Goal: Task Accomplishment & Management: Manage account settings

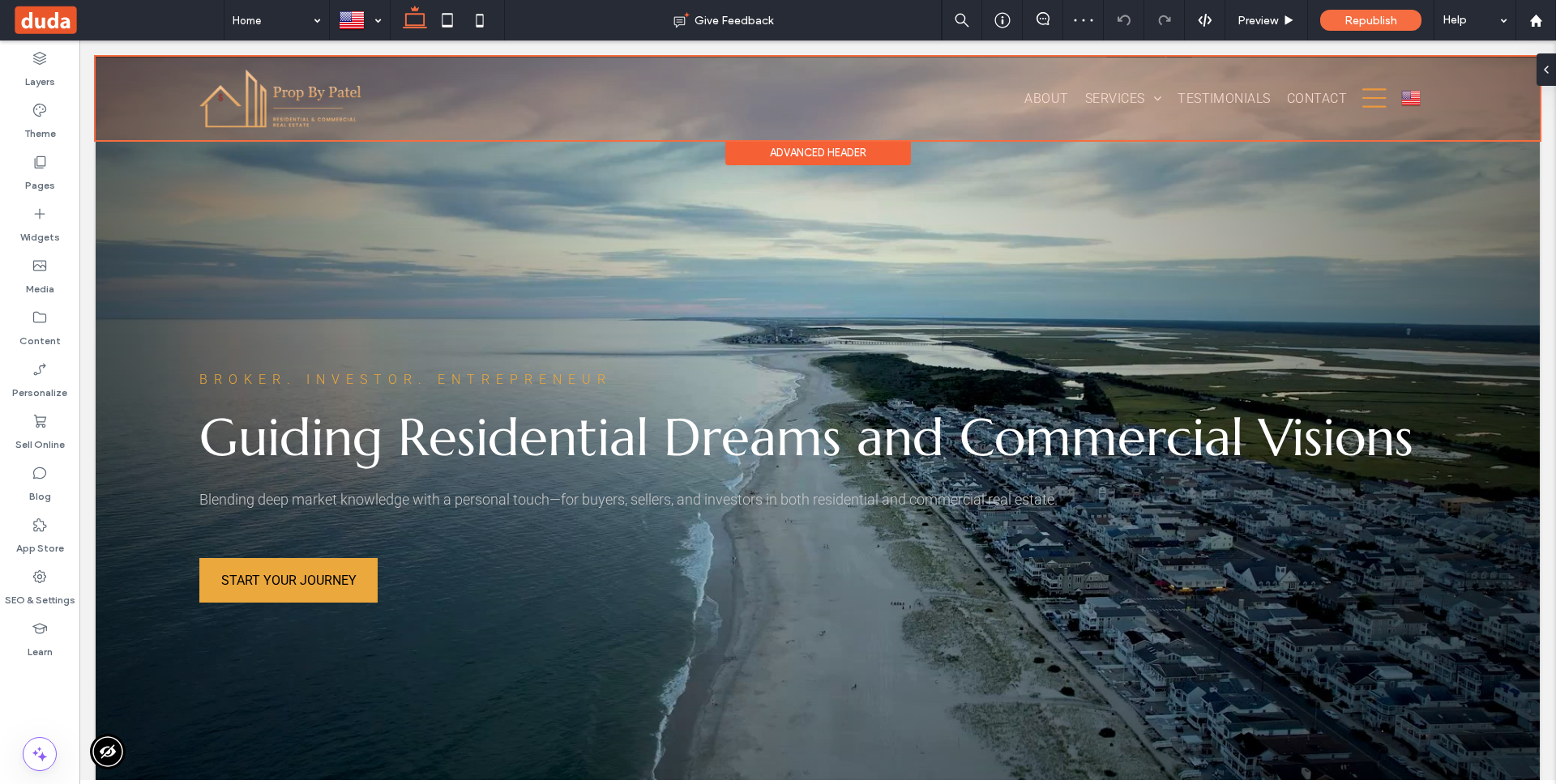
click at [863, 144] on div "Advanced Header" at bounding box center [818, 152] width 186 height 25
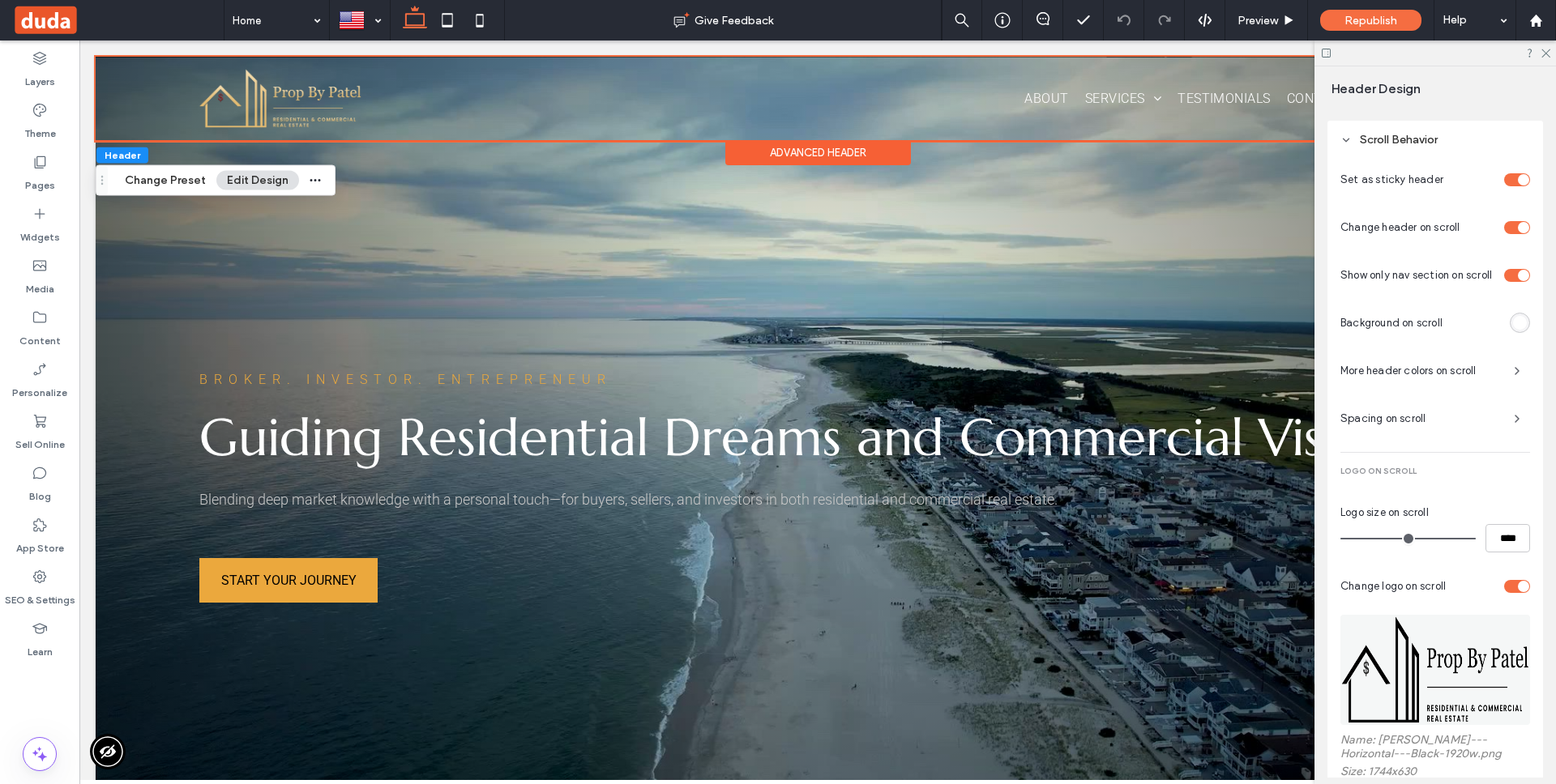
scroll to position [1096, 0]
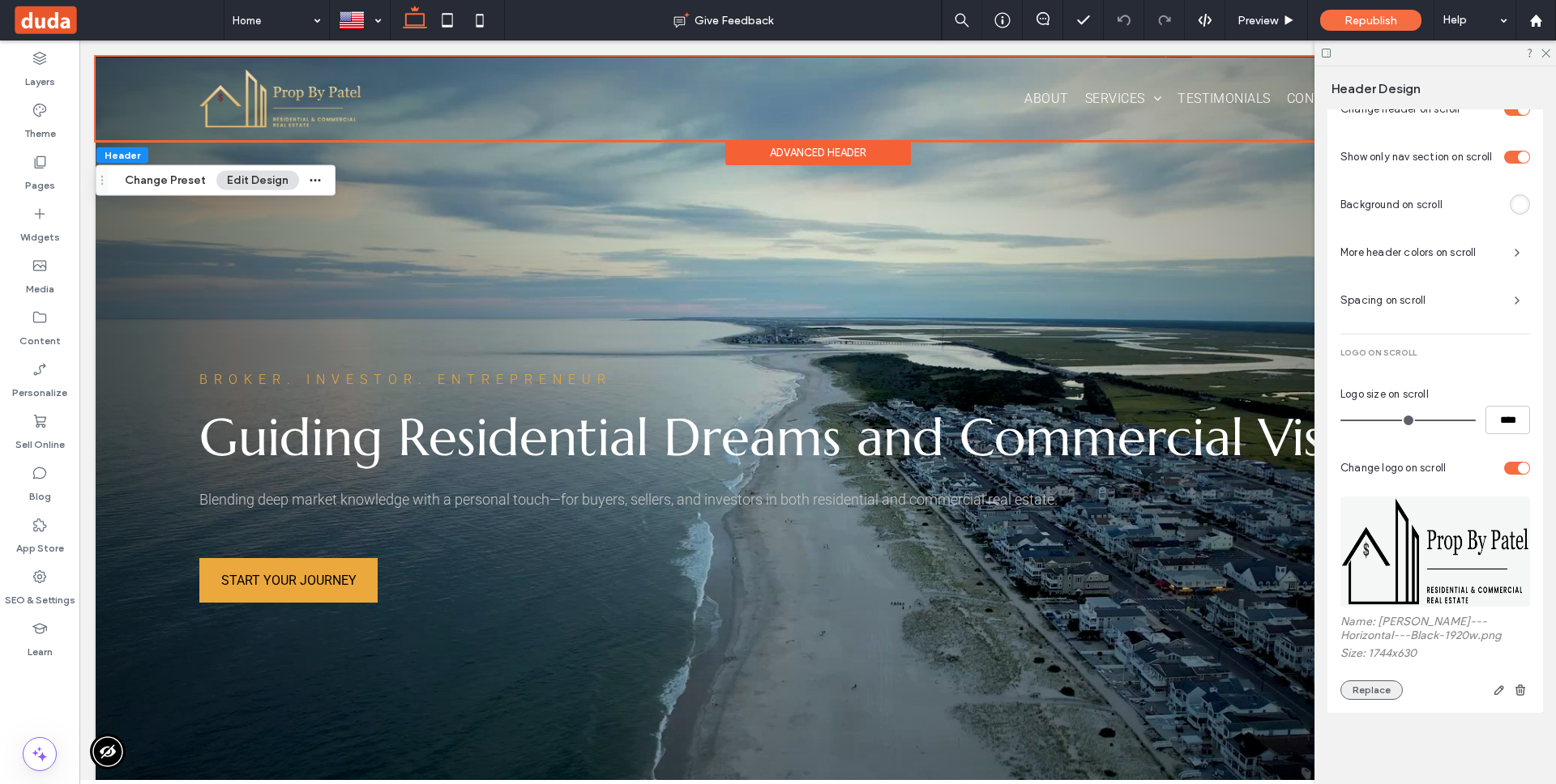
click at [1374, 691] on button "Replace" at bounding box center [1372, 690] width 62 height 19
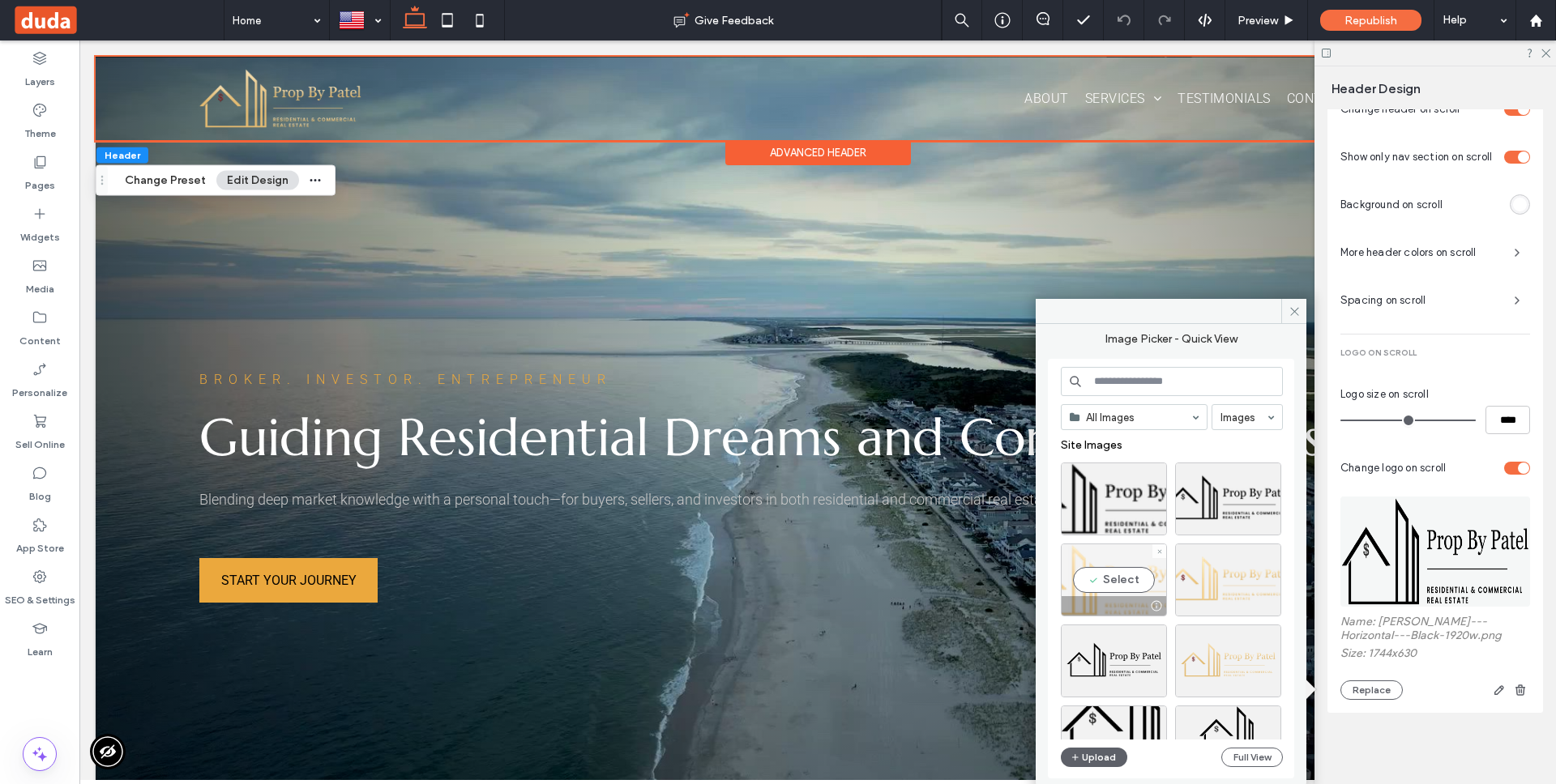
click at [1130, 574] on div "Select" at bounding box center [1113, 580] width 106 height 73
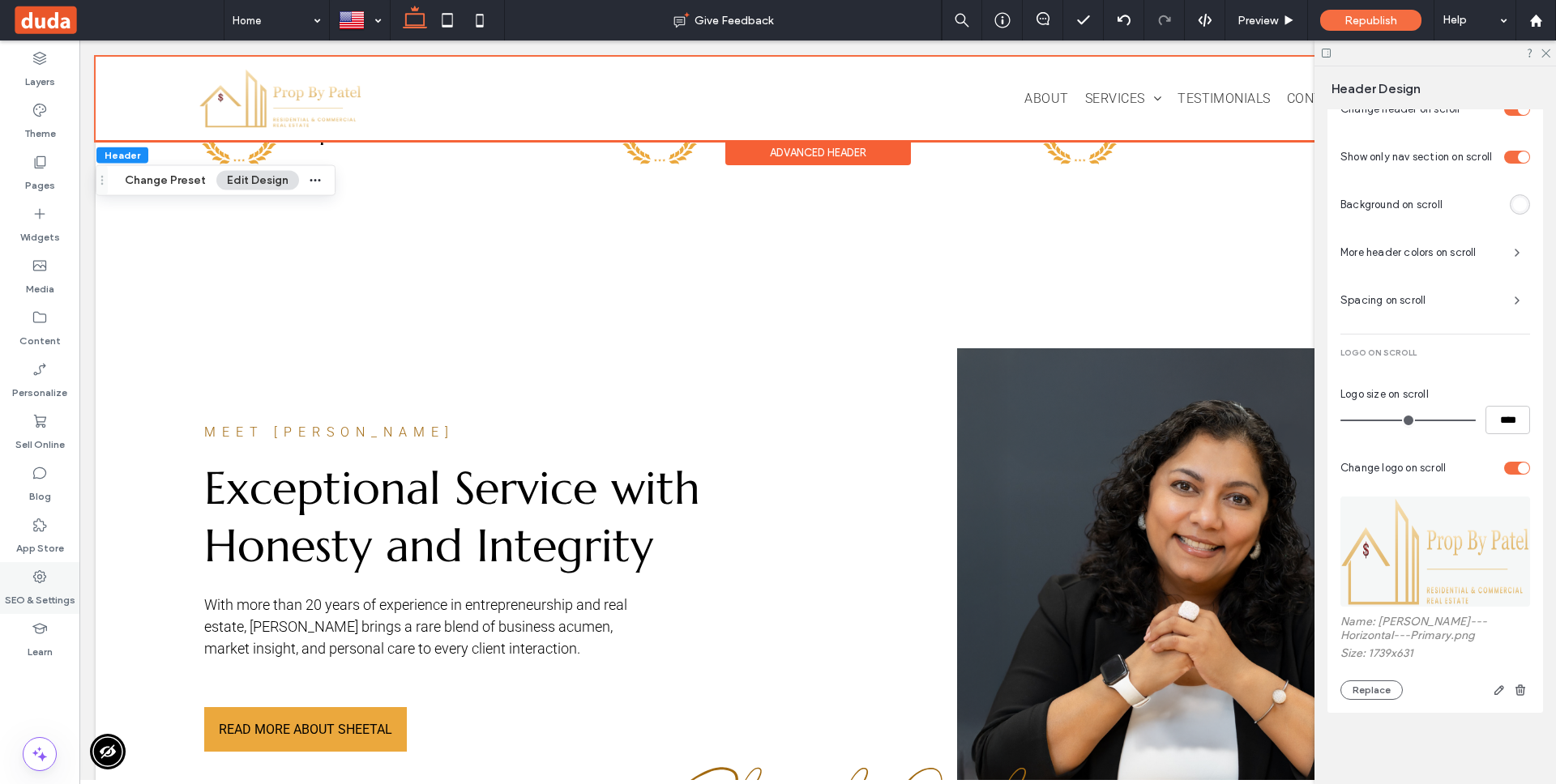
scroll to position [0, 0]
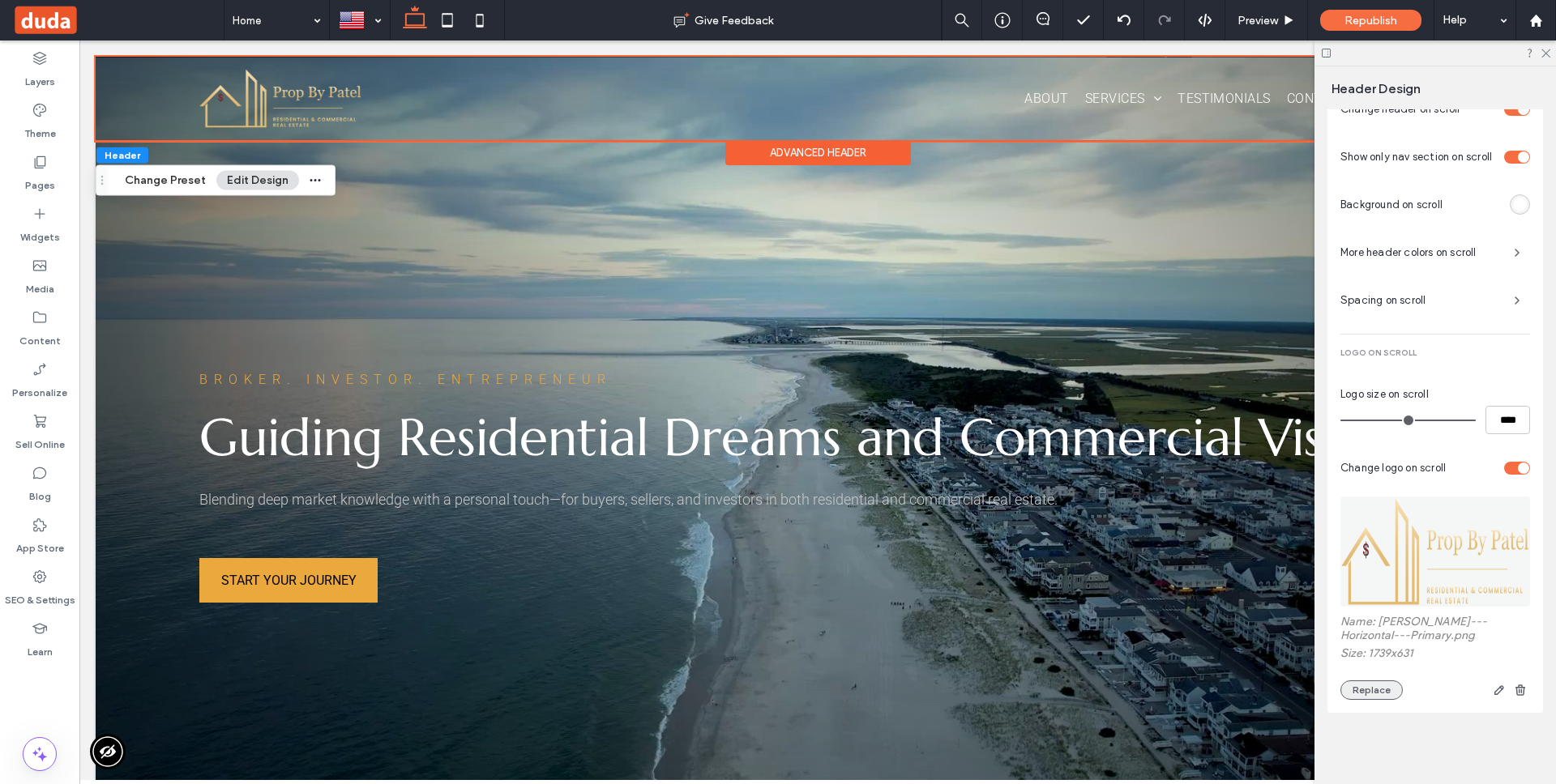
click at [1371, 698] on button "Replace" at bounding box center [1372, 690] width 62 height 19
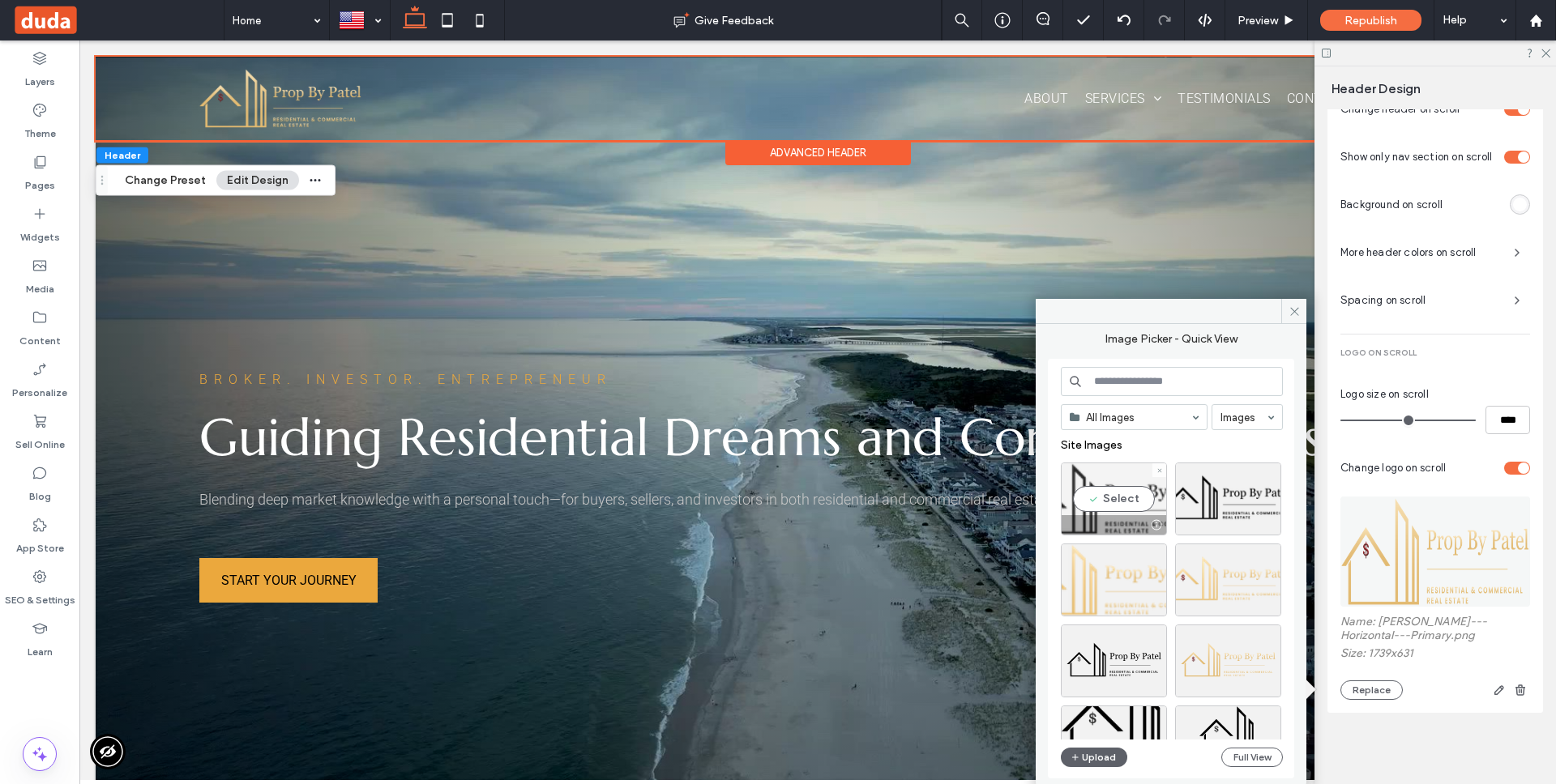
click at [1135, 500] on div "Select" at bounding box center [1113, 499] width 106 height 73
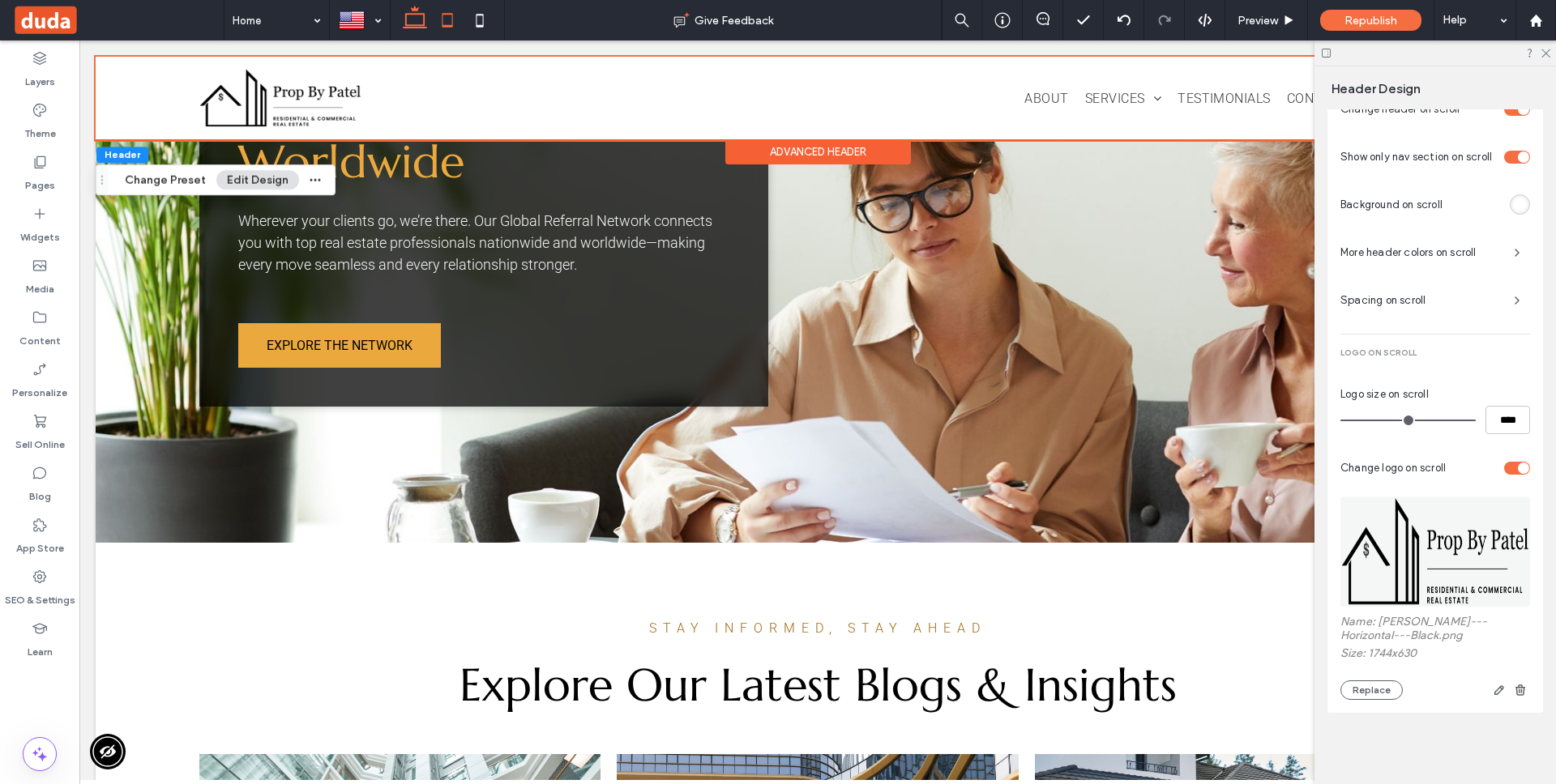
click at [445, 19] on icon at bounding box center [446, 20] width 32 height 32
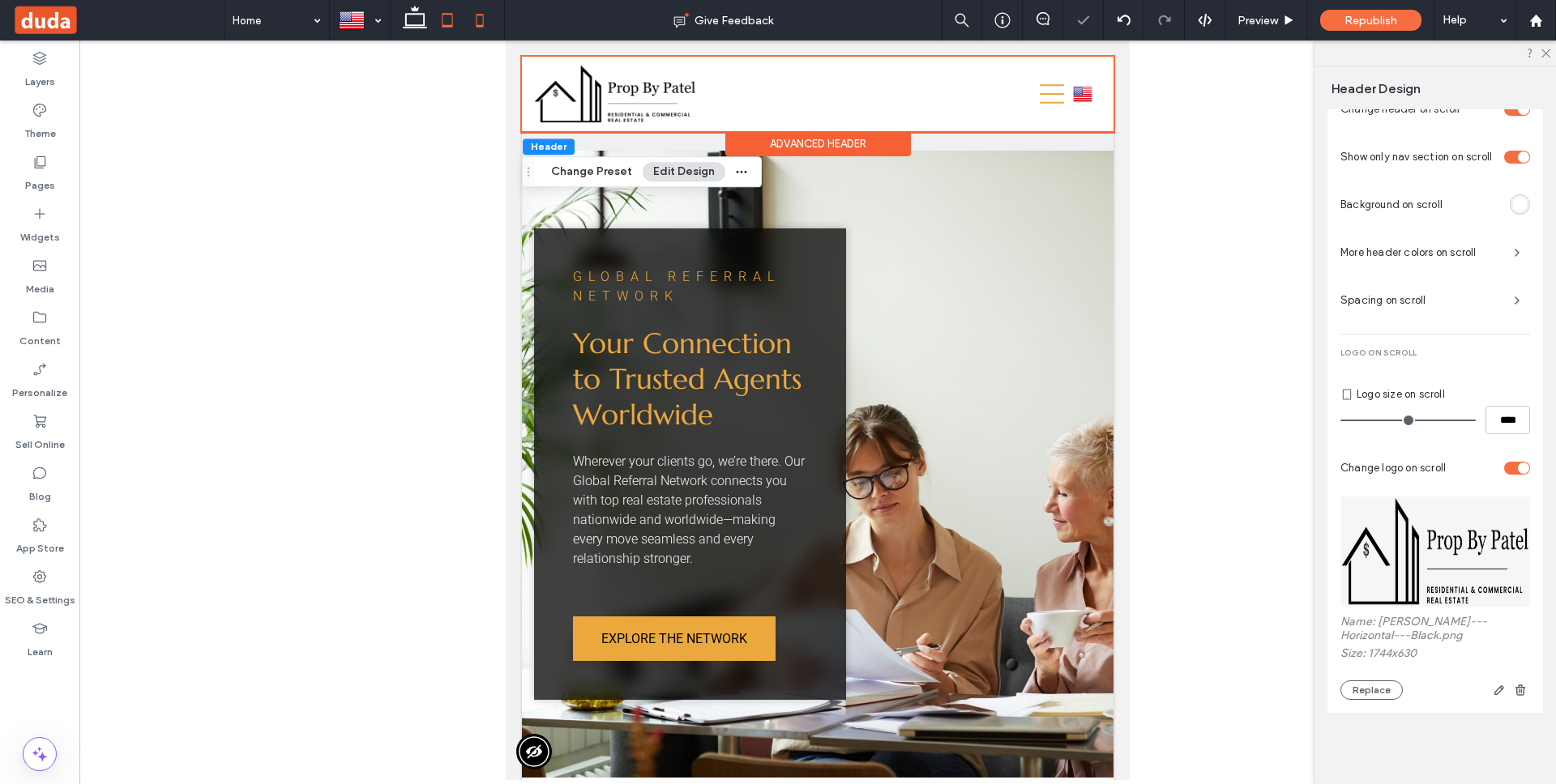
click at [480, 24] on icon at bounding box center [479, 20] width 32 height 32
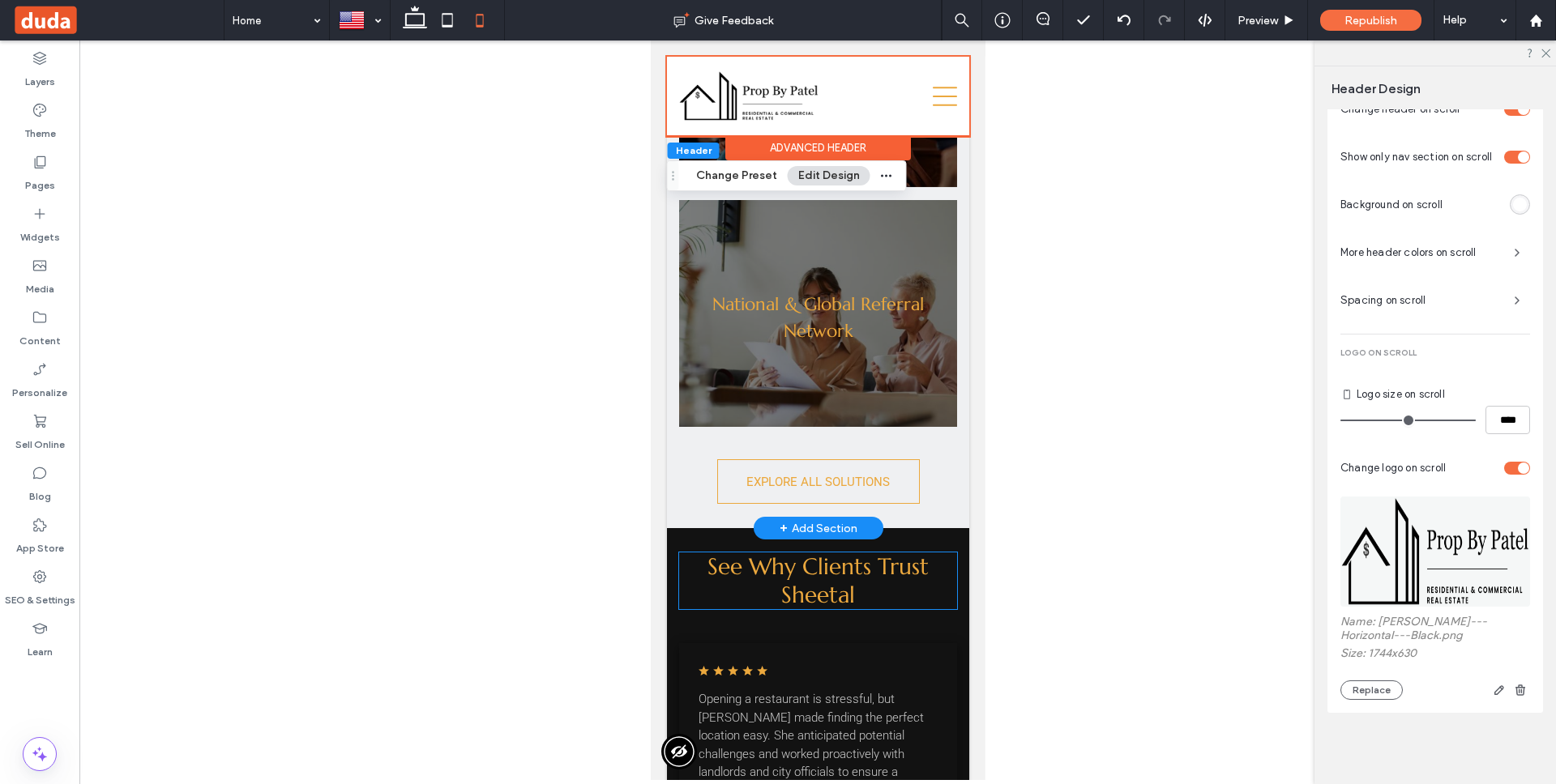
scroll to position [3013, 0]
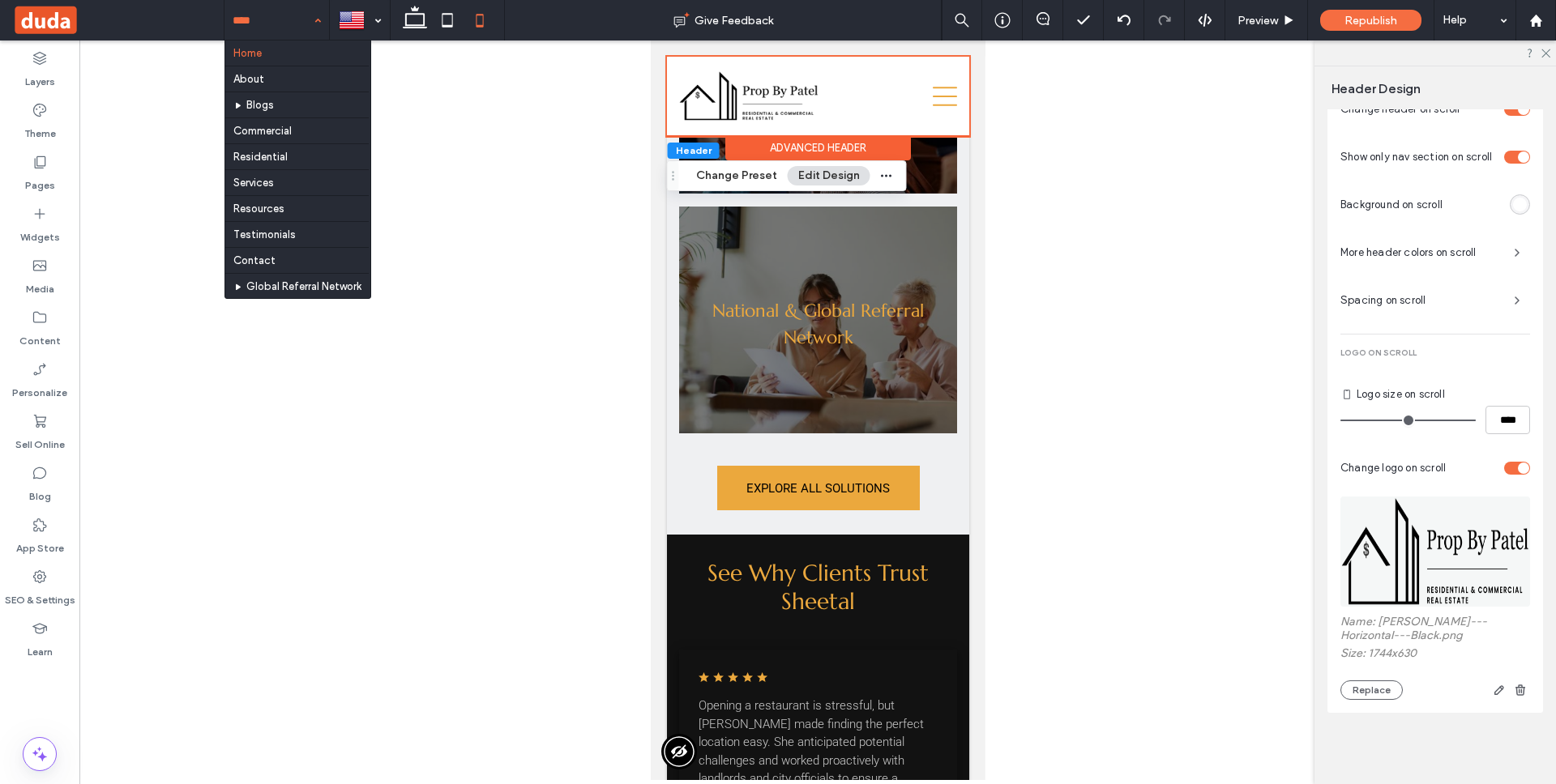
drag, startPoint x: 286, startPoint y: 19, endPoint x: 279, endPoint y: 132, distance: 113.2
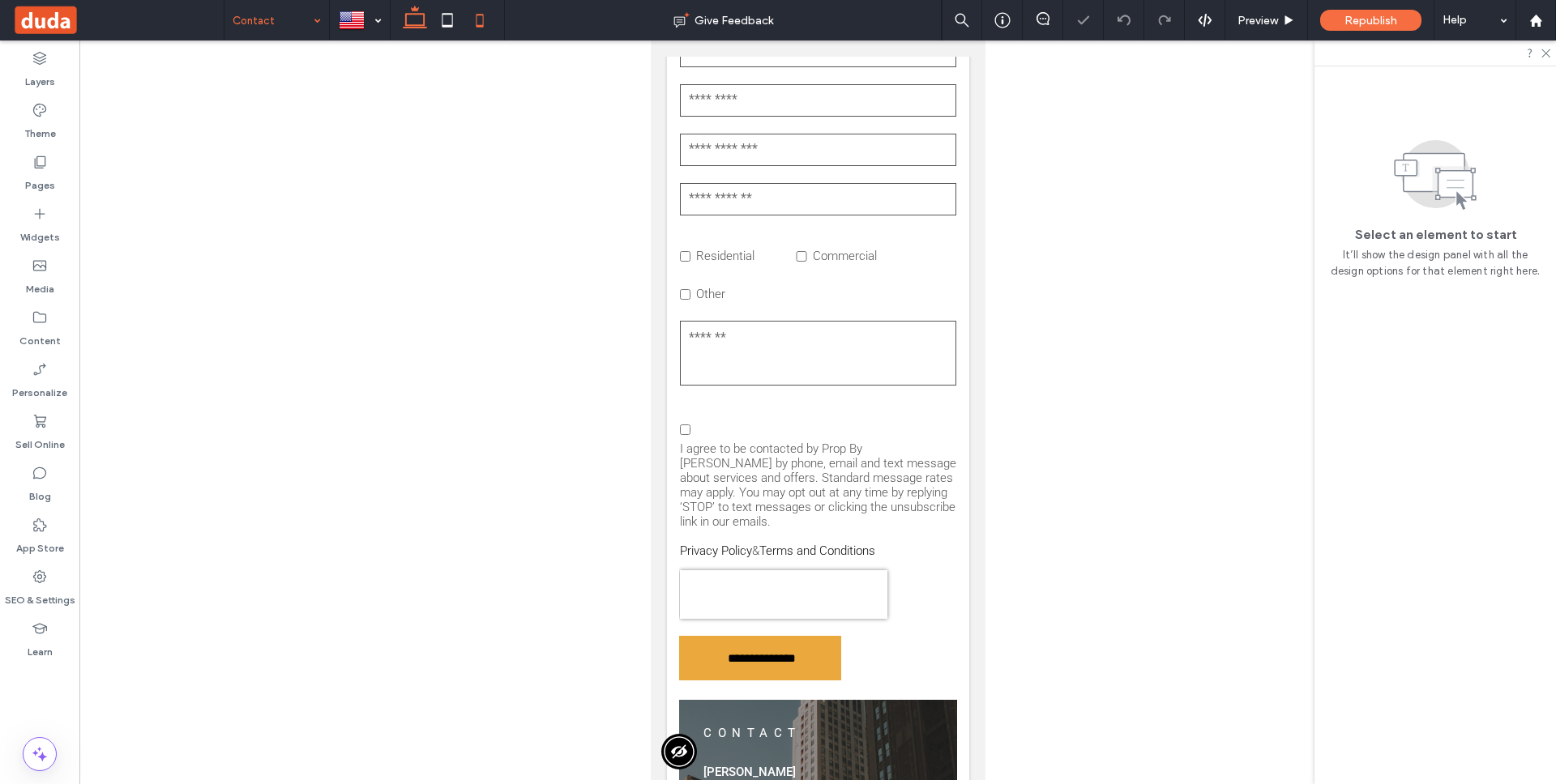
click at [408, 18] on icon at bounding box center [414, 20] width 32 height 32
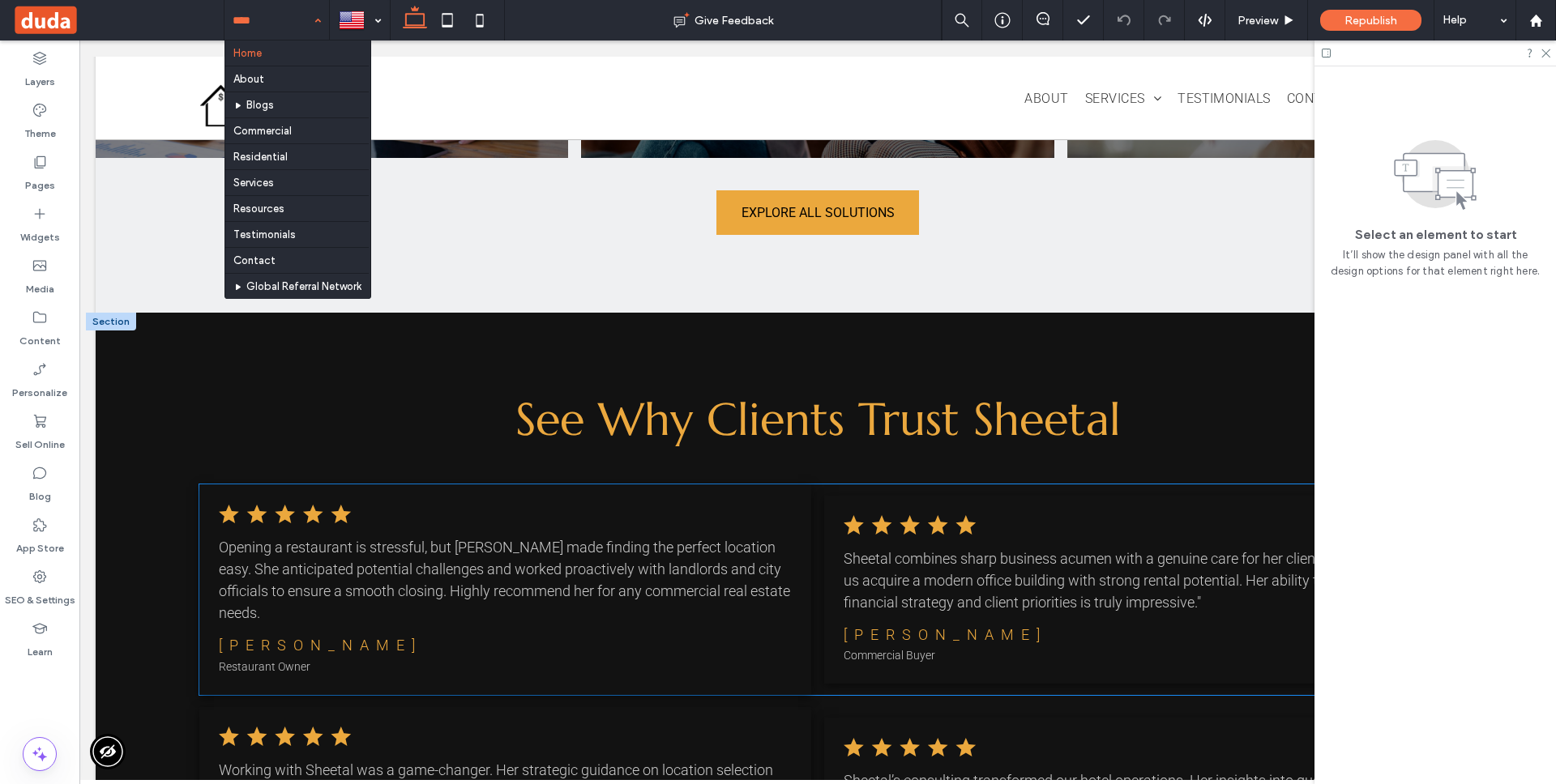
scroll to position [2566, 0]
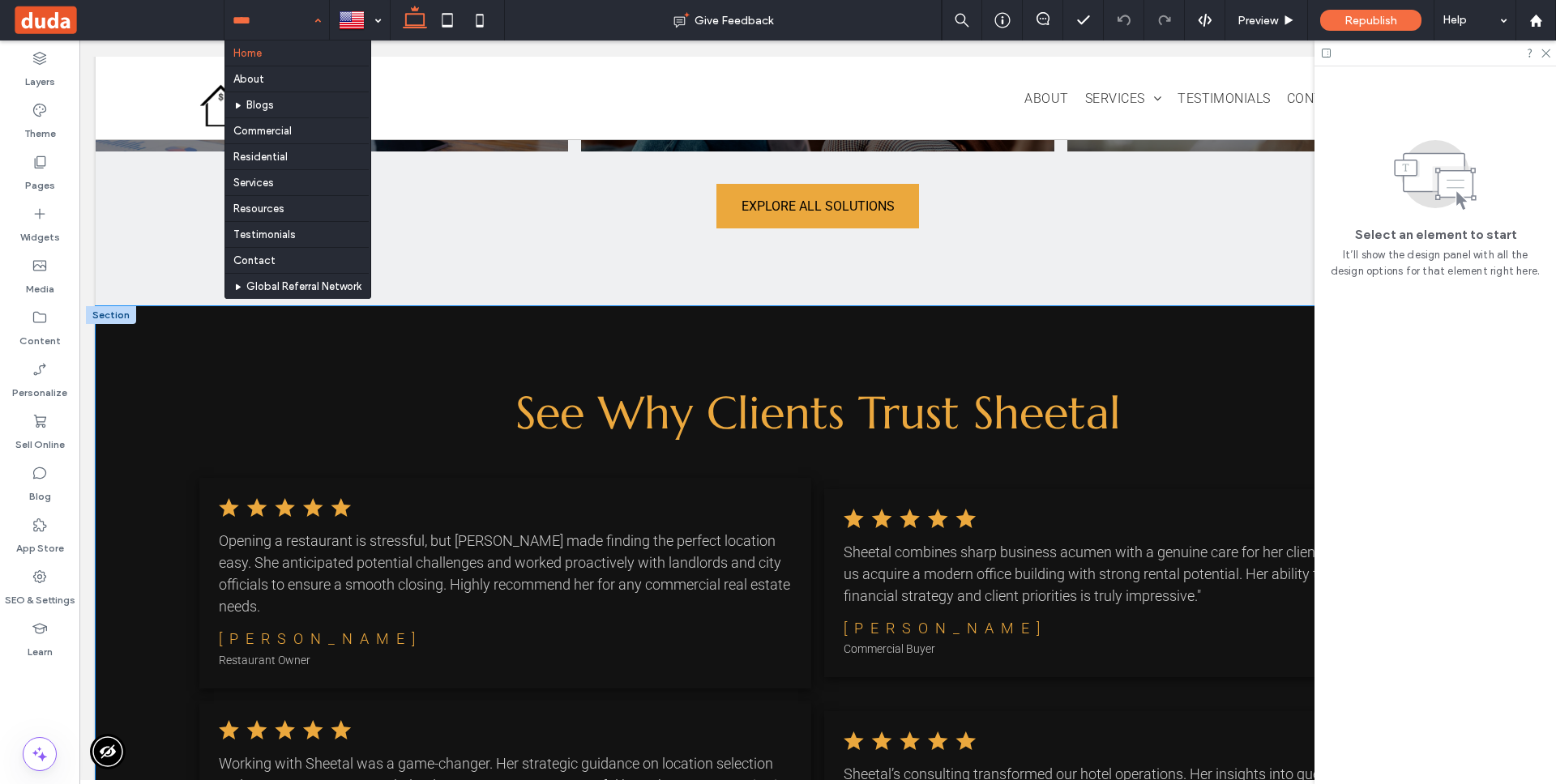
click at [281, 371] on div "See Why Clients Trust Sheetal Opening a restaurant is stressful, but [PERSON_NA…" at bounding box center [818, 685] width 1444 height 759
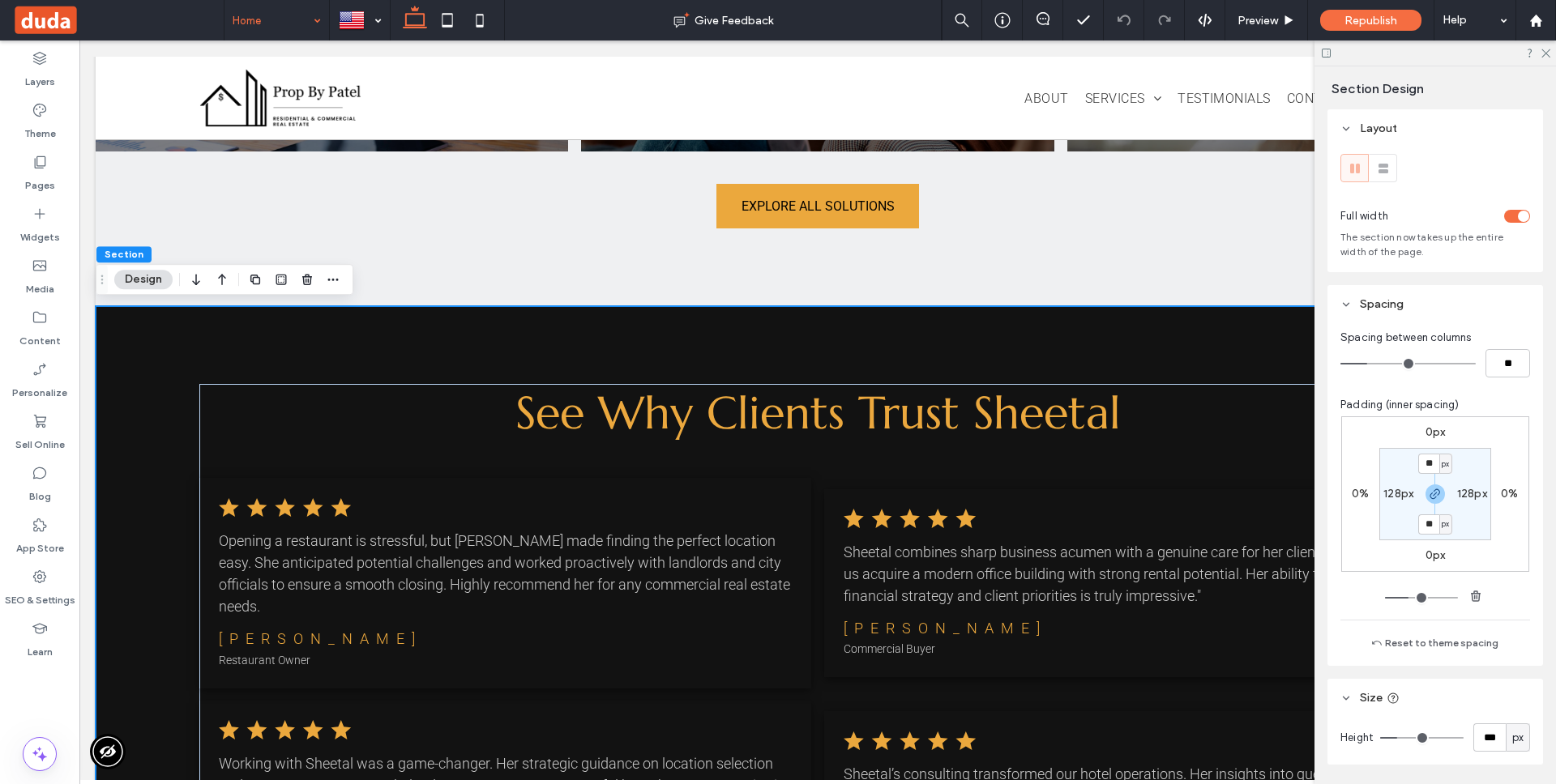
scroll to position [154, 0]
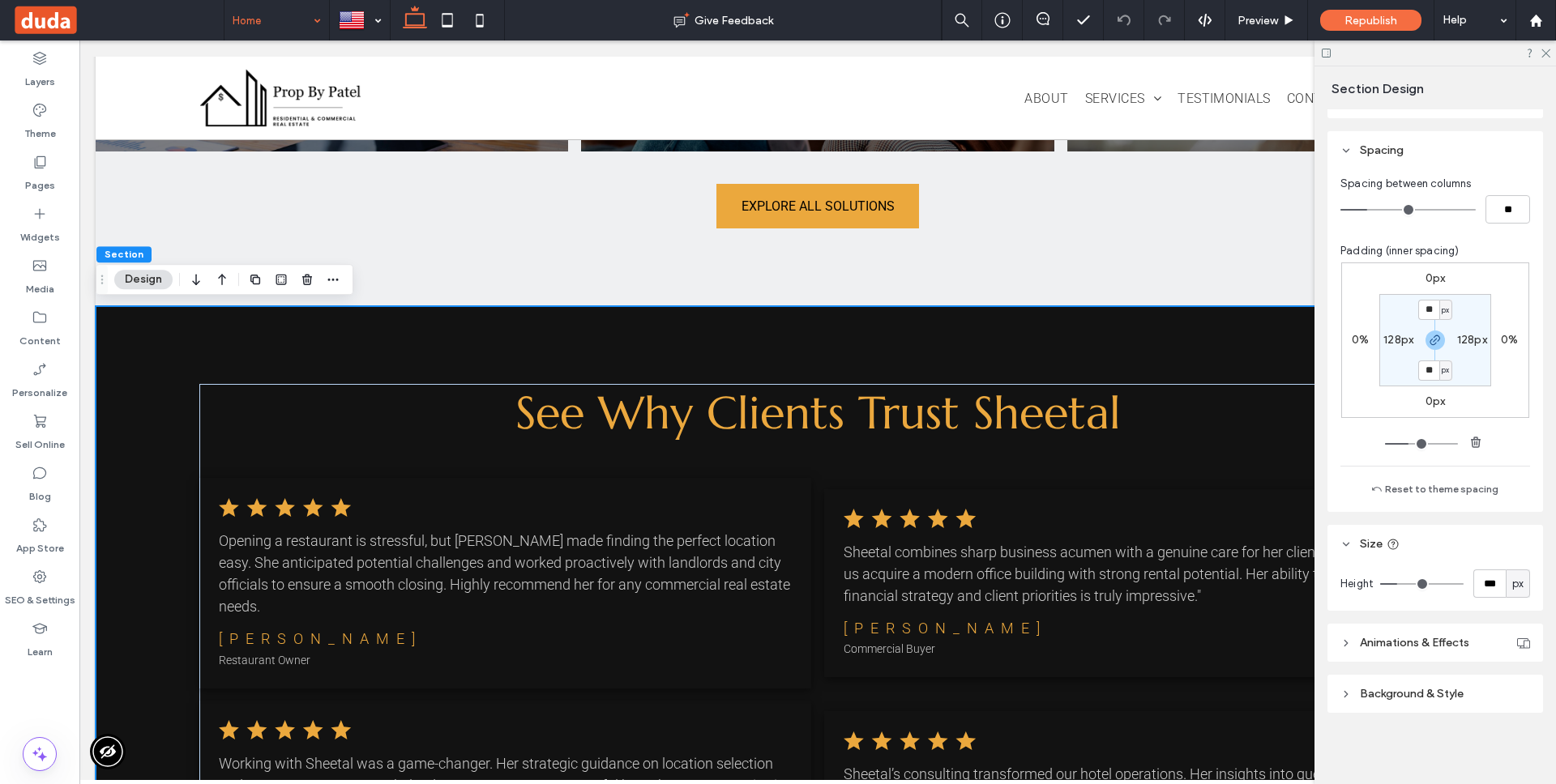
click at [1444, 694] on span "Background & Style" at bounding box center [1412, 694] width 104 height 14
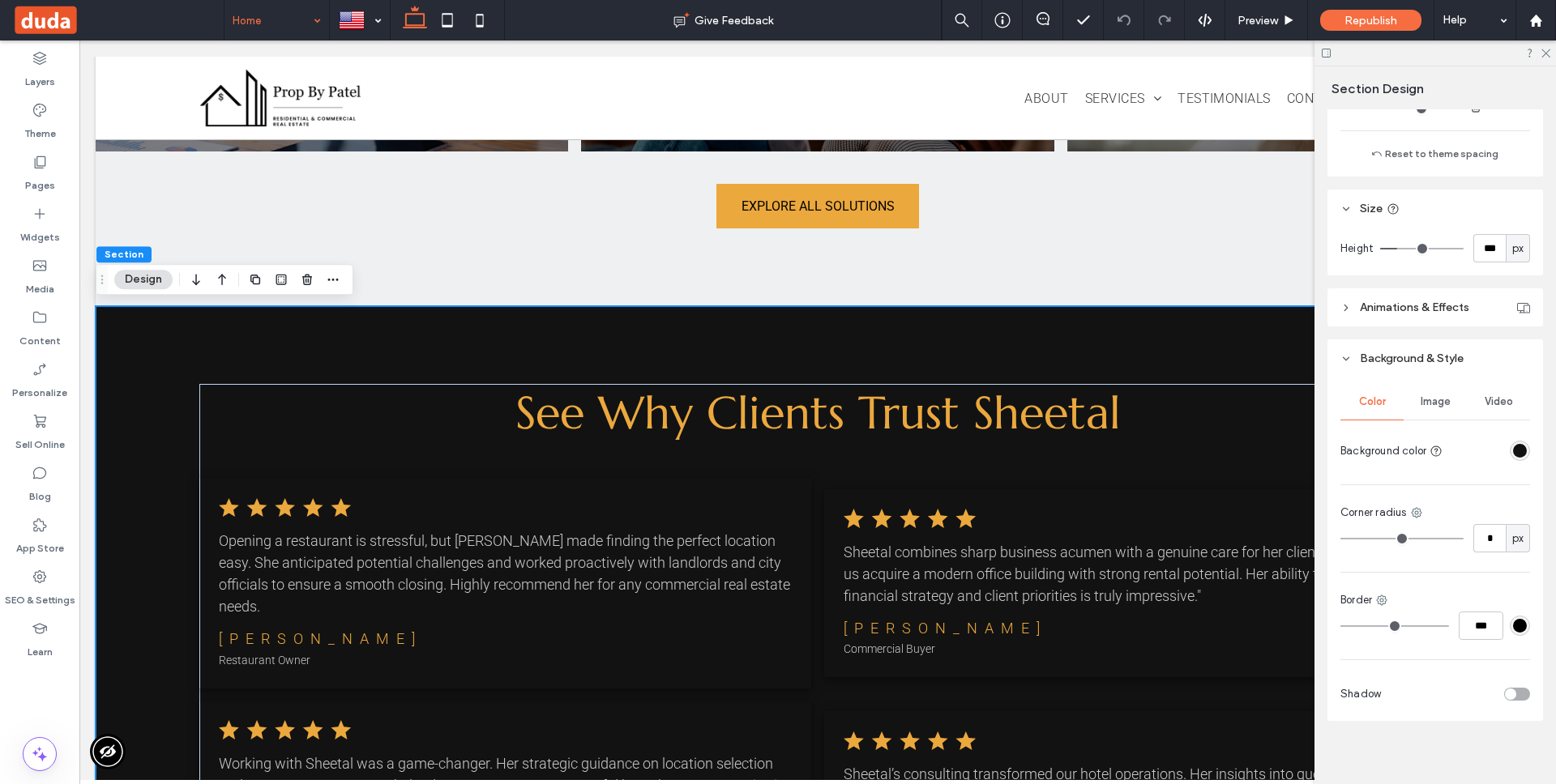
click at [1520, 454] on div "rgba(18, 18, 18, 1)" at bounding box center [1520, 450] width 14 height 14
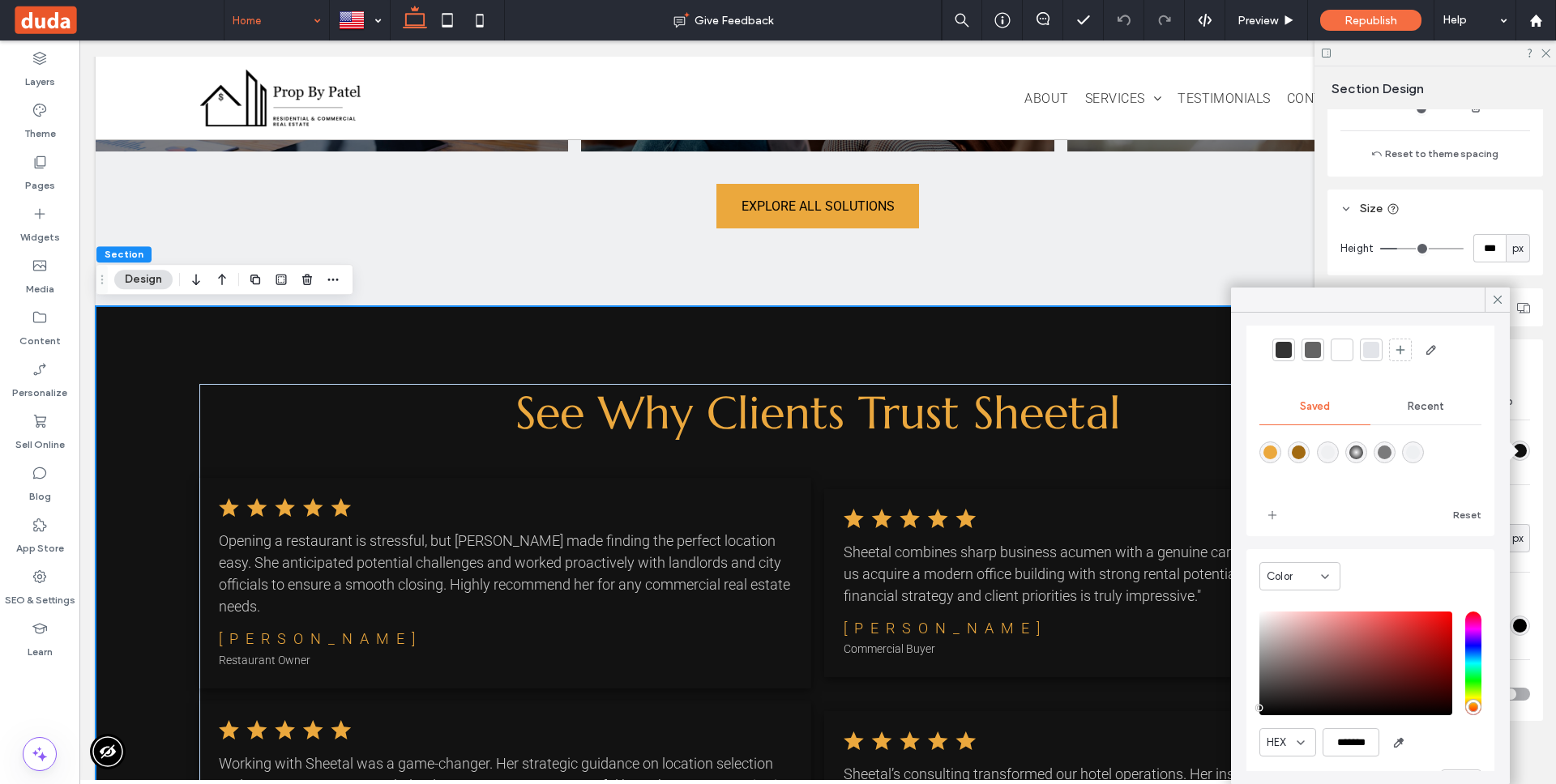
scroll to position [100, 0]
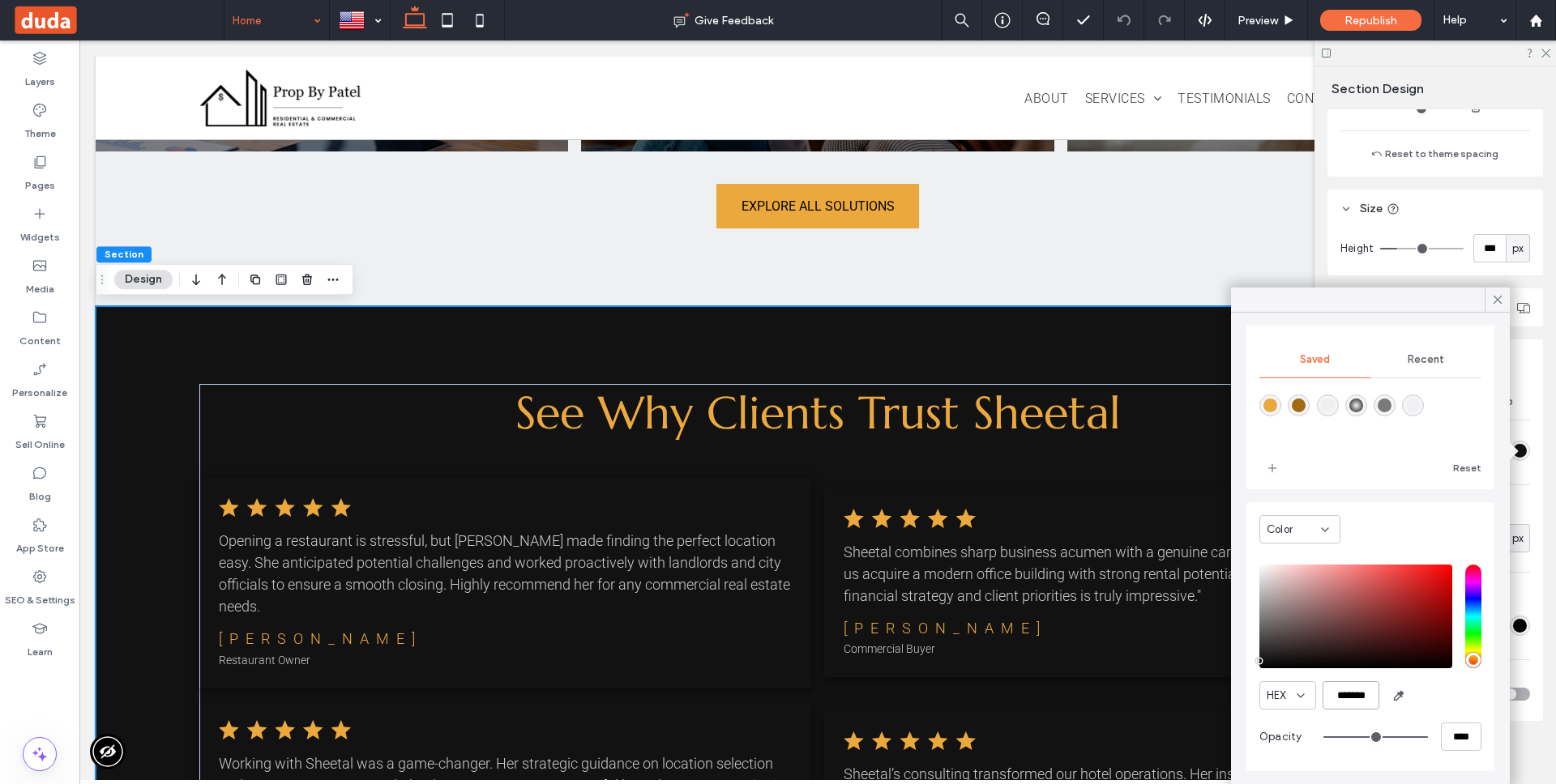
click at [1358, 700] on input "*******" at bounding box center [1351, 695] width 57 height 29
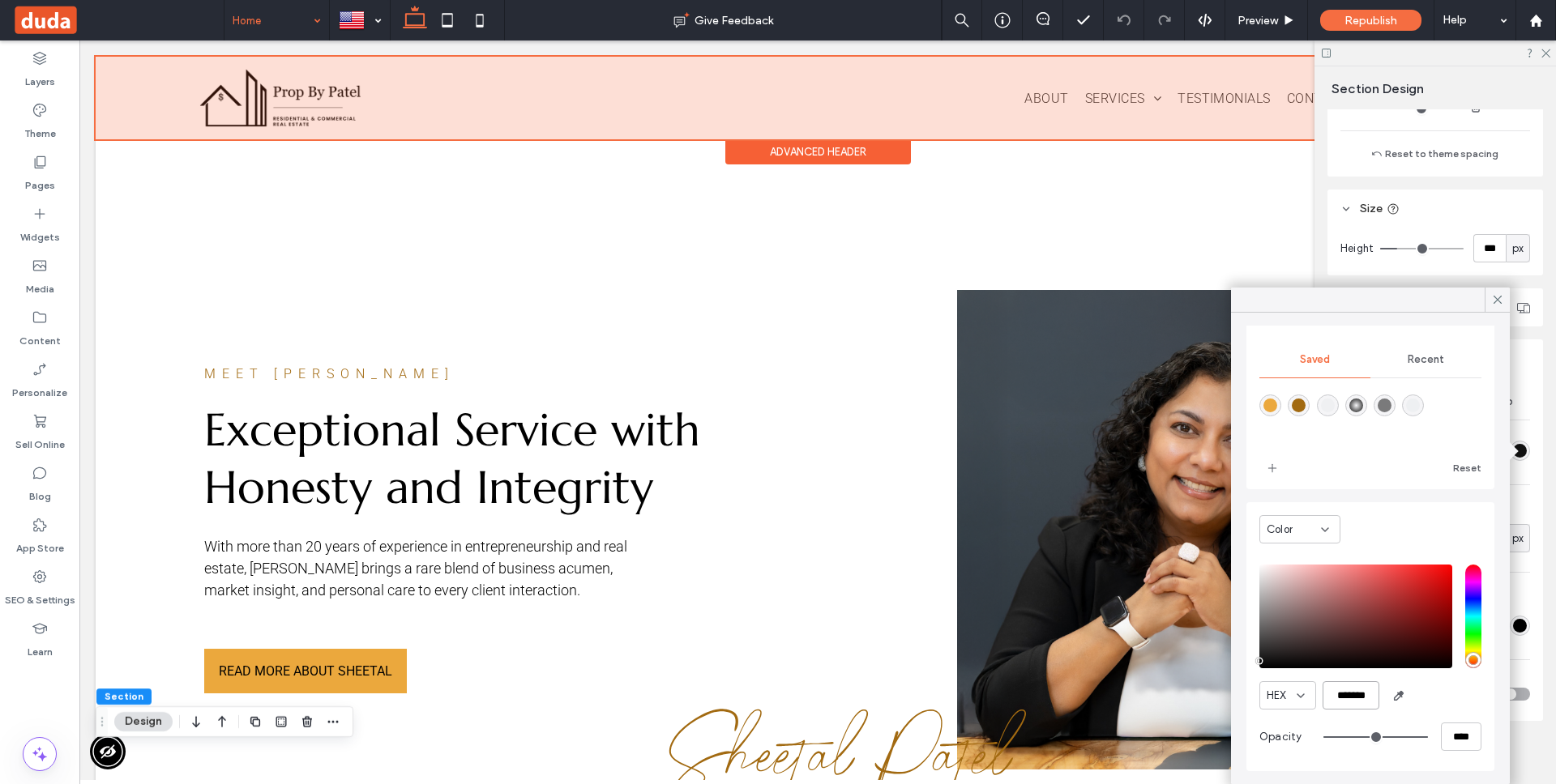
scroll to position [0, 0]
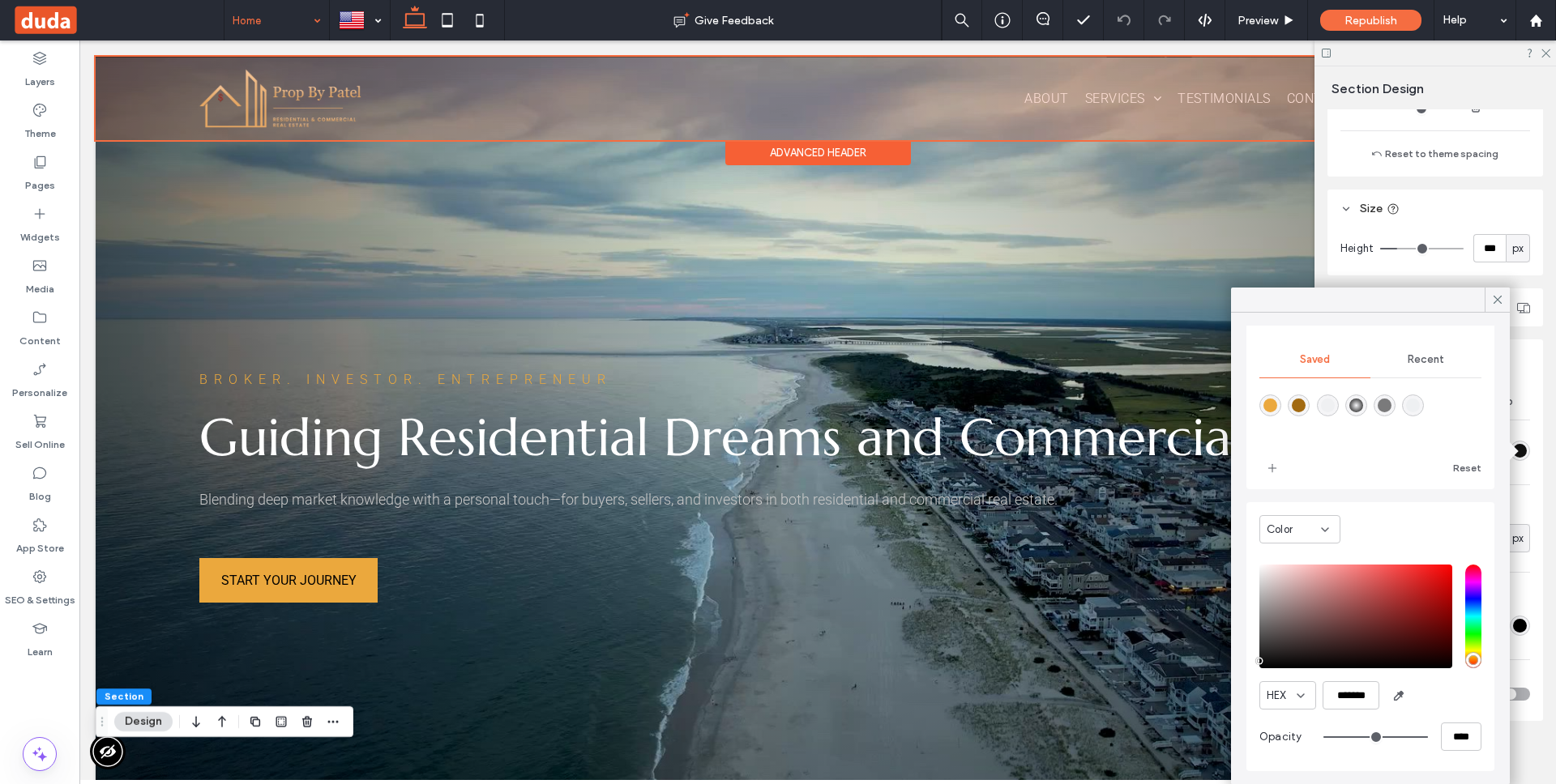
click at [830, 146] on div "Advanced Header" at bounding box center [818, 152] width 186 height 25
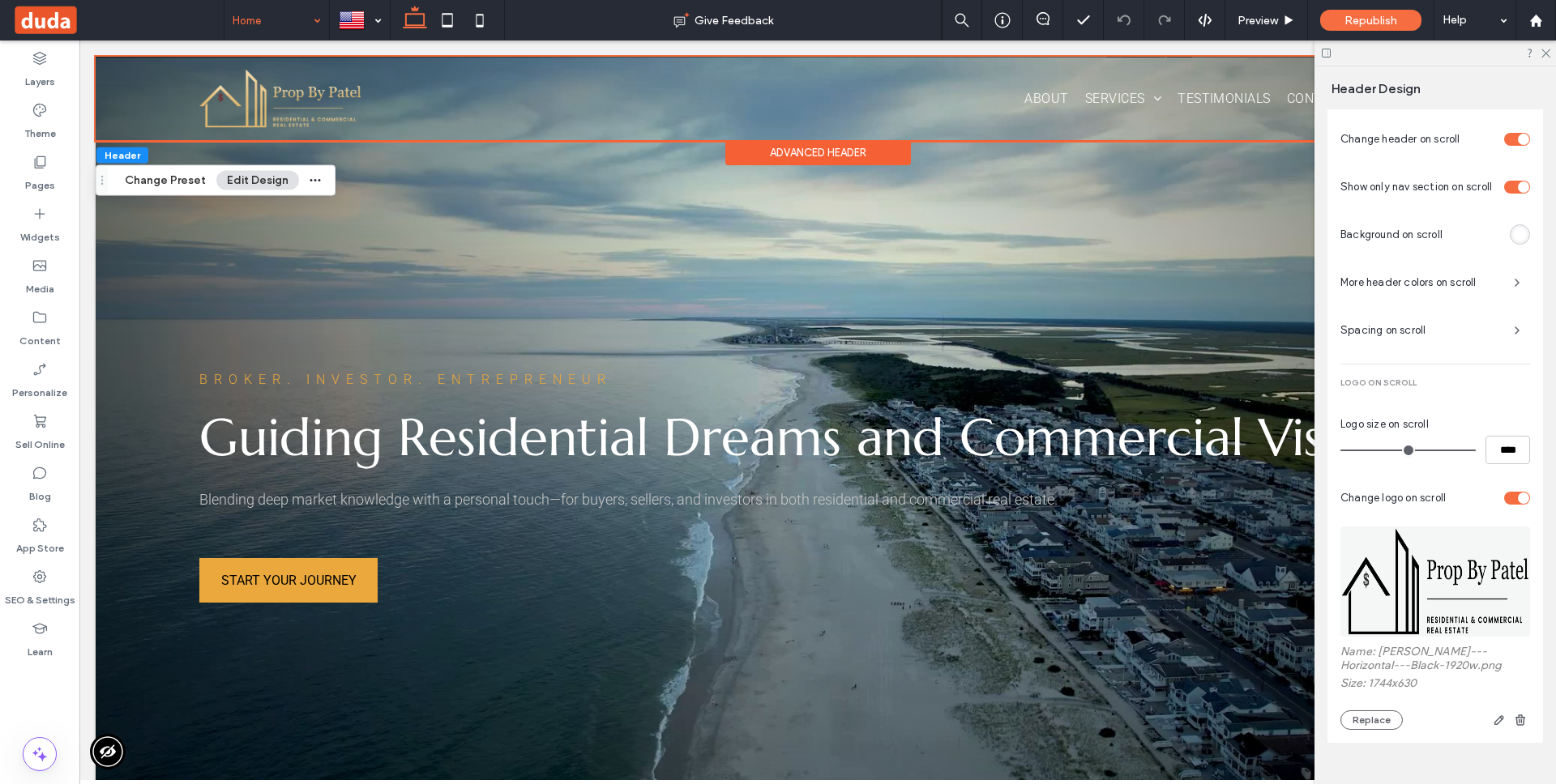
scroll to position [1096, 0]
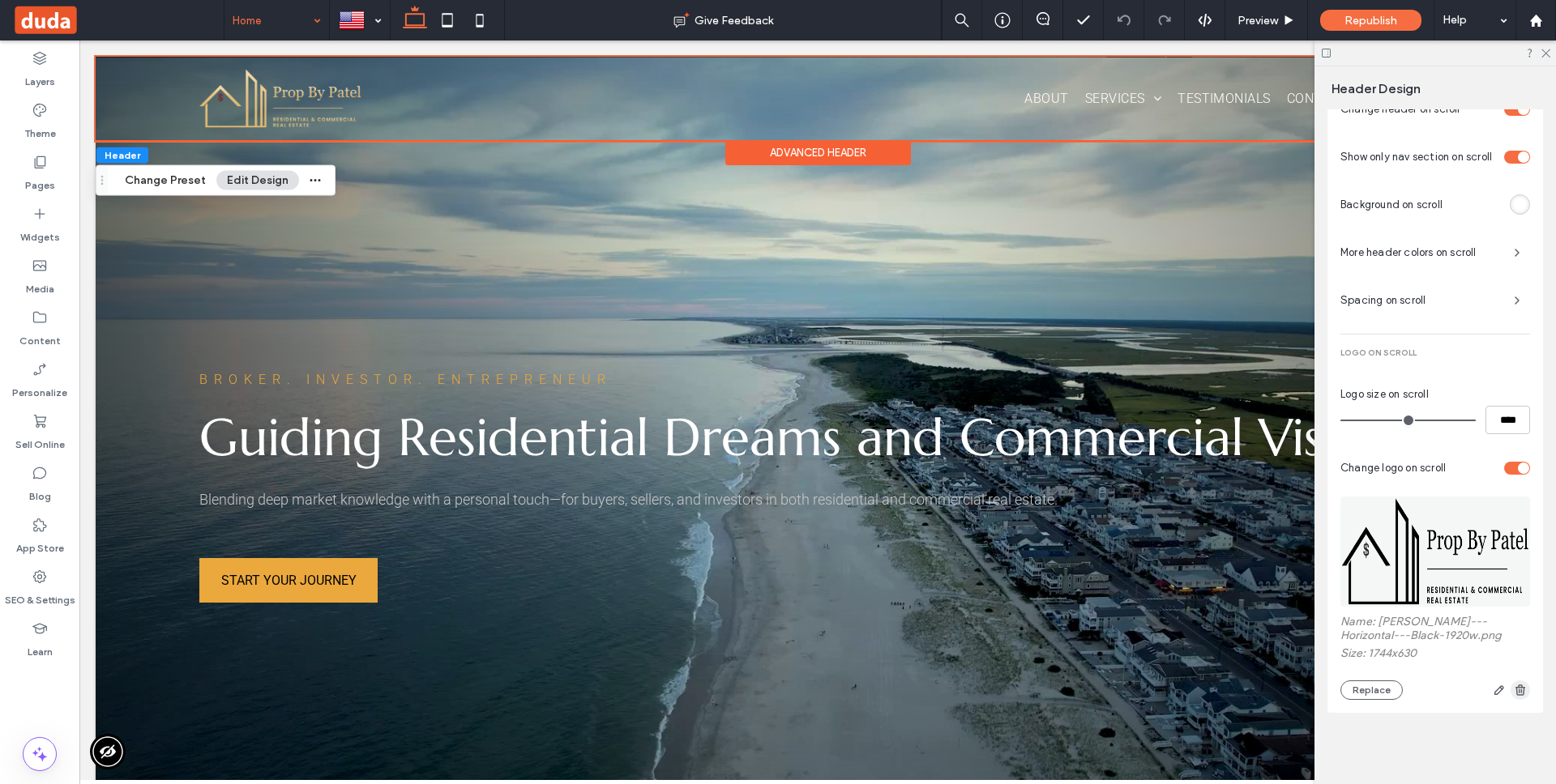
click at [1514, 686] on icon "button" at bounding box center [1520, 690] width 13 height 13
click at [1521, 683] on span "button" at bounding box center [1520, 690] width 19 height 19
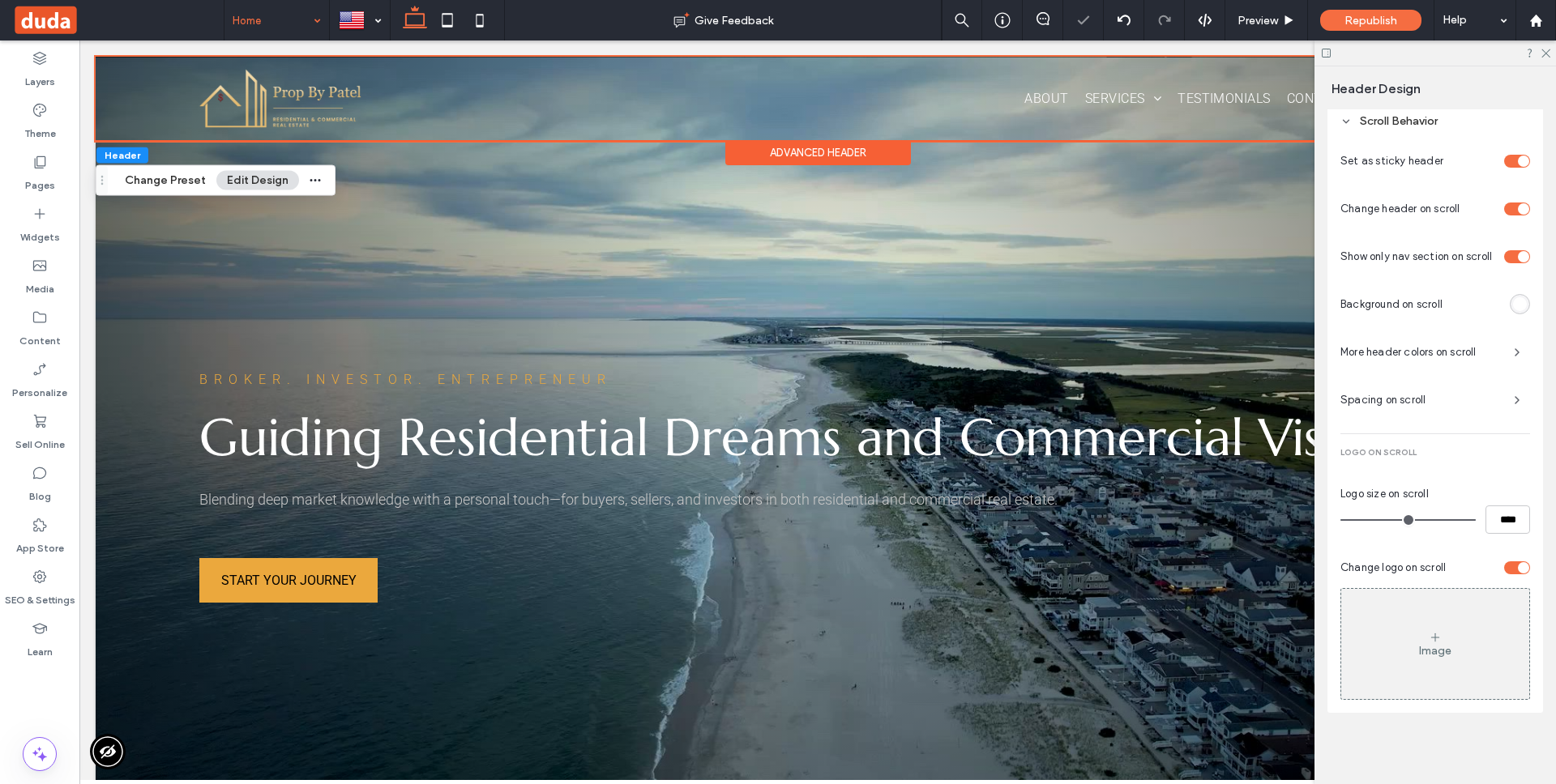
scroll to position [996, 0]
click at [1513, 304] on div "rgba(255,255,255,1)" at bounding box center [1520, 304] width 14 height 14
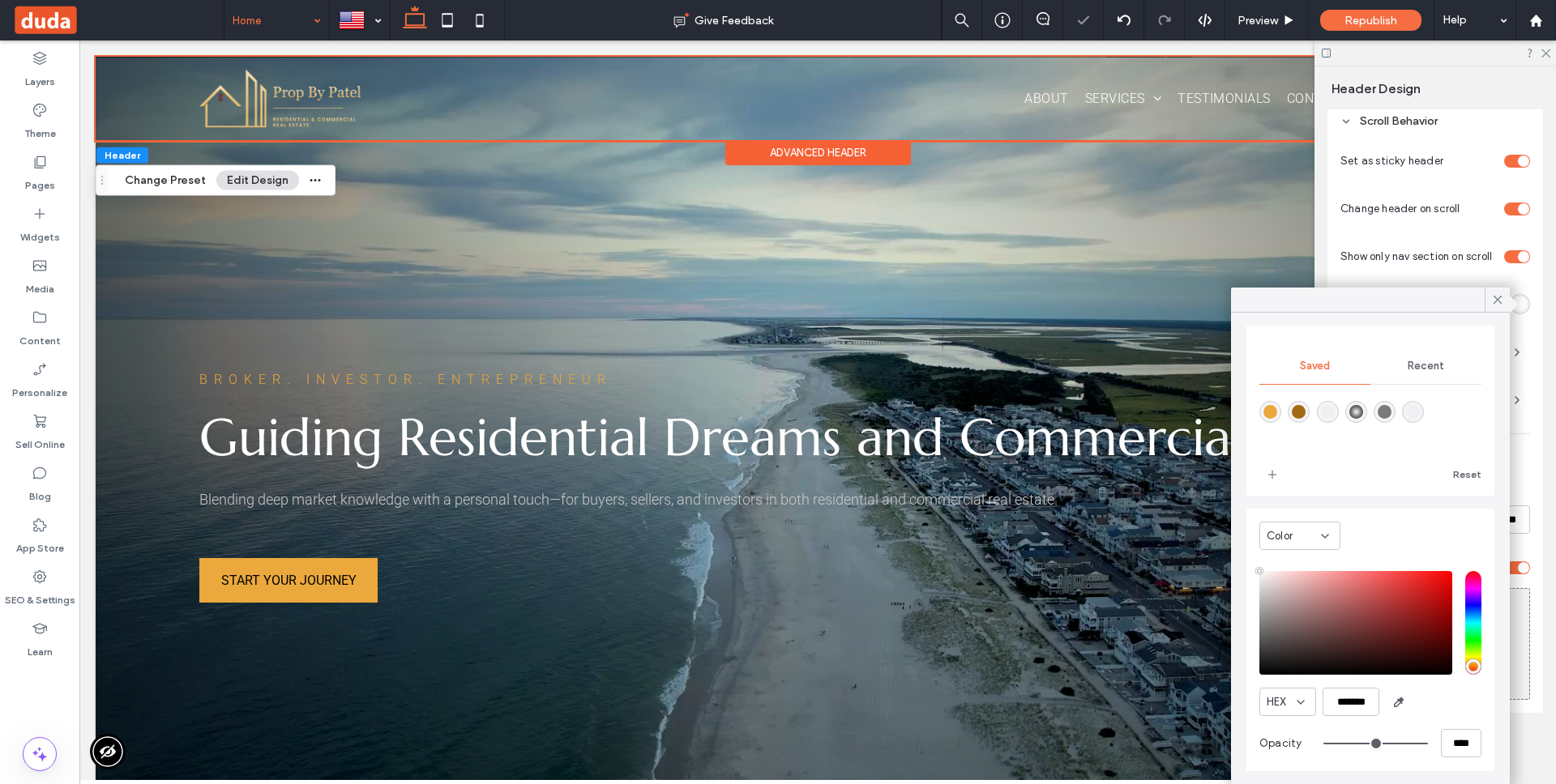
scroll to position [100, 0]
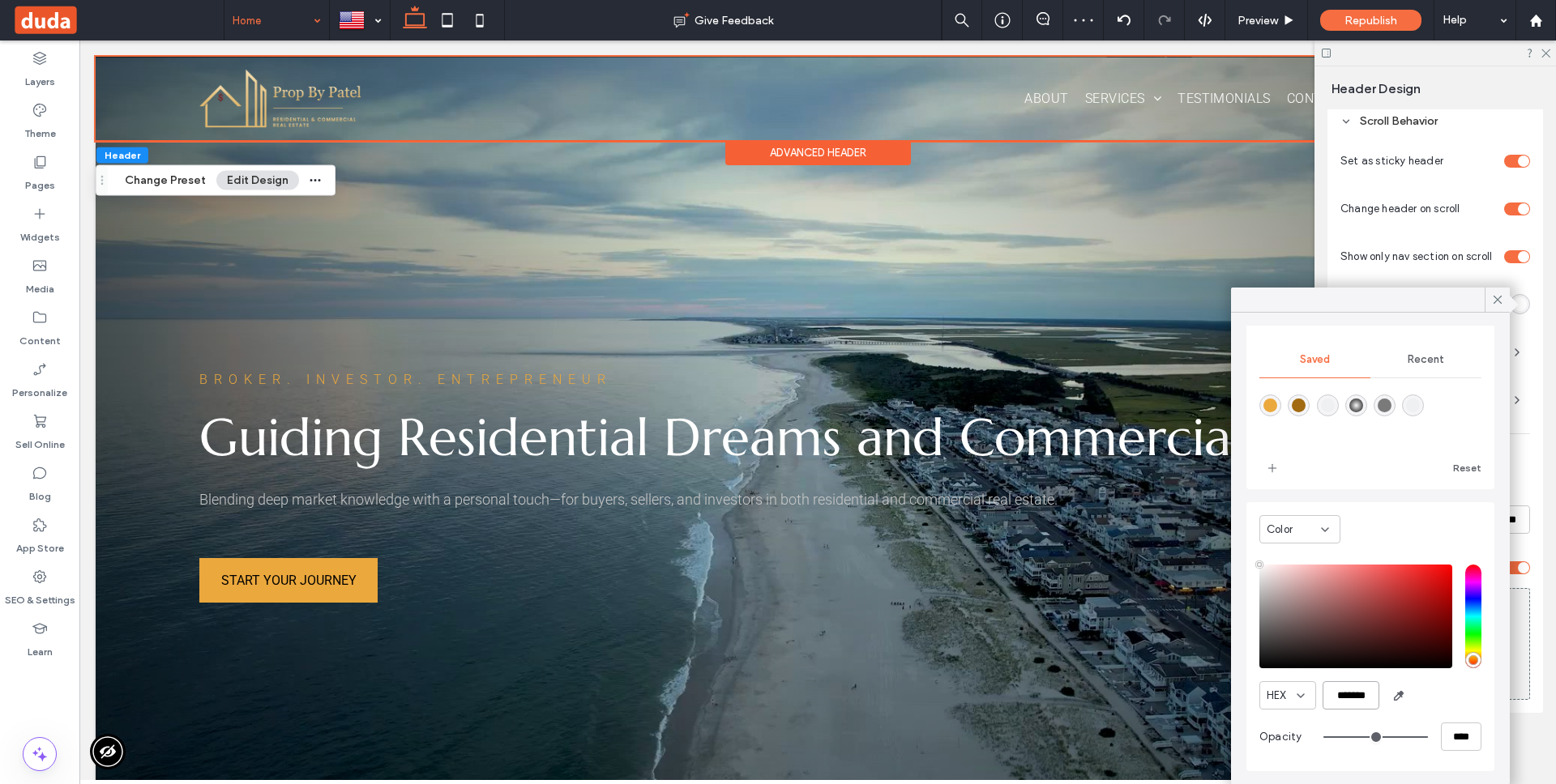
click at [1369, 704] on input "*******" at bounding box center [1351, 695] width 57 height 29
paste input "color picker textbox"
type input "*******"
click at [1431, 702] on div "HEX *******" at bounding box center [1370, 695] width 222 height 29
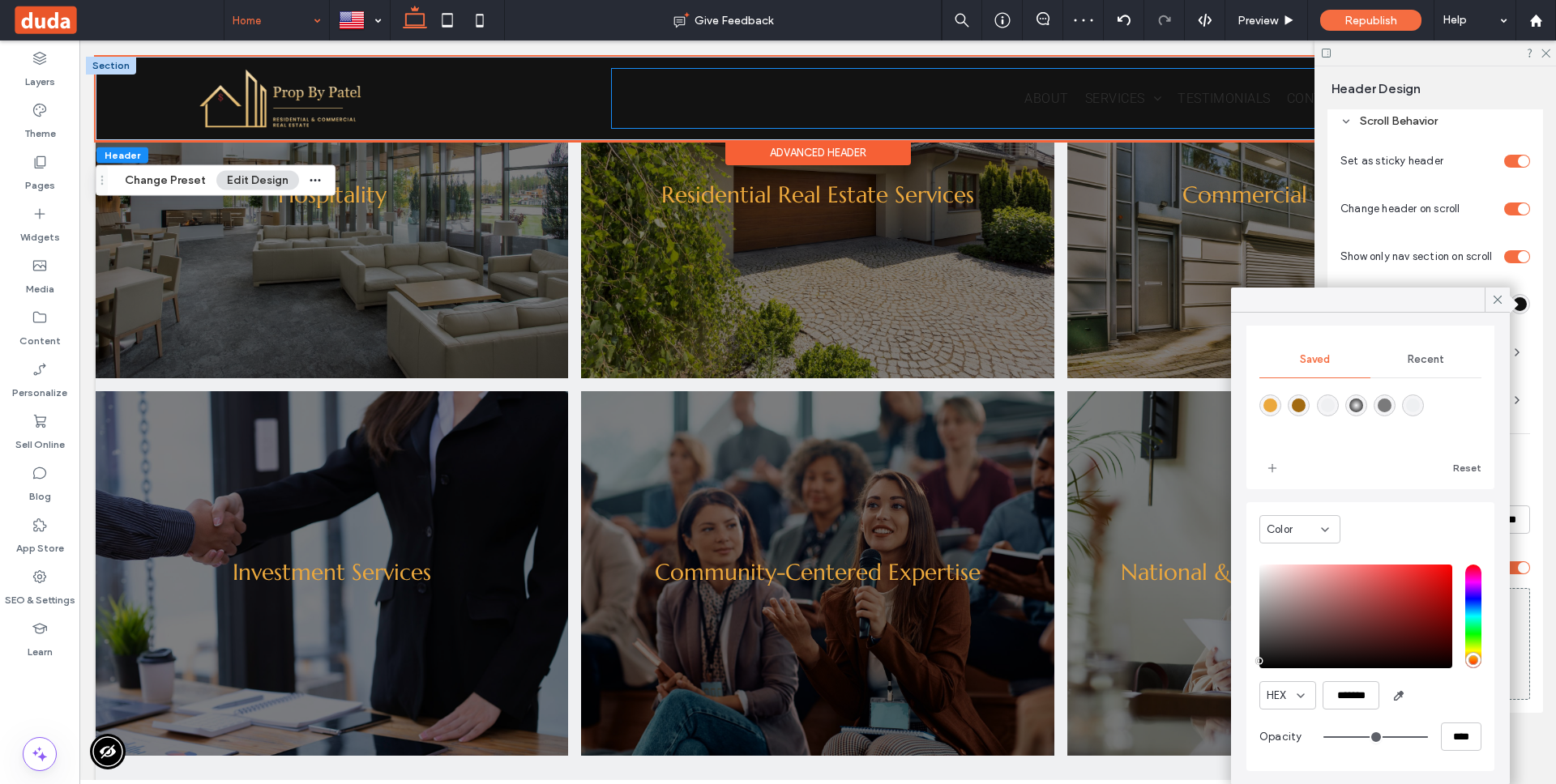
scroll to position [1962, 0]
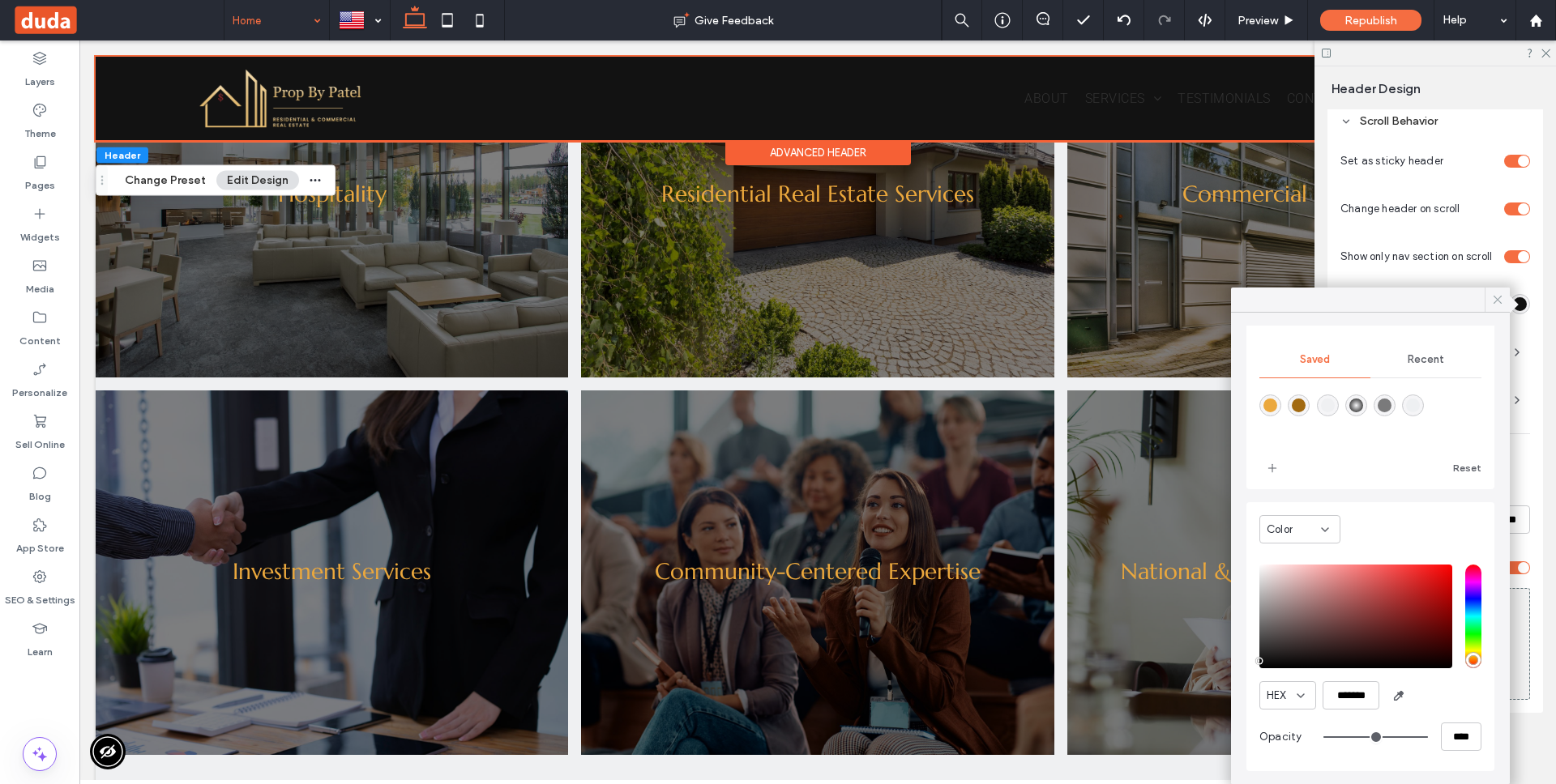
click at [1495, 303] on icon at bounding box center [1497, 299] width 15 height 15
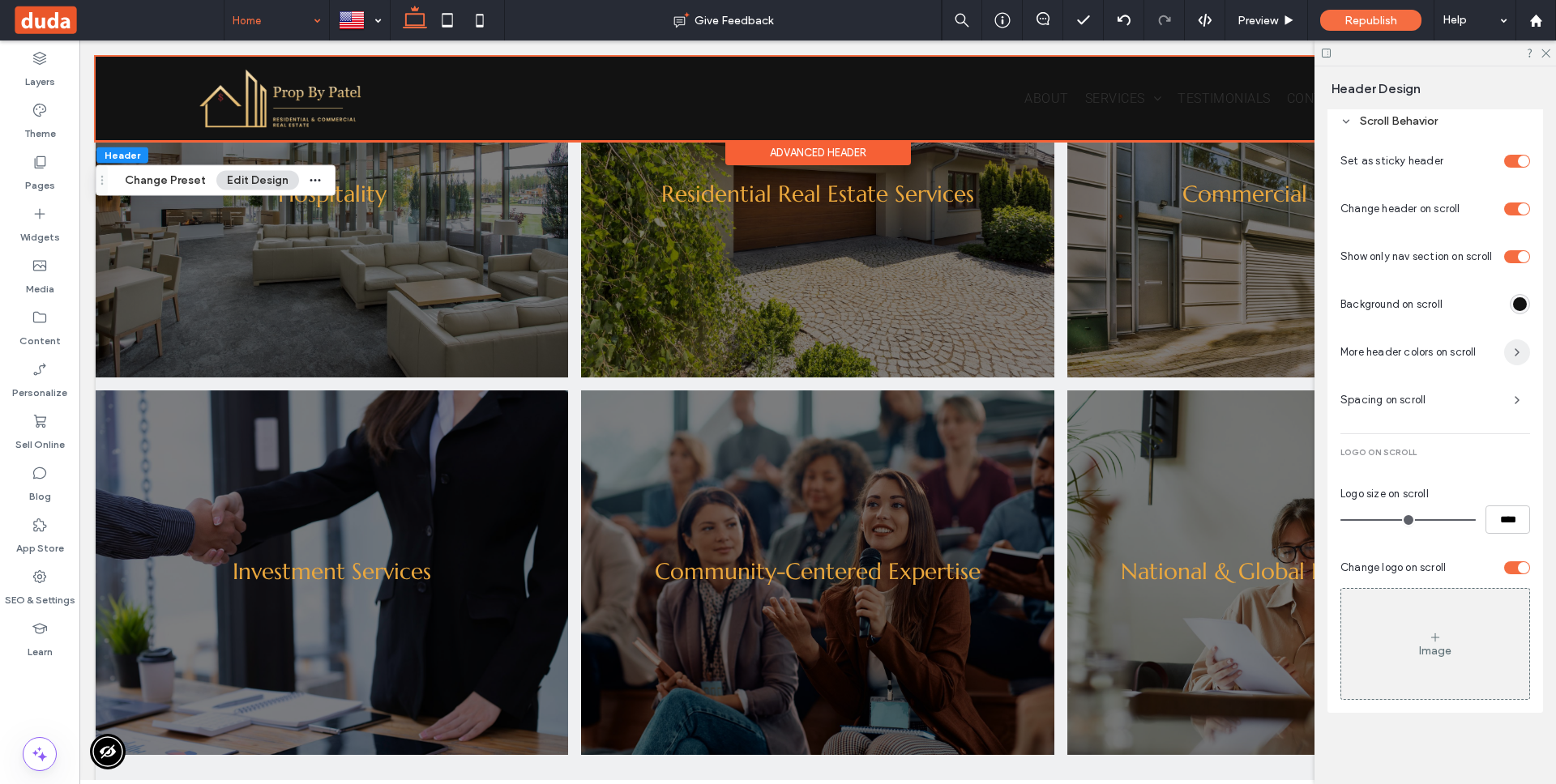
click at [1508, 348] on span "button" at bounding box center [1517, 353] width 26 height 26
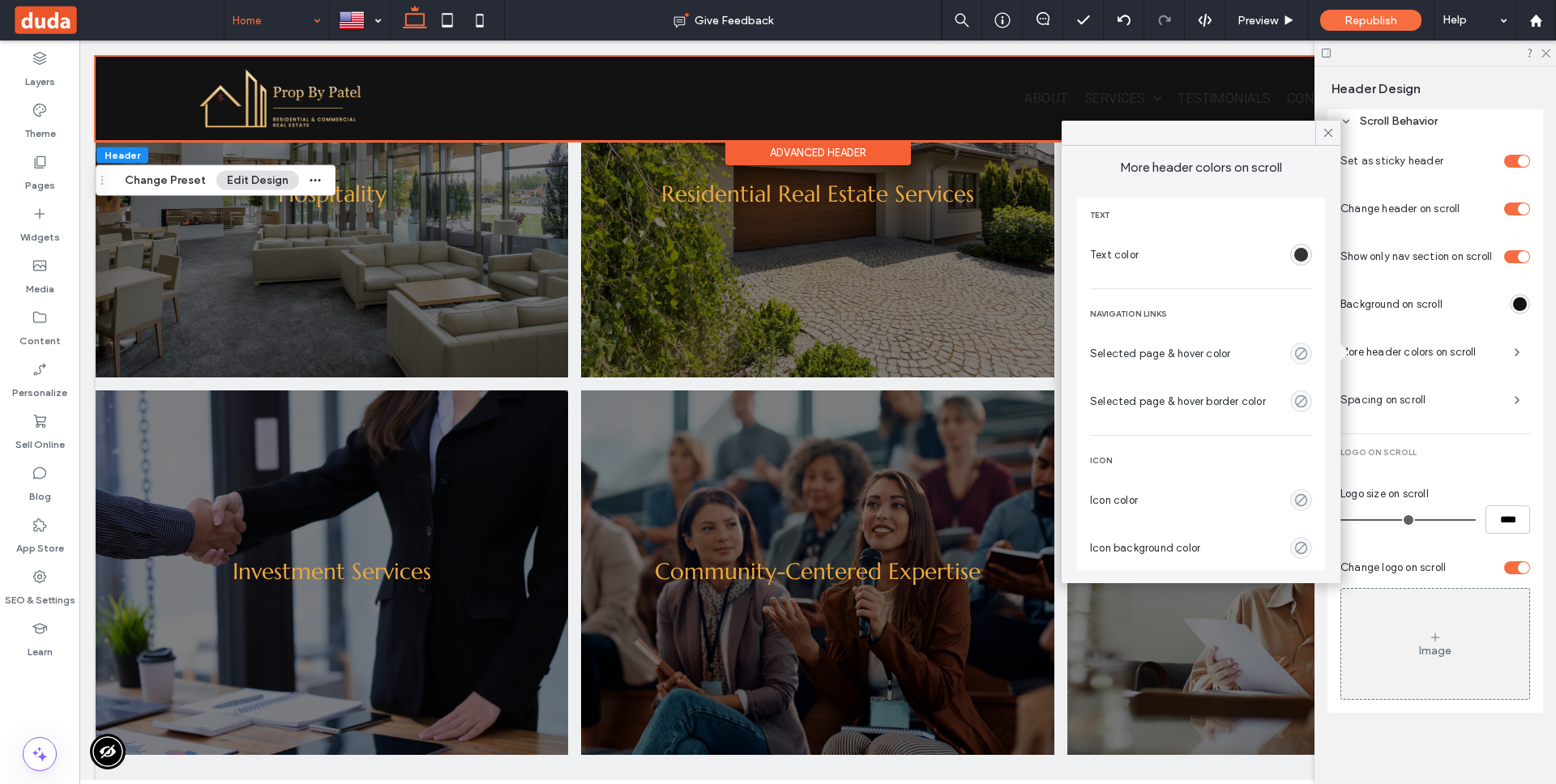
click at [1299, 255] on div "rgba(51,51,51,1)" at bounding box center [1301, 255] width 14 height 14
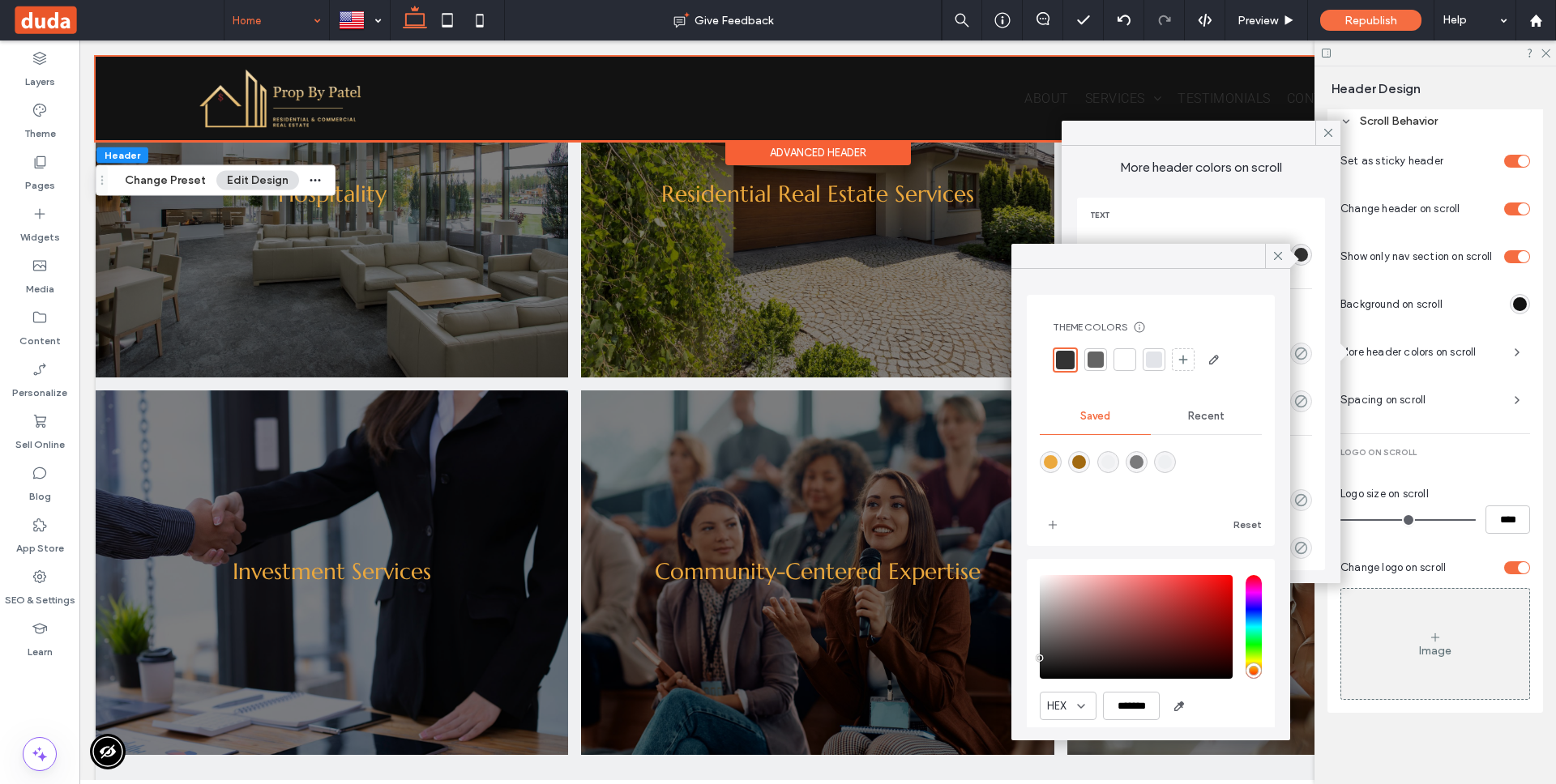
click at [1128, 360] on div at bounding box center [1124, 360] width 16 height 16
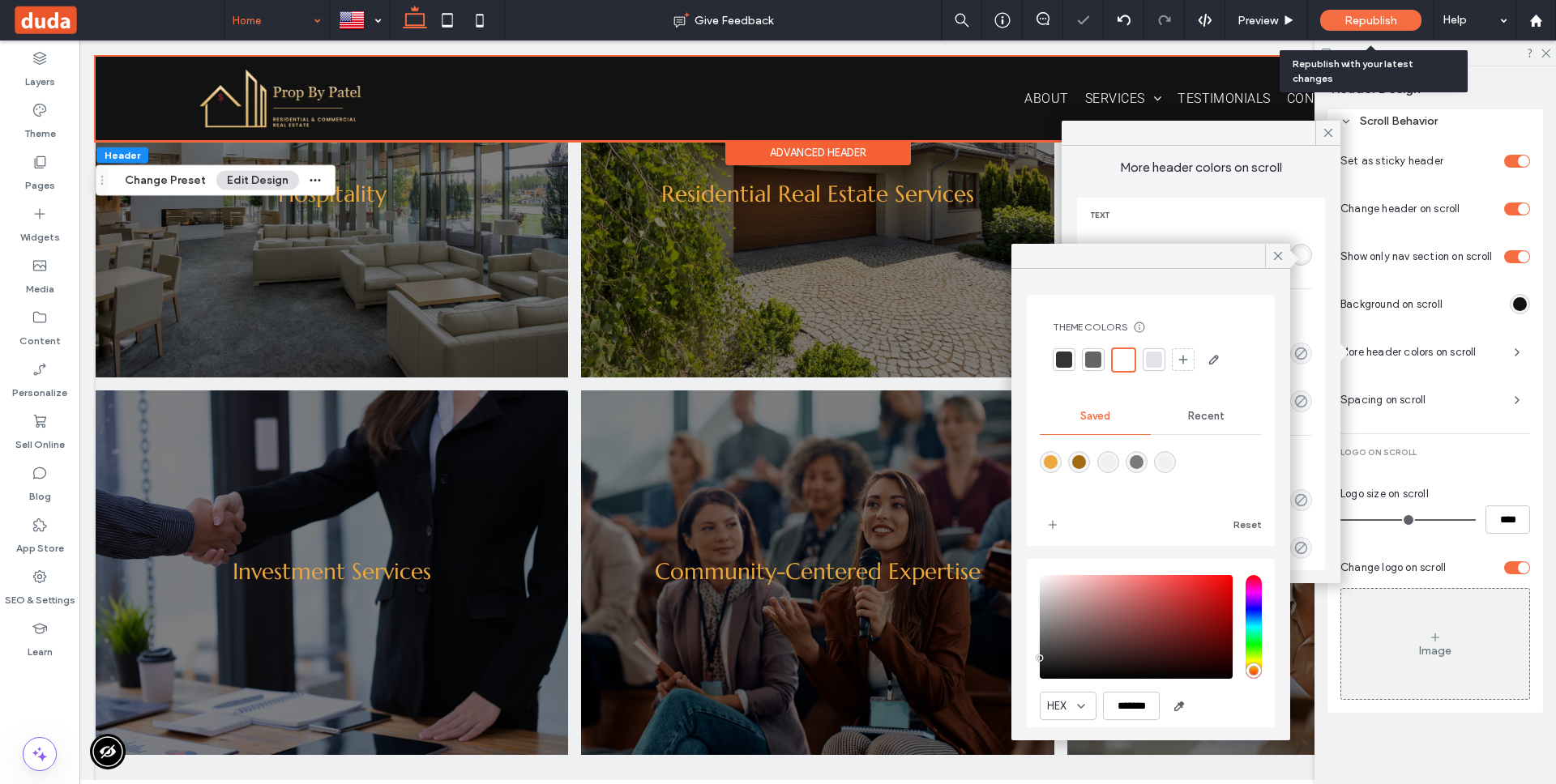
click at [1376, 18] on span "Republish" at bounding box center [1370, 21] width 53 height 14
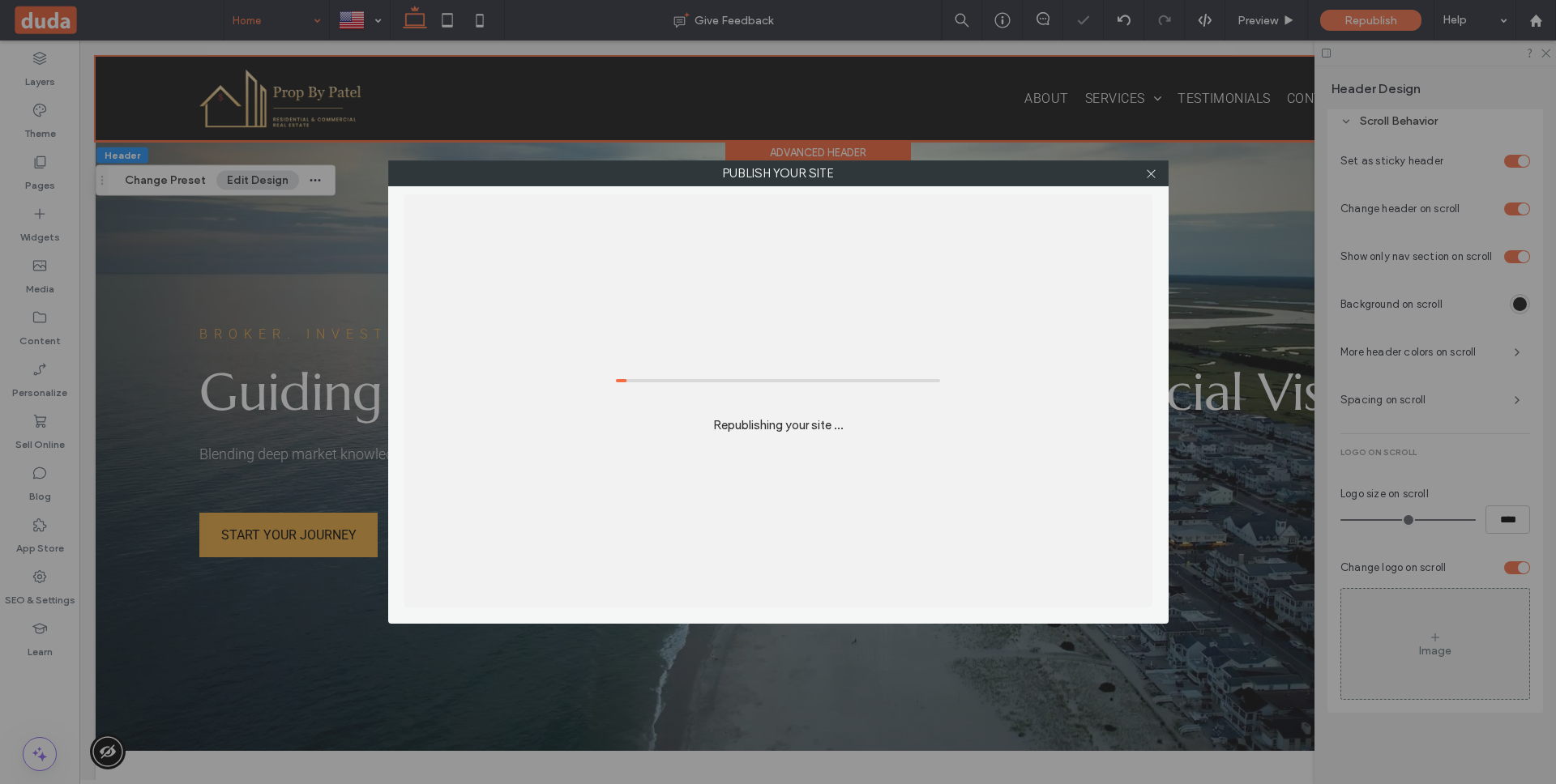
scroll to position [0, 0]
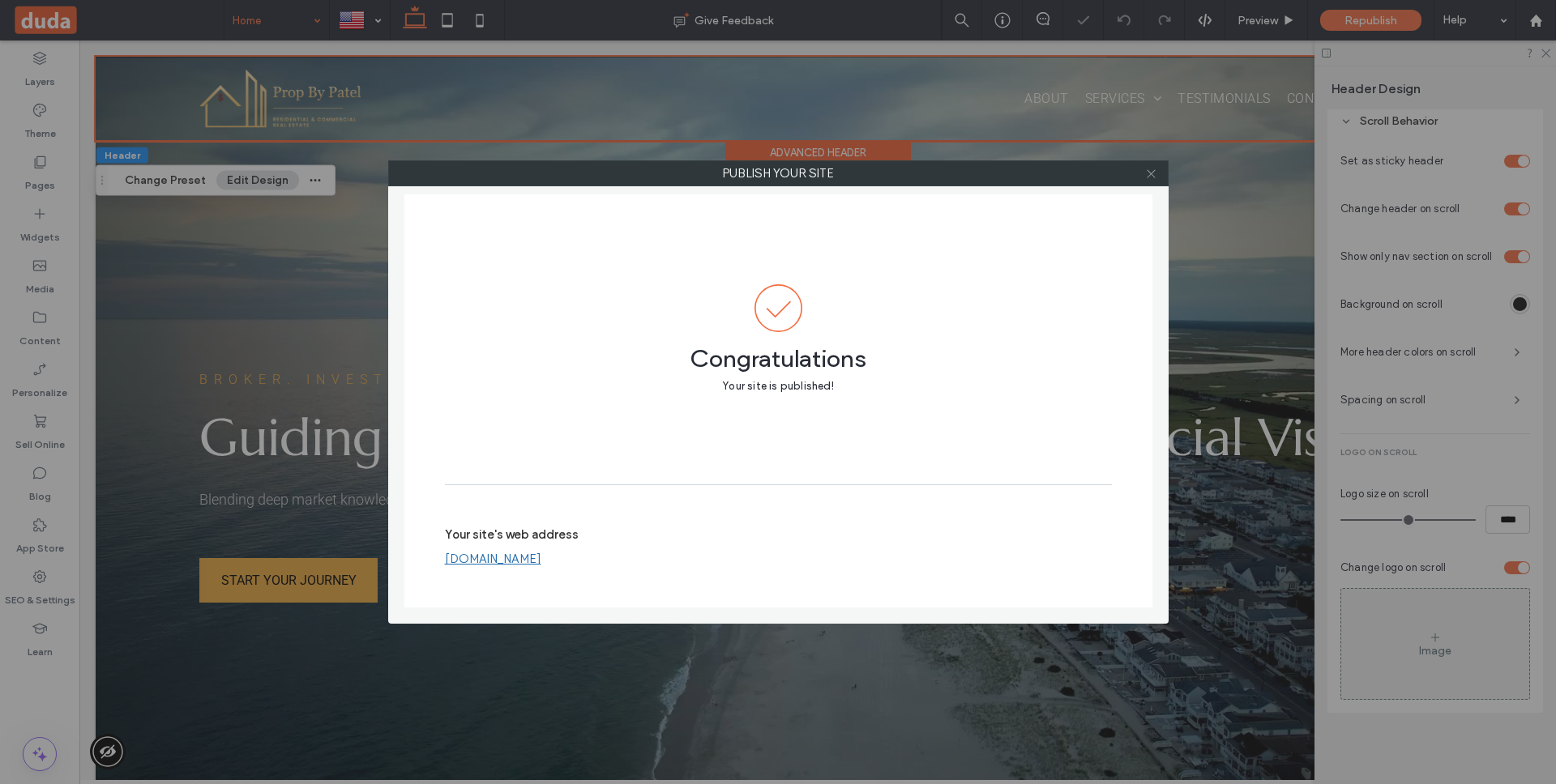
click at [1152, 173] on icon at bounding box center [1151, 174] width 12 height 12
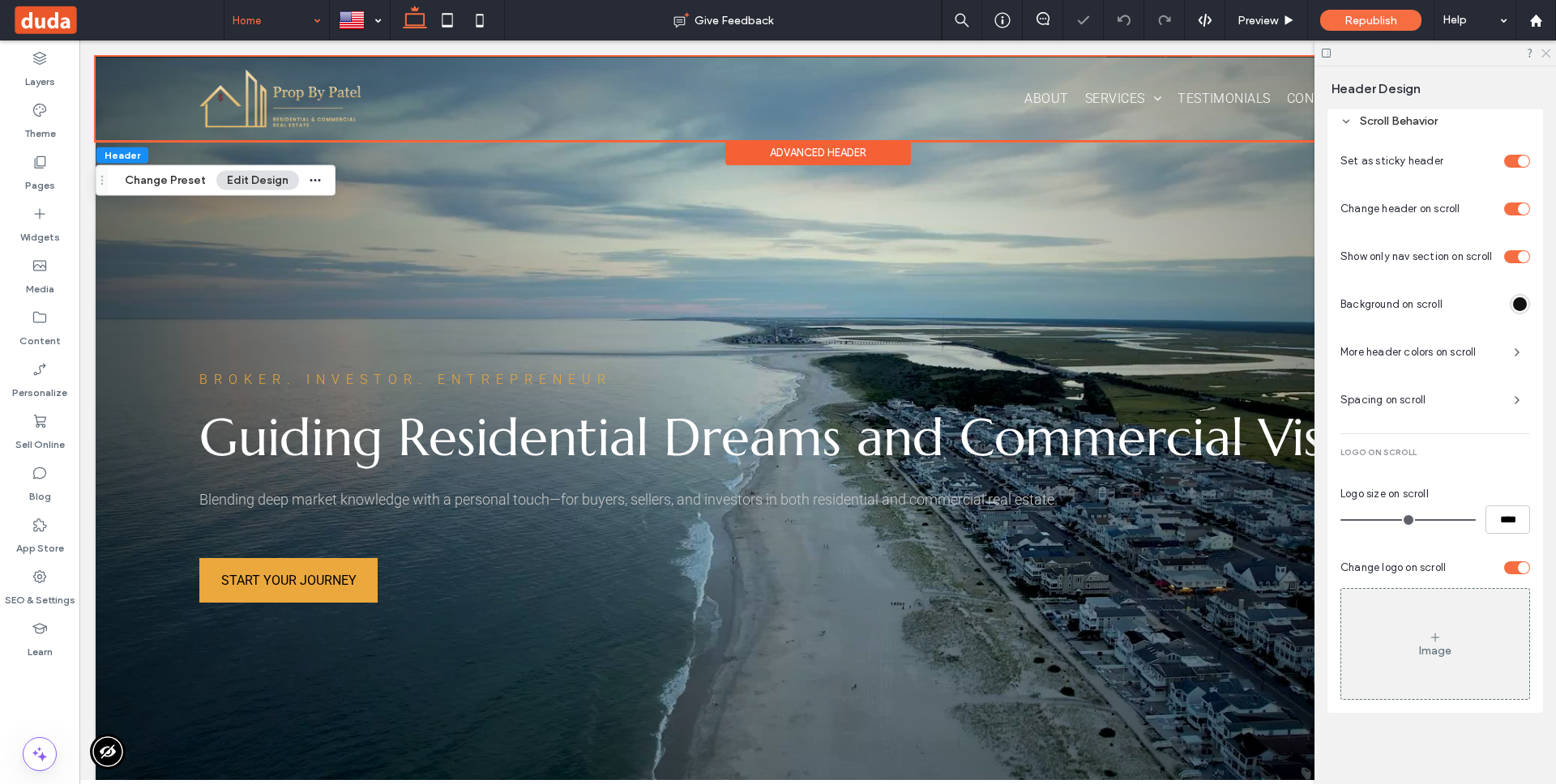
click at [1546, 52] on icon at bounding box center [1545, 52] width 10 height 10
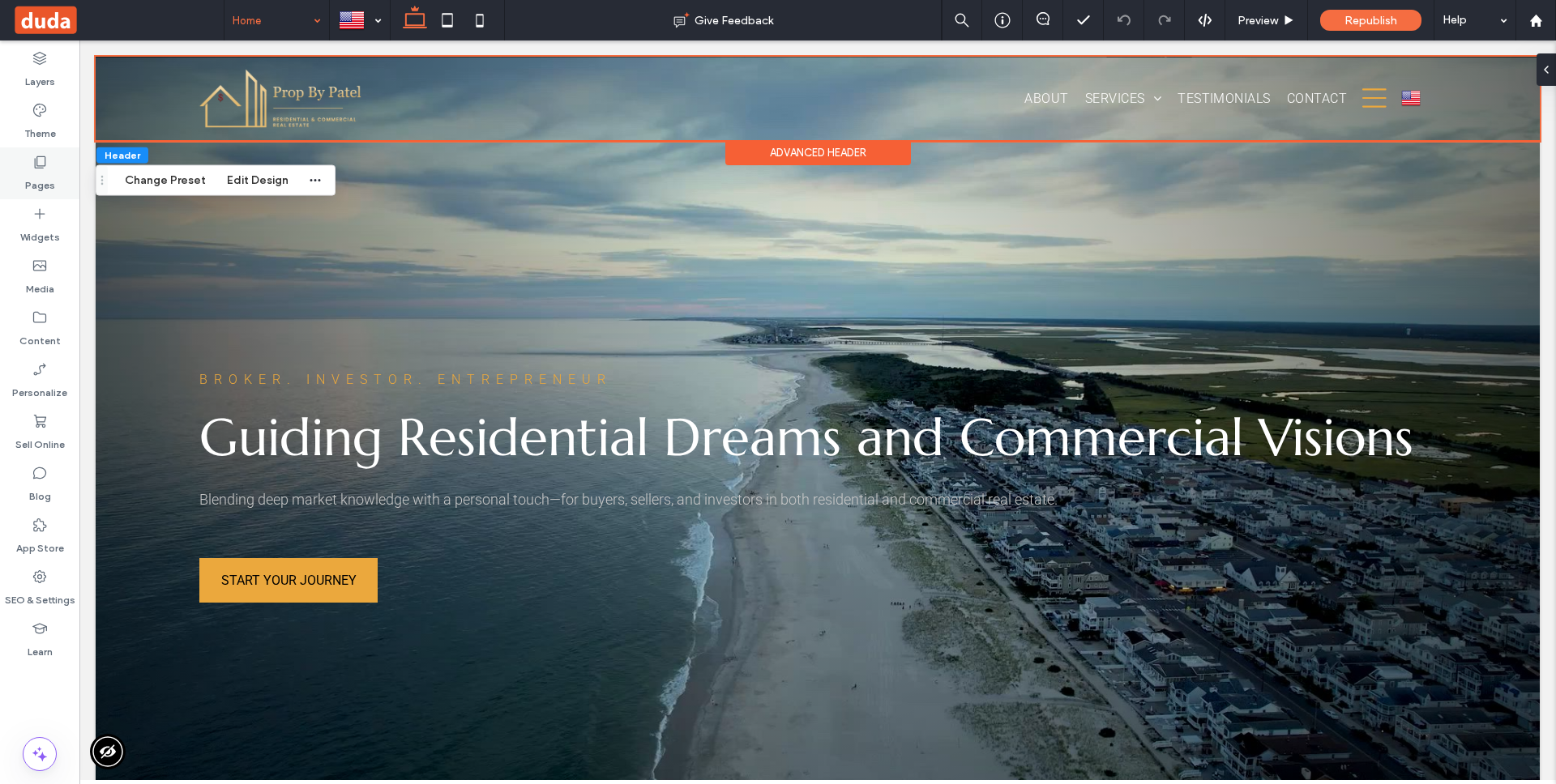
click at [56, 174] on div "Pages" at bounding box center [40, 174] width 80 height 52
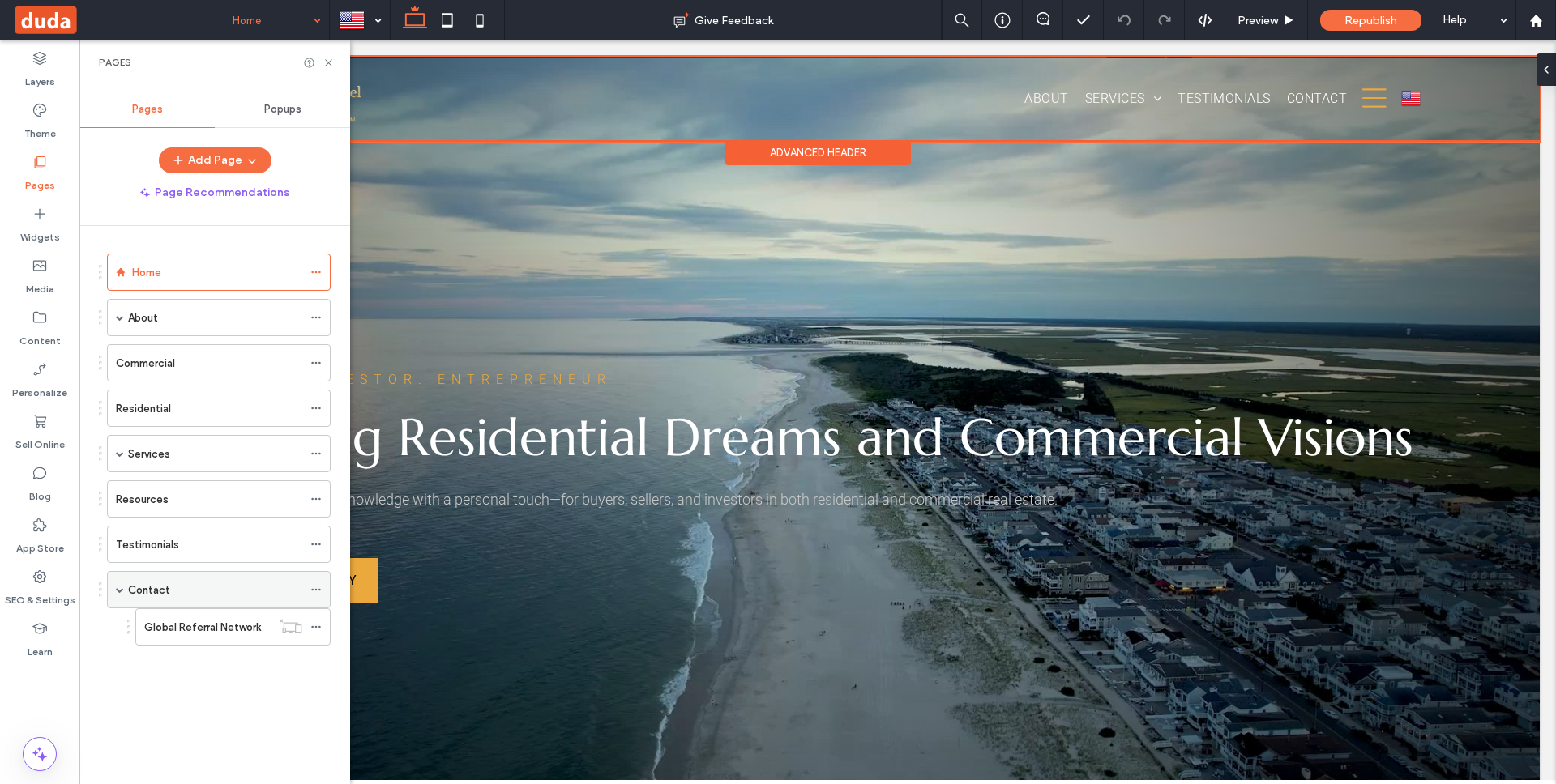
click at [199, 592] on div "Contact" at bounding box center [215, 590] width 174 height 17
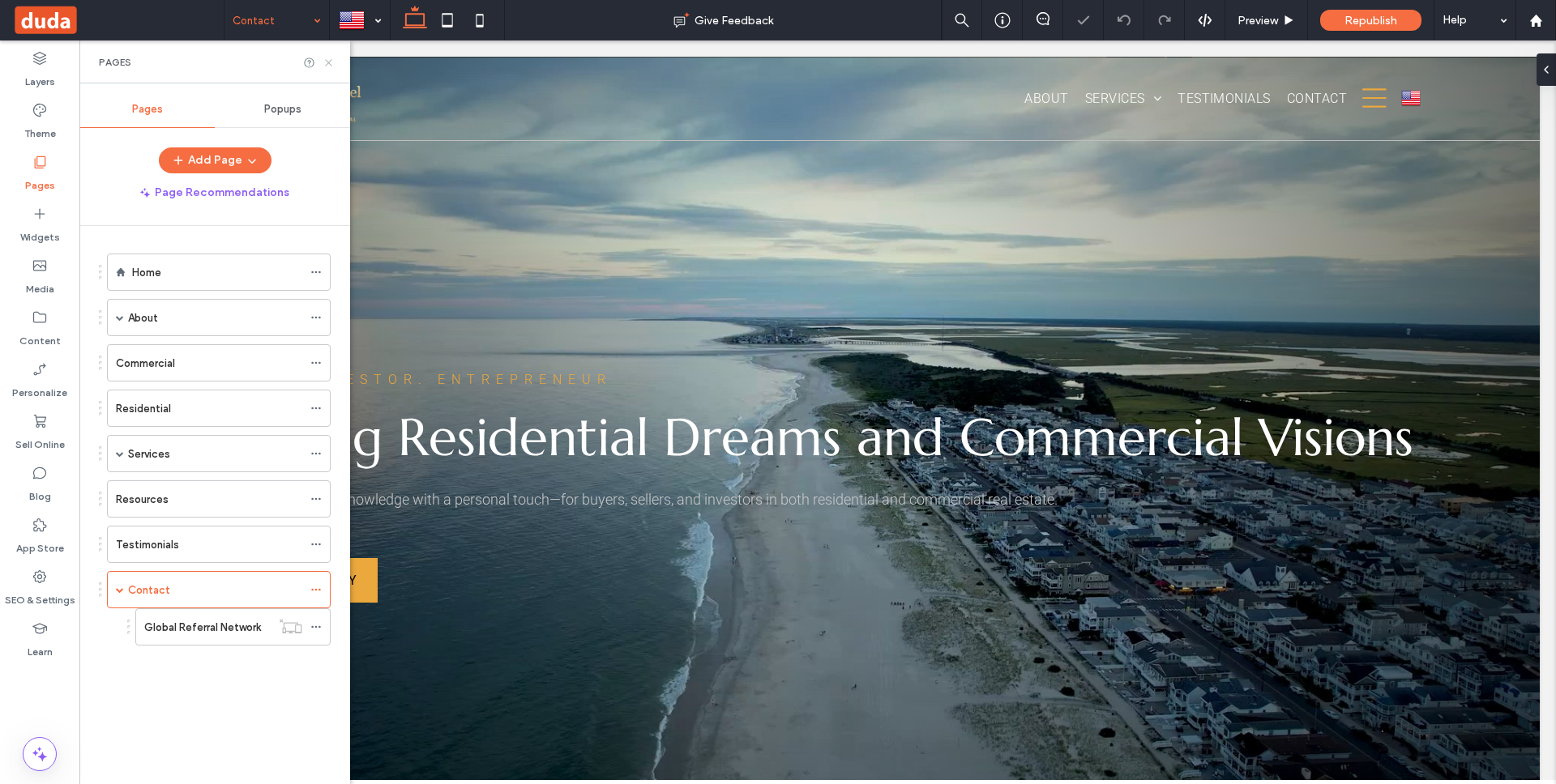
click at [329, 61] on use at bounding box center [328, 61] width 6 height 6
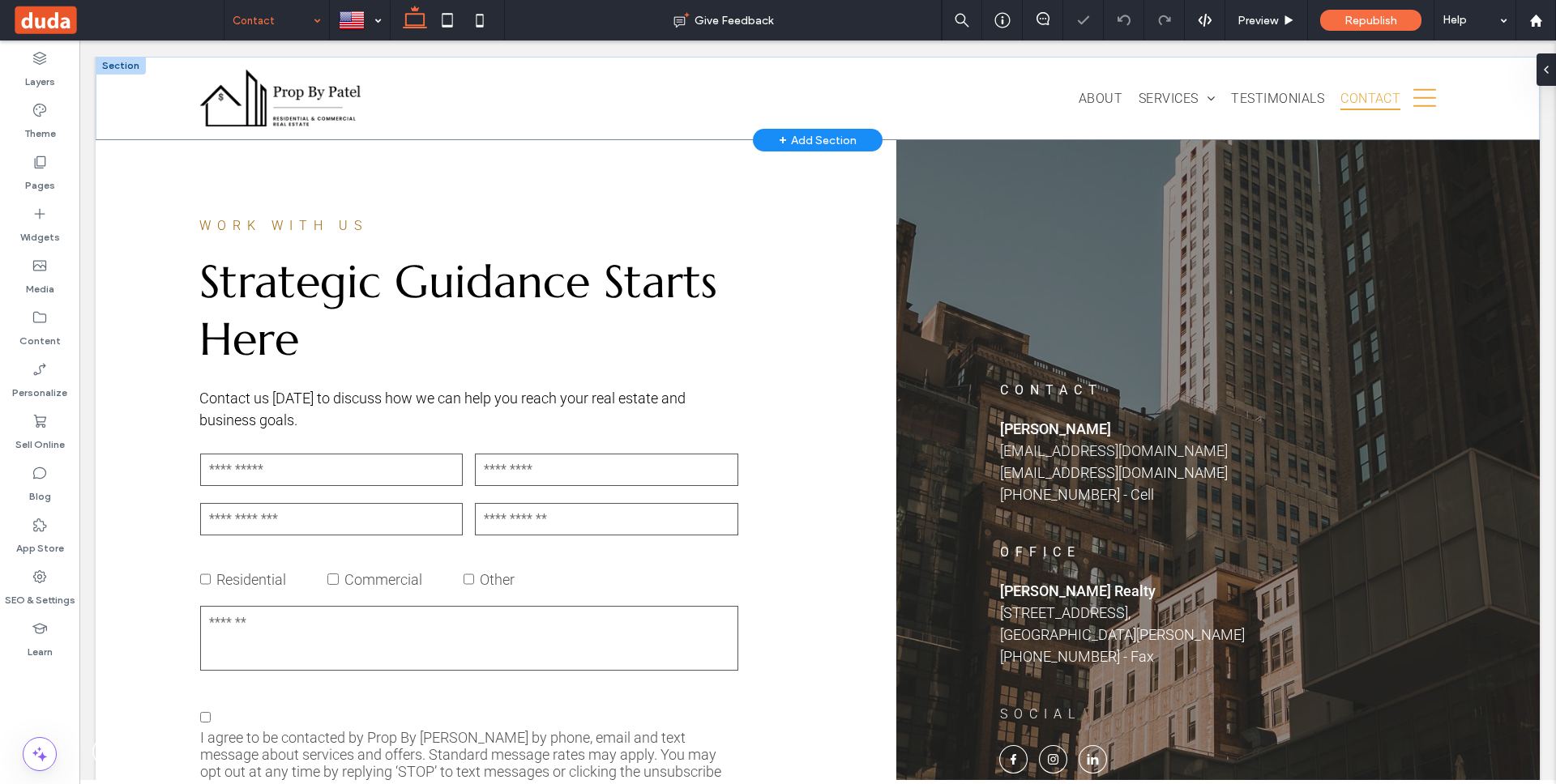
click at [137, 118] on div "About Services Hospitality Residential Real Estate Commercial Real Estate Inves…" at bounding box center [818, 99] width 1444 height 83
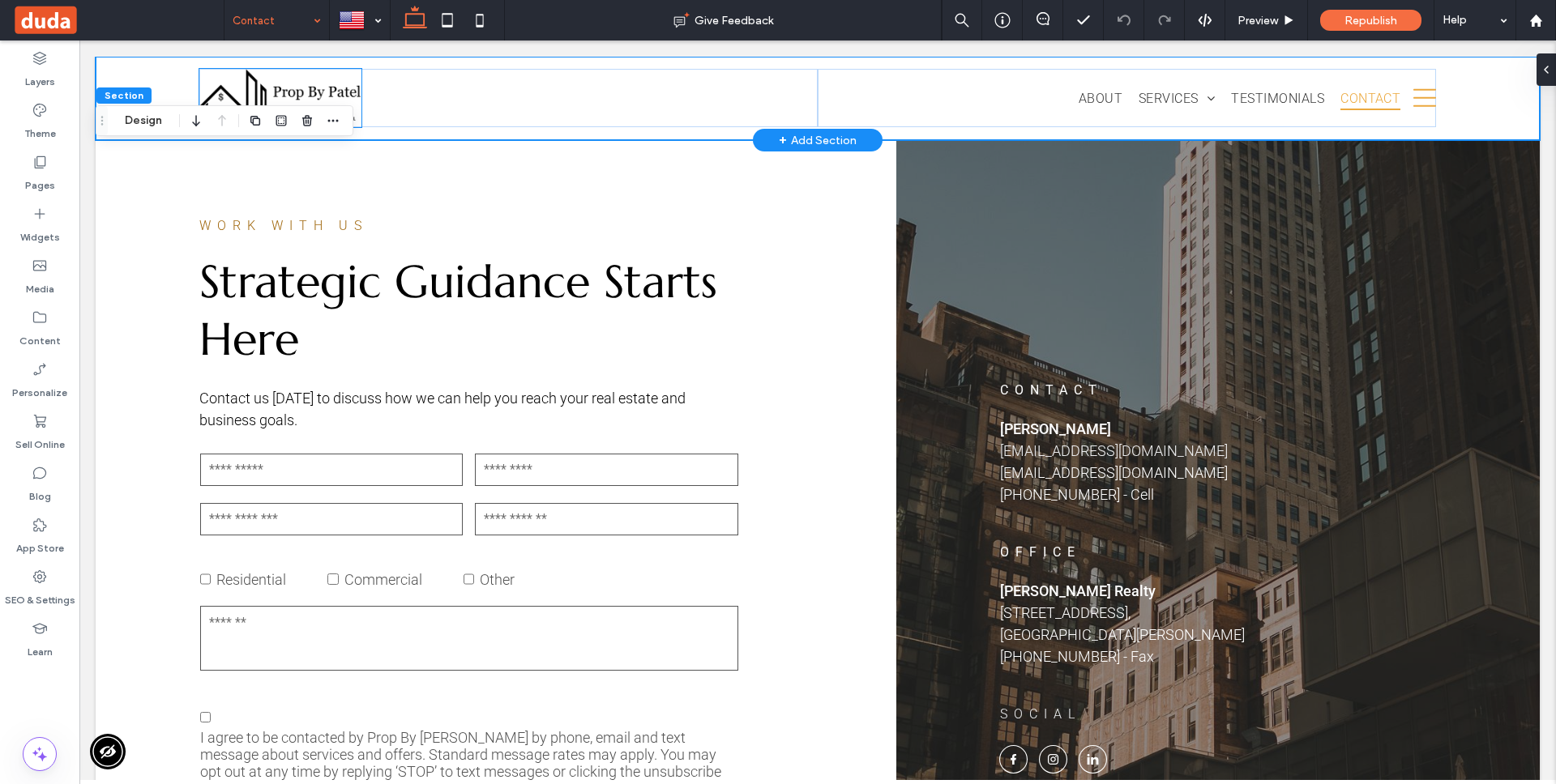
click at [314, 92] on img at bounding box center [279, 98] width 162 height 58
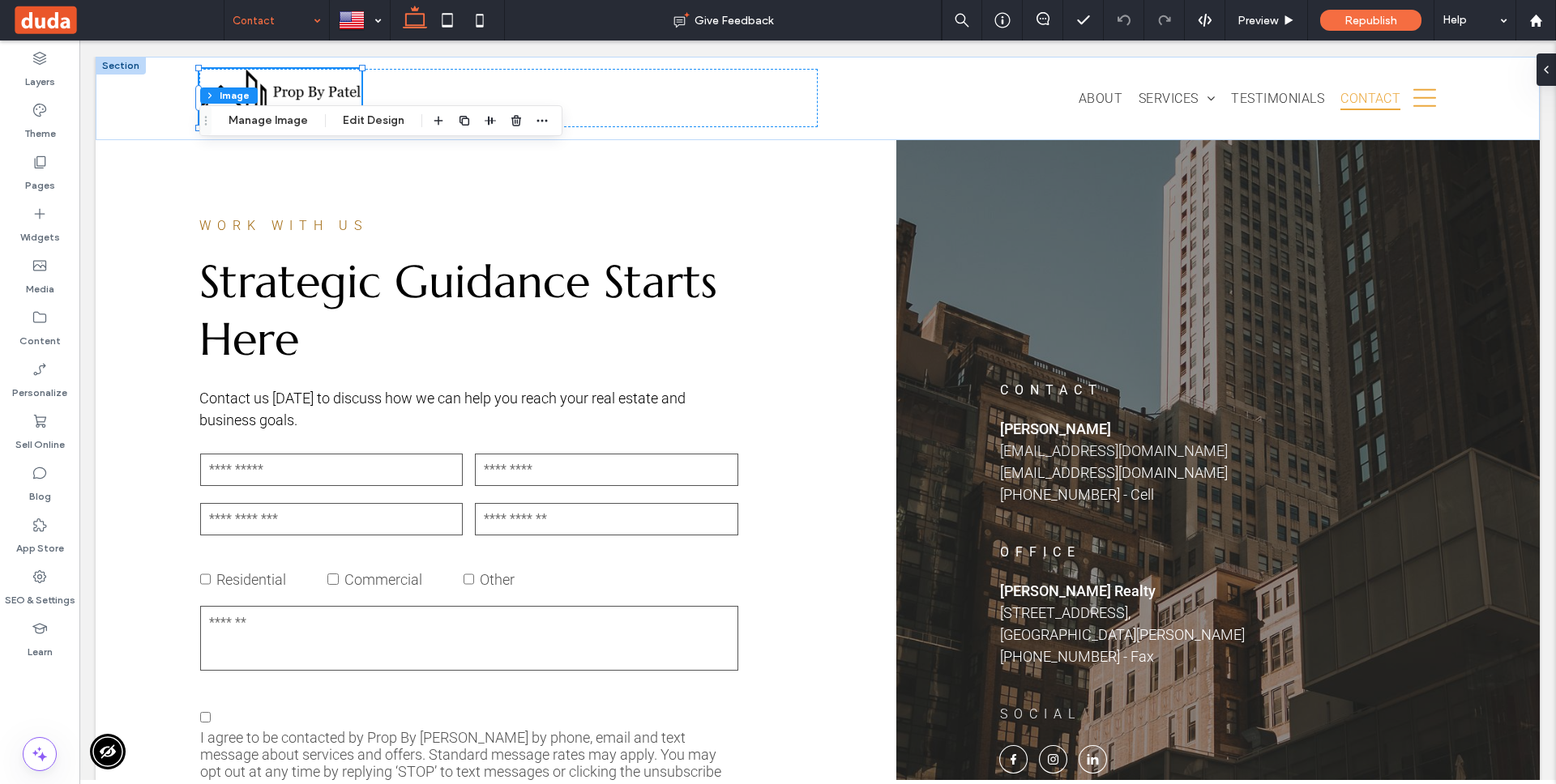
click at [438, 15] on icon at bounding box center [446, 20] width 32 height 32
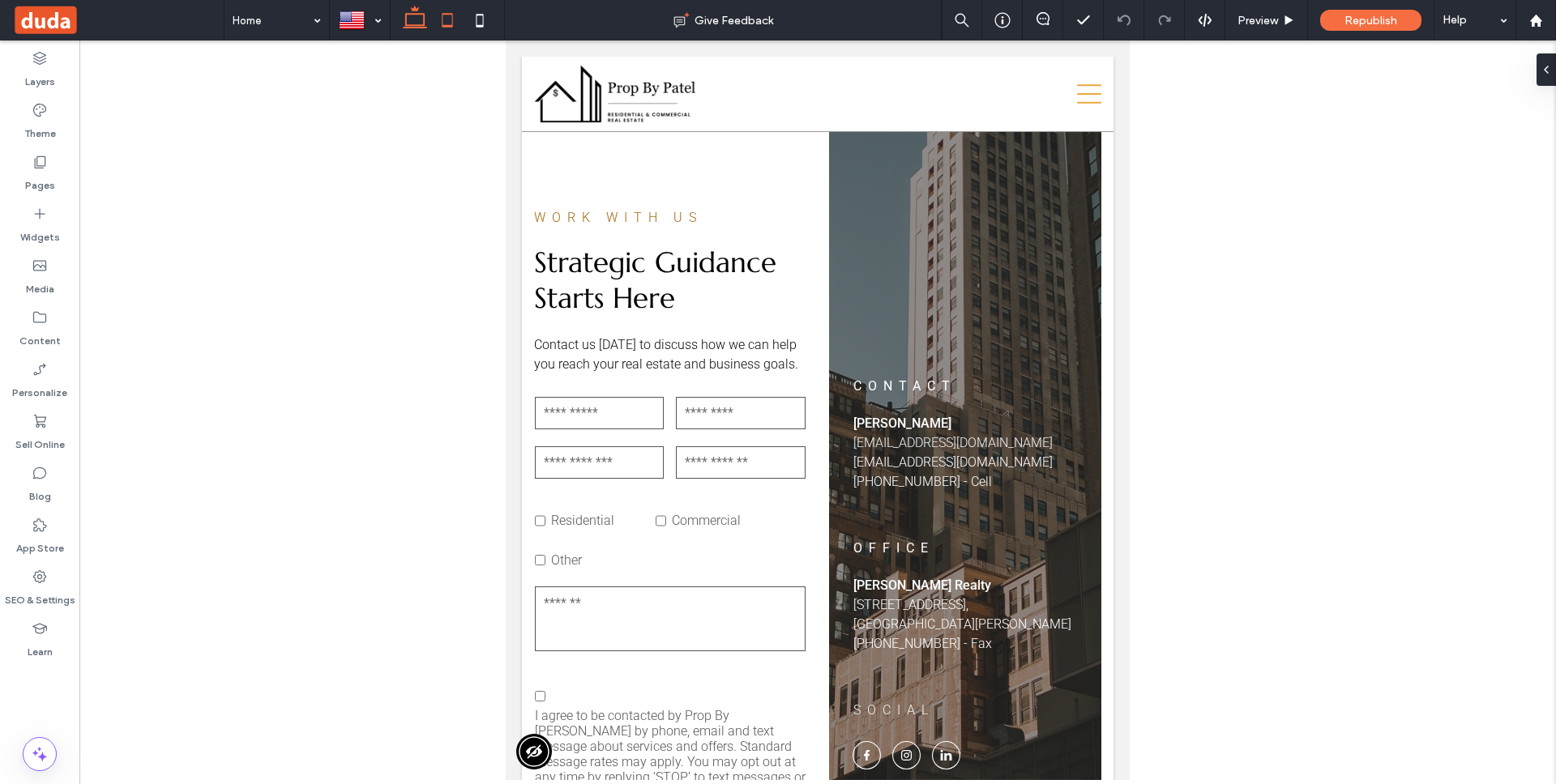
click at [405, 16] on icon at bounding box center [414, 20] width 32 height 32
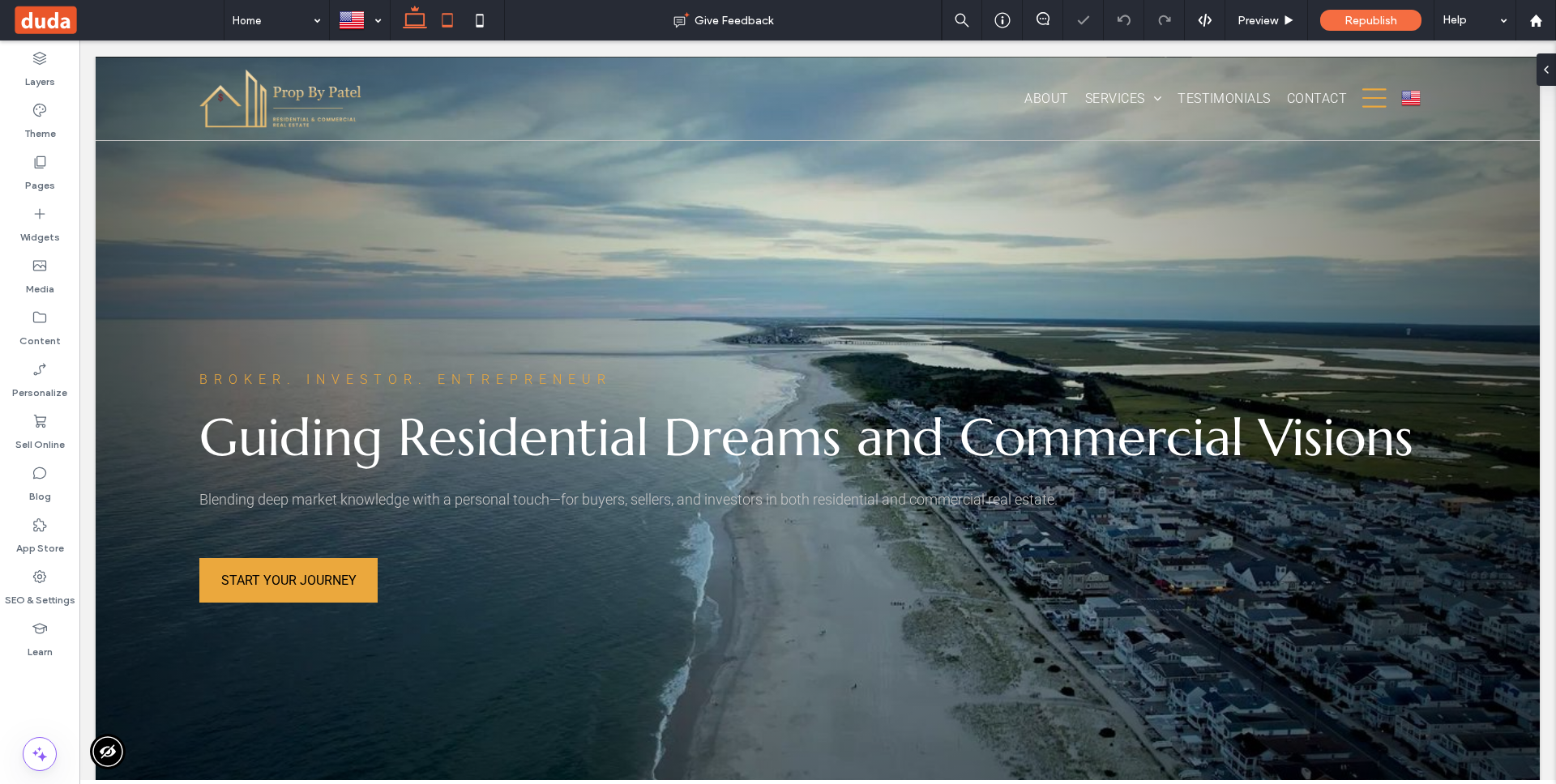
click at [437, 16] on icon at bounding box center [446, 20] width 32 height 32
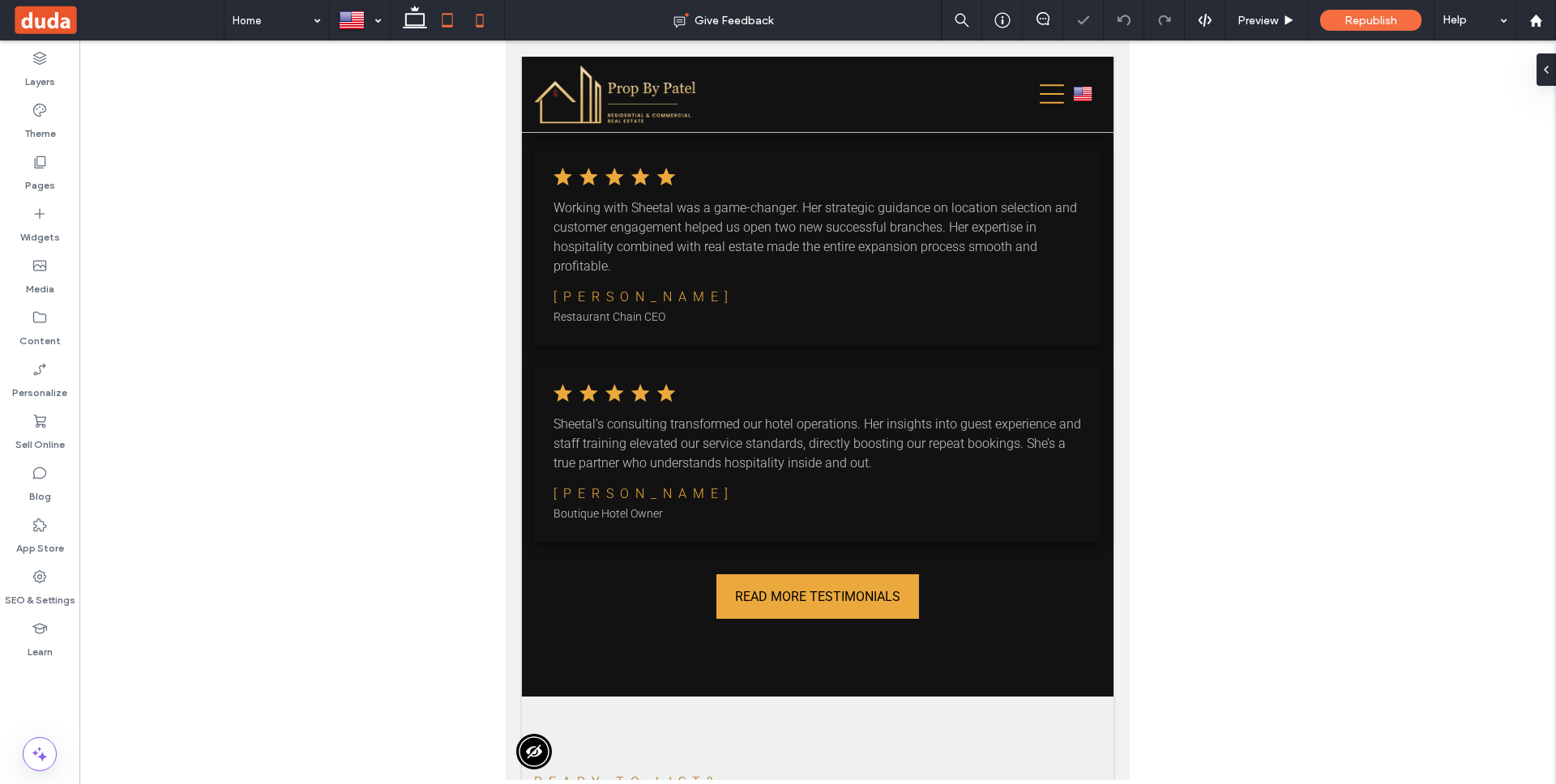
click at [466, 14] on icon at bounding box center [479, 20] width 32 height 32
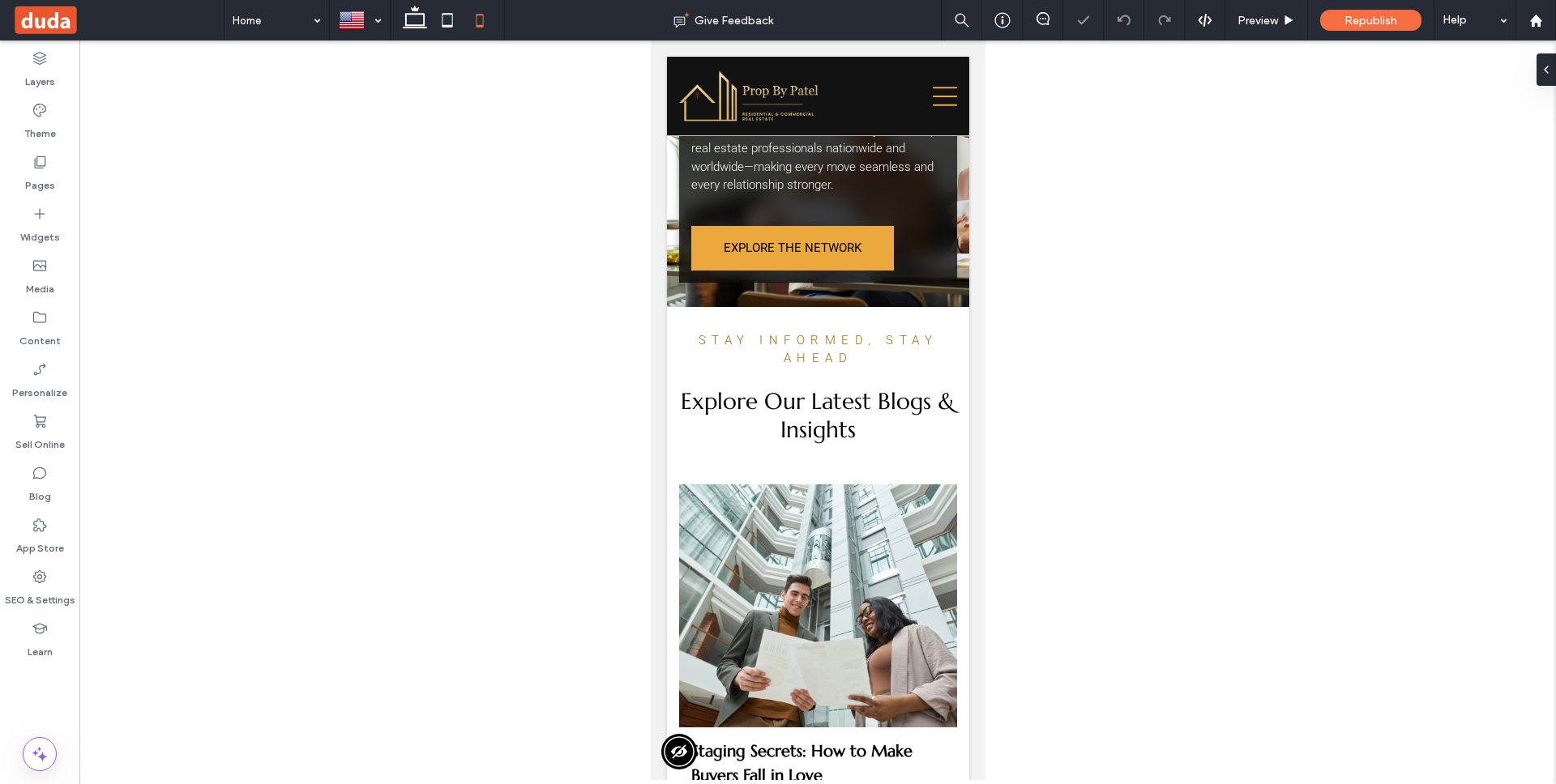
scroll to position [5503, 0]
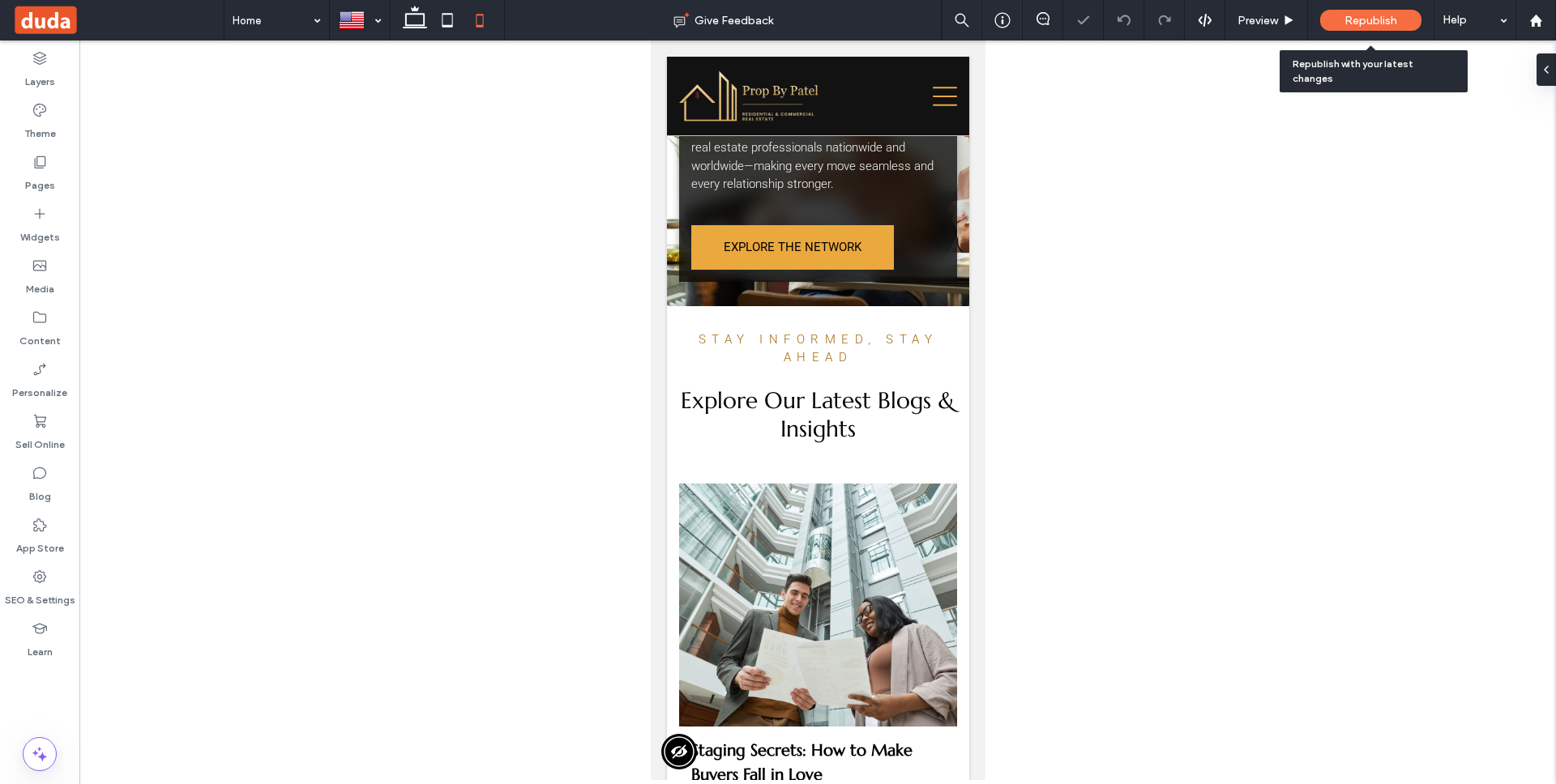
click at [1379, 19] on span "Republish" at bounding box center [1370, 21] width 53 height 14
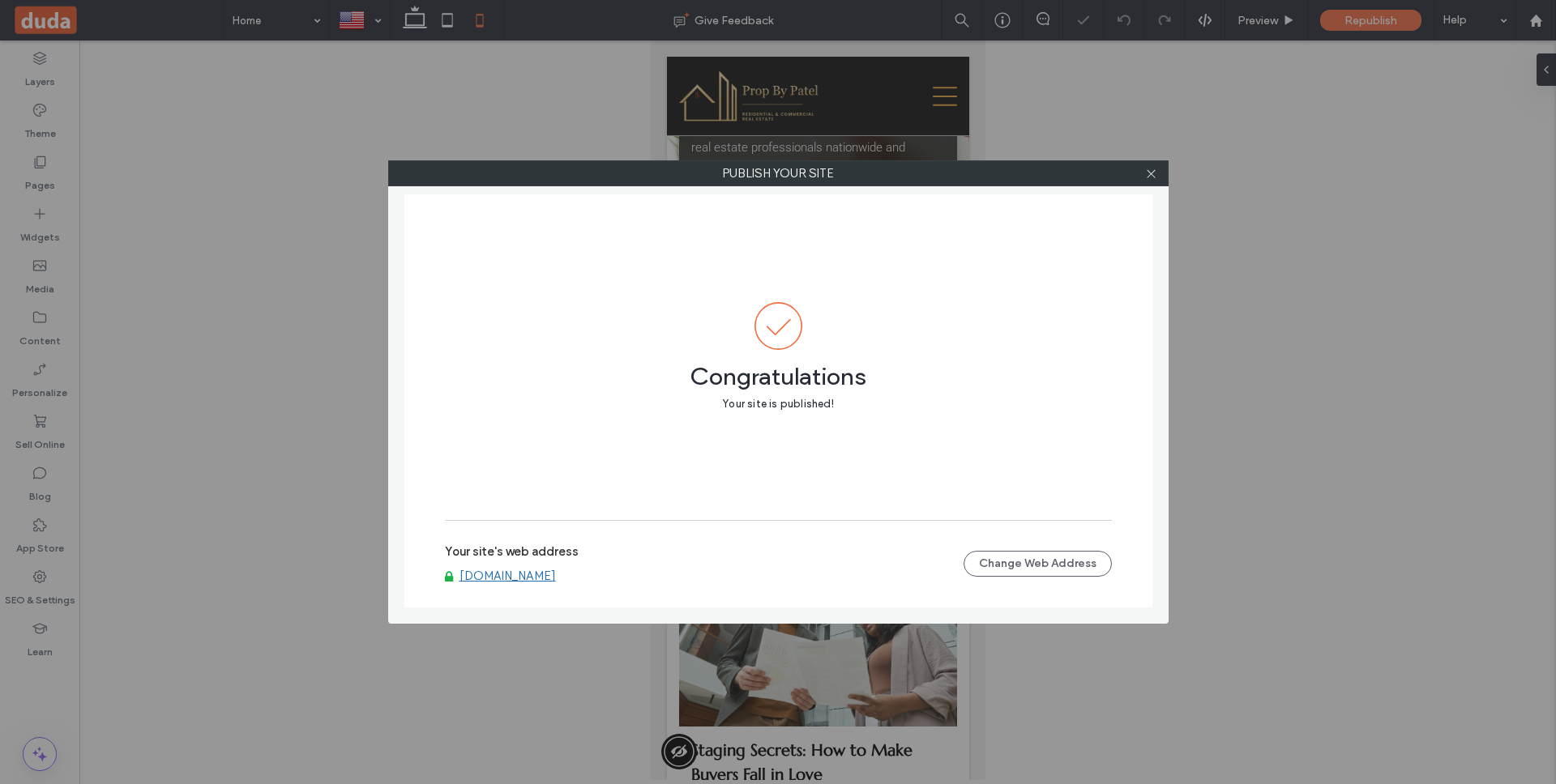
click at [483, 570] on link "[DOMAIN_NAME]" at bounding box center [507, 576] width 96 height 15
click at [1150, 177] on icon at bounding box center [1151, 174] width 12 height 12
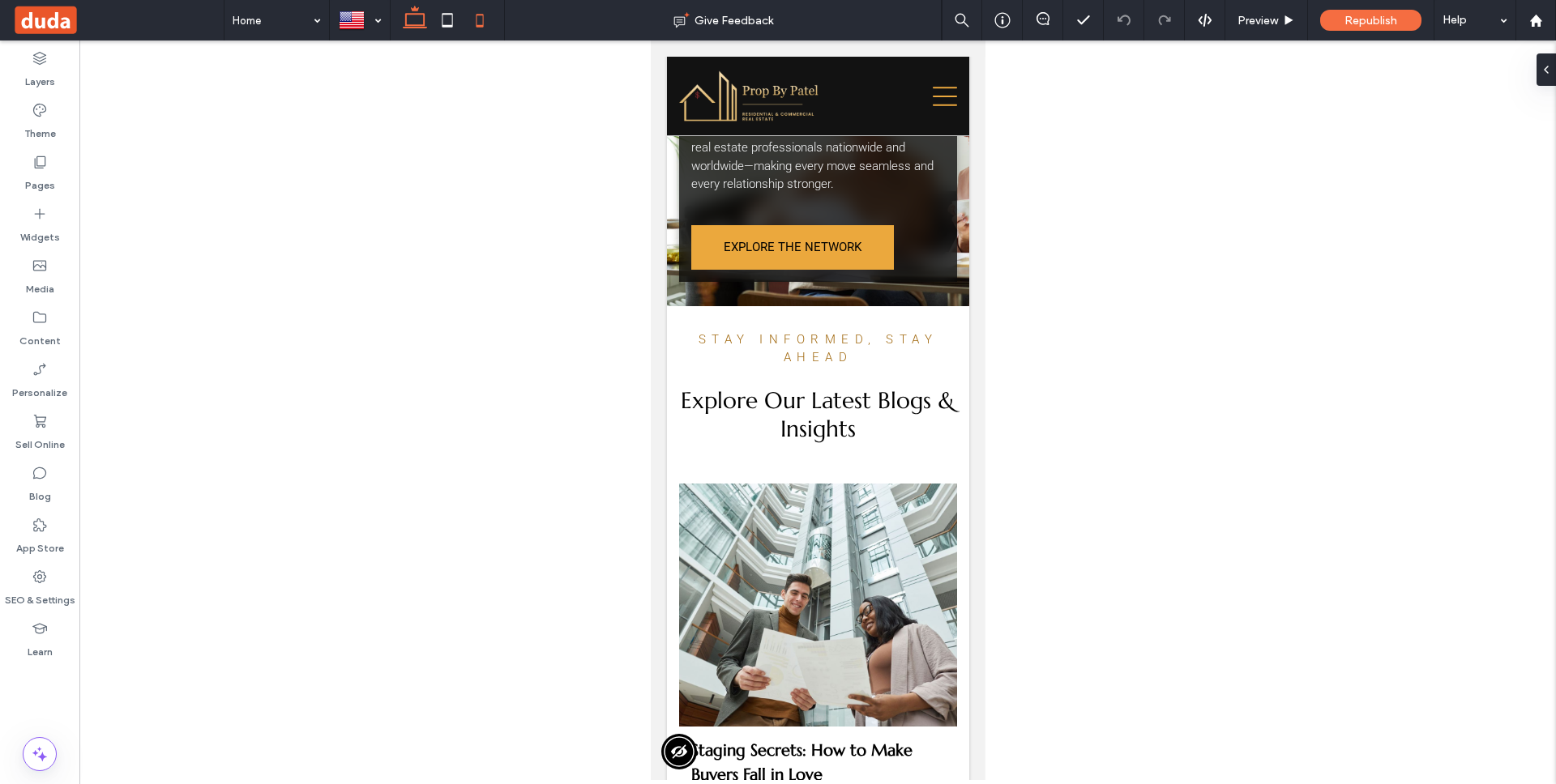
click at [412, 21] on icon at bounding box center [414, 20] width 32 height 32
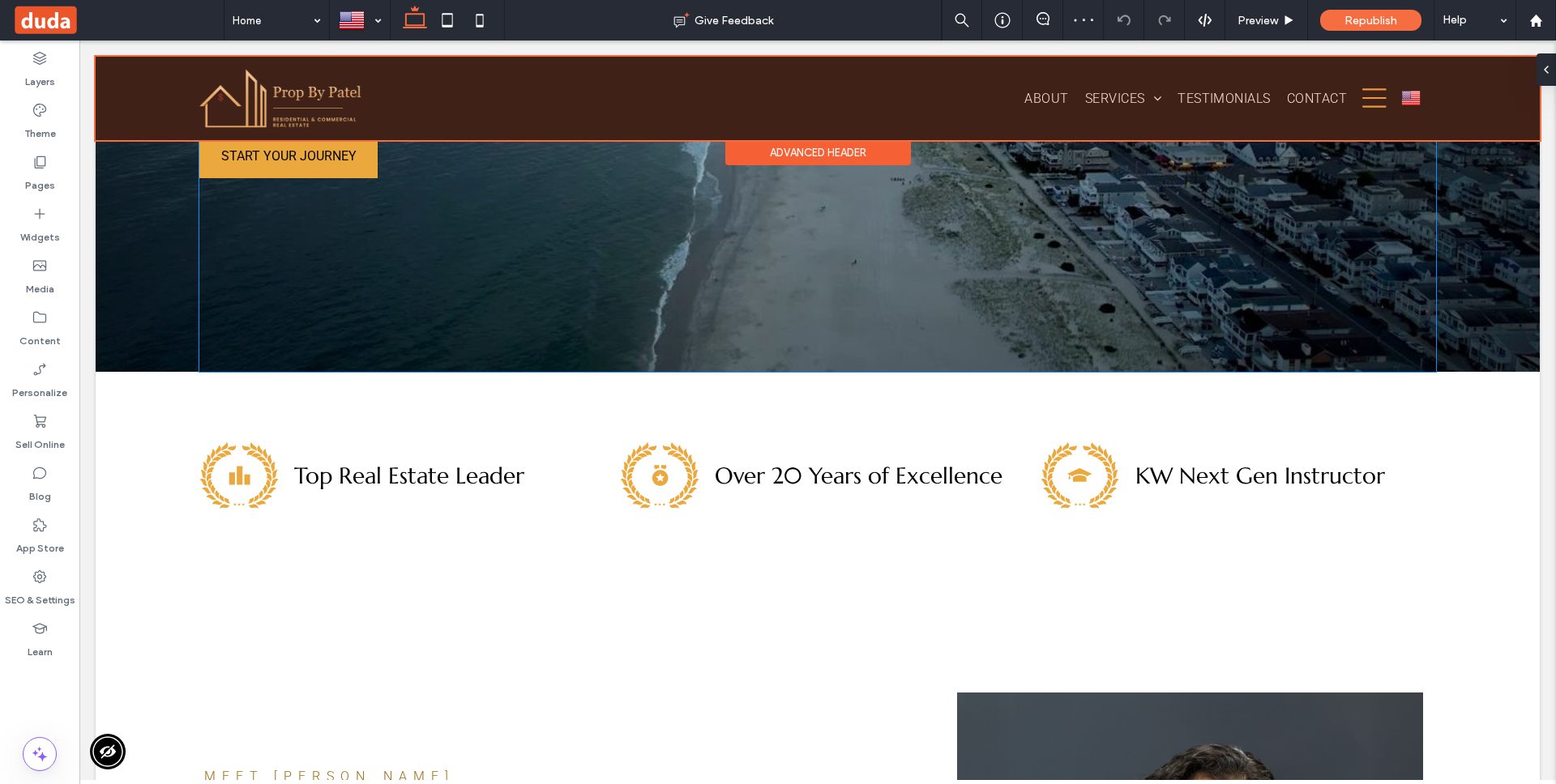
scroll to position [0, 0]
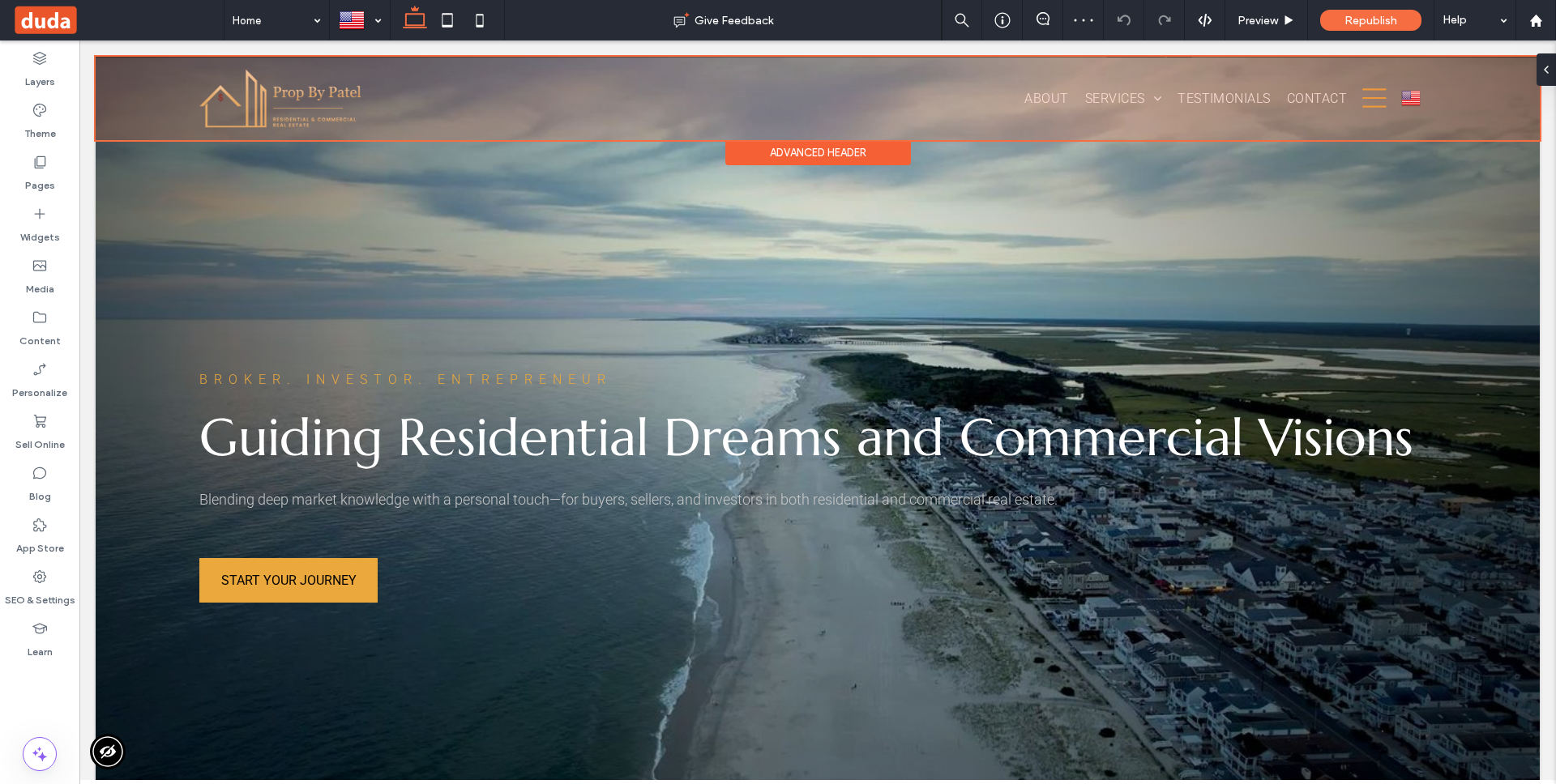
click at [824, 144] on div "Advanced Header" at bounding box center [818, 152] width 186 height 25
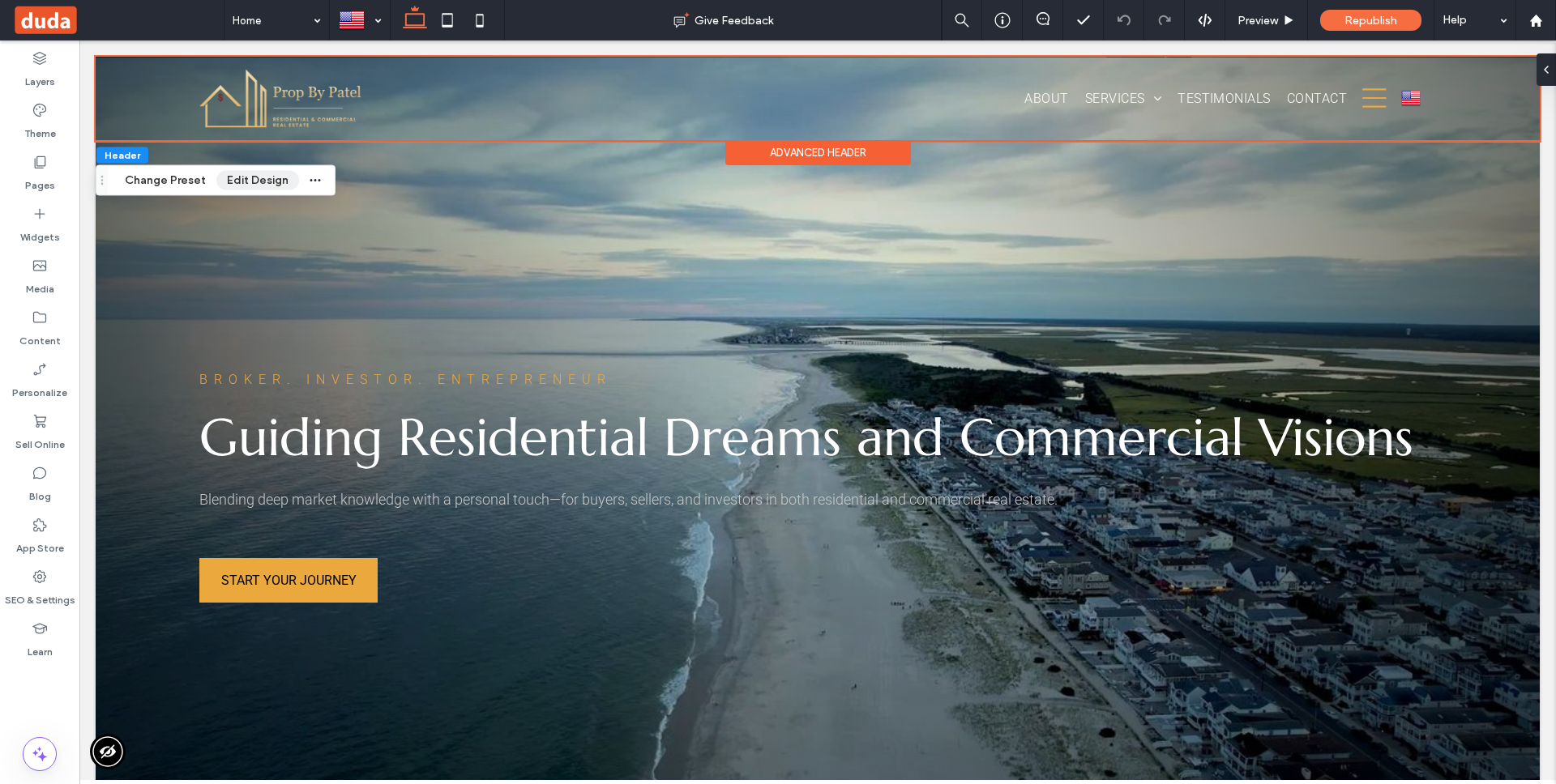
click at [254, 179] on button "Edit Design" at bounding box center [258, 181] width 83 height 19
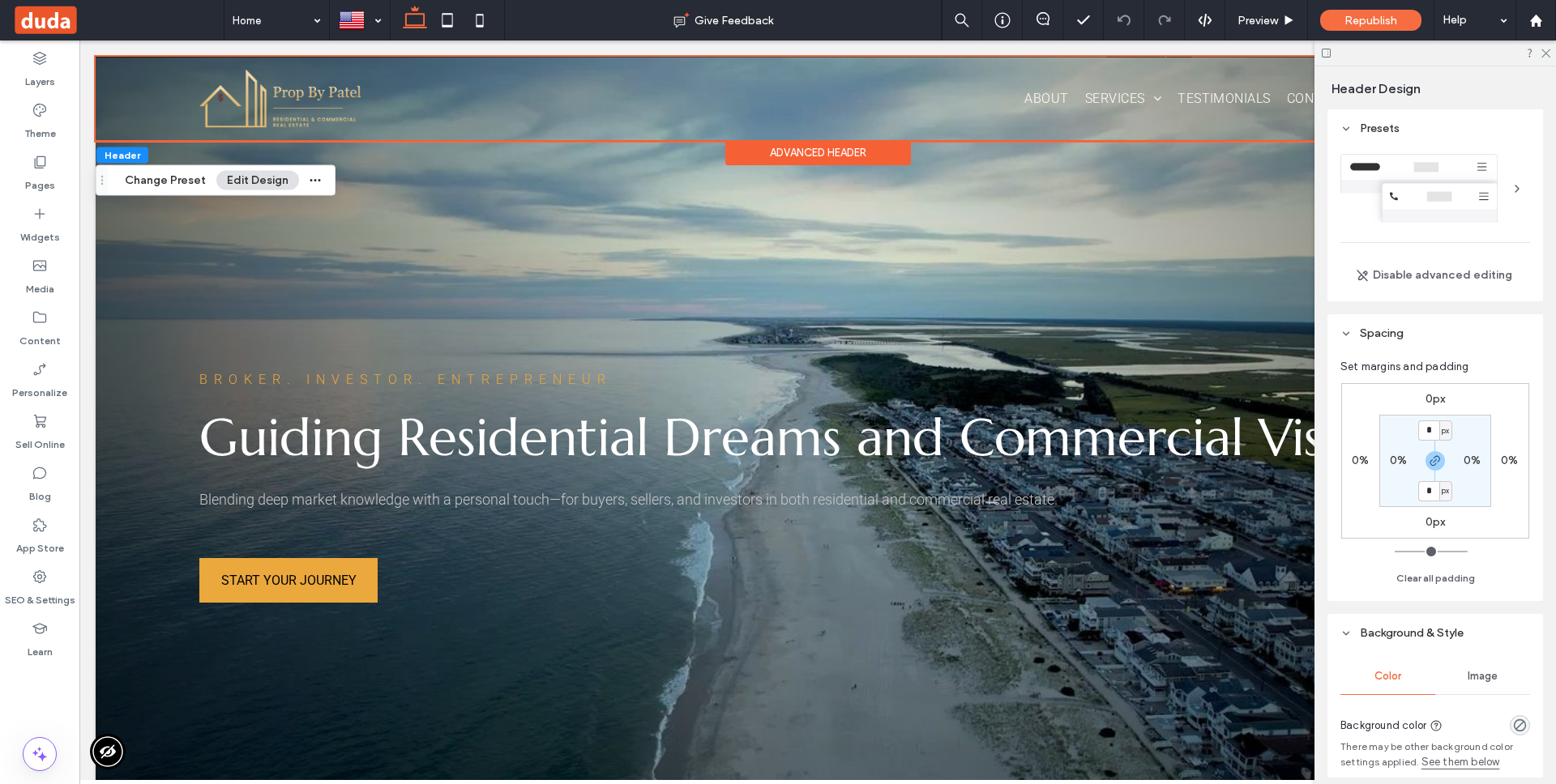
scroll to position [996, 0]
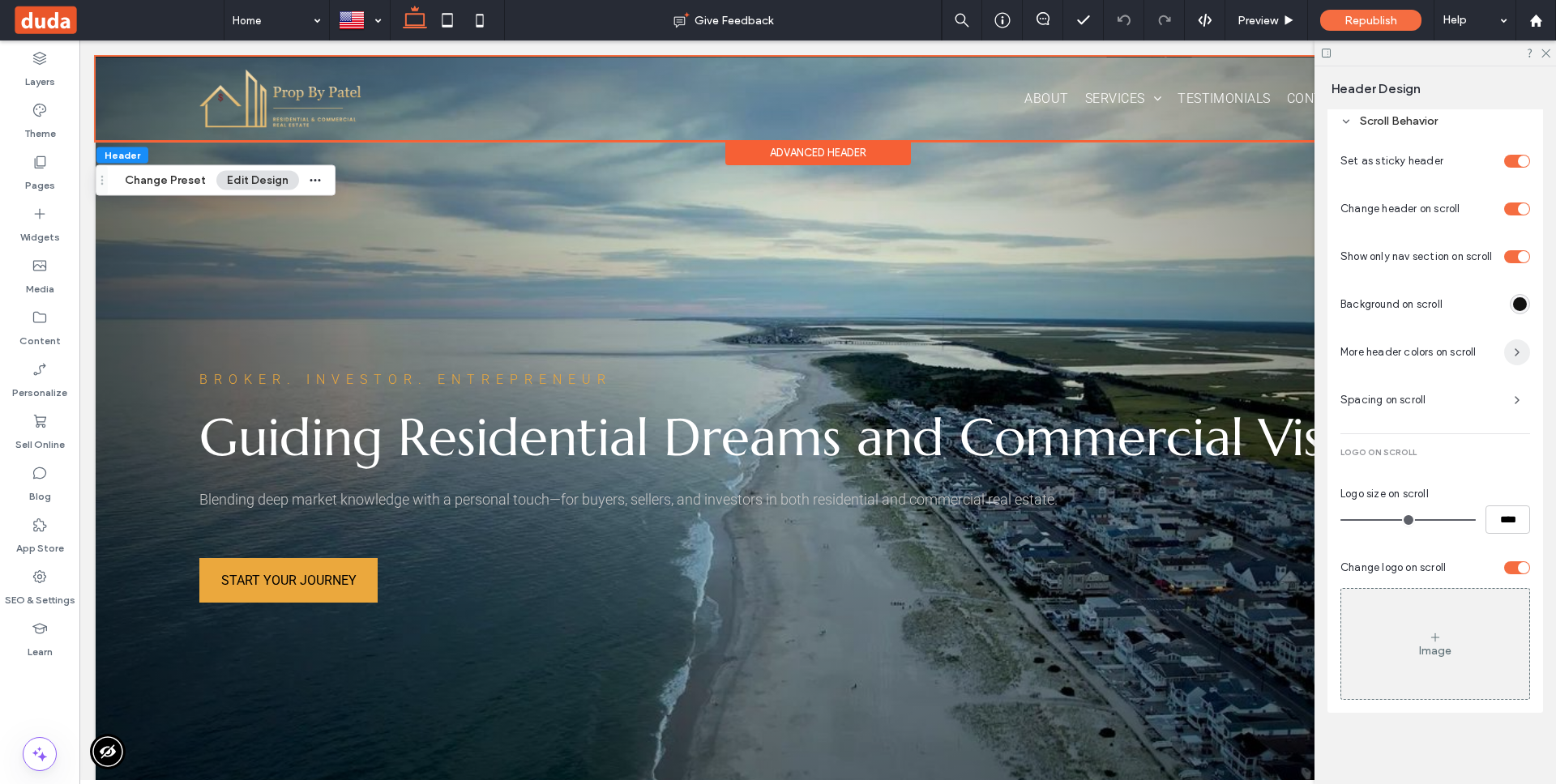
click at [1514, 353] on icon "button" at bounding box center [1516, 352] width 13 height 13
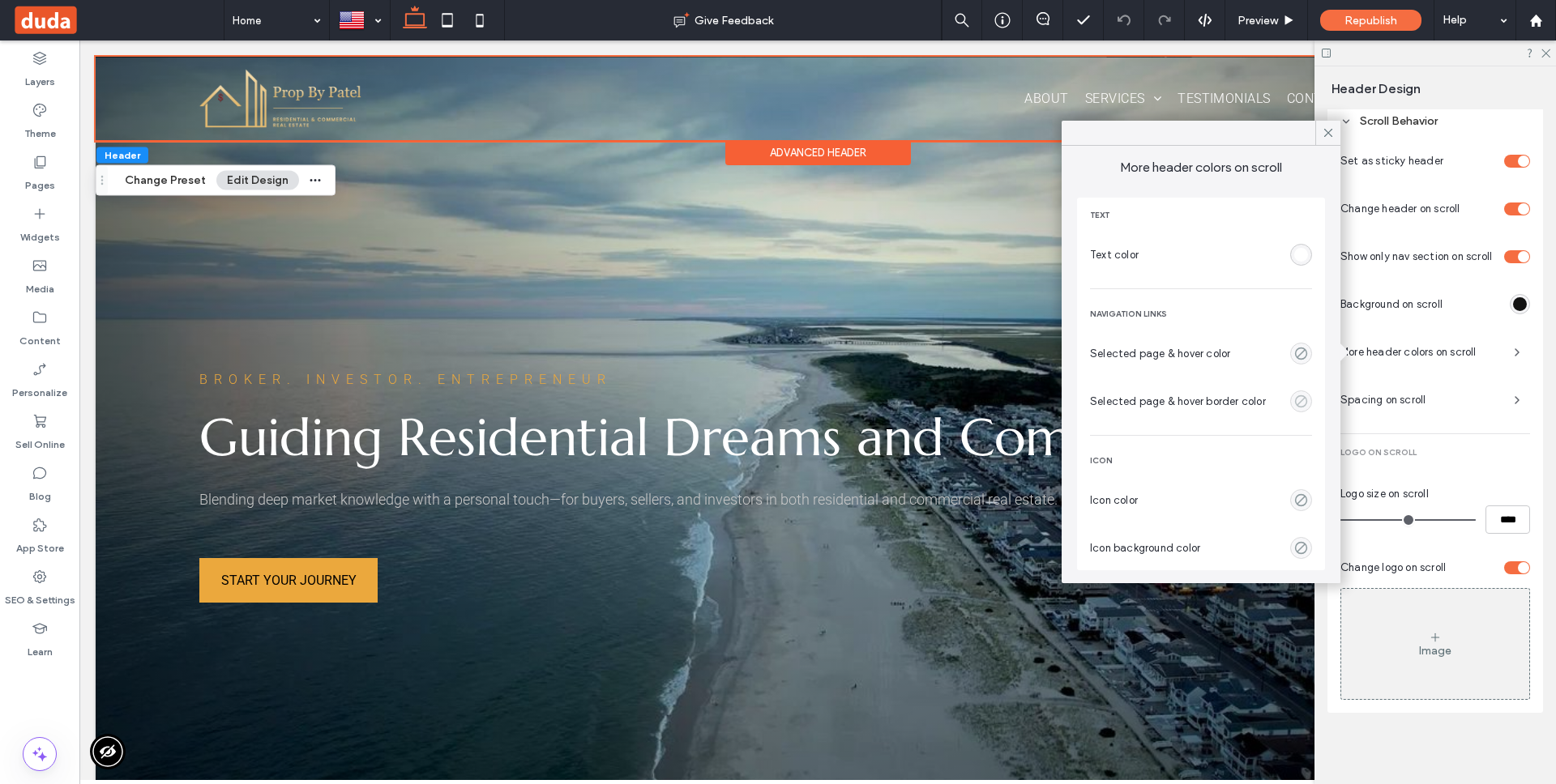
click at [1300, 405] on icon "empty color" at bounding box center [1301, 401] width 14 height 14
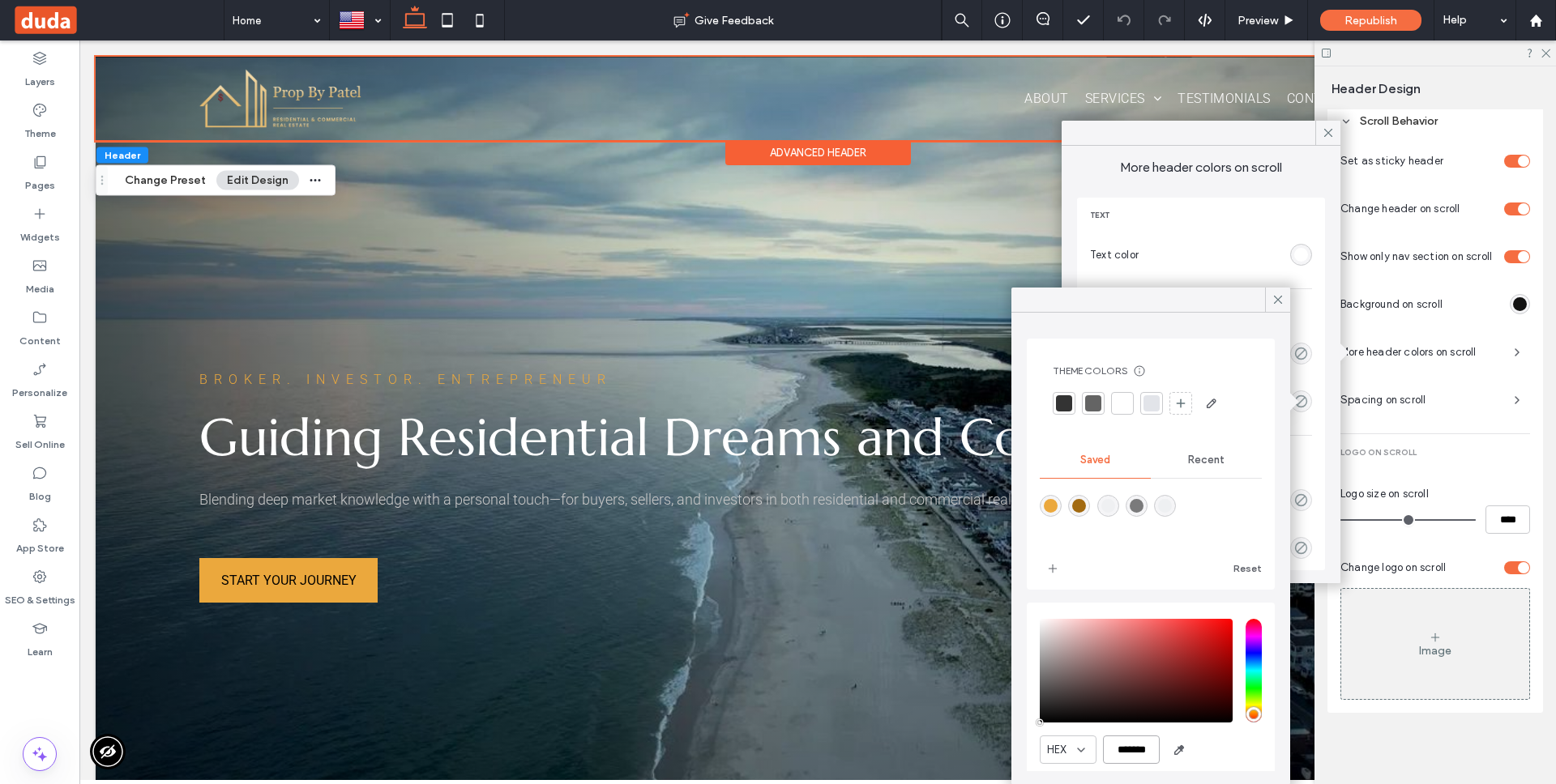
click at [1135, 748] on input "*******" at bounding box center [1131, 749] width 57 height 29
paste input "color picker textbox"
type input "*******"
type input "***"
type input "****"
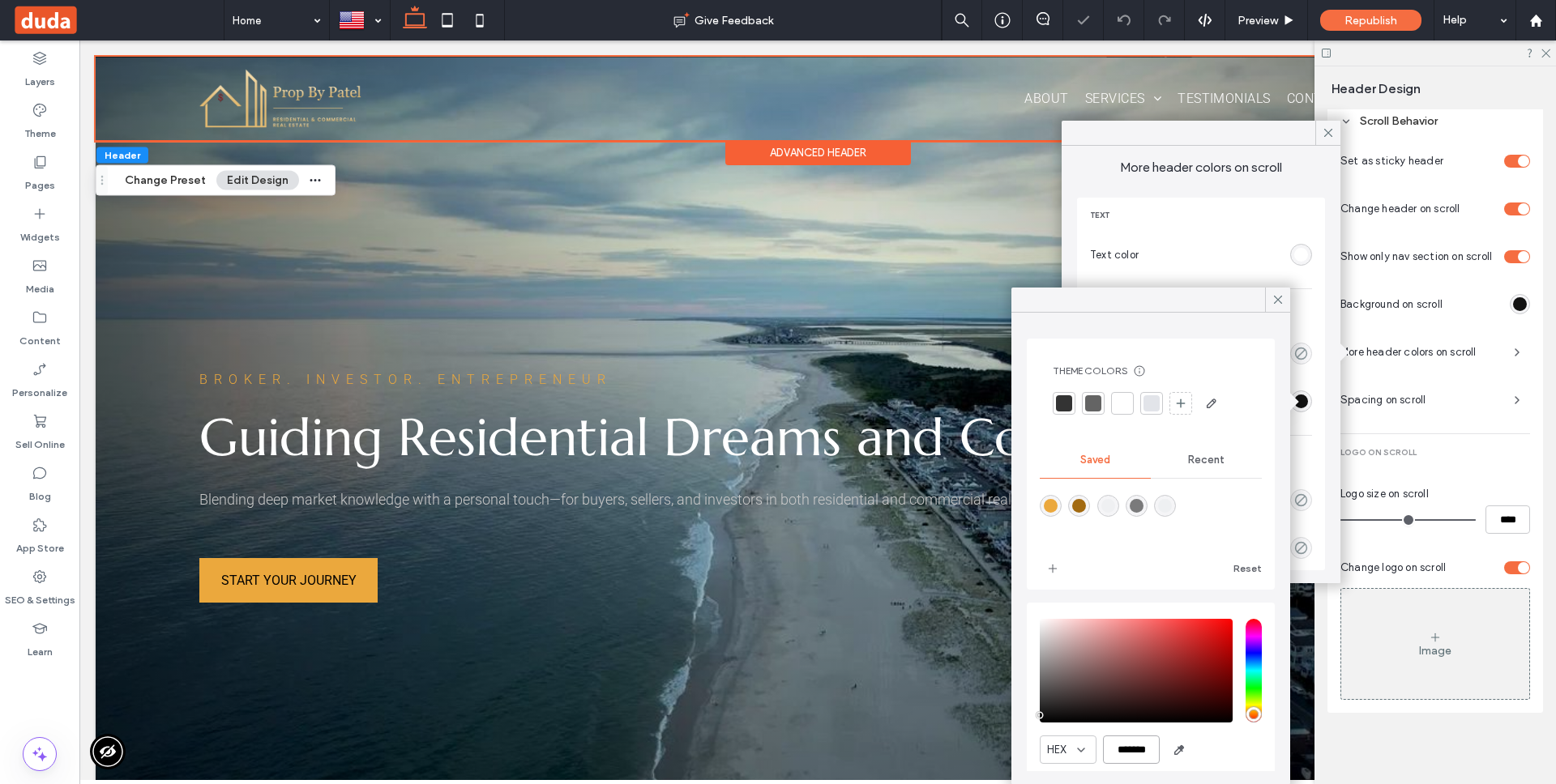
type input "*******"
click at [1223, 741] on div "HEX *******" at bounding box center [1150, 749] width 222 height 29
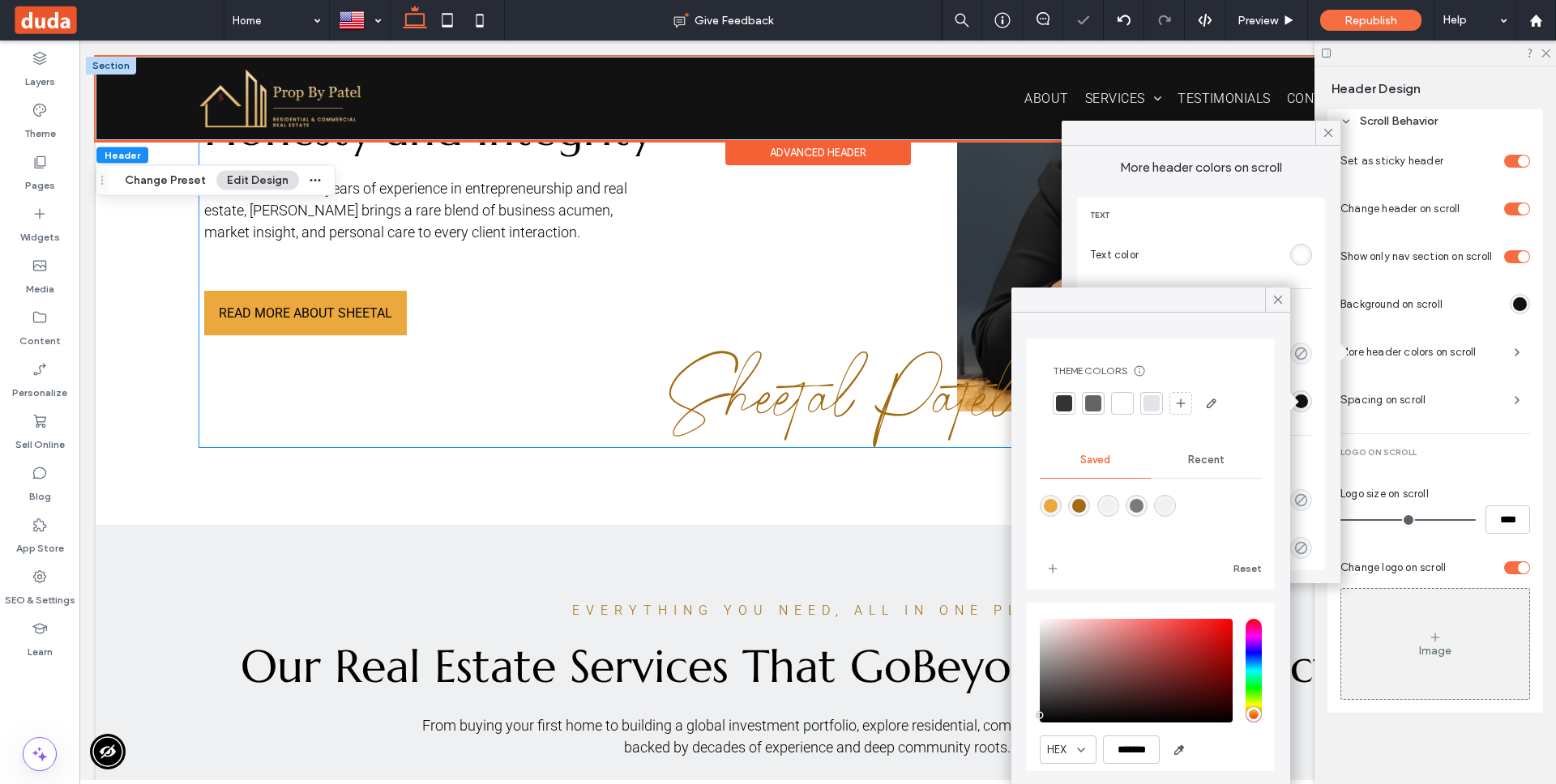
scroll to position [1322, 0]
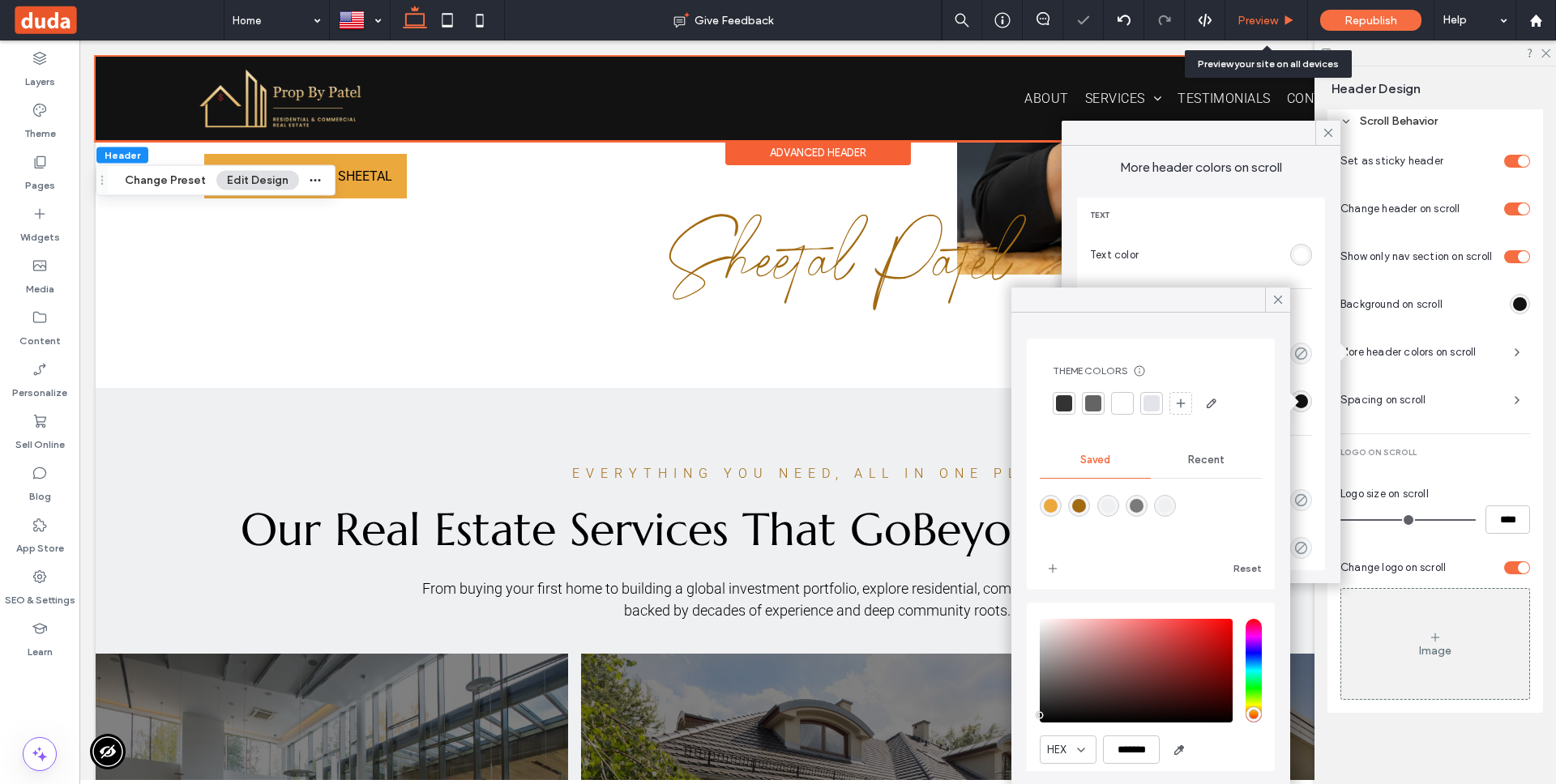
click at [1280, 22] on div "Preview" at bounding box center [1266, 21] width 82 height 14
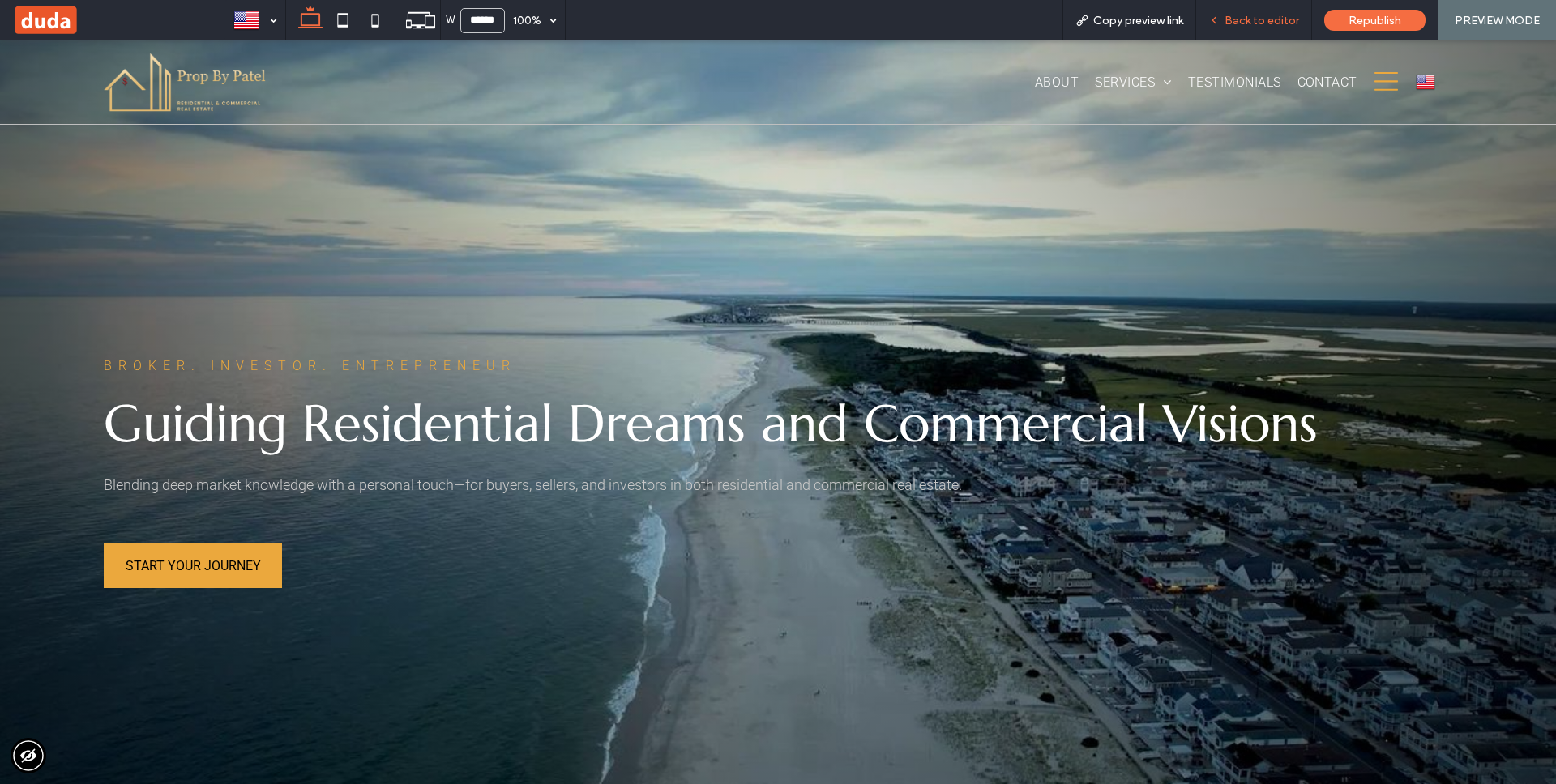
drag, startPoint x: 1297, startPoint y: 19, endPoint x: 1191, endPoint y: 11, distance: 106.3
click at [1297, 19] on span "Back to editor" at bounding box center [1262, 21] width 74 height 14
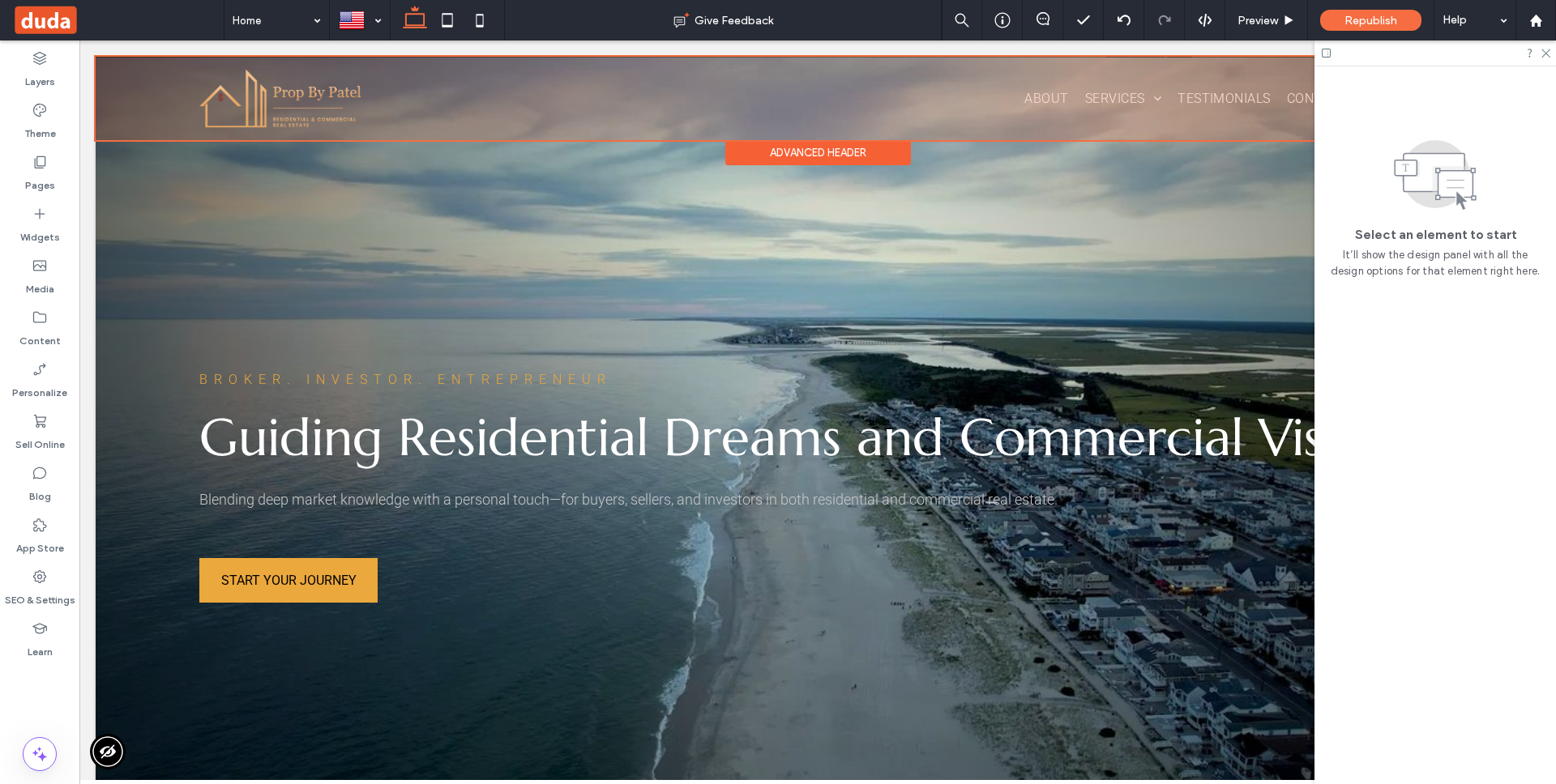
click at [791, 155] on div "Advanced Header" at bounding box center [818, 152] width 186 height 25
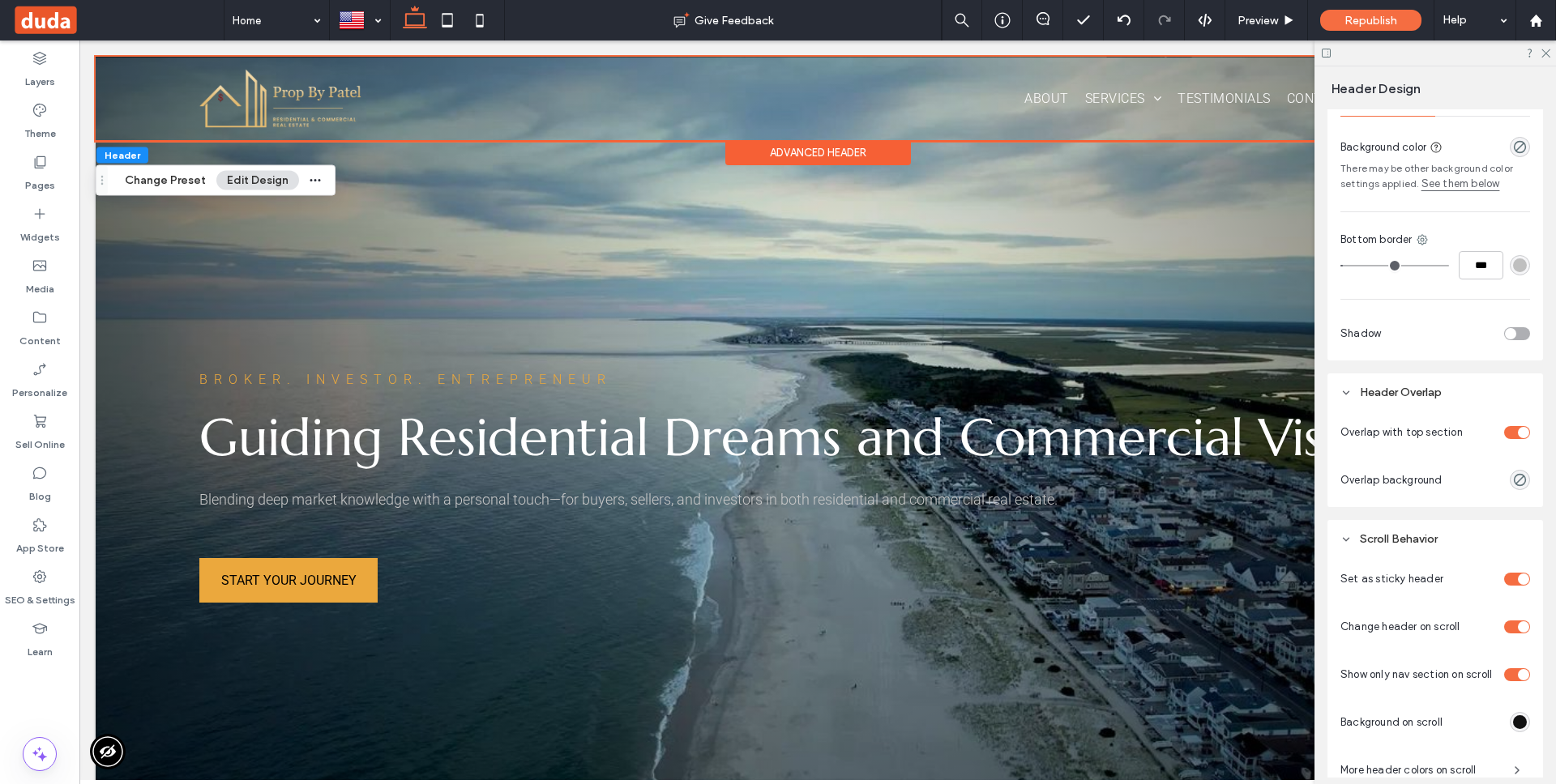
scroll to position [592, 0]
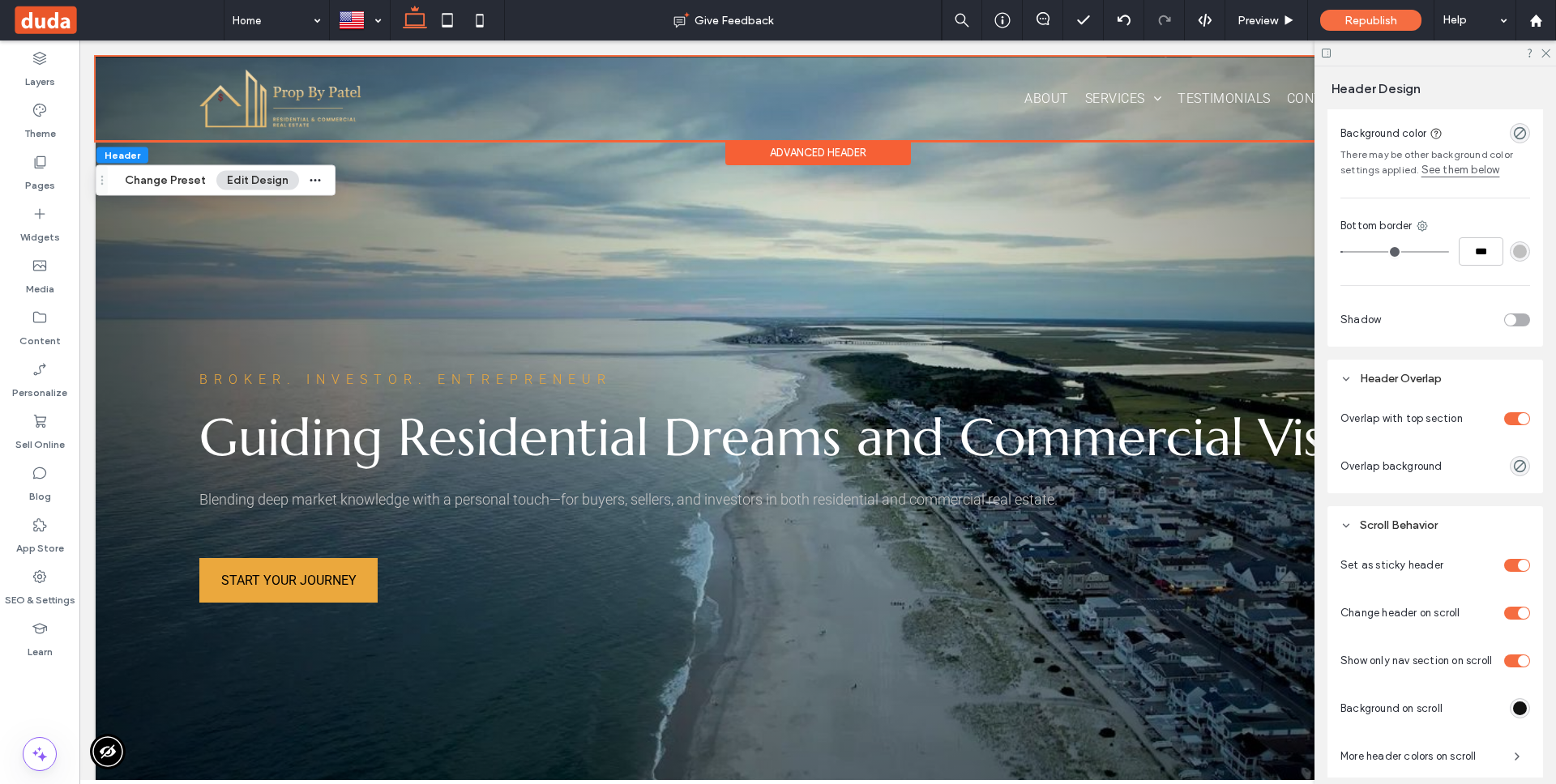
type input "*"
type input "***"
type input "*"
drag, startPoint x: 1426, startPoint y: 290, endPoint x: 1339, endPoint y: 282, distance: 87.4
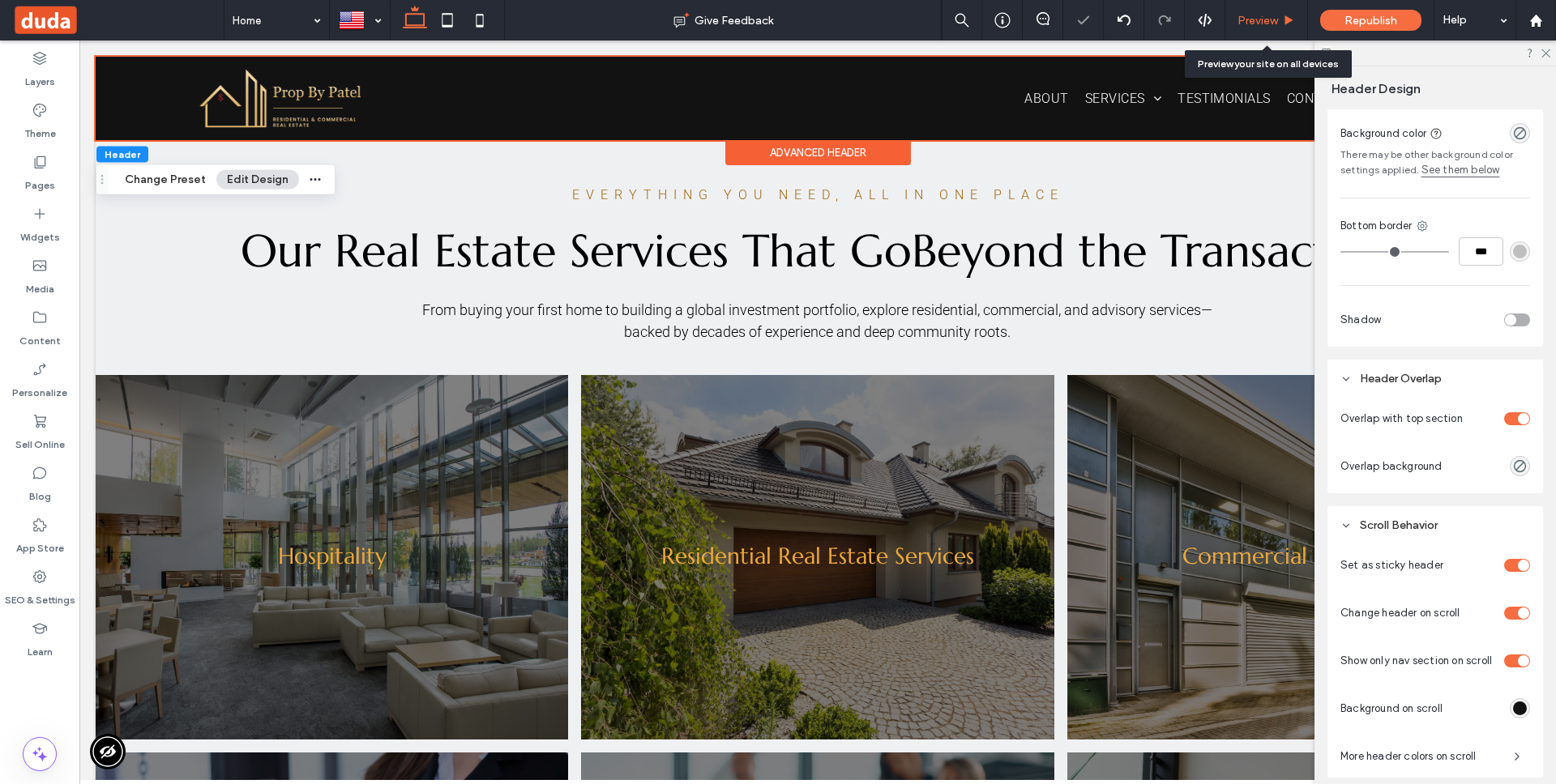
click at [1274, 17] on span "Preview" at bounding box center [1258, 21] width 41 height 14
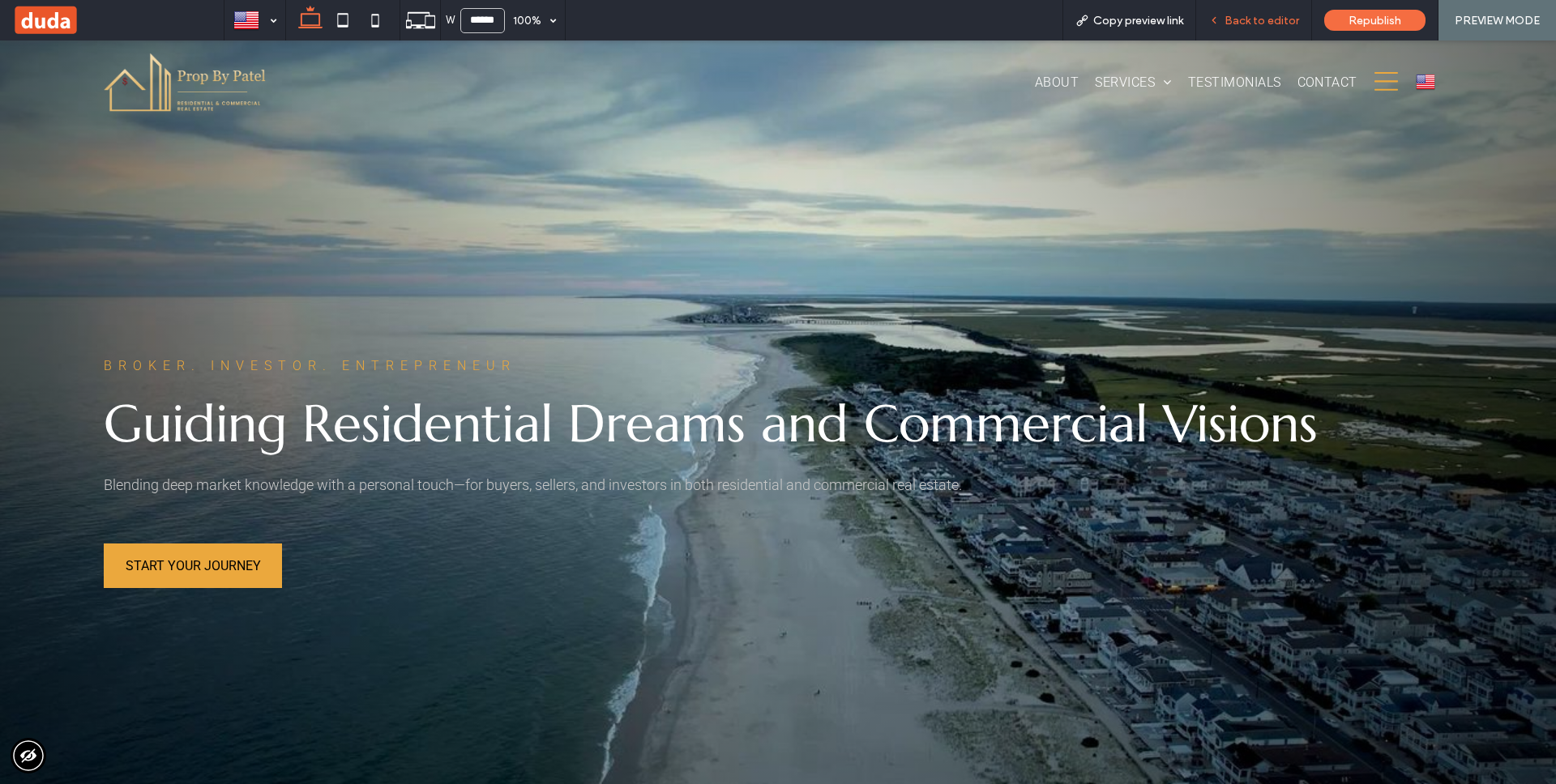
click at [1253, 22] on span "Back to editor" at bounding box center [1262, 21] width 74 height 14
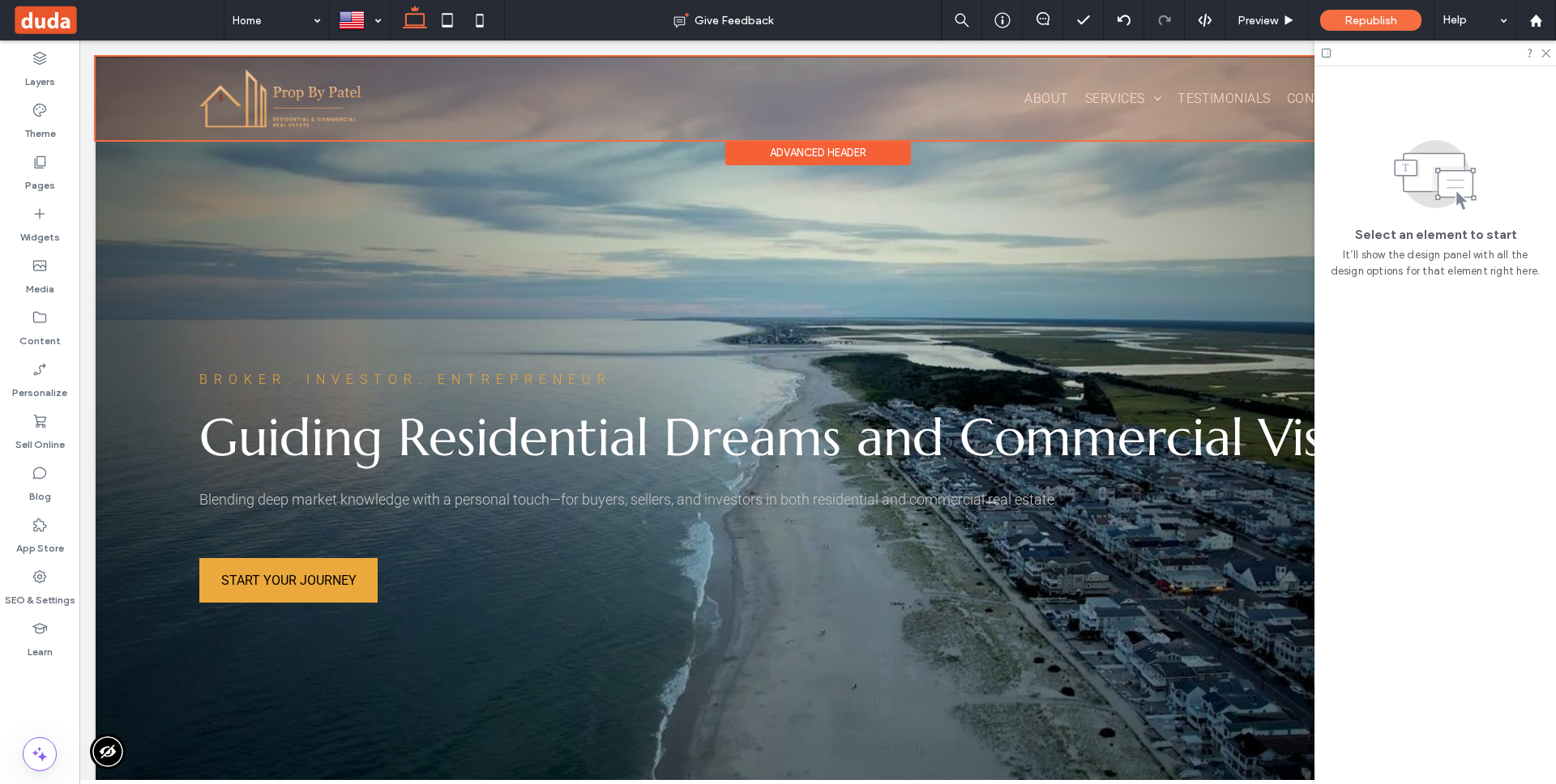
click at [126, 78] on div at bounding box center [818, 99] width 1444 height 84
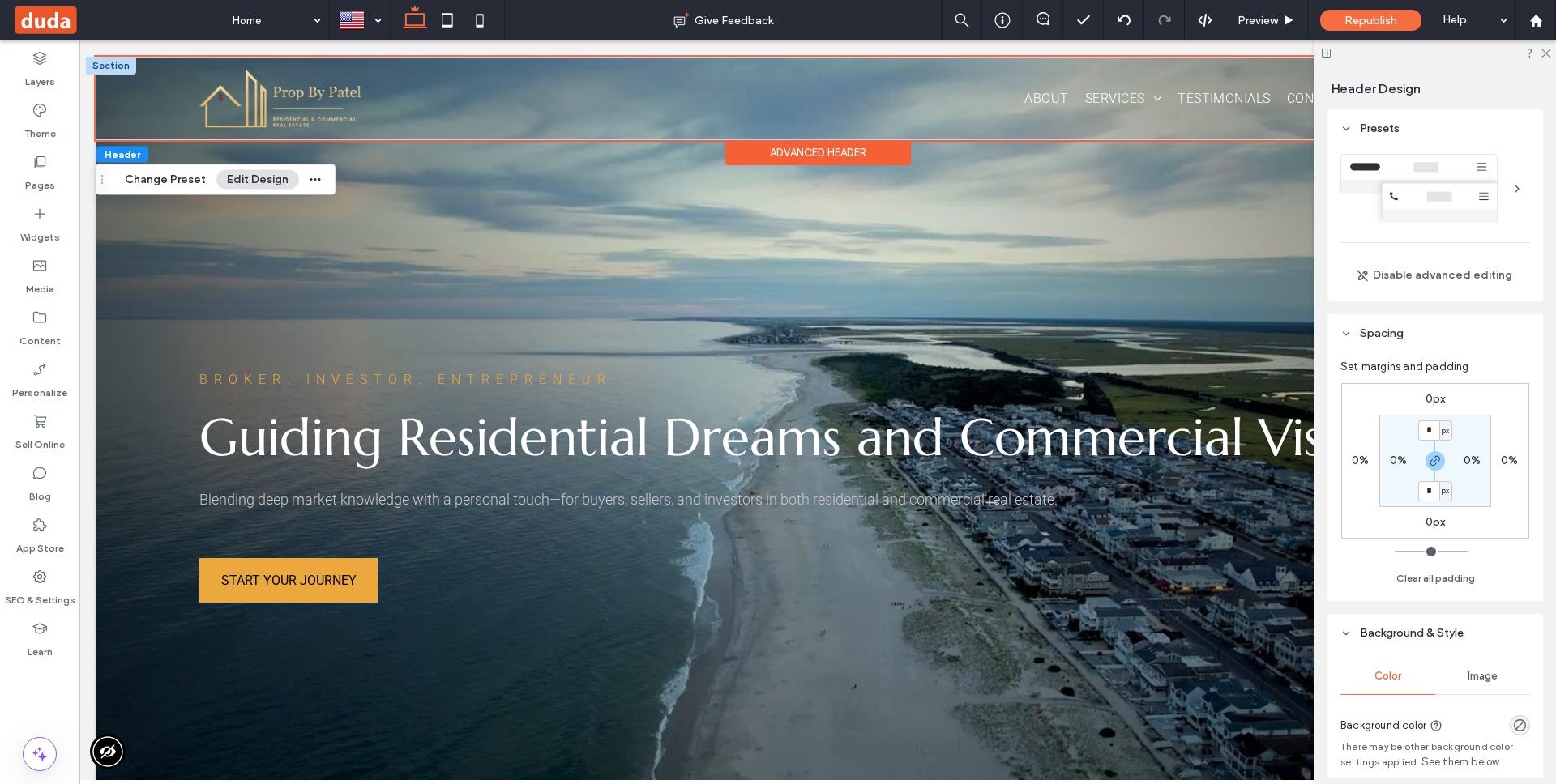
click at [111, 60] on div at bounding box center [111, 66] width 50 height 18
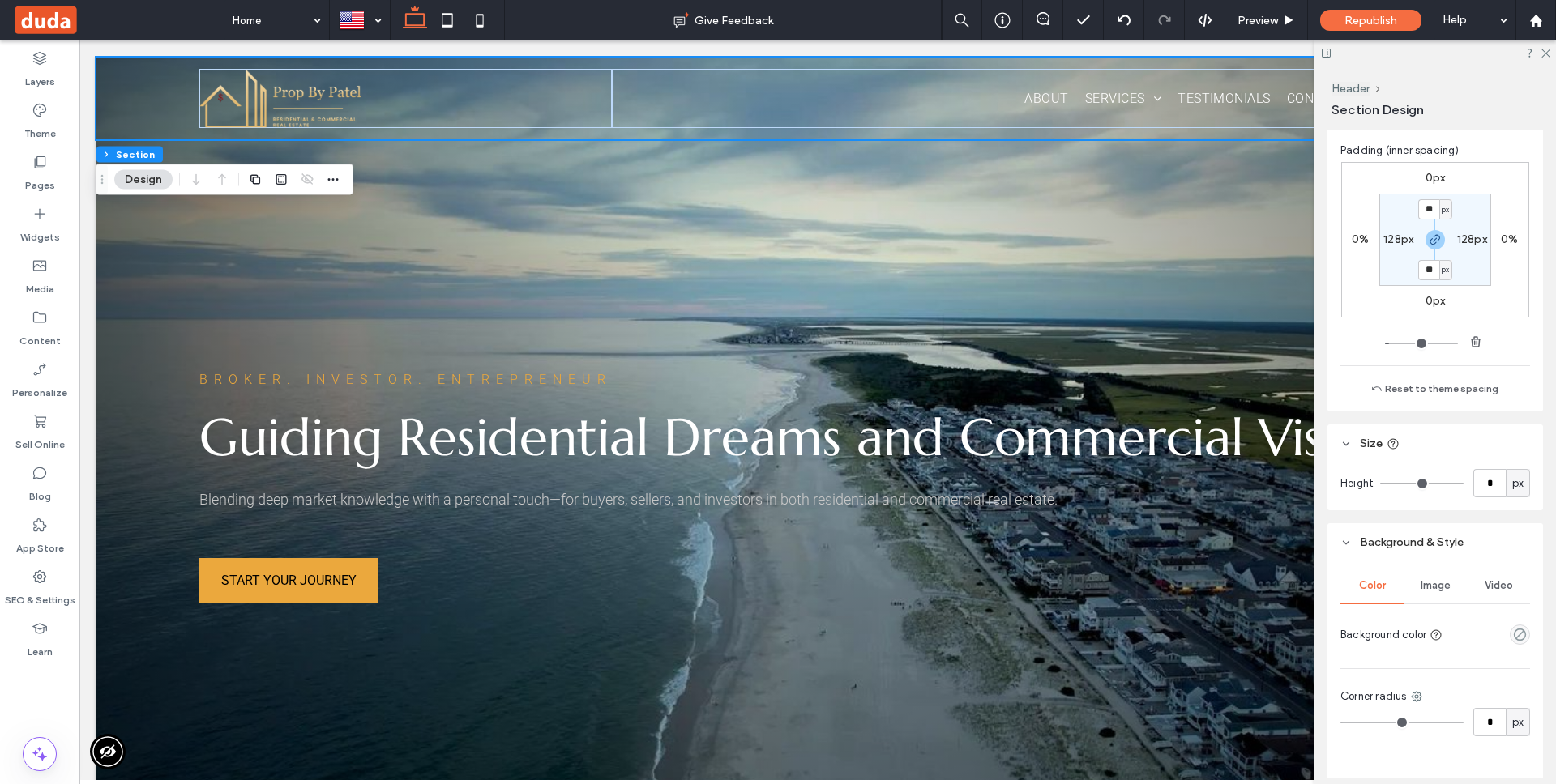
scroll to position [419, 0]
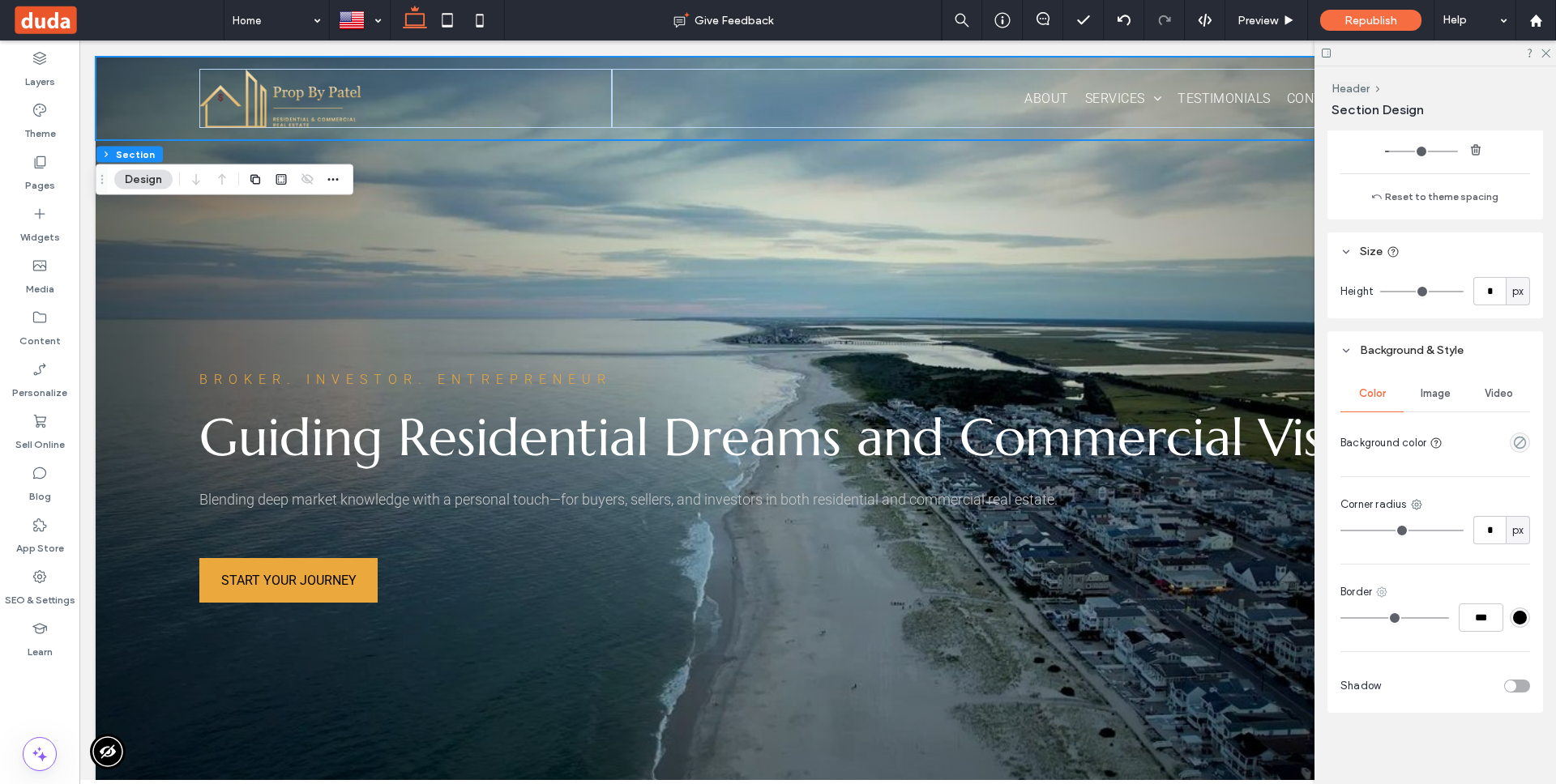
click at [1386, 588] on use at bounding box center [1382, 592] width 10 height 10
click at [1441, 685] on span "Bottom border" at bounding box center [1445, 689] width 72 height 16
click at [1489, 618] on input "***" at bounding box center [1482, 617] width 45 height 29
type input "*"
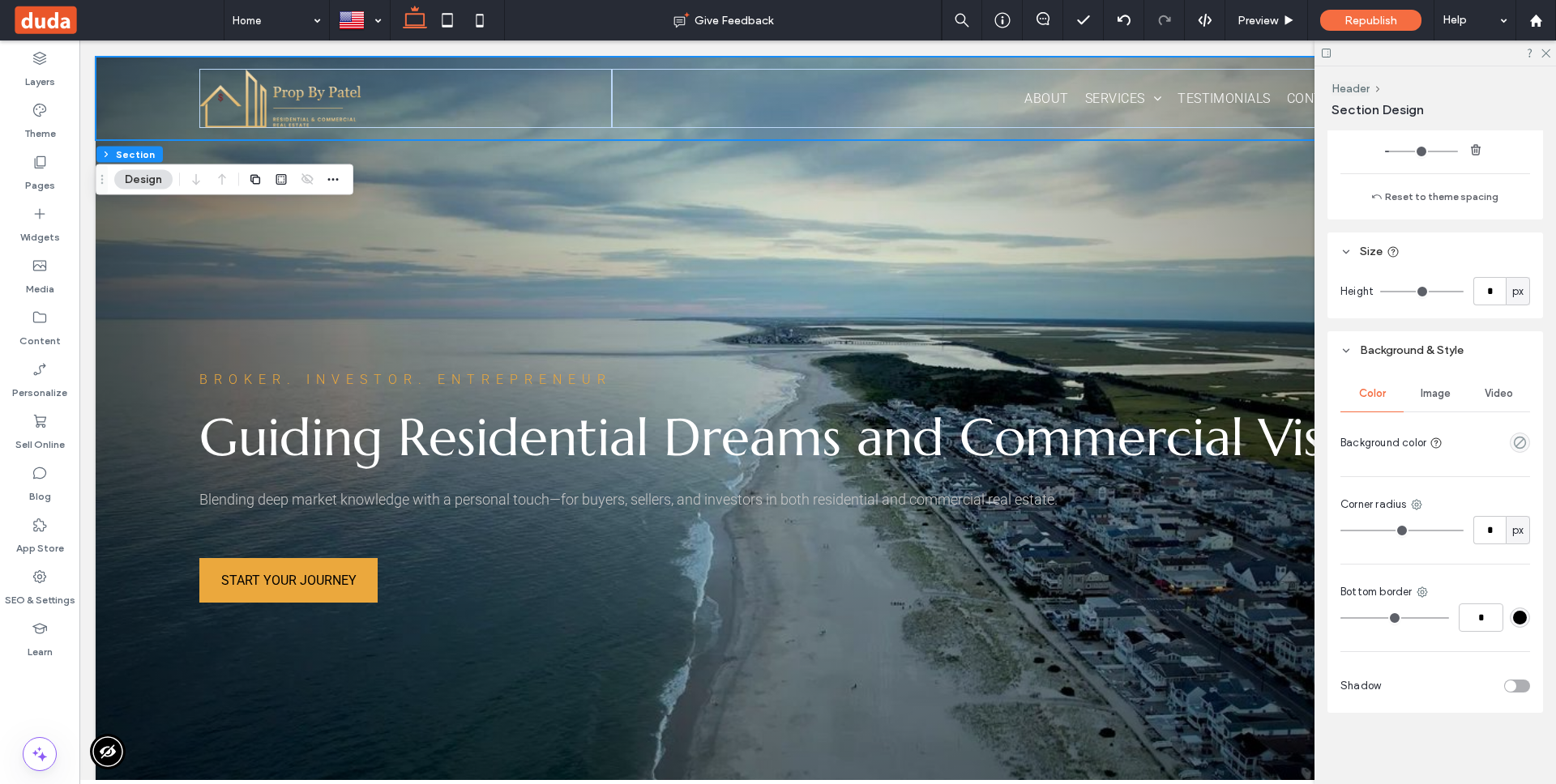
type input "***"
click at [1518, 615] on div "#000000" at bounding box center [1520, 617] width 14 height 14
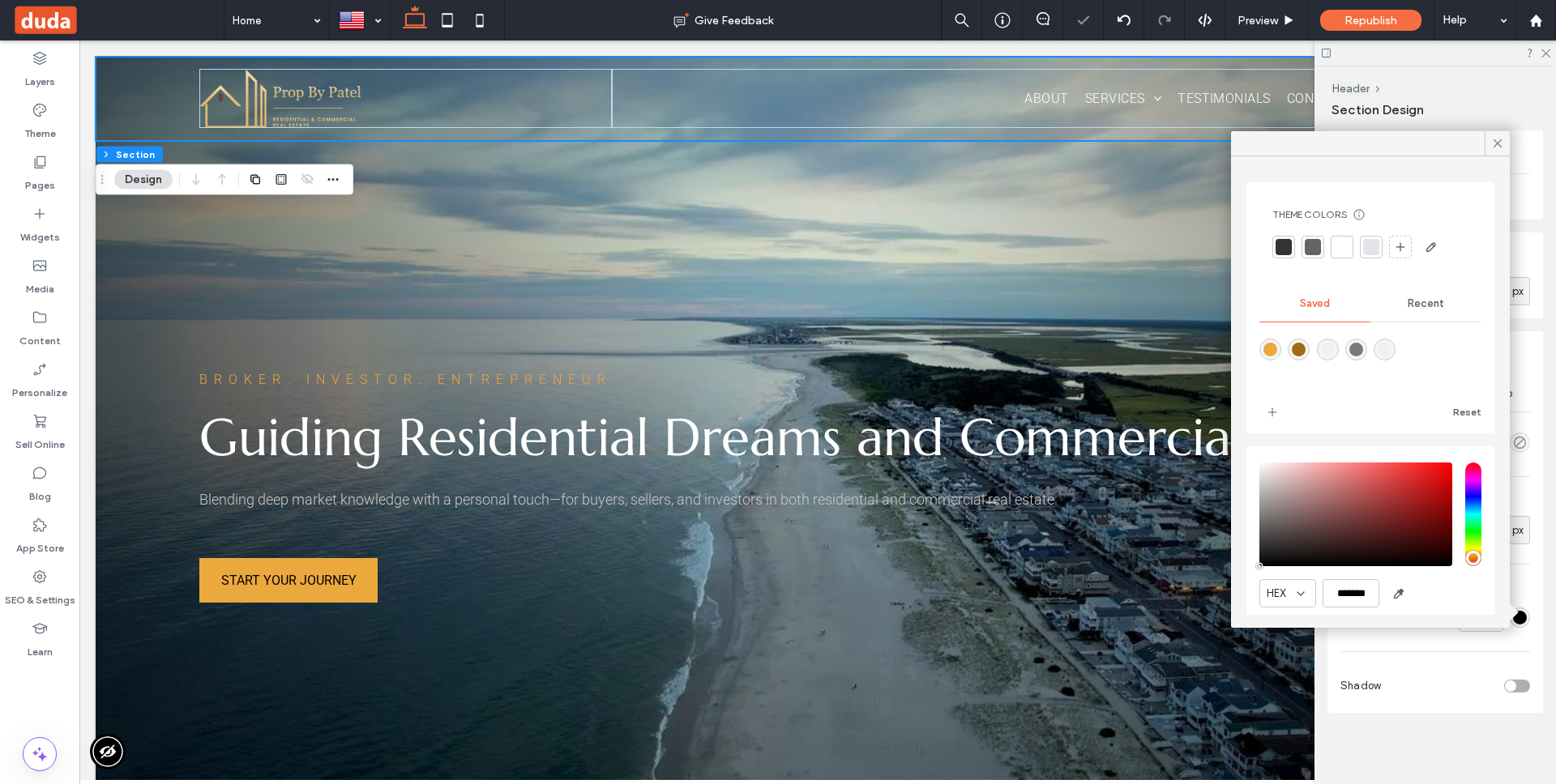
click at [1378, 242] on div at bounding box center [1371, 246] width 16 height 16
click at [1292, 15] on icon at bounding box center [1289, 21] width 12 height 12
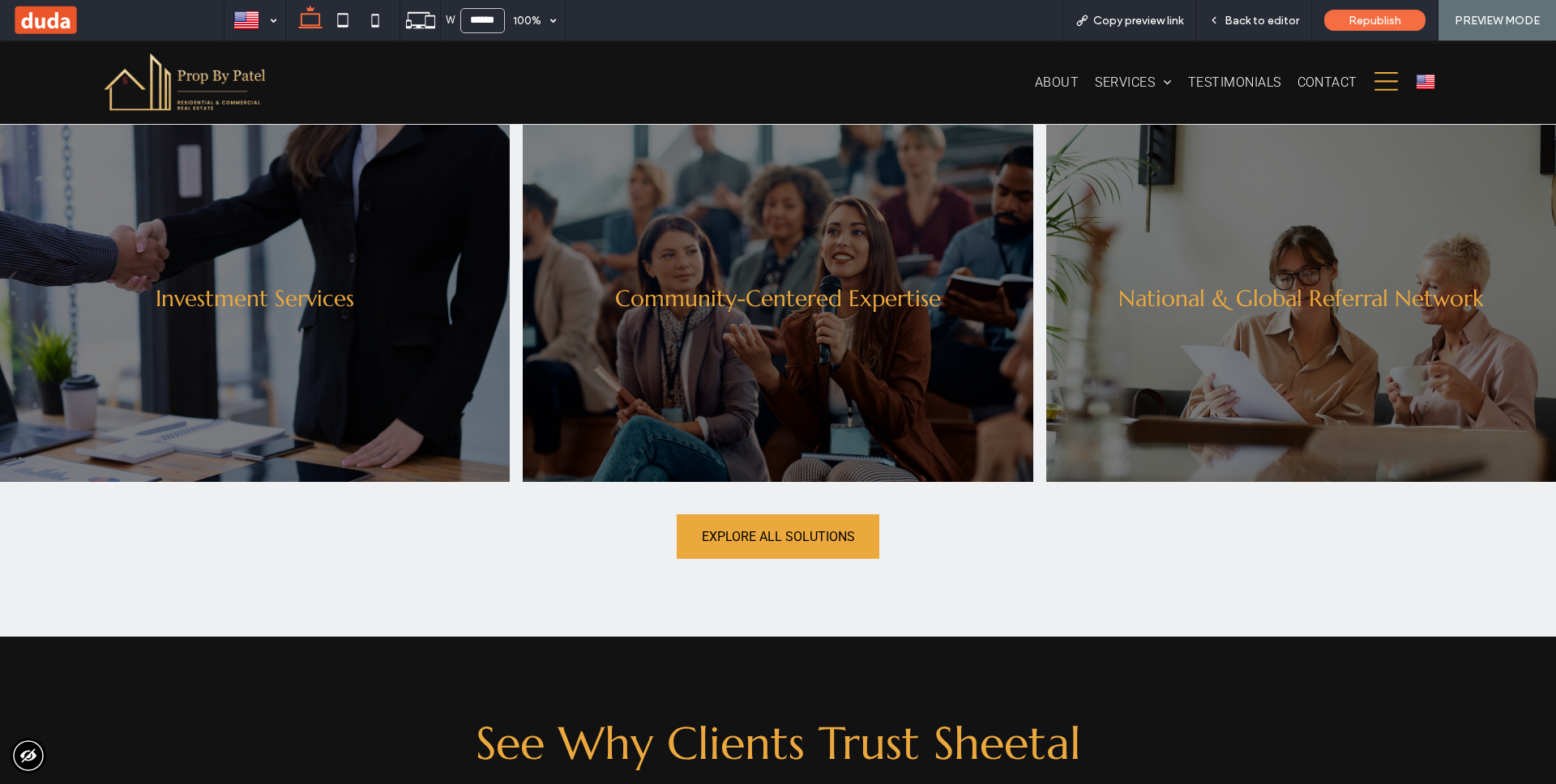
scroll to position [2217, 0]
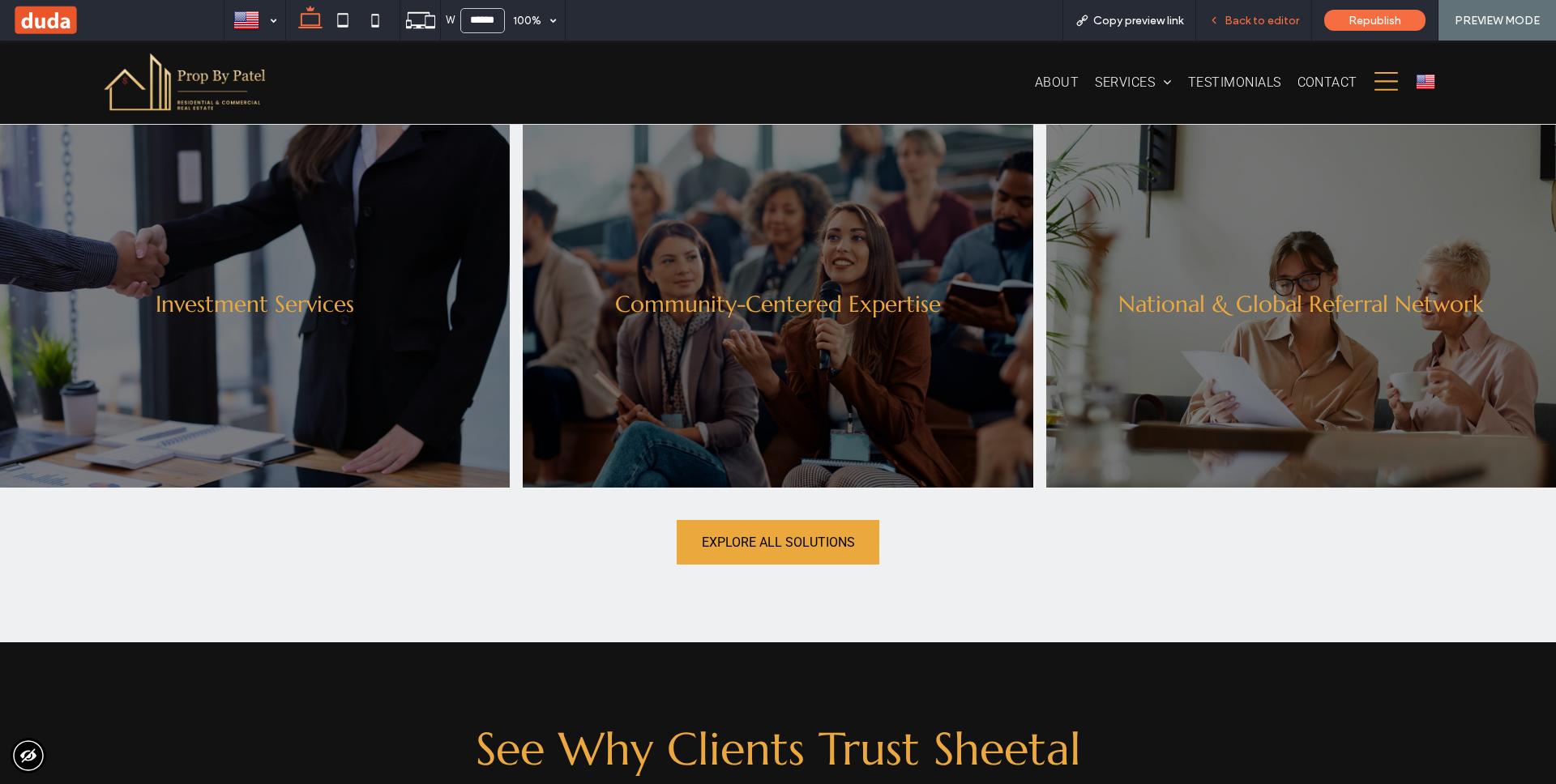
drag, startPoint x: 1296, startPoint y: 24, endPoint x: 1060, endPoint y: 83, distance: 243.3
click at [1296, 24] on span "Back to editor" at bounding box center [1262, 21] width 74 height 14
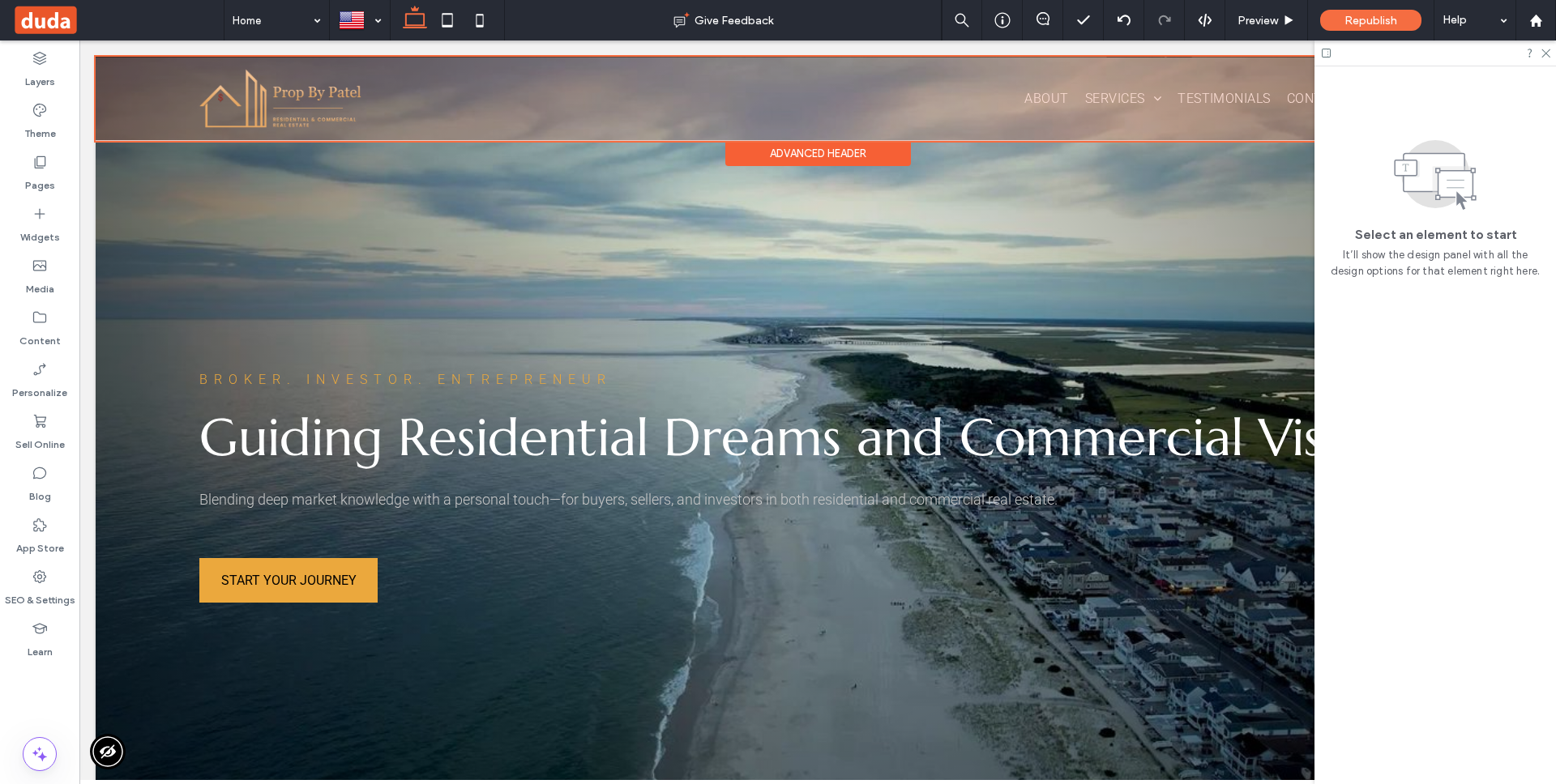
click at [138, 89] on div at bounding box center [818, 99] width 1444 height 84
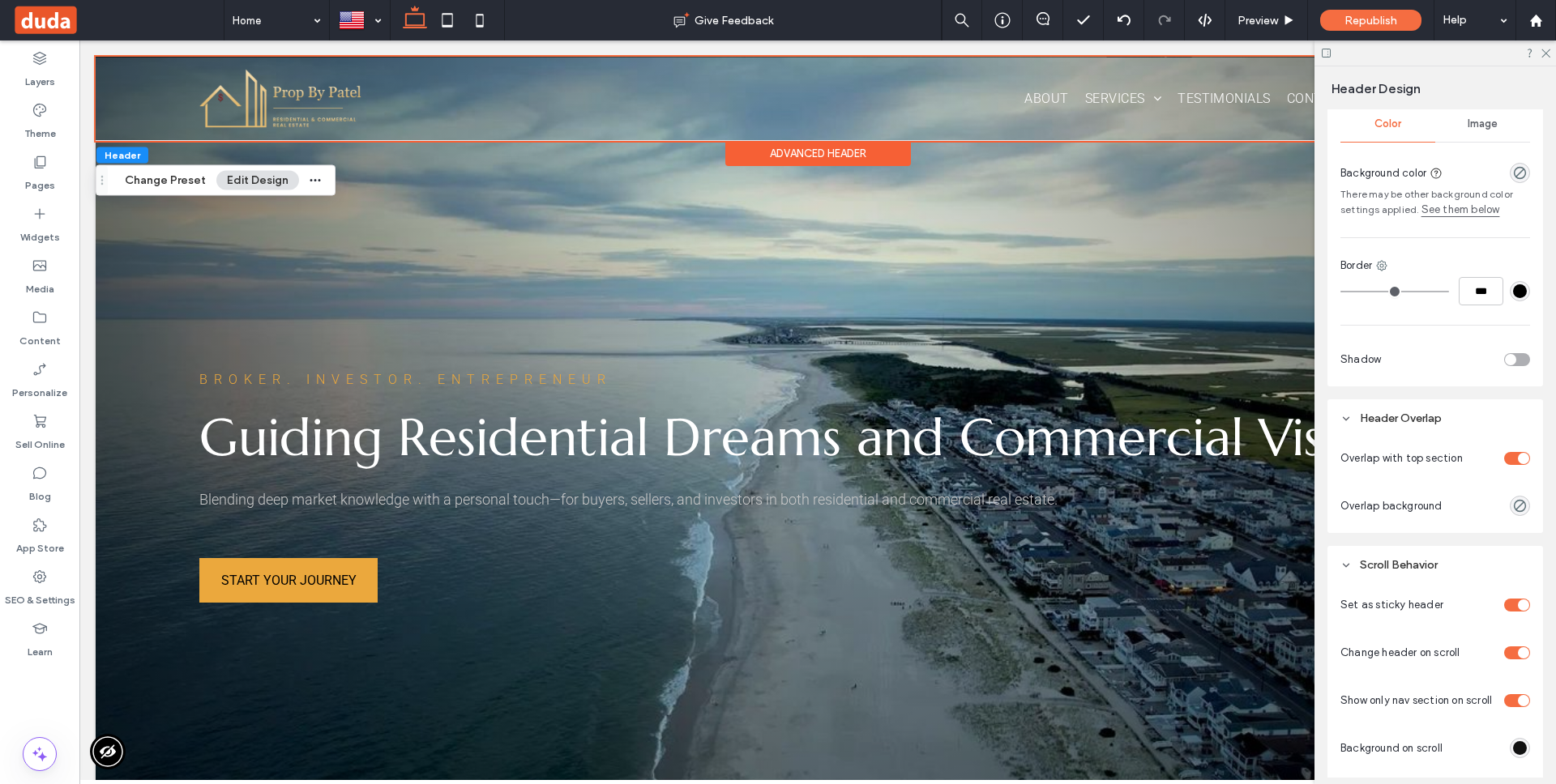
scroll to position [884, 0]
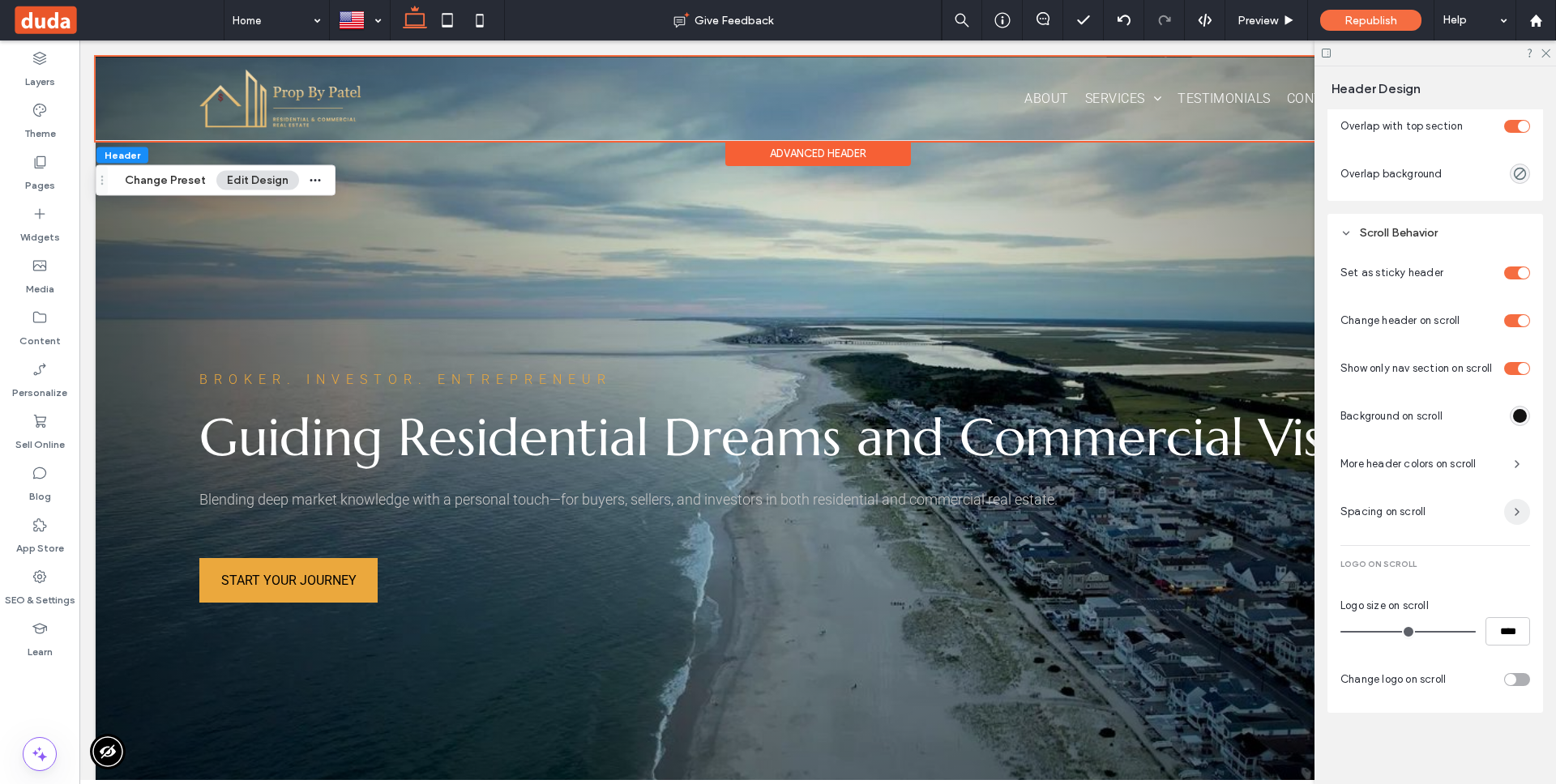
click at [1520, 504] on span "button" at bounding box center [1517, 512] width 26 height 26
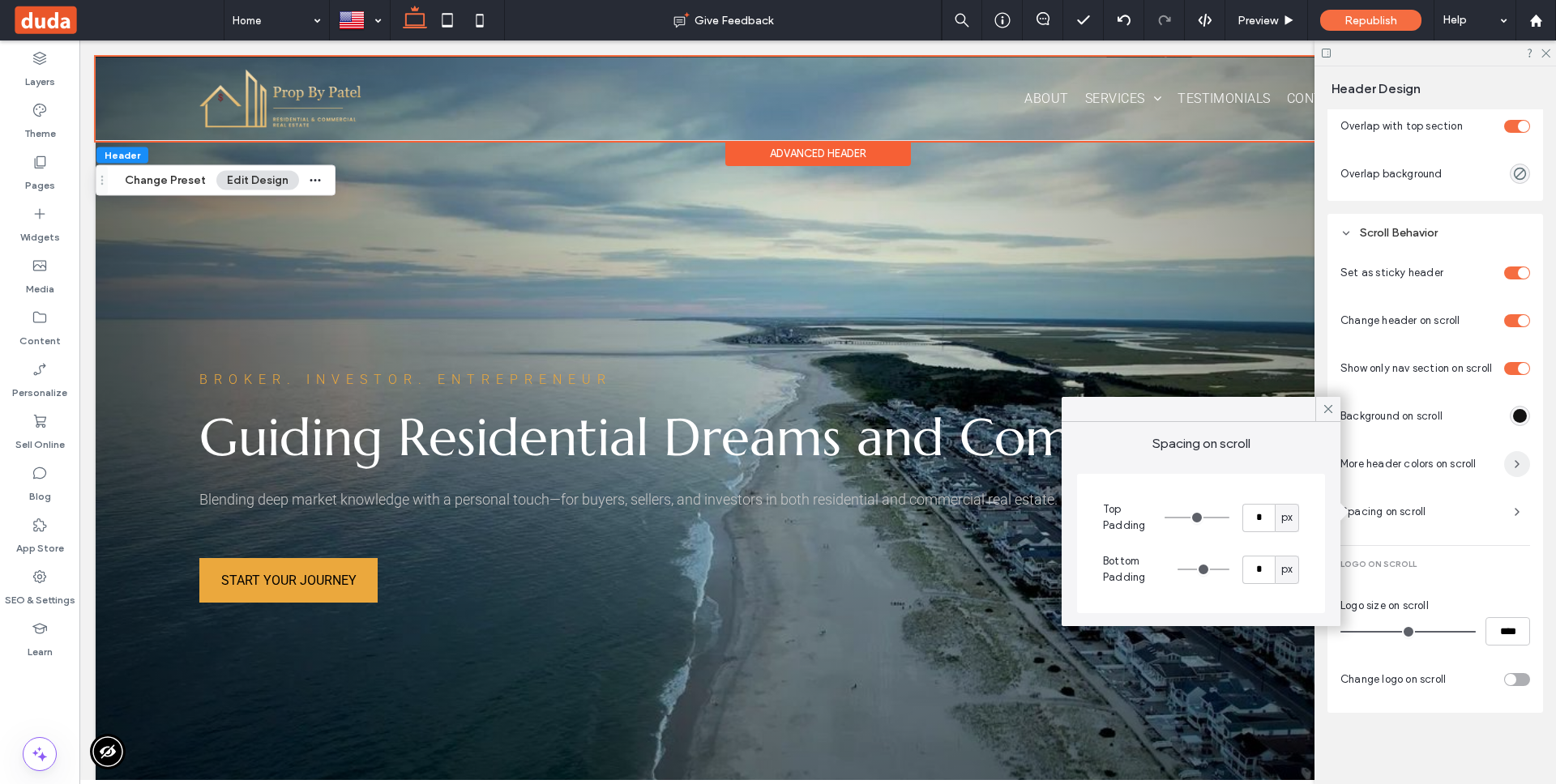
click at [1514, 458] on icon "button" at bounding box center [1516, 463] width 13 height 13
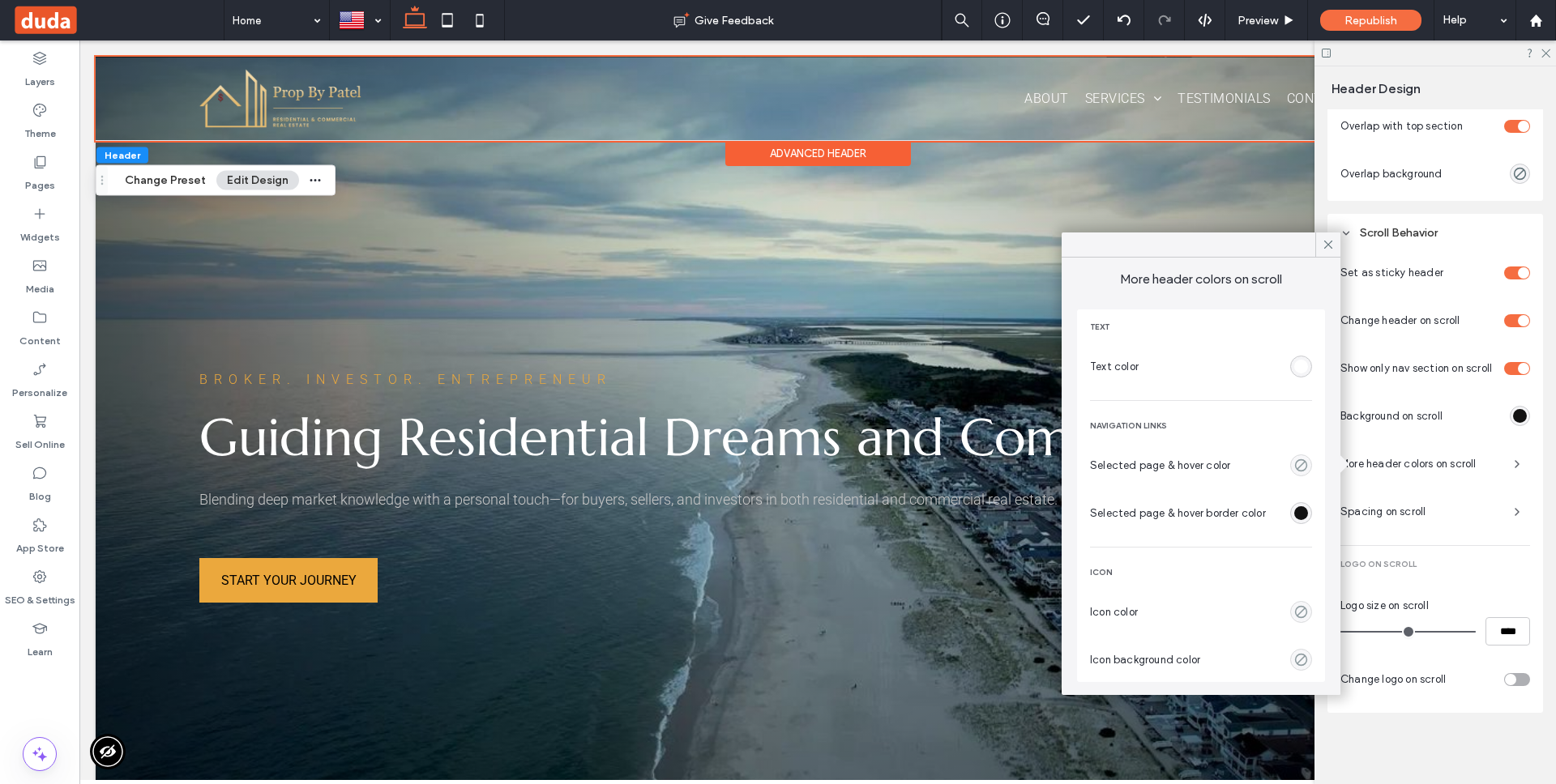
click at [1315, 511] on div "Text Text color Navigation links Selected page & hover color Selected page & ho…" at bounding box center [1201, 495] width 248 height 373
click at [1304, 512] on div "rgba(18, 18, 18, 1)" at bounding box center [1301, 513] width 14 height 14
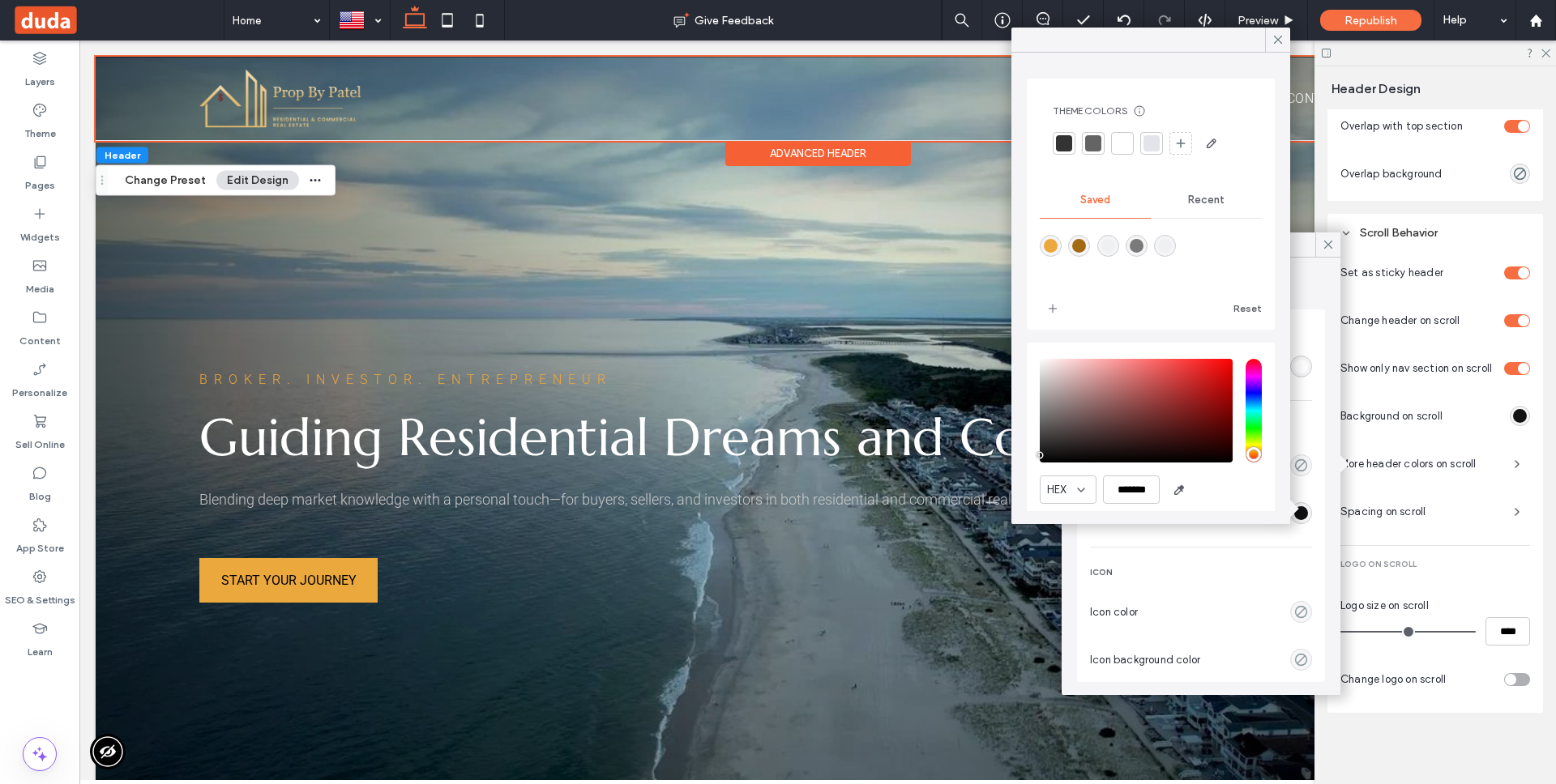
click at [1225, 187] on div "Recent" at bounding box center [1206, 200] width 111 height 35
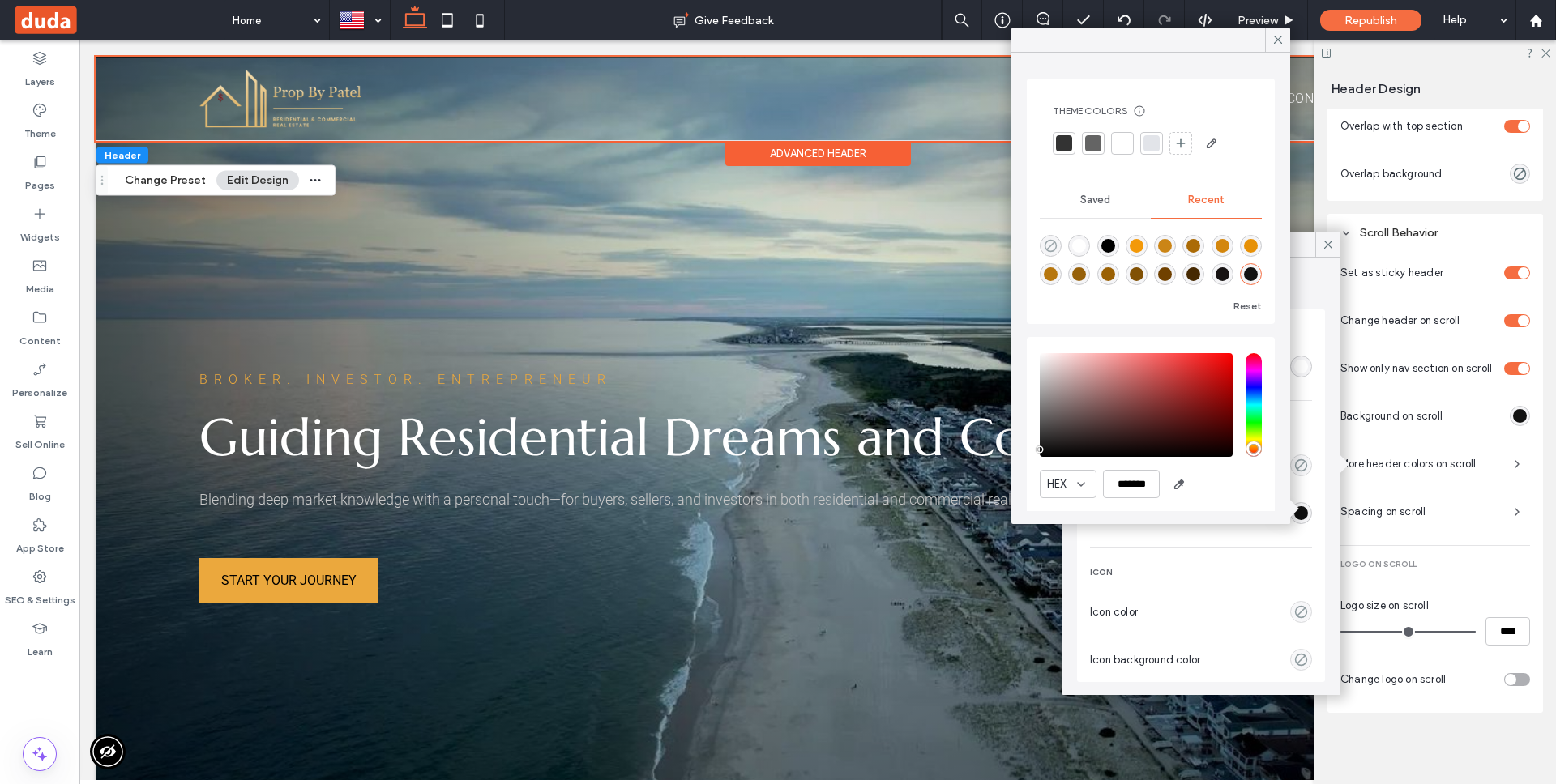
click at [1054, 243] on icon "rgba(0, 0, 0, 0)" at bounding box center [1051, 245] width 14 height 14
type input "*******"
type input "*"
type input "**"
click at [1502, 494] on div "Set as sticky header Change header on scroll Show only nav section on scroll Ba…" at bounding box center [1435, 479] width 189 height 442
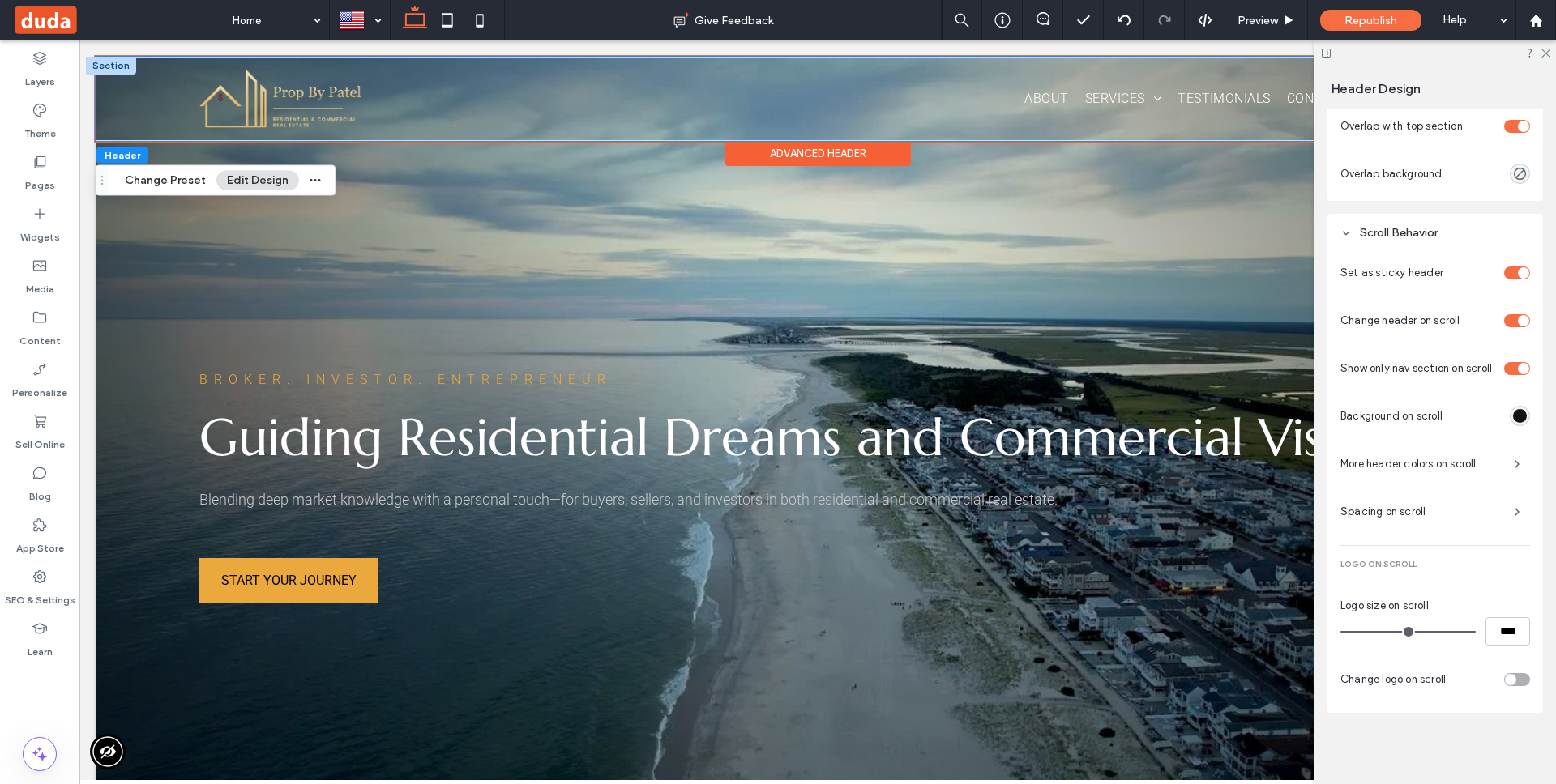
click at [134, 110] on div "About Services Hospitality Residential Real Estate Commercial Real Estate Inves…" at bounding box center [818, 99] width 1444 height 84
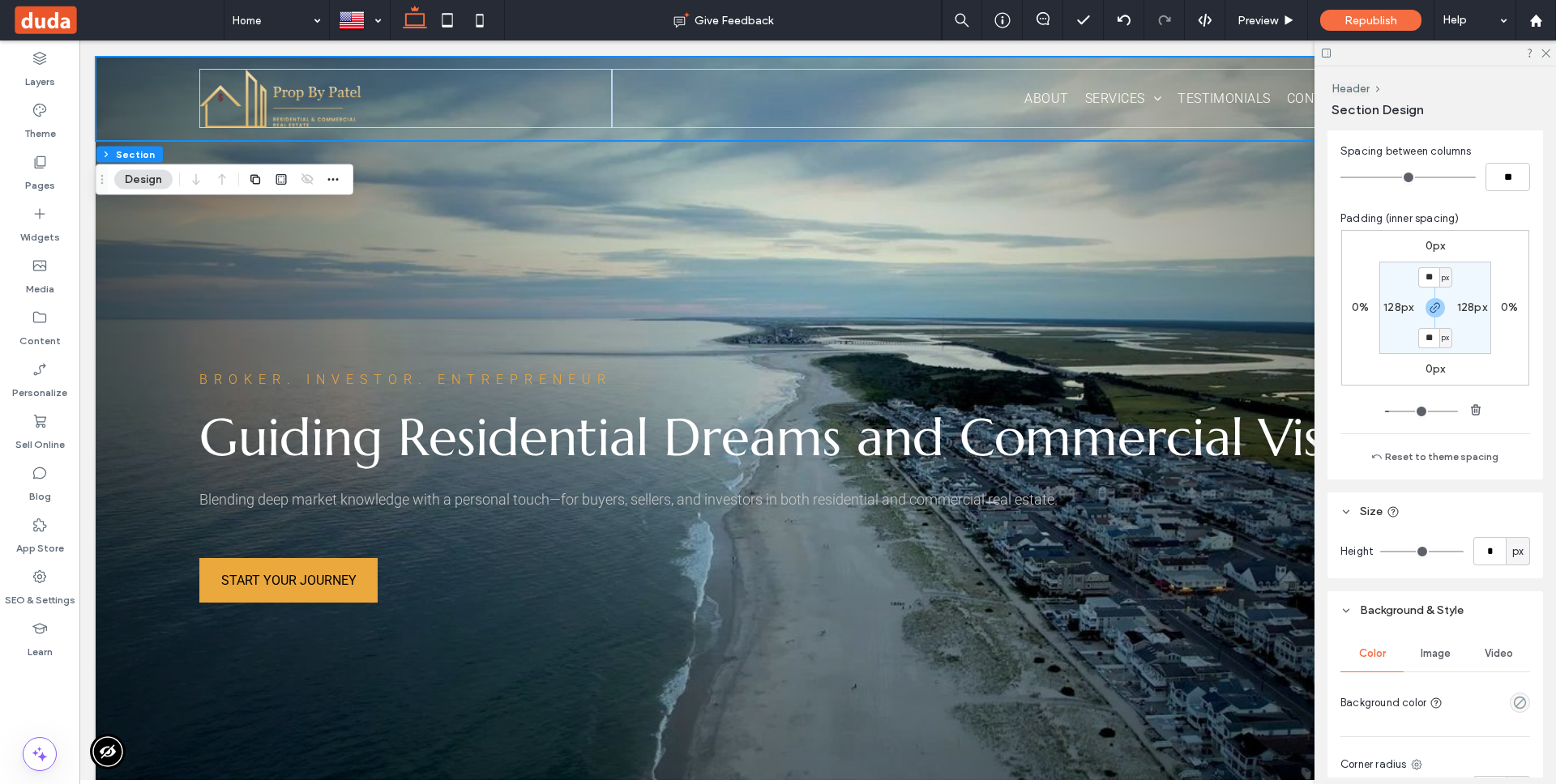
scroll to position [419, 0]
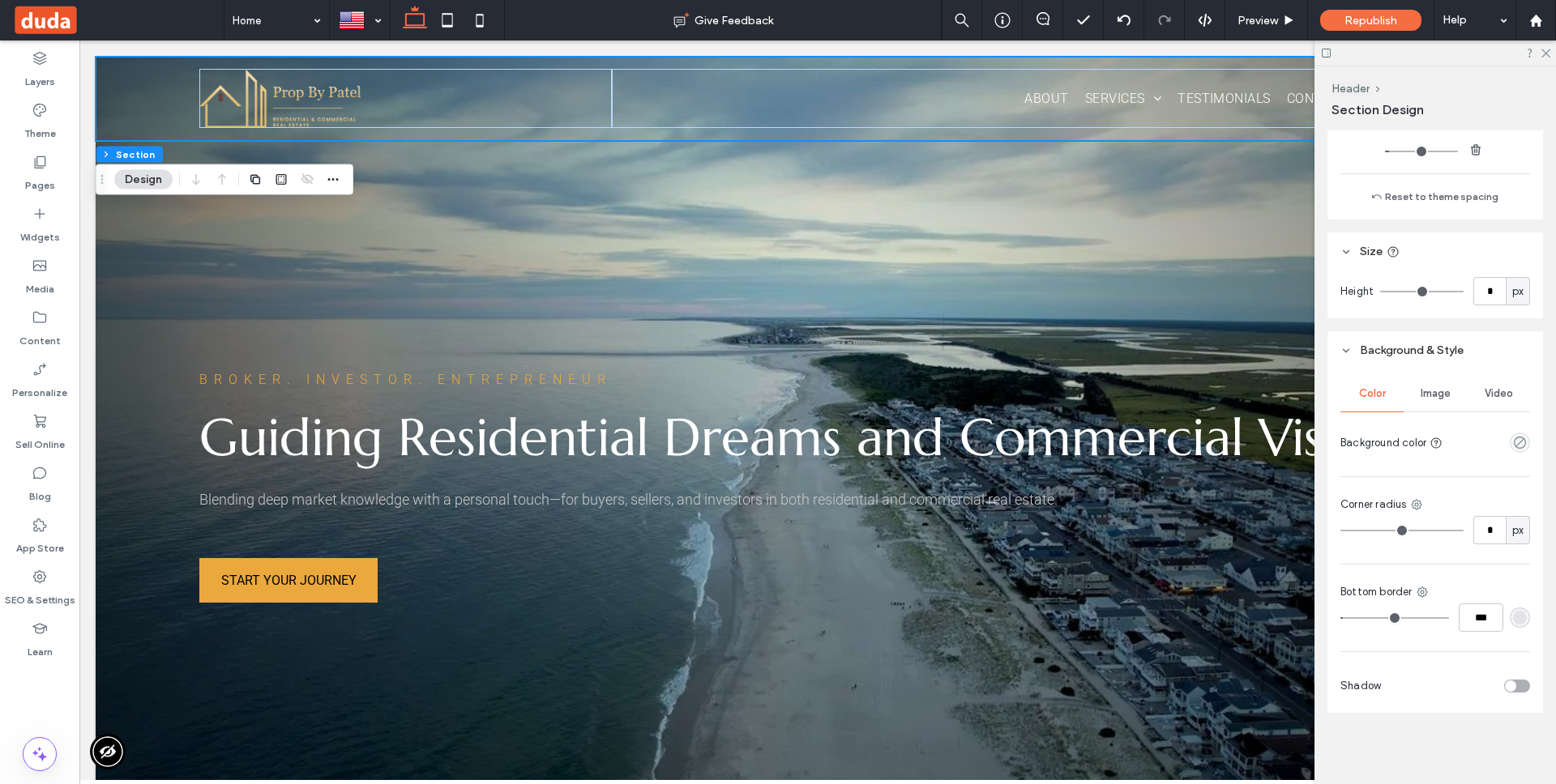
click at [1521, 615] on div "rgba(226,228,233,1)" at bounding box center [1520, 617] width 14 height 14
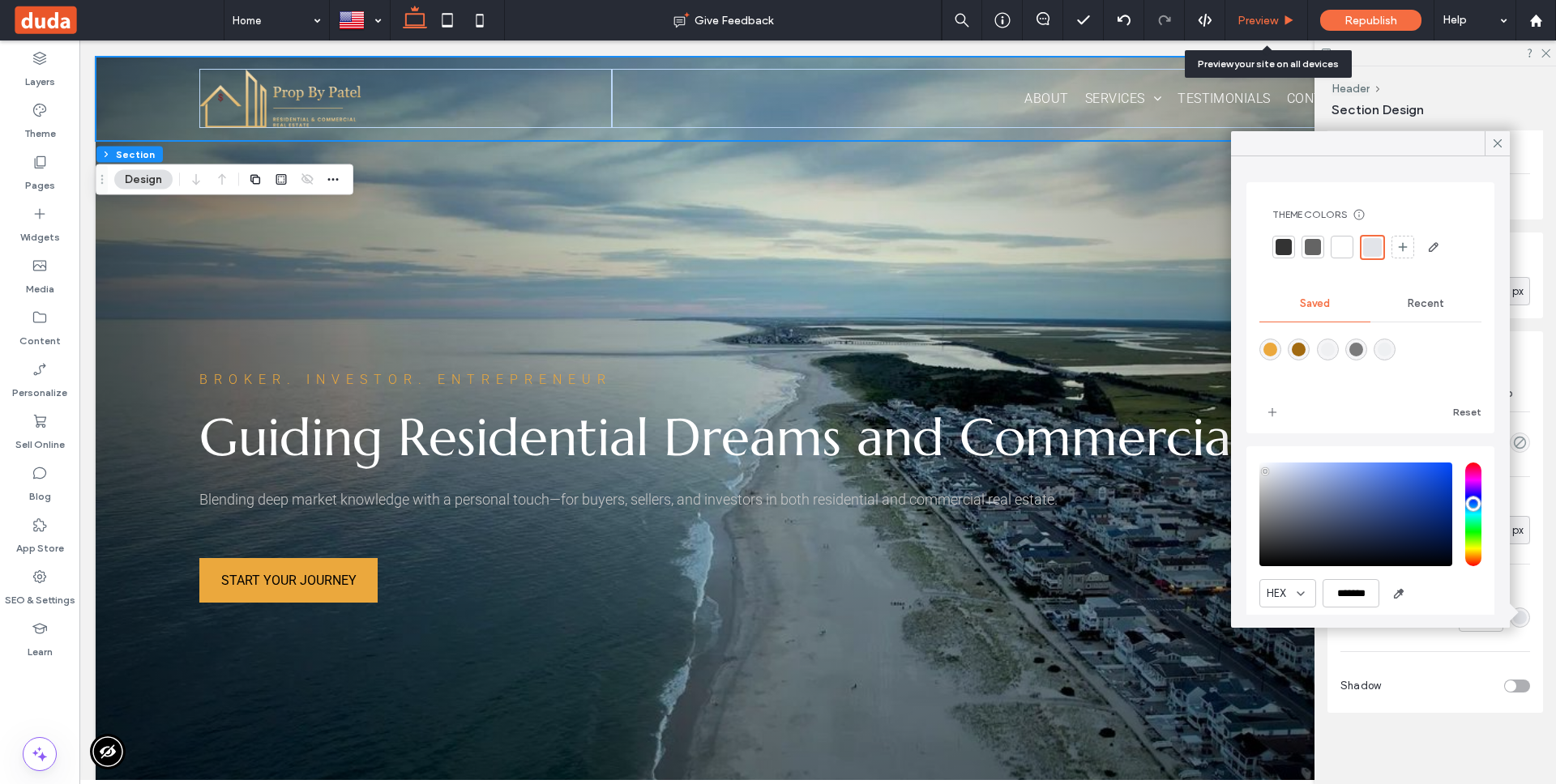
click at [1279, 12] on div "Preview" at bounding box center [1267, 20] width 83 height 41
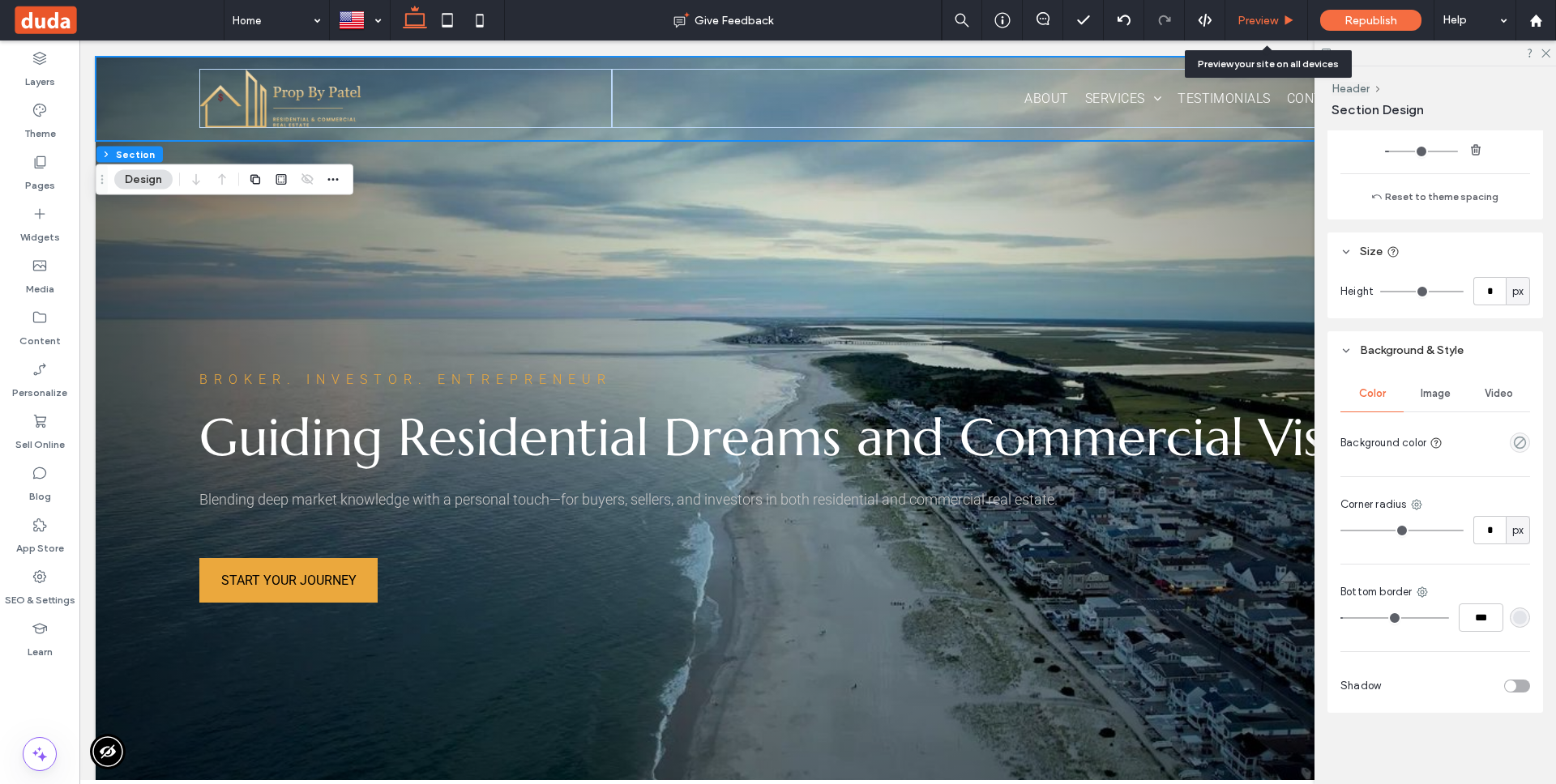
click at [1256, 14] on span "Preview" at bounding box center [1258, 21] width 41 height 14
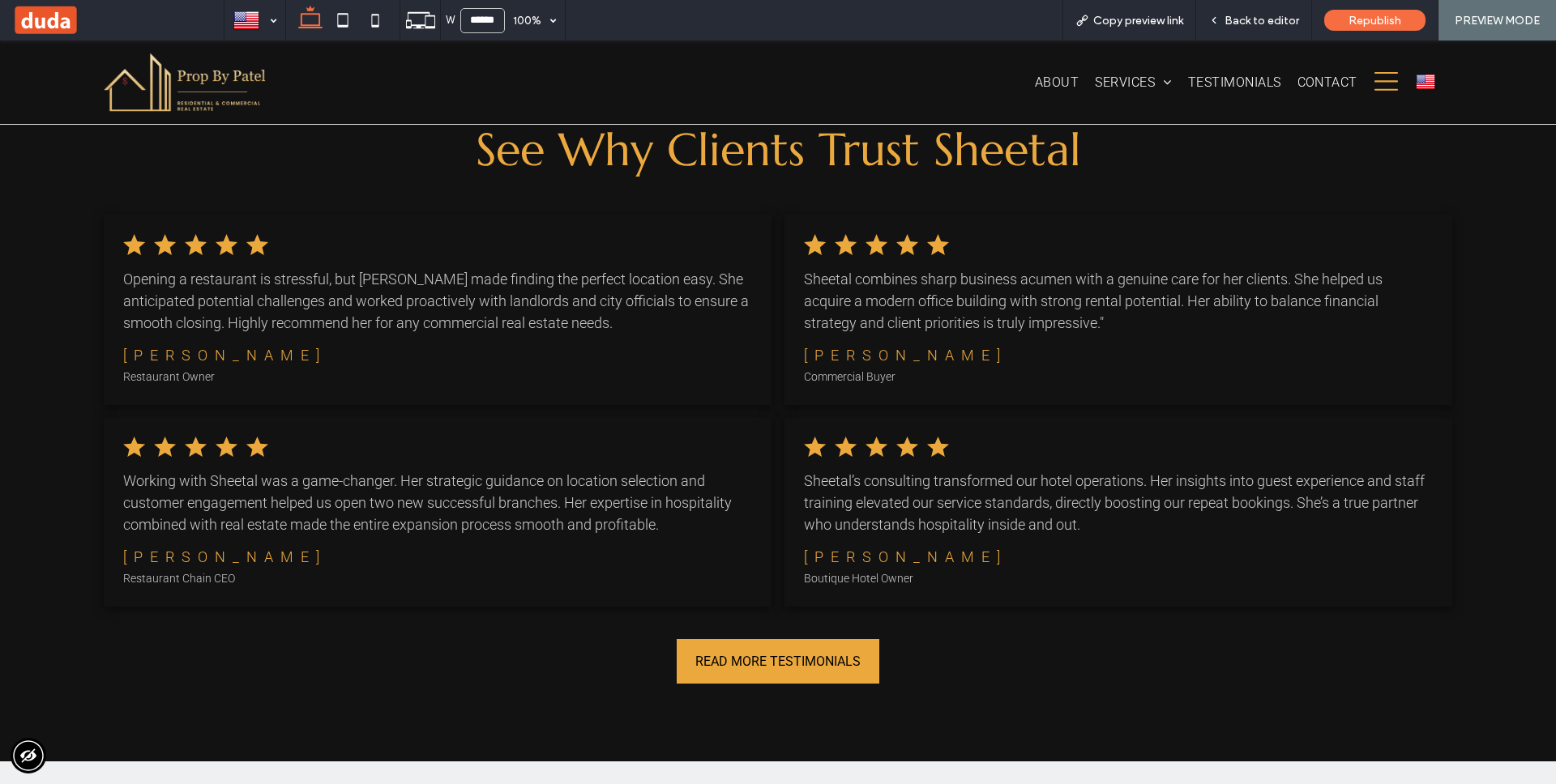
scroll to position [2899, 0]
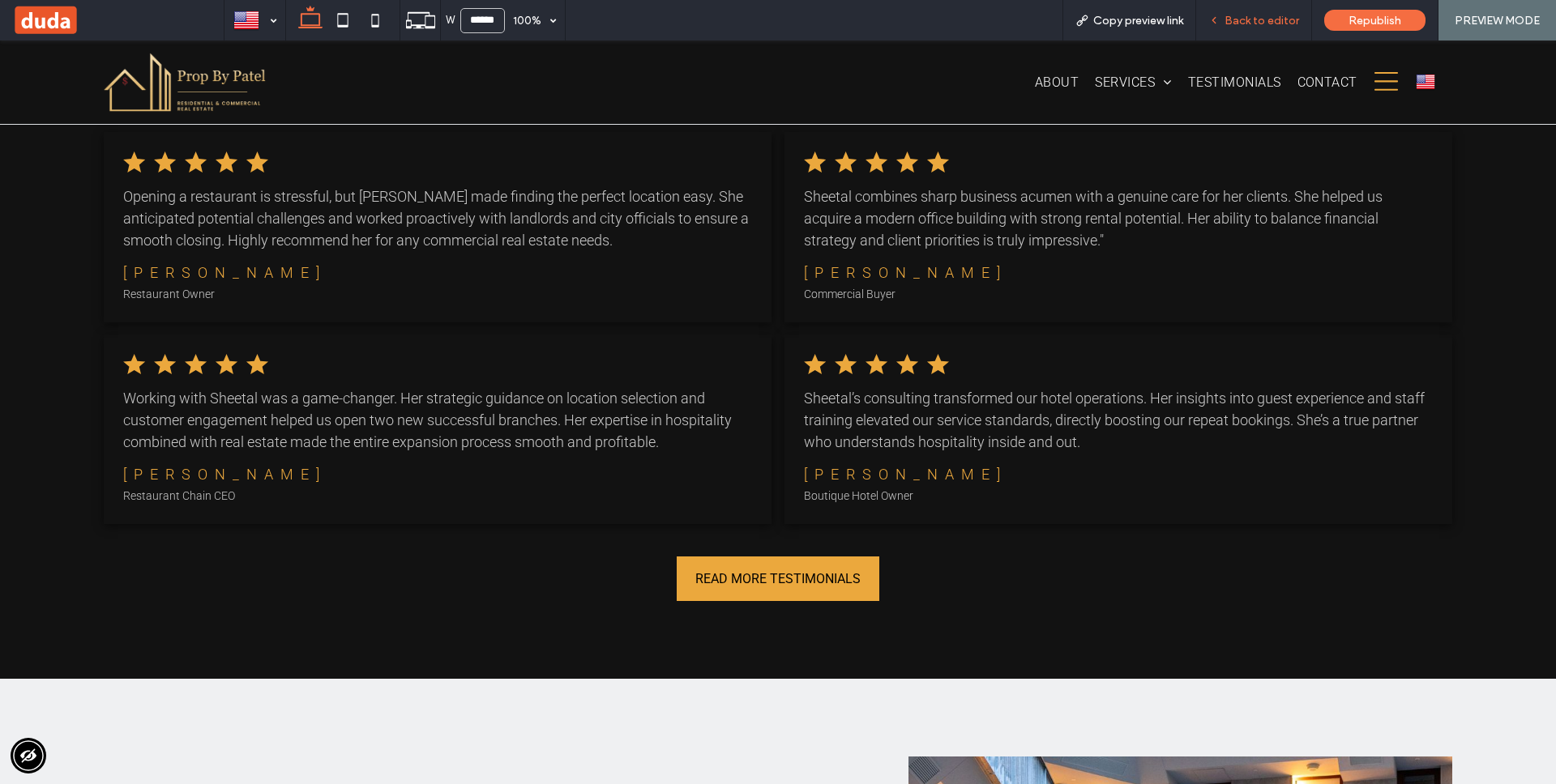
click at [1277, 22] on span "Back to editor" at bounding box center [1262, 21] width 74 height 14
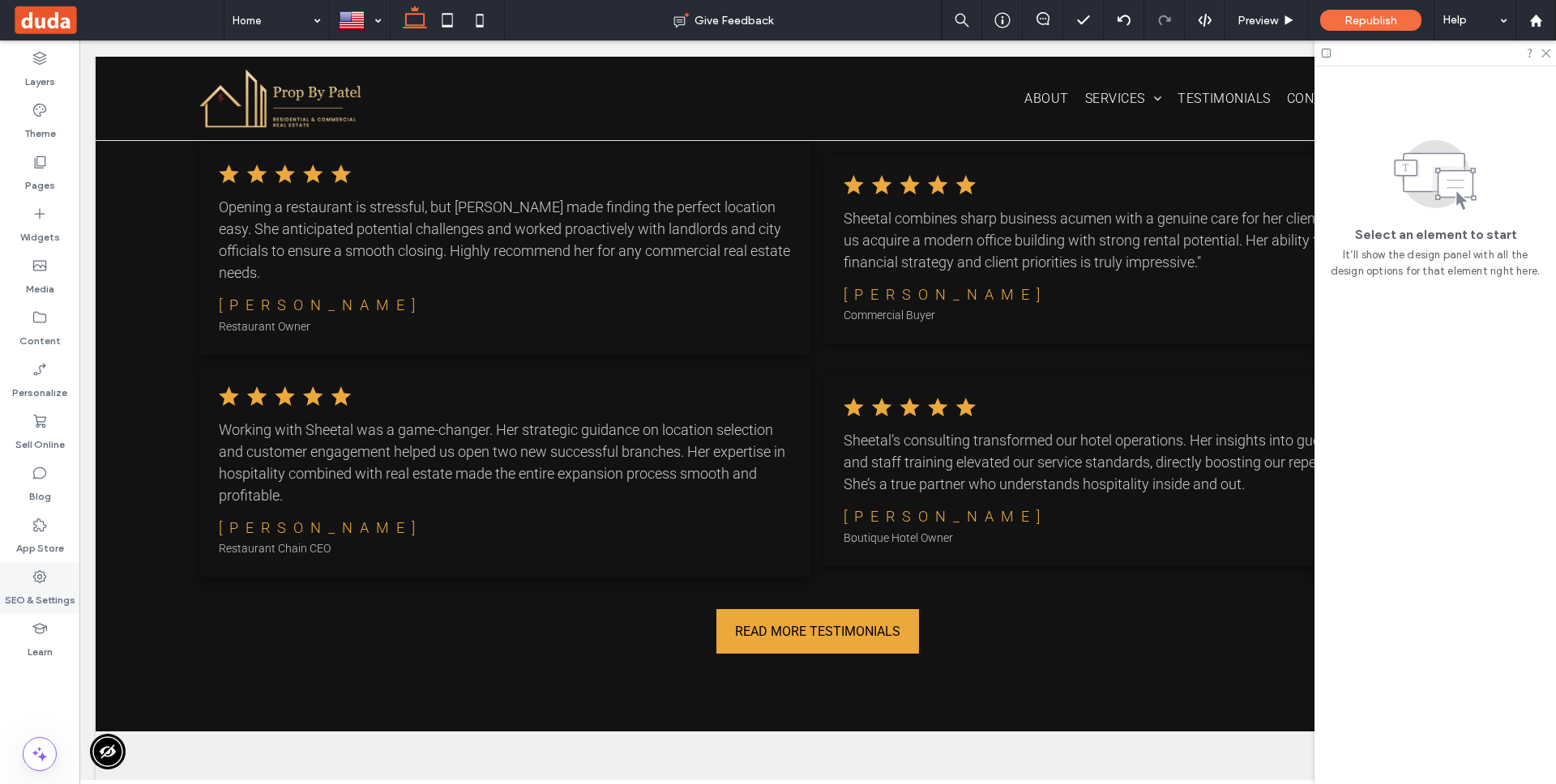
click at [48, 581] on div "SEO & Settings" at bounding box center [40, 588] width 80 height 52
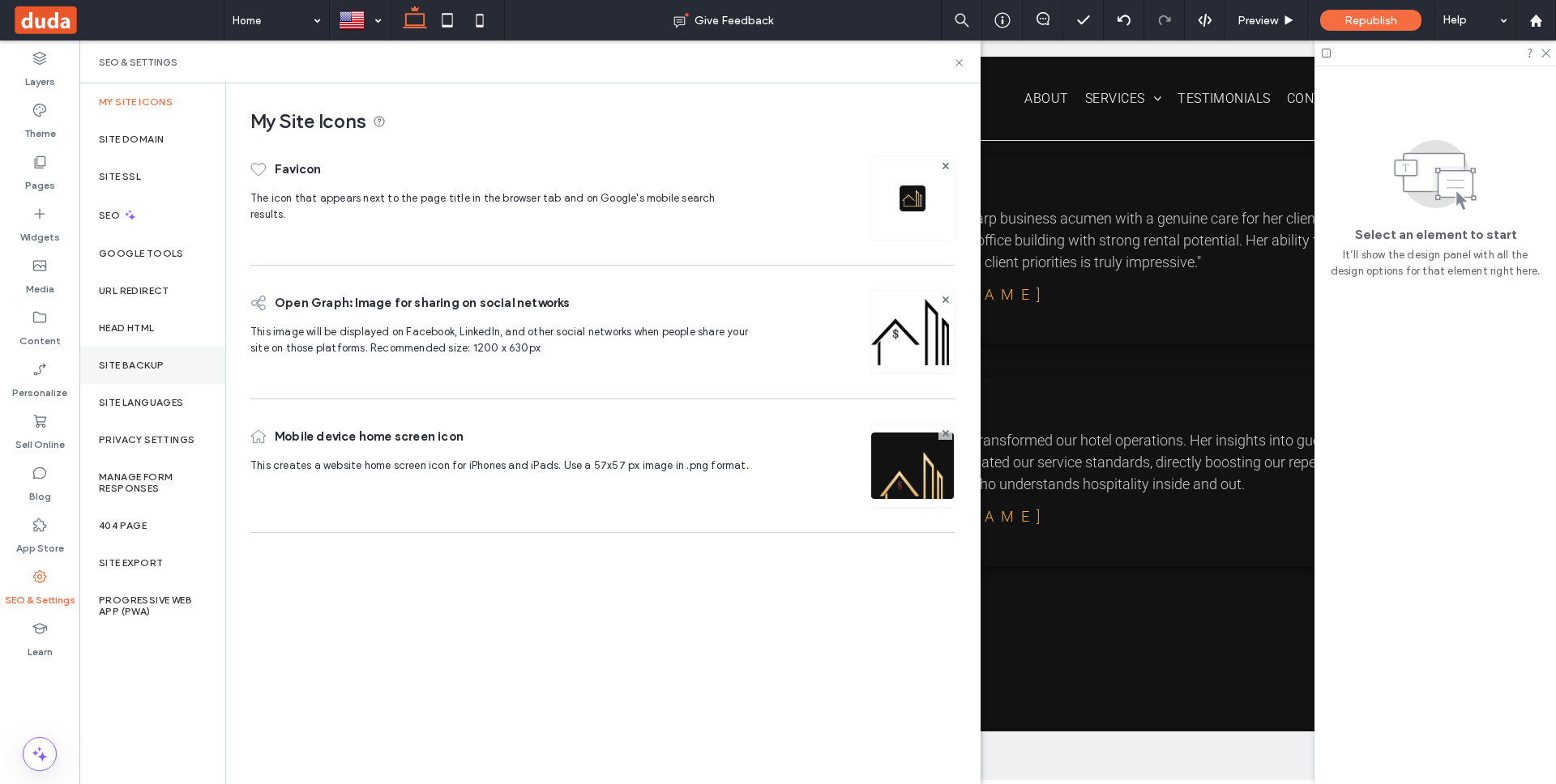
click at [171, 366] on div "Site Backup" at bounding box center [152, 365] width 146 height 37
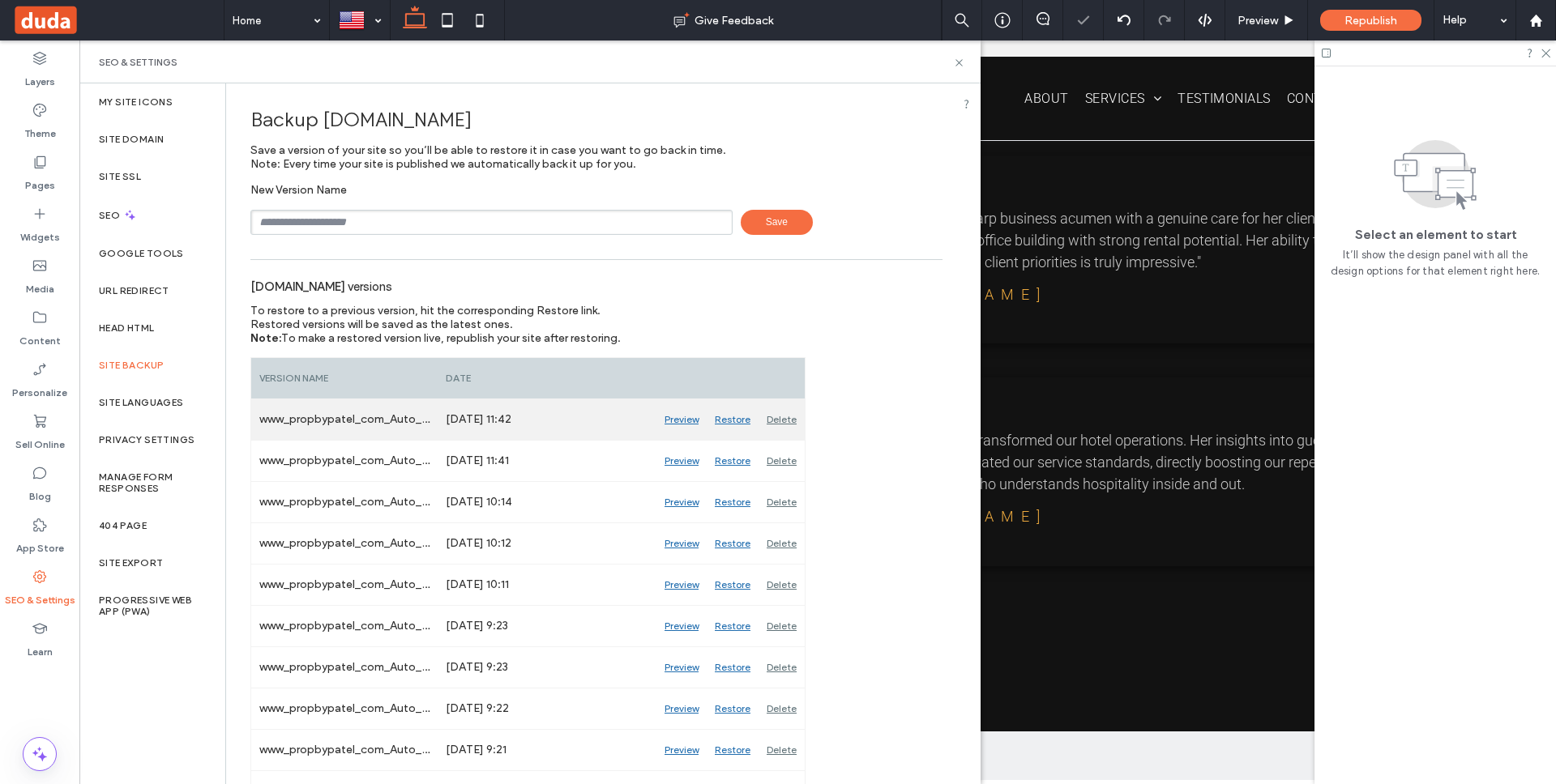
click at [733, 417] on div "Restore" at bounding box center [733, 419] width 52 height 41
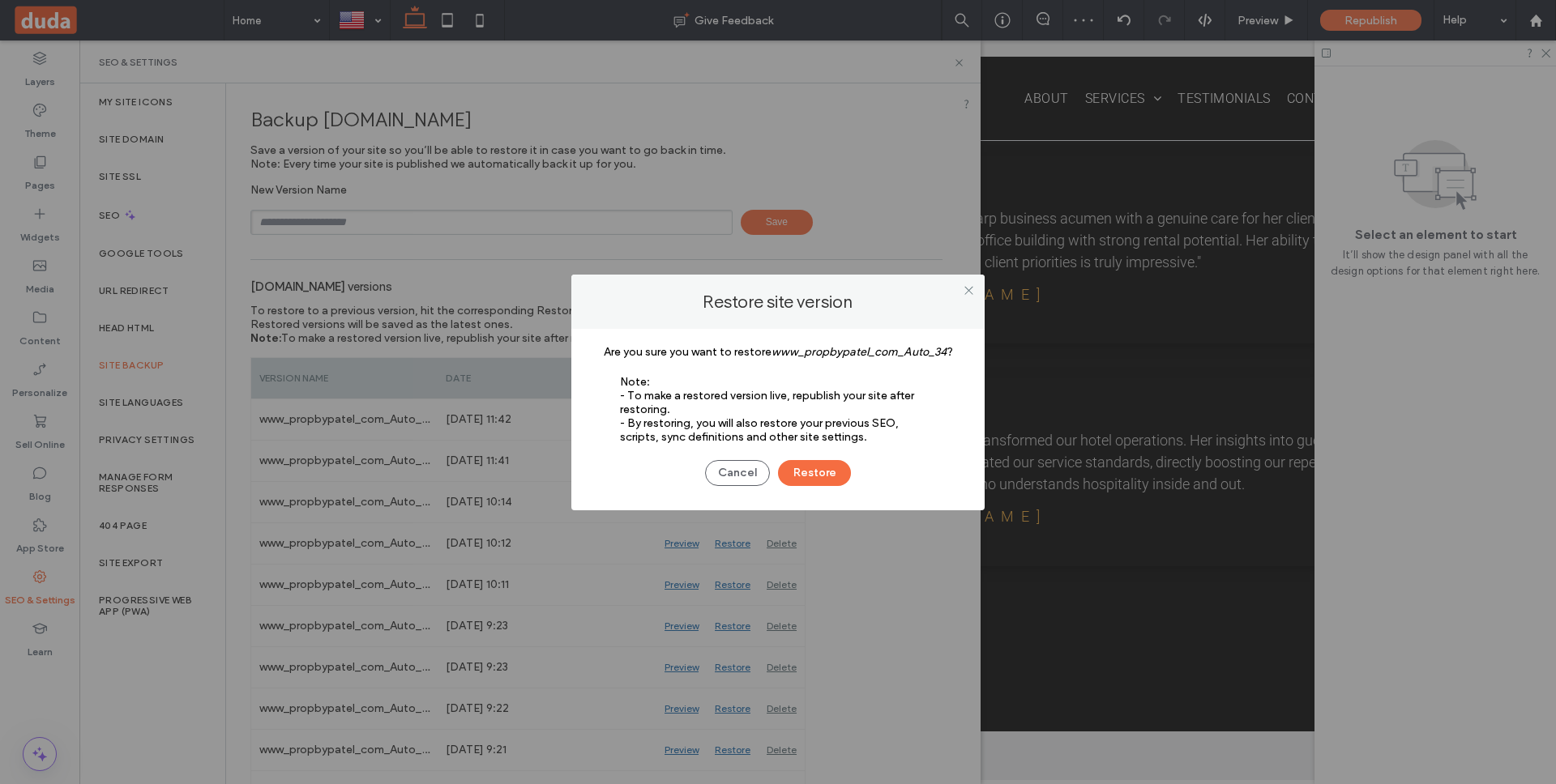
click at [805, 456] on div "Cancel Restore" at bounding box center [778, 464] width 365 height 42
click at [804, 468] on button "Restore" at bounding box center [814, 473] width 73 height 26
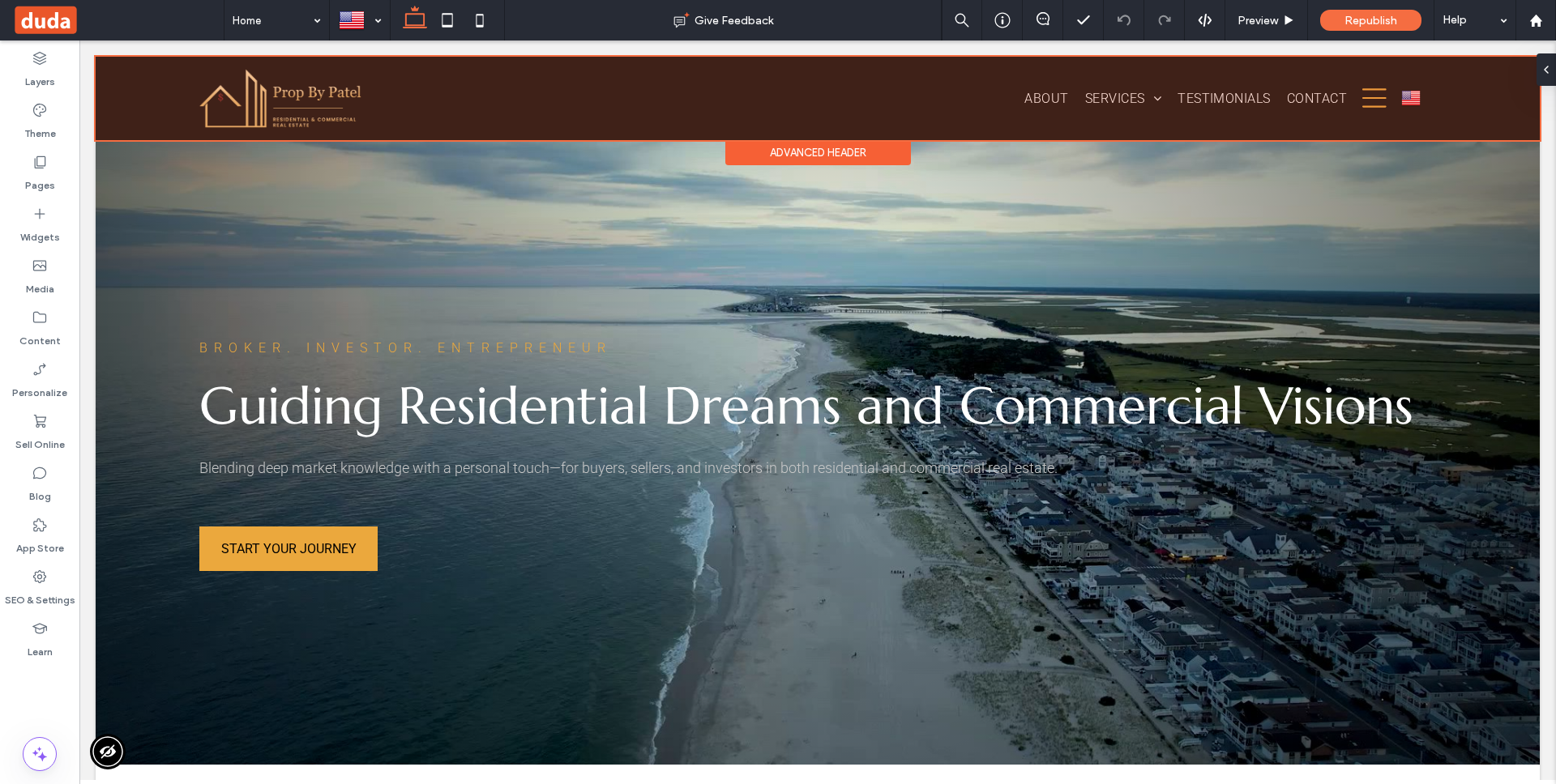
scroll to position [40, 0]
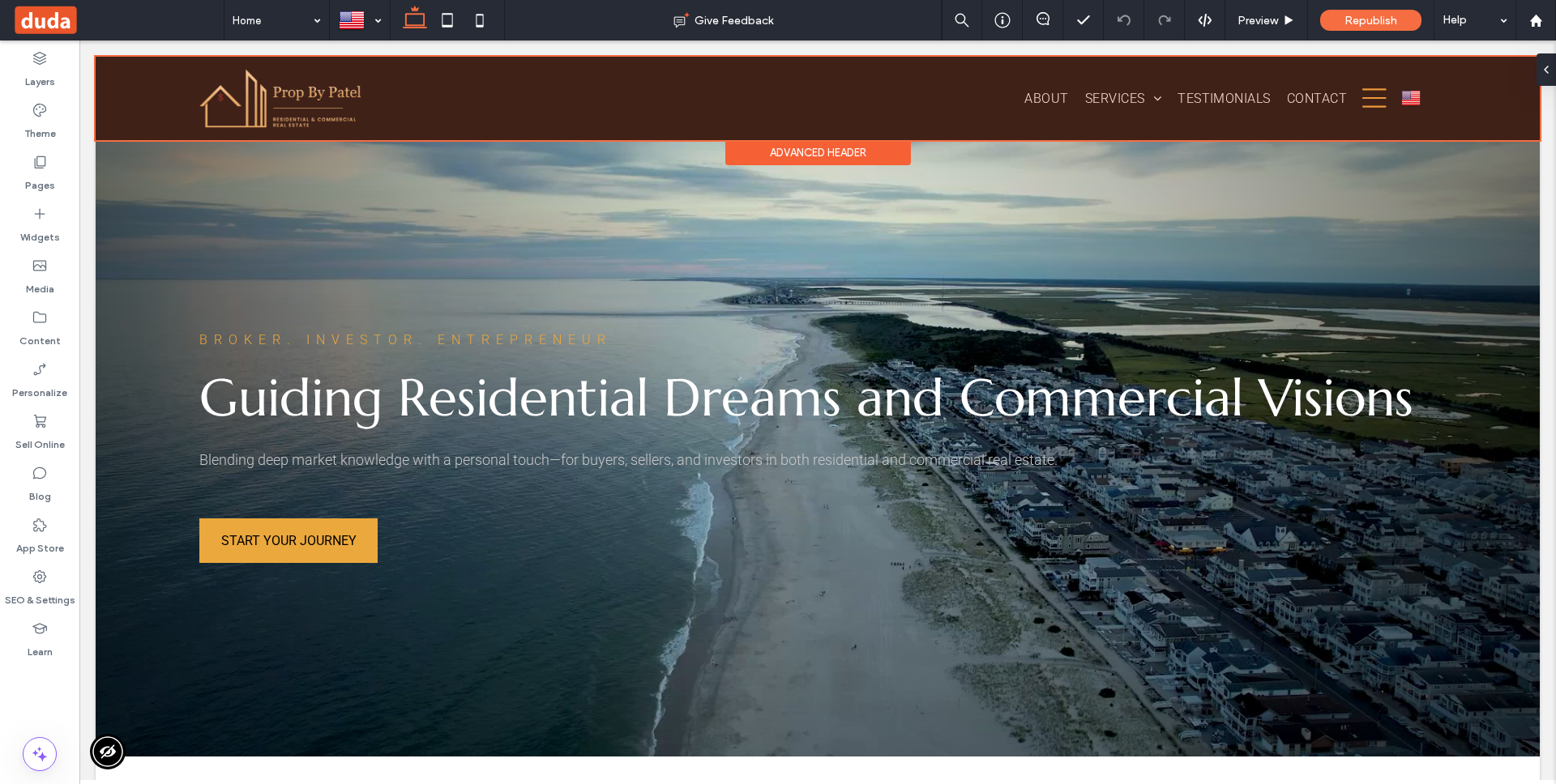
click at [829, 153] on div "Advanced Header" at bounding box center [818, 152] width 186 height 25
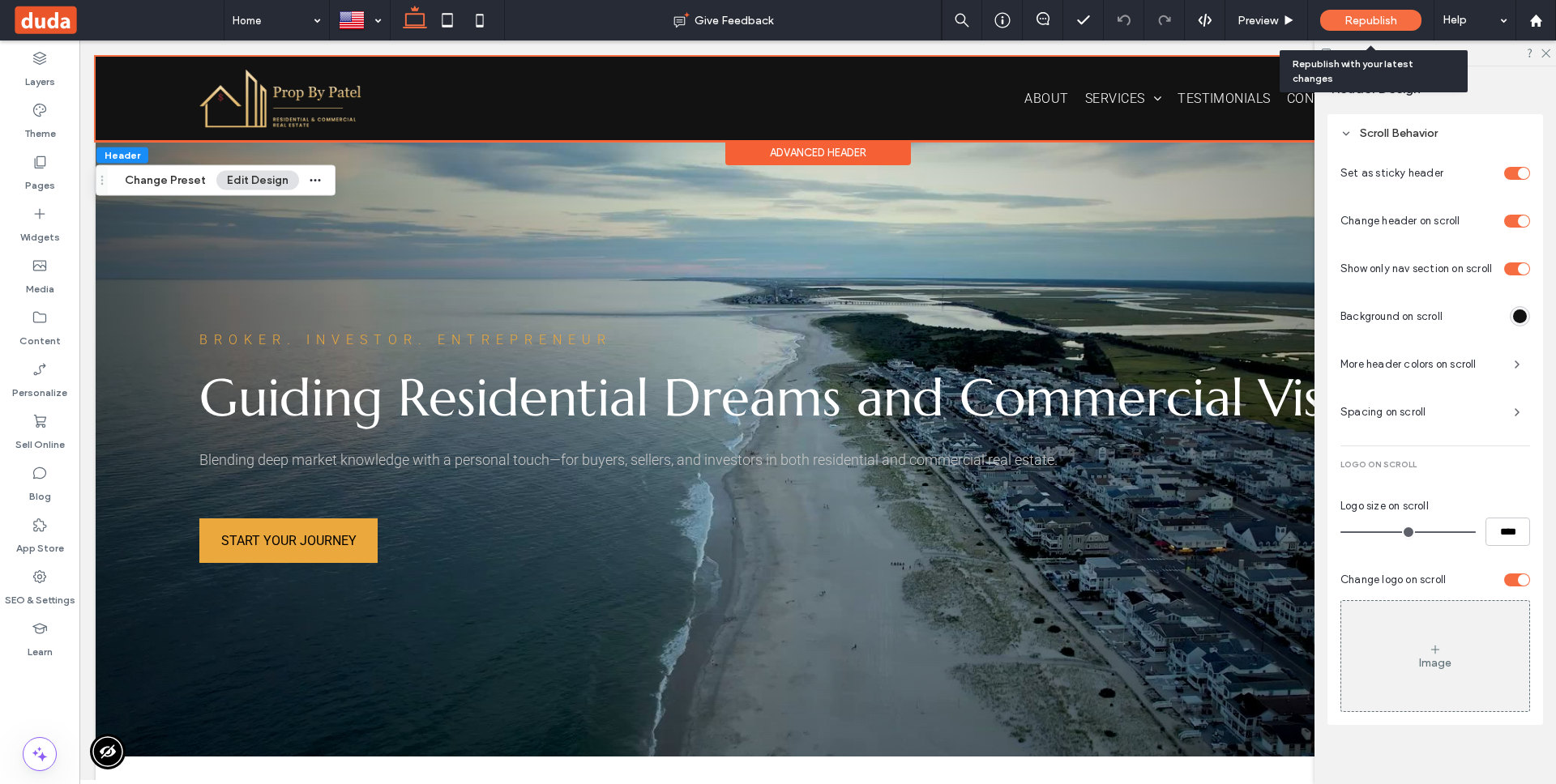
scroll to position [989, 0]
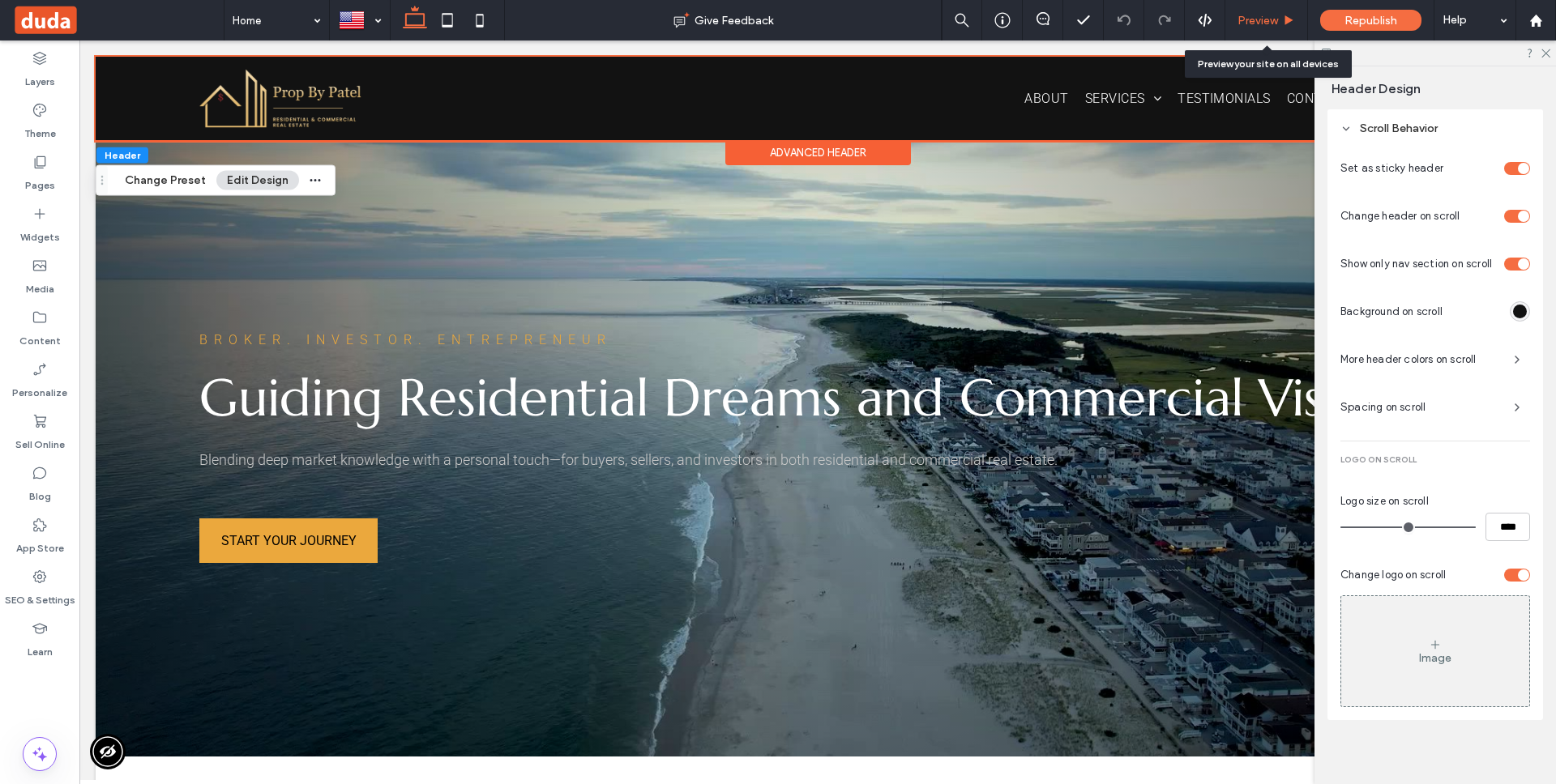
click at [1298, 17] on div "Preview" at bounding box center [1266, 21] width 82 height 14
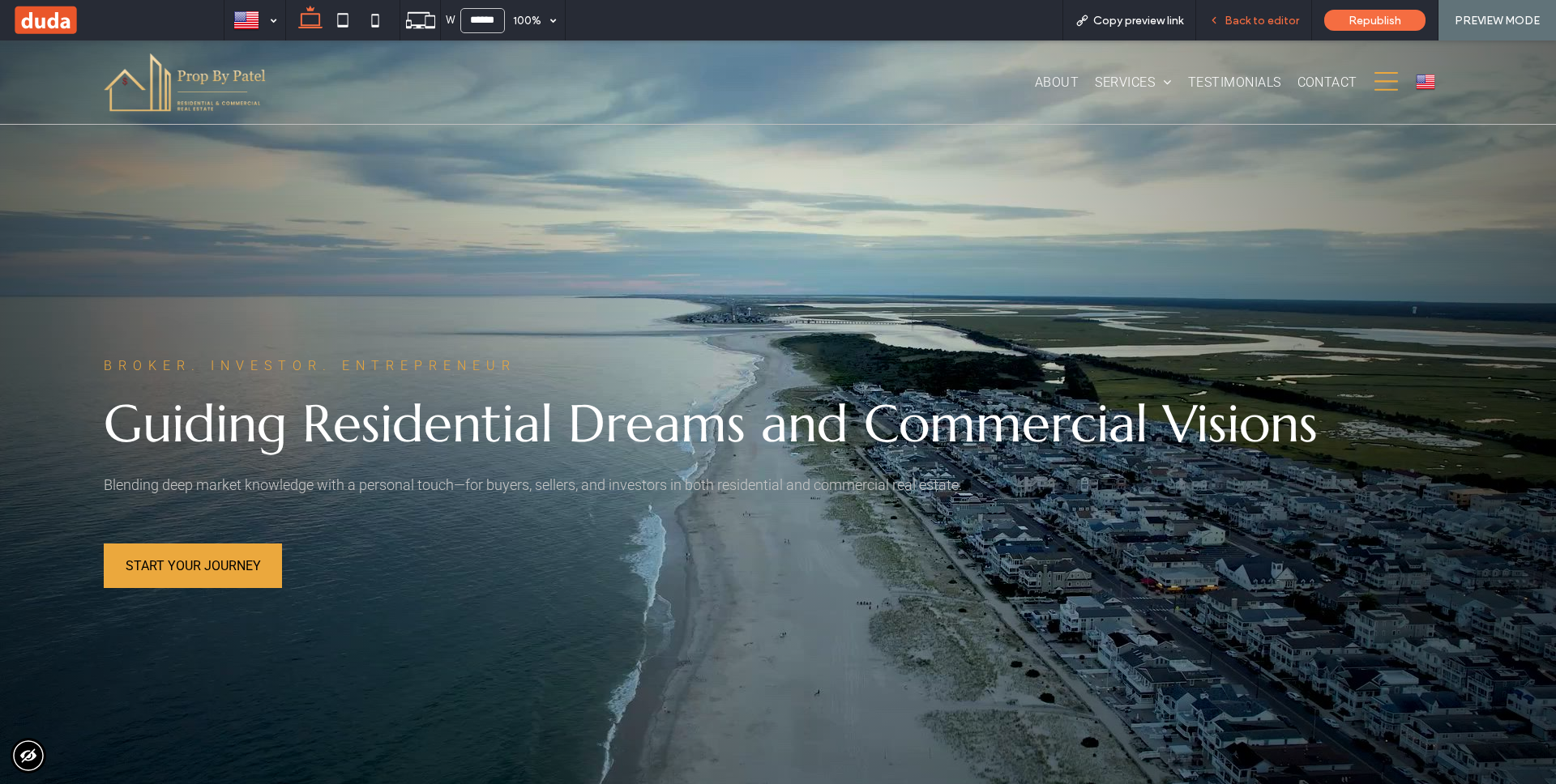
click at [1263, 22] on span "Back to editor" at bounding box center [1262, 21] width 74 height 14
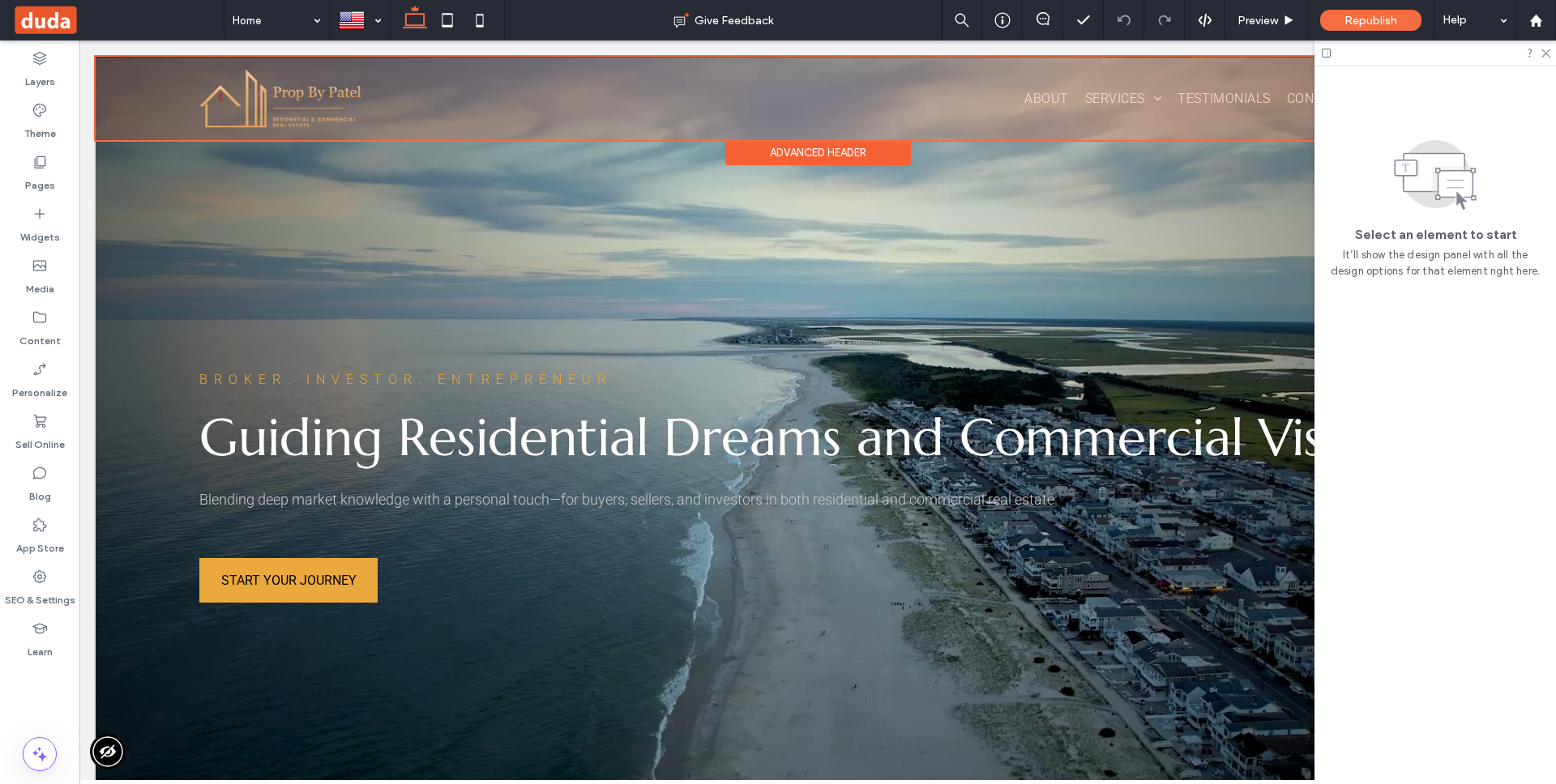
click at [804, 147] on div "Advanced Header" at bounding box center [818, 152] width 186 height 25
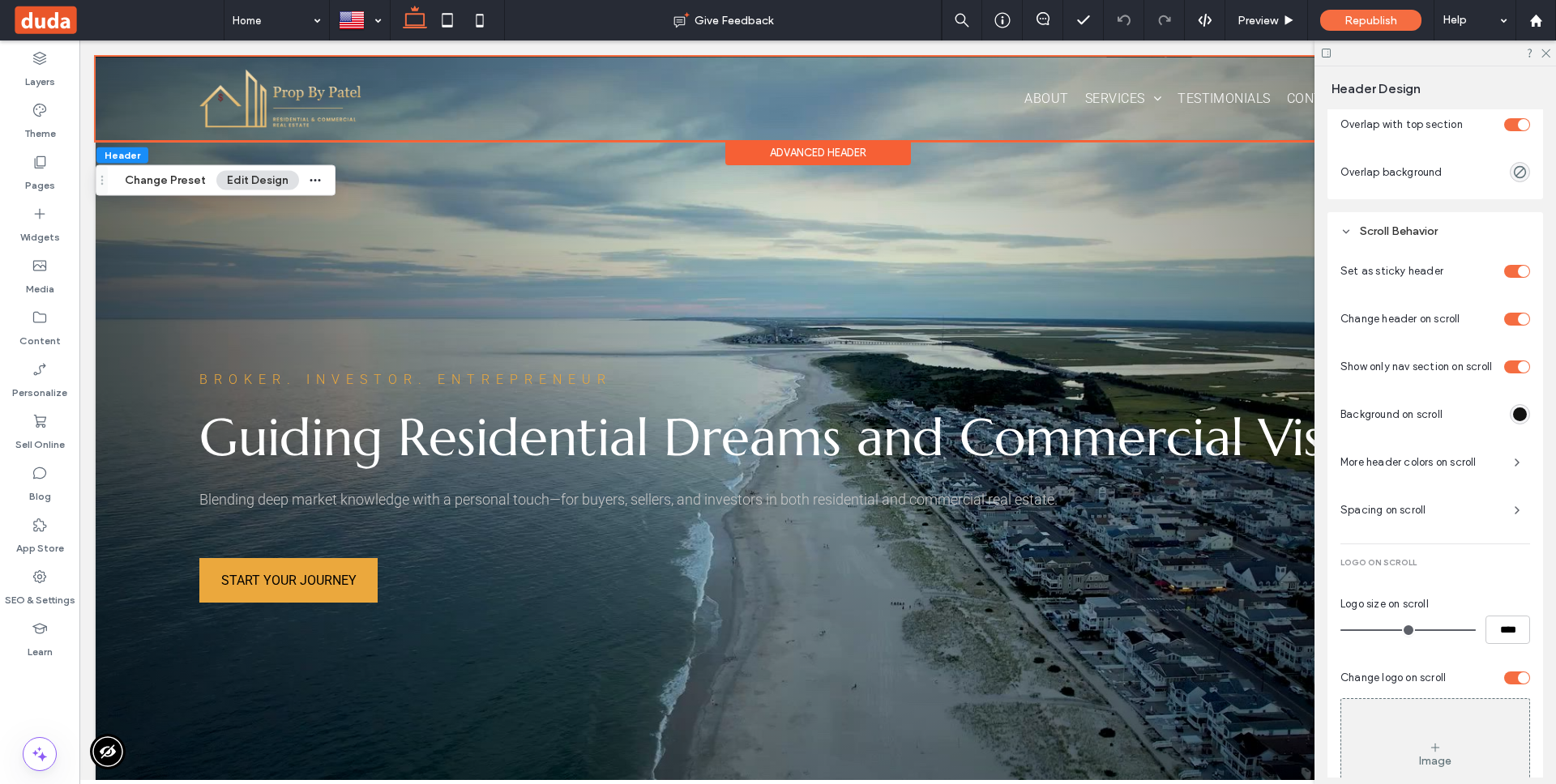
scroll to position [889, 0]
click at [1510, 456] on icon "button" at bounding box center [1516, 459] width 13 height 13
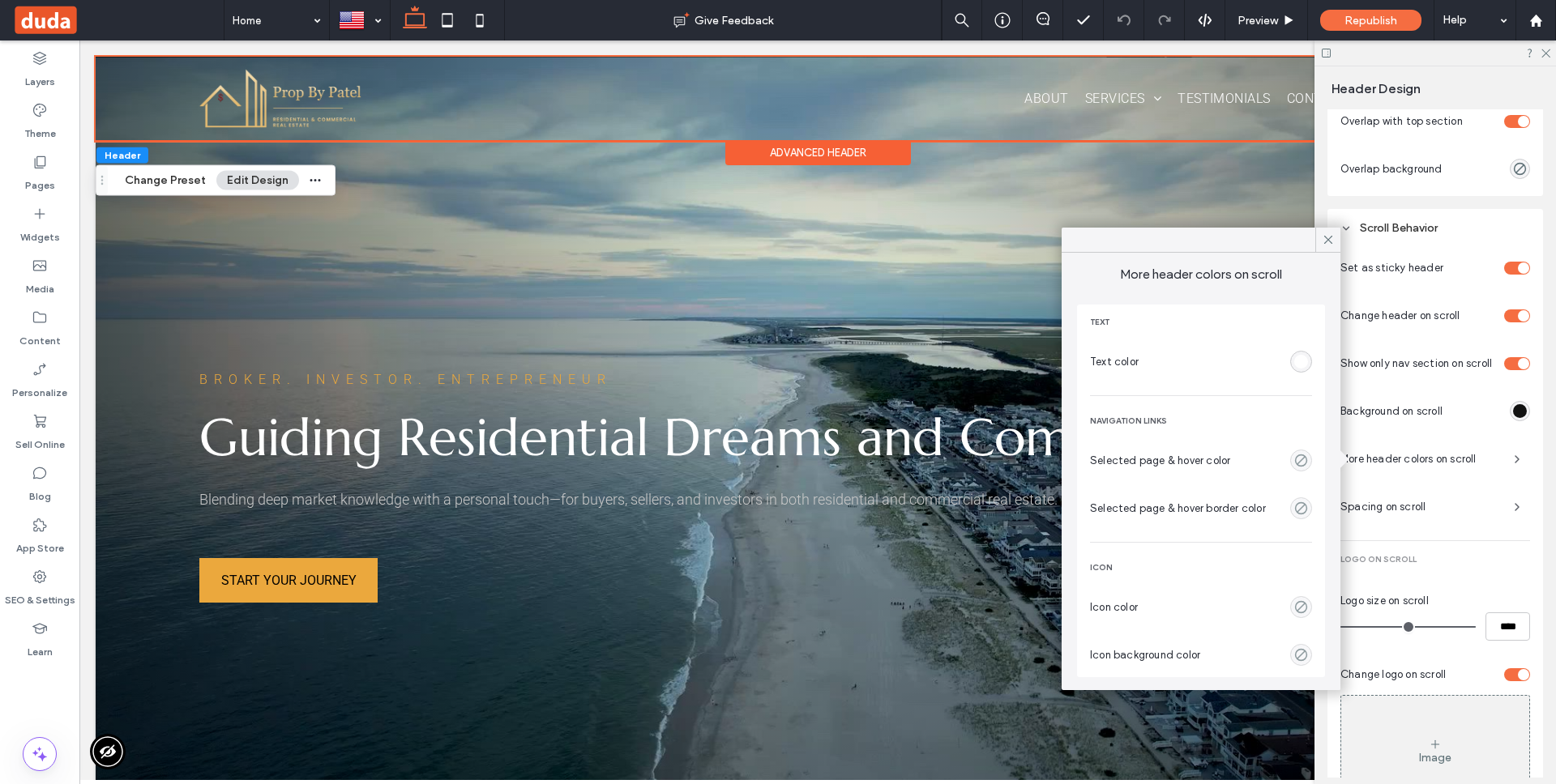
click at [1327, 241] on use at bounding box center [1328, 239] width 8 height 8
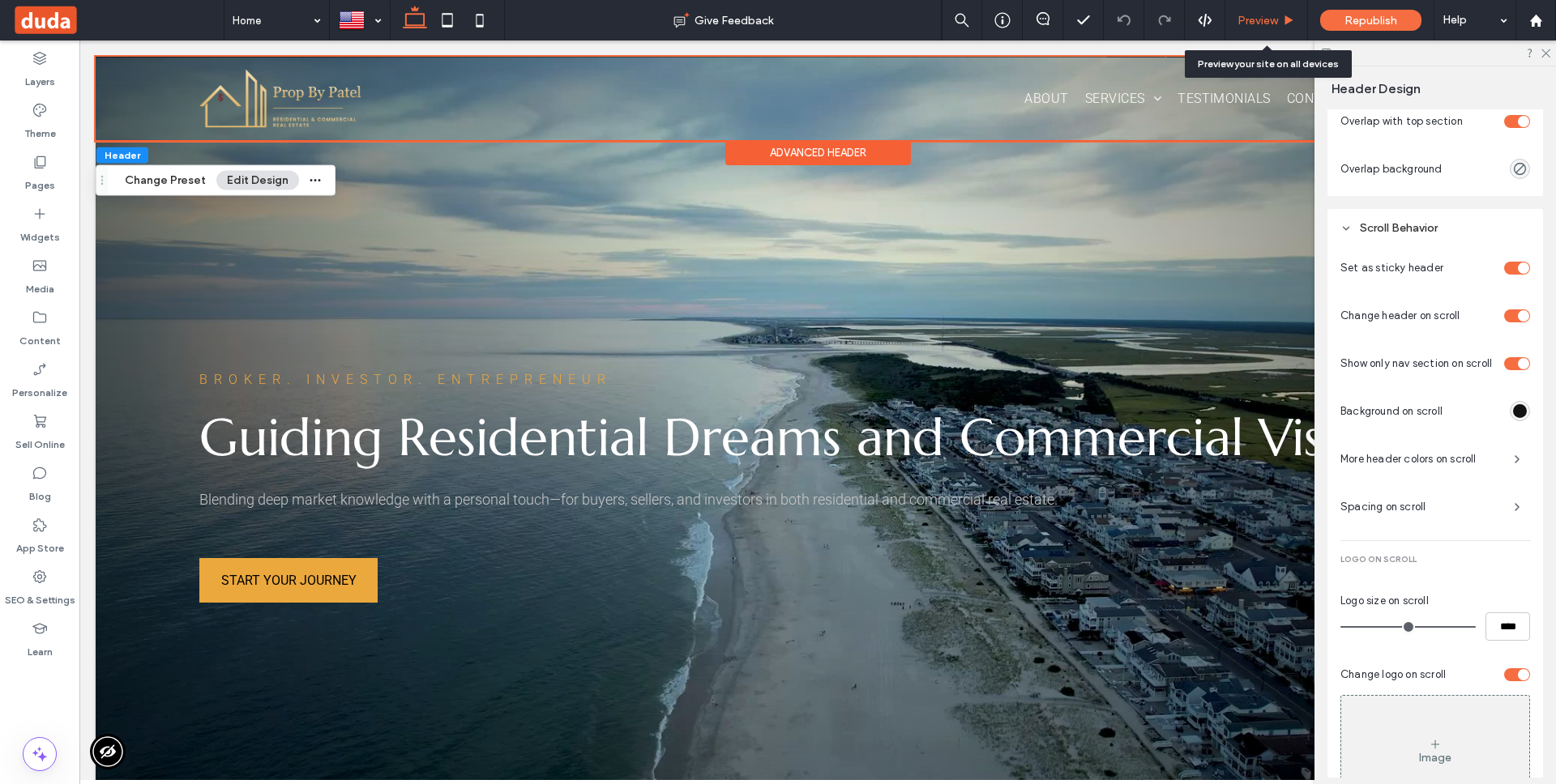
click at [1287, 14] on div "Preview" at bounding box center [1266, 21] width 82 height 14
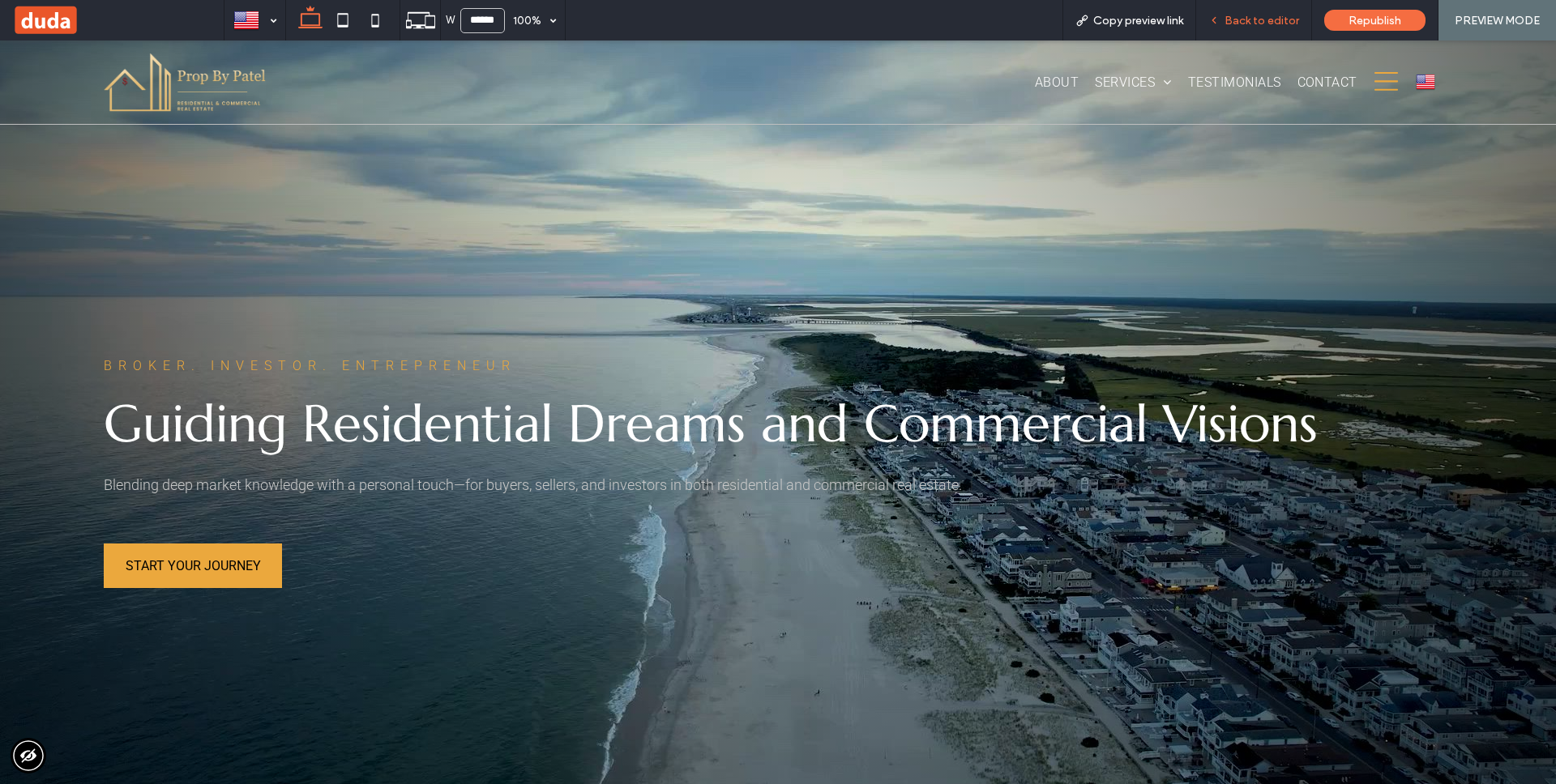
click at [1243, 16] on span "Back to editor" at bounding box center [1262, 21] width 74 height 14
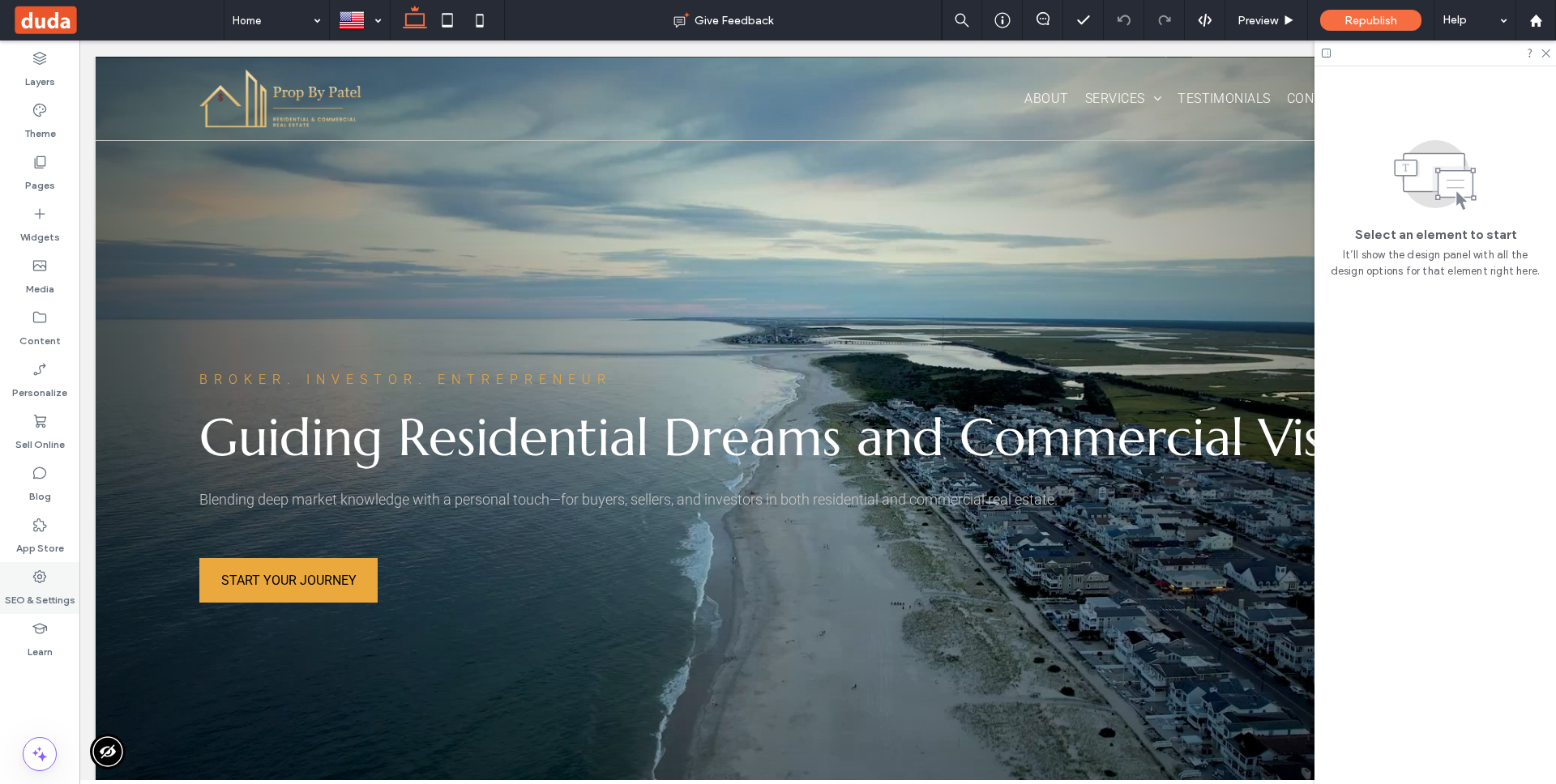
click at [31, 586] on label "SEO & Settings" at bounding box center [41, 596] width 71 height 22
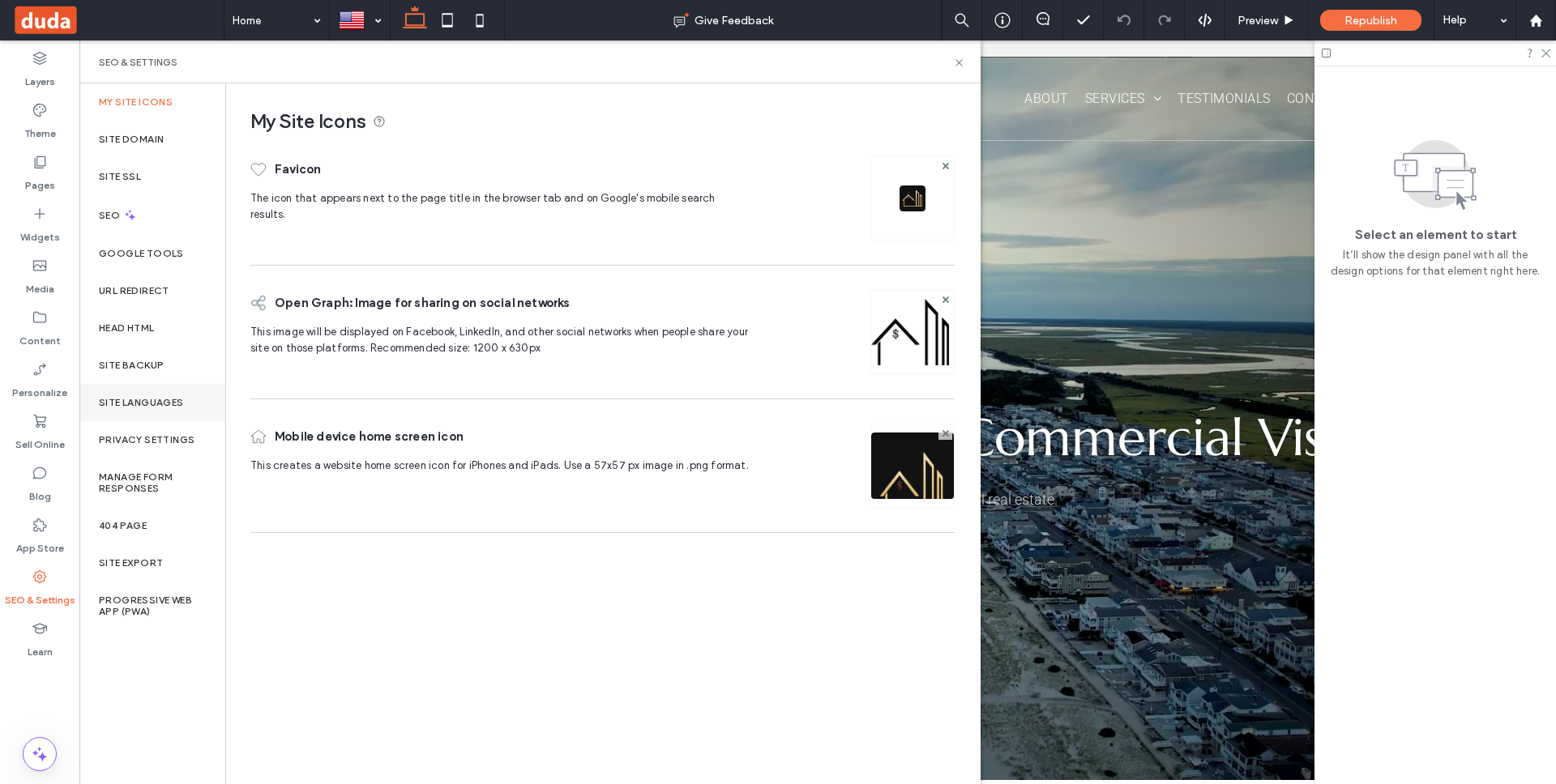
click at [170, 397] on label "Site Languages" at bounding box center [141, 402] width 85 height 11
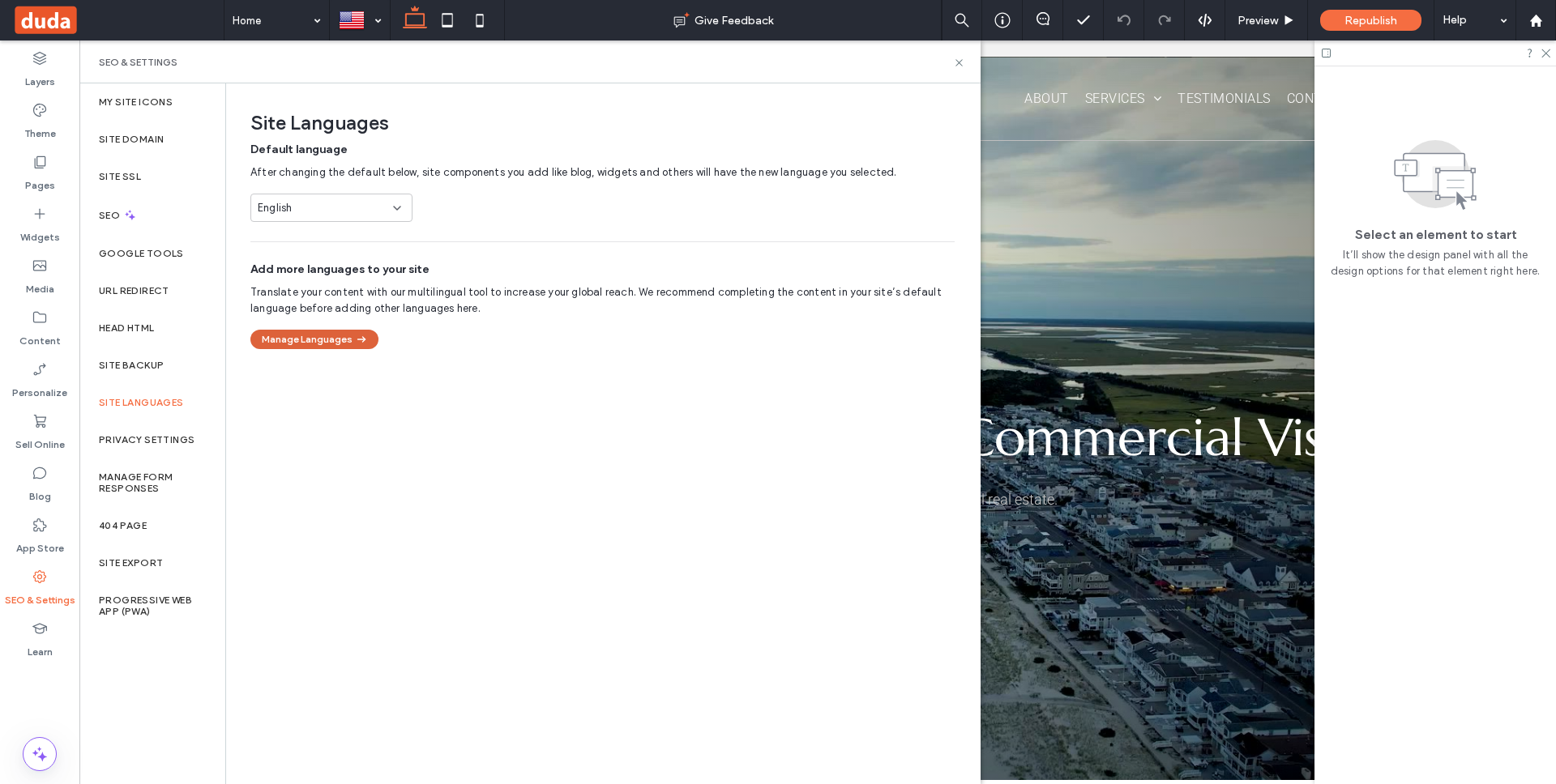
click at [354, 338] on icon "button" at bounding box center [361, 339] width 15 height 15
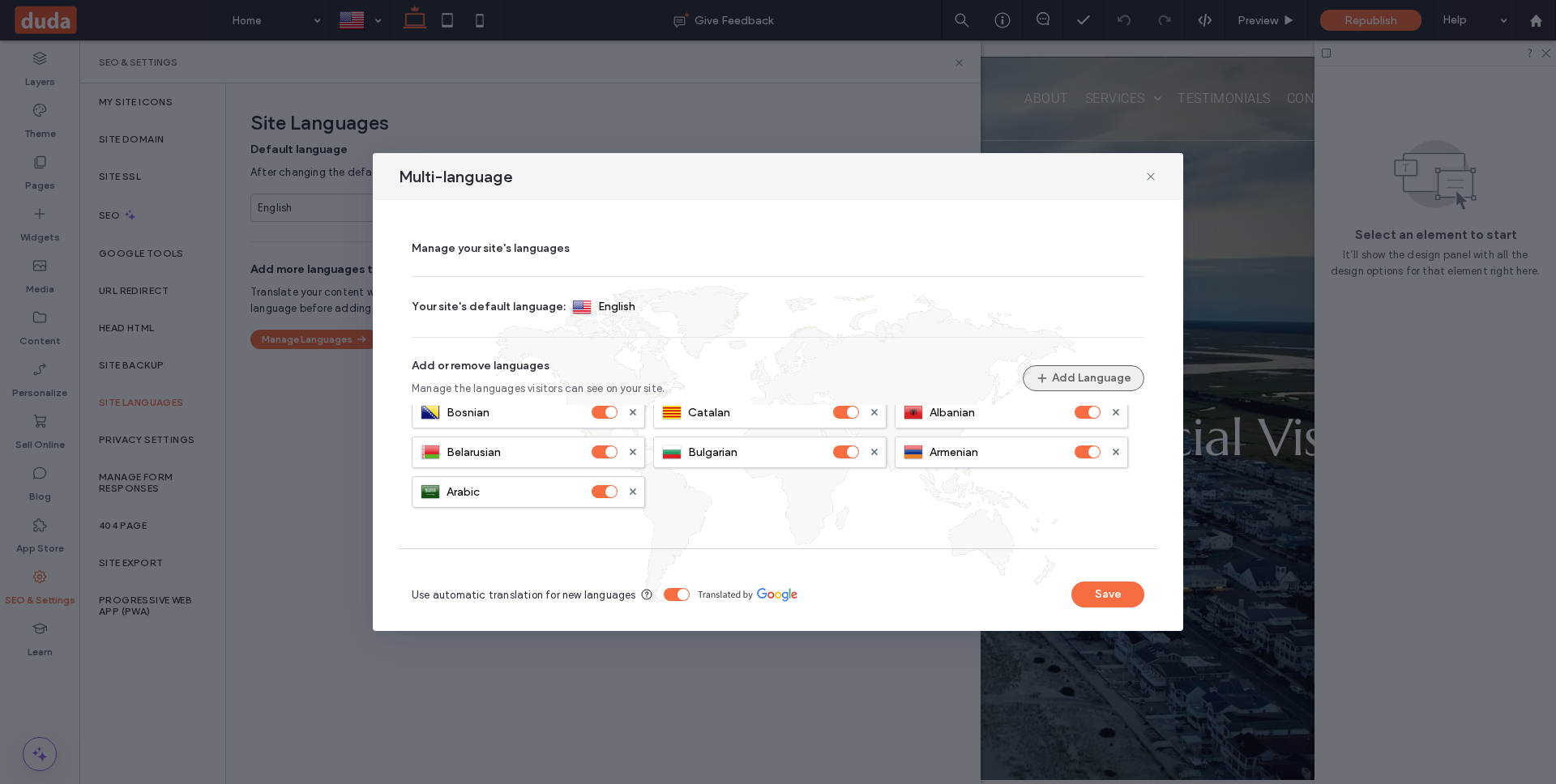
scroll to position [47, 0]
click at [1066, 372] on button "Add Language" at bounding box center [1083, 379] width 122 height 26
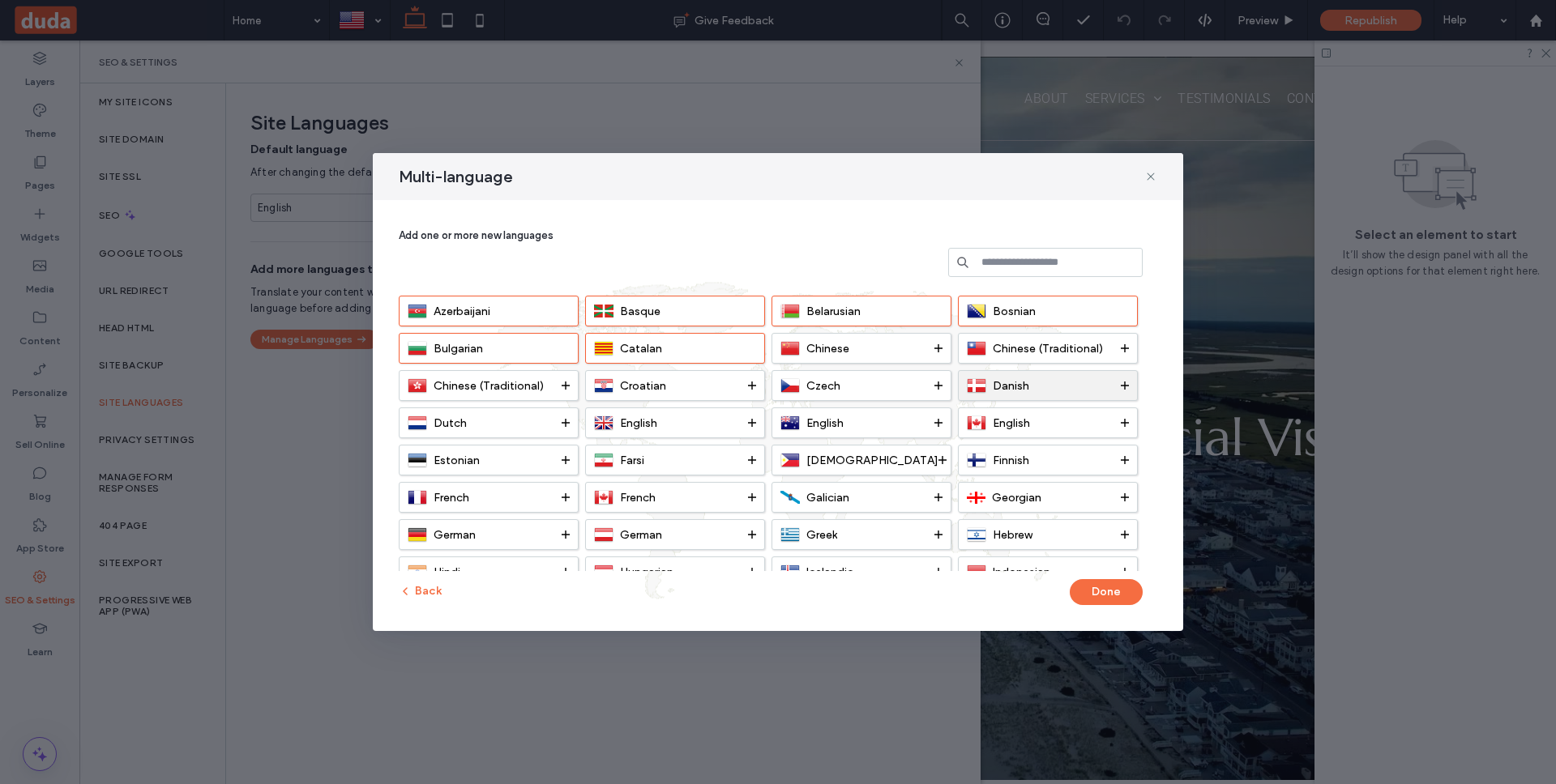
scroll to position [32, 0]
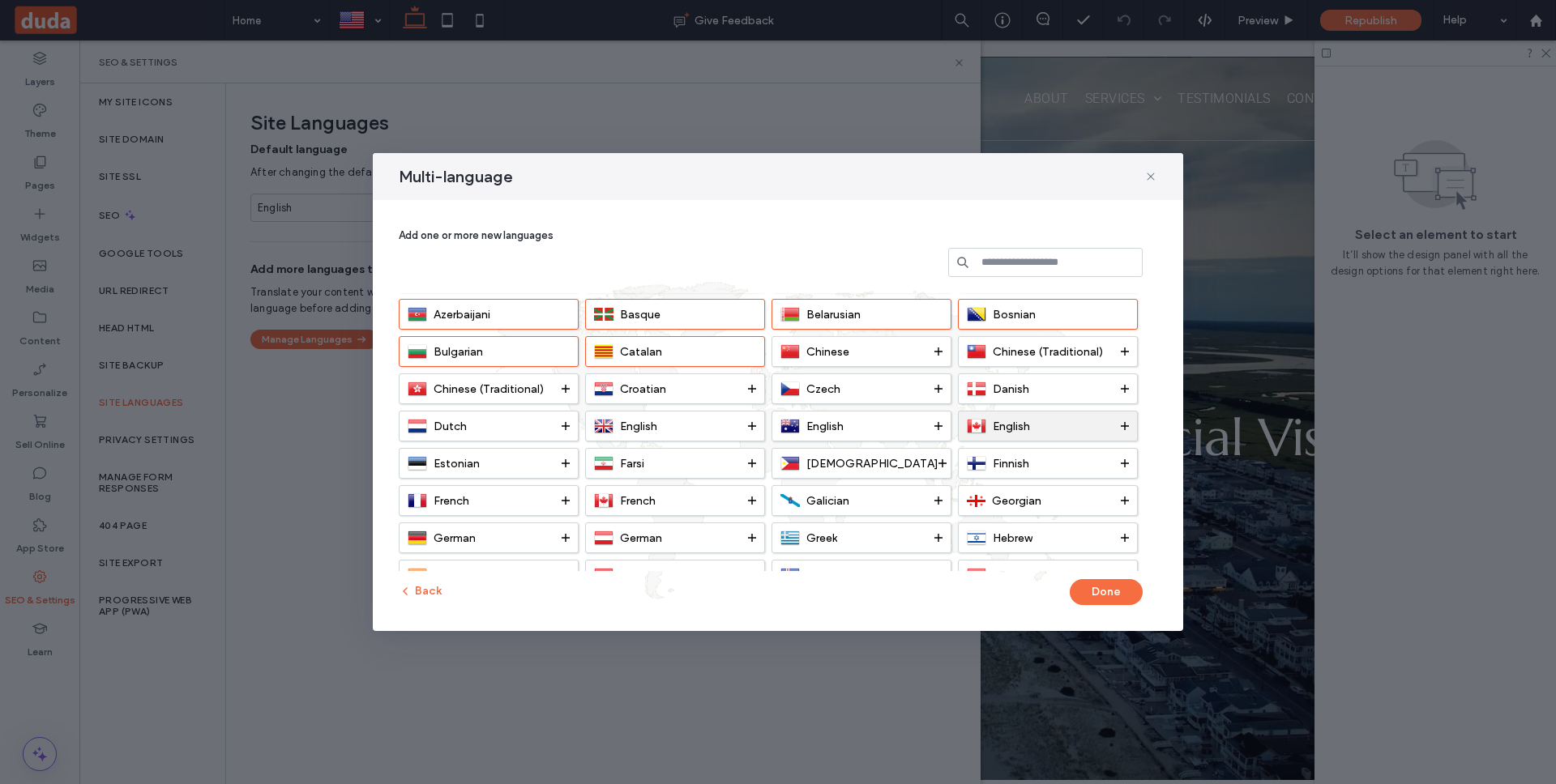
click at [1115, 414] on div "English" at bounding box center [1047, 426] width 180 height 31
click at [1124, 347] on icon at bounding box center [1124, 351] width 8 height 8
click at [1124, 349] on icon at bounding box center [1124, 351] width 8 height 8
click at [940, 354] on icon at bounding box center [938, 351] width 8 height 8
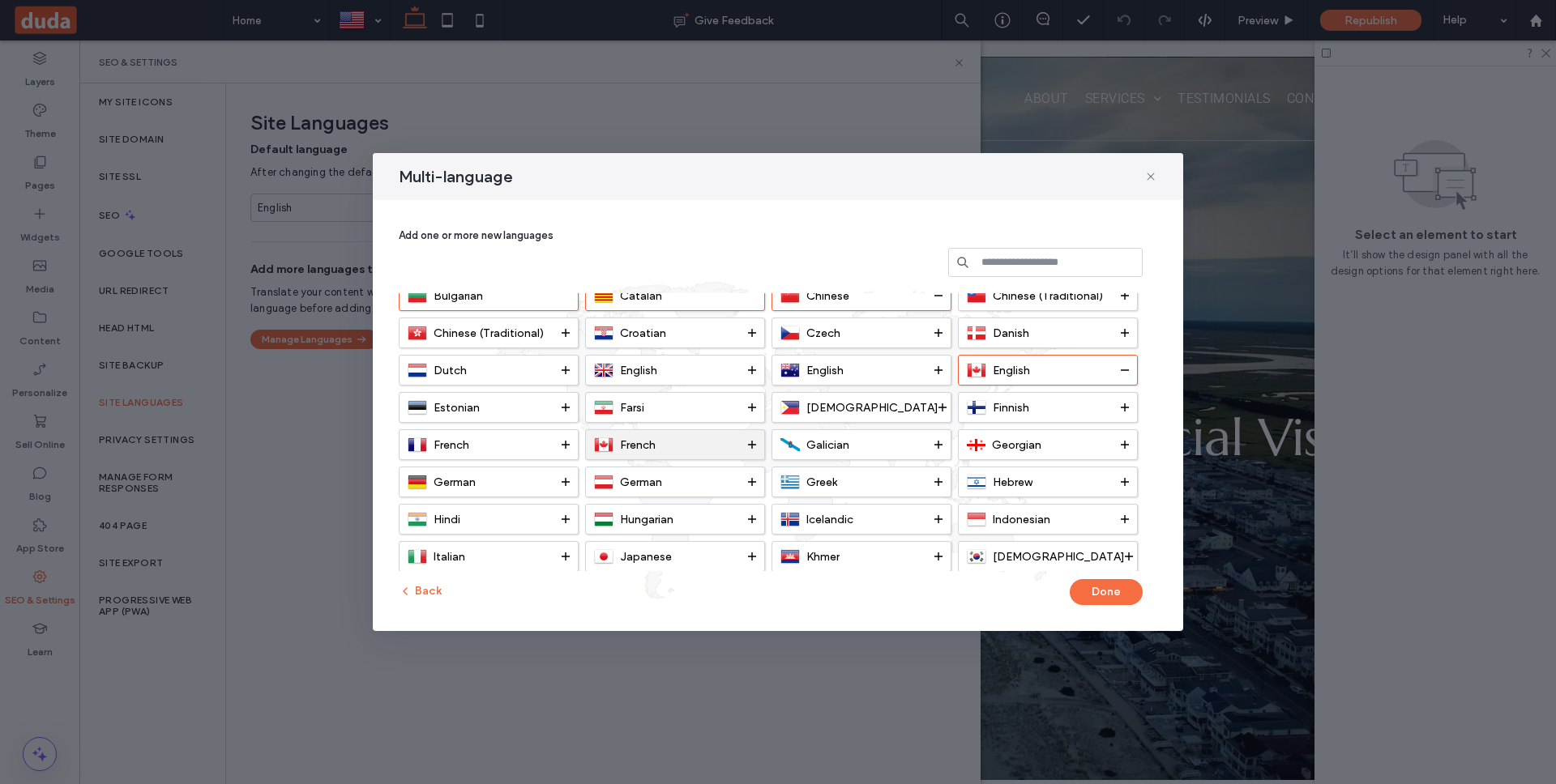
scroll to position [98, 0]
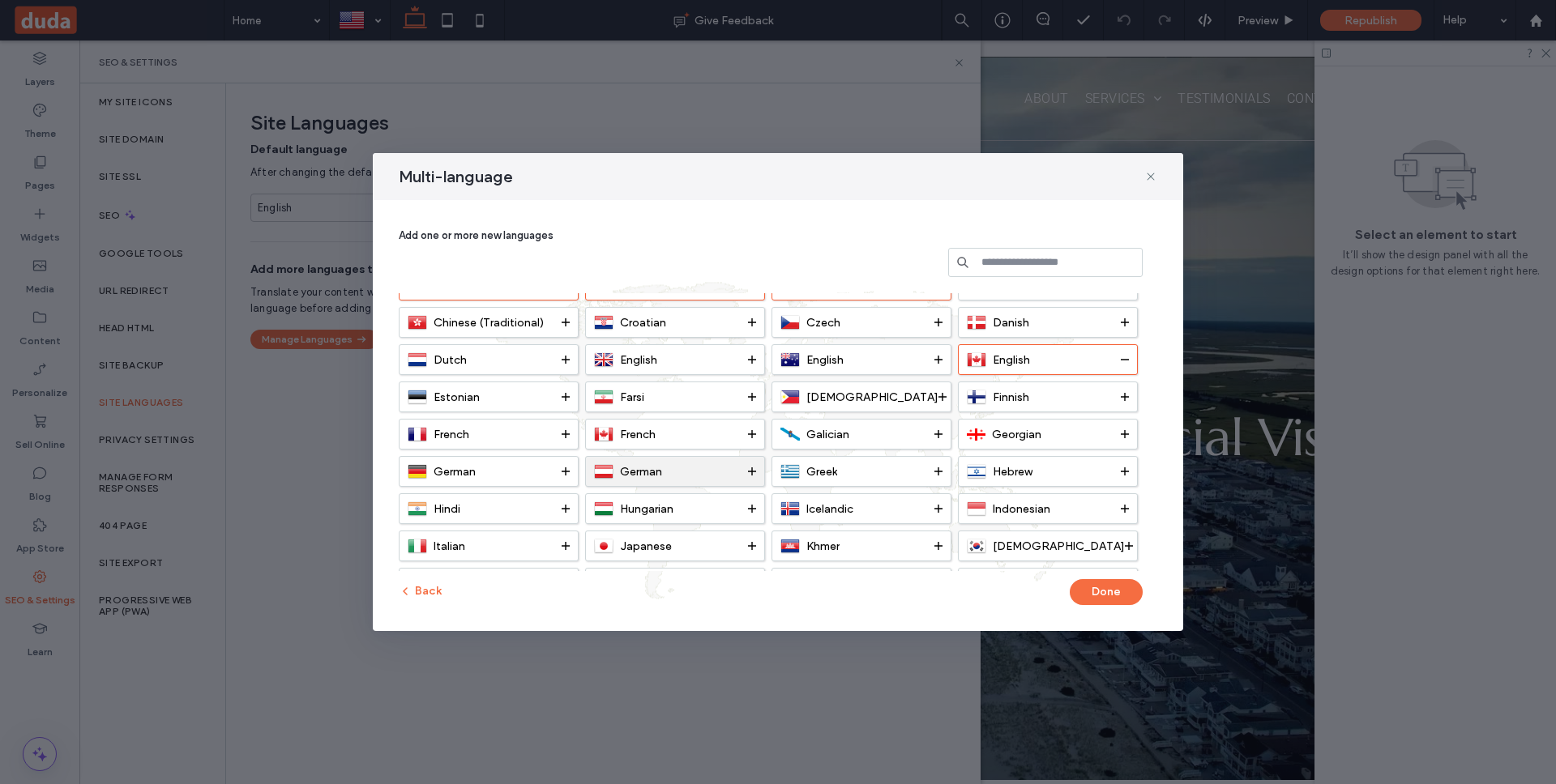
click at [751, 468] on icon at bounding box center [752, 471] width 8 height 8
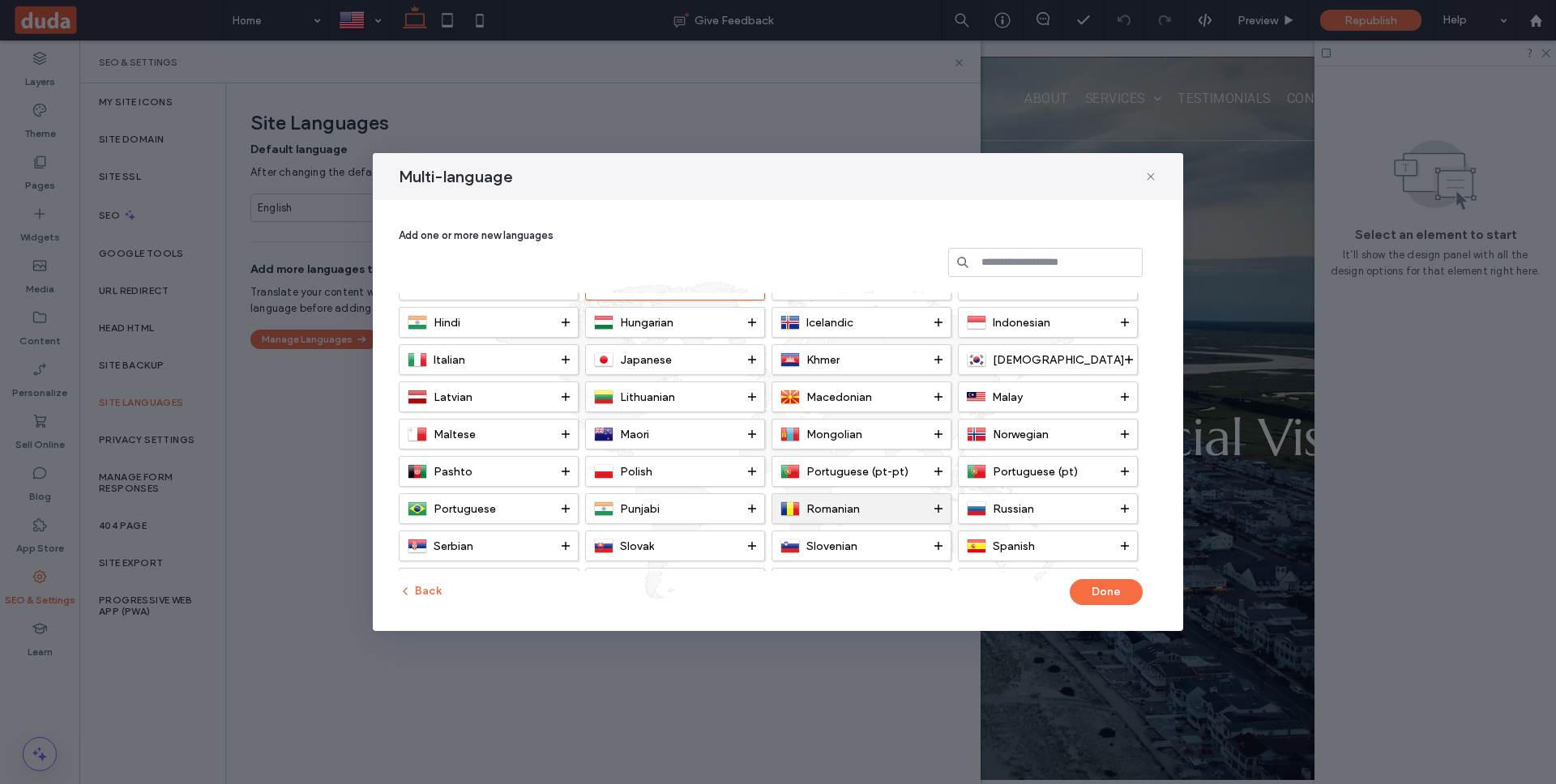
scroll to position [341, 0]
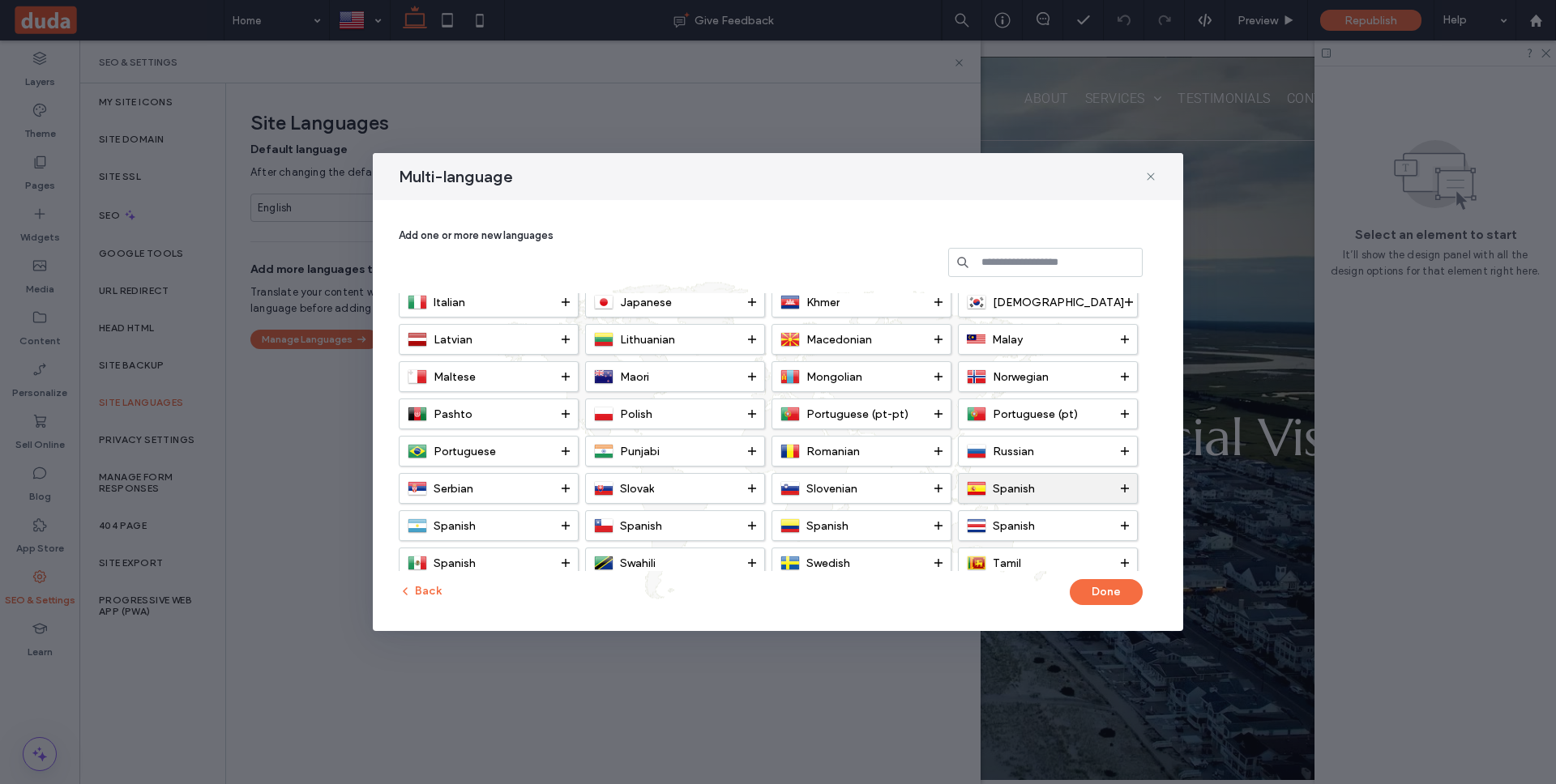
click at [1126, 488] on use at bounding box center [1124, 488] width 8 height 8
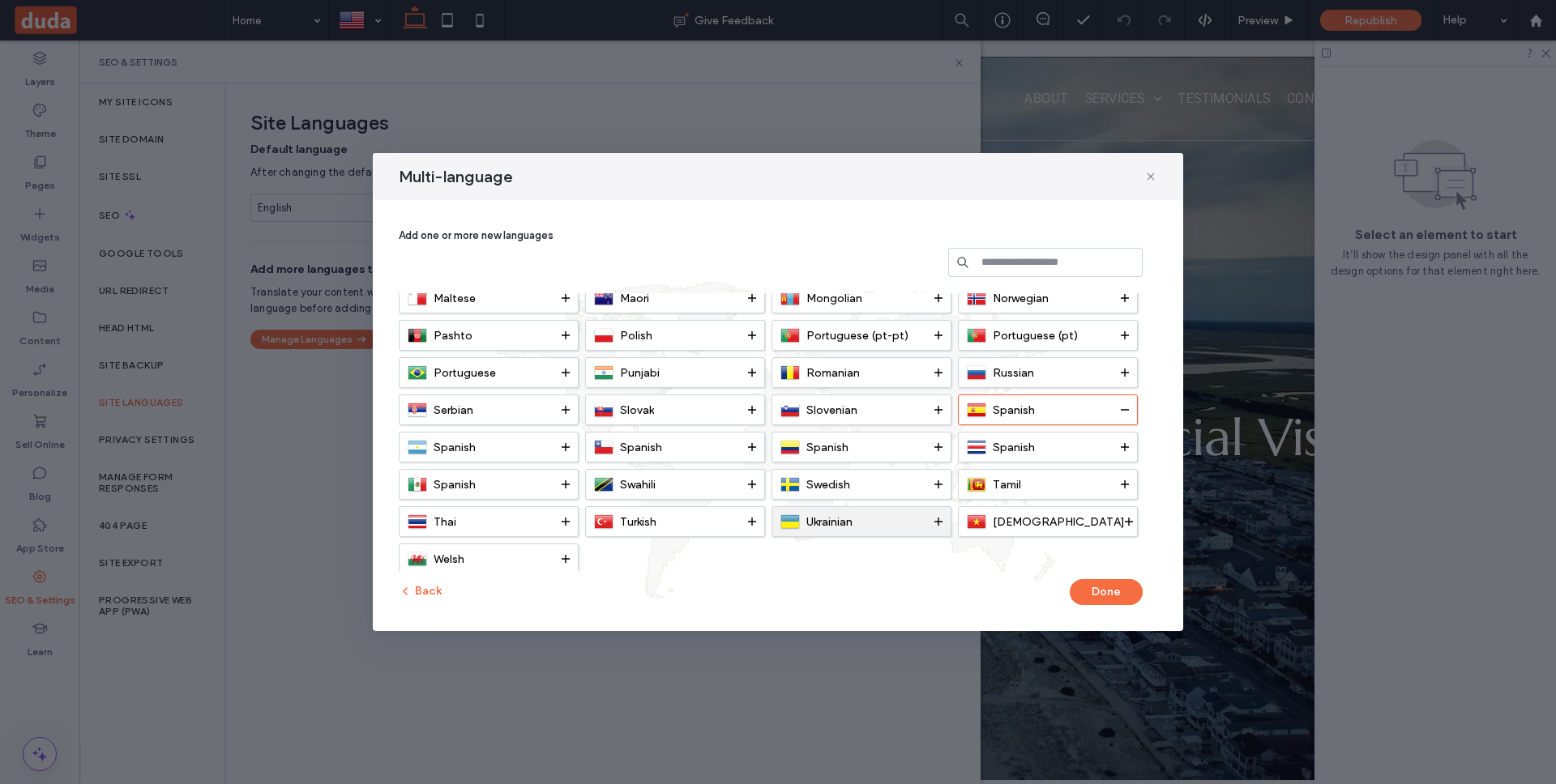
scroll to position [431, 0]
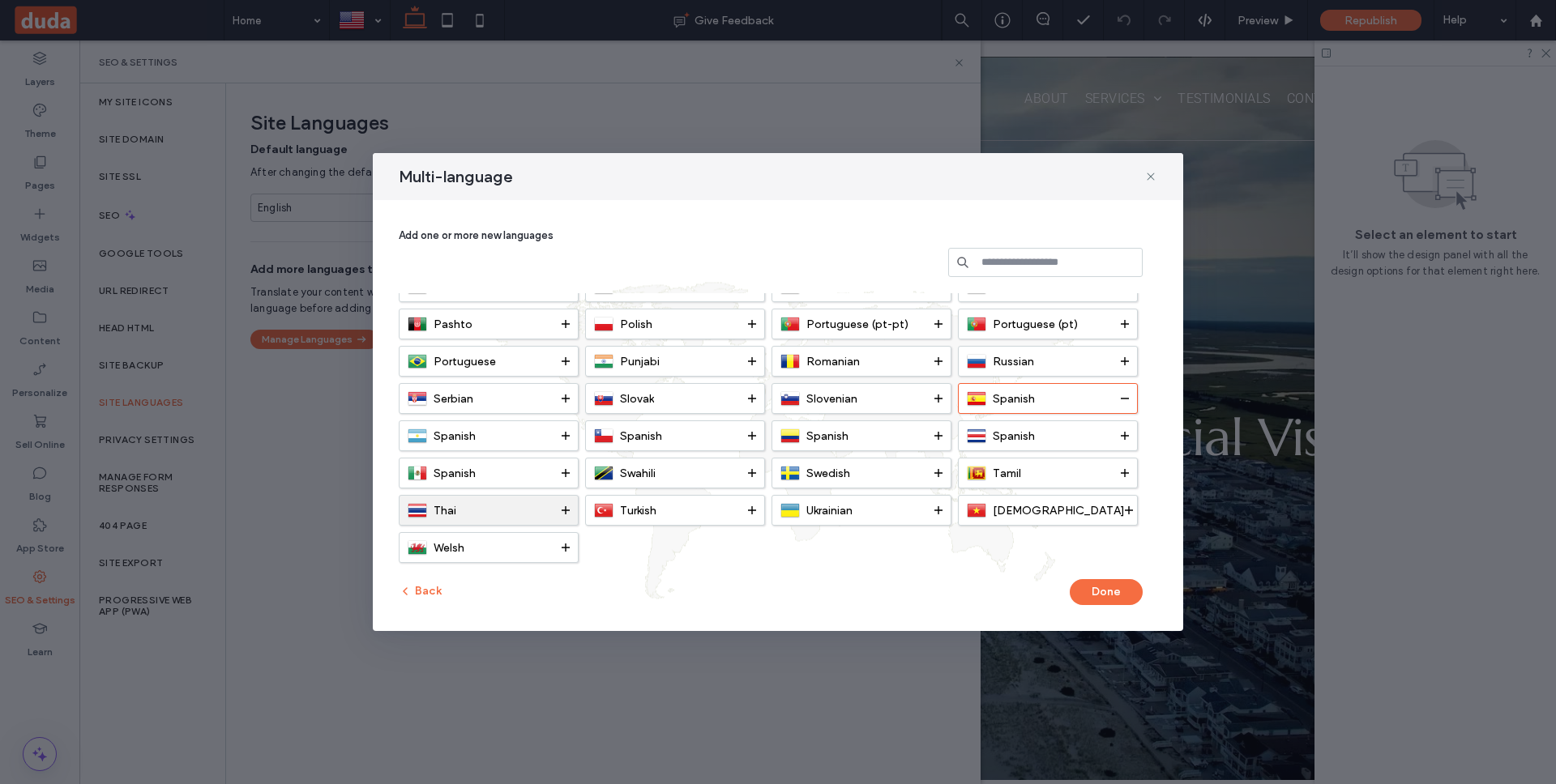
click at [561, 507] on icon at bounding box center [565, 510] width 8 height 8
click at [1124, 471] on icon at bounding box center [1124, 472] width 8 height 8
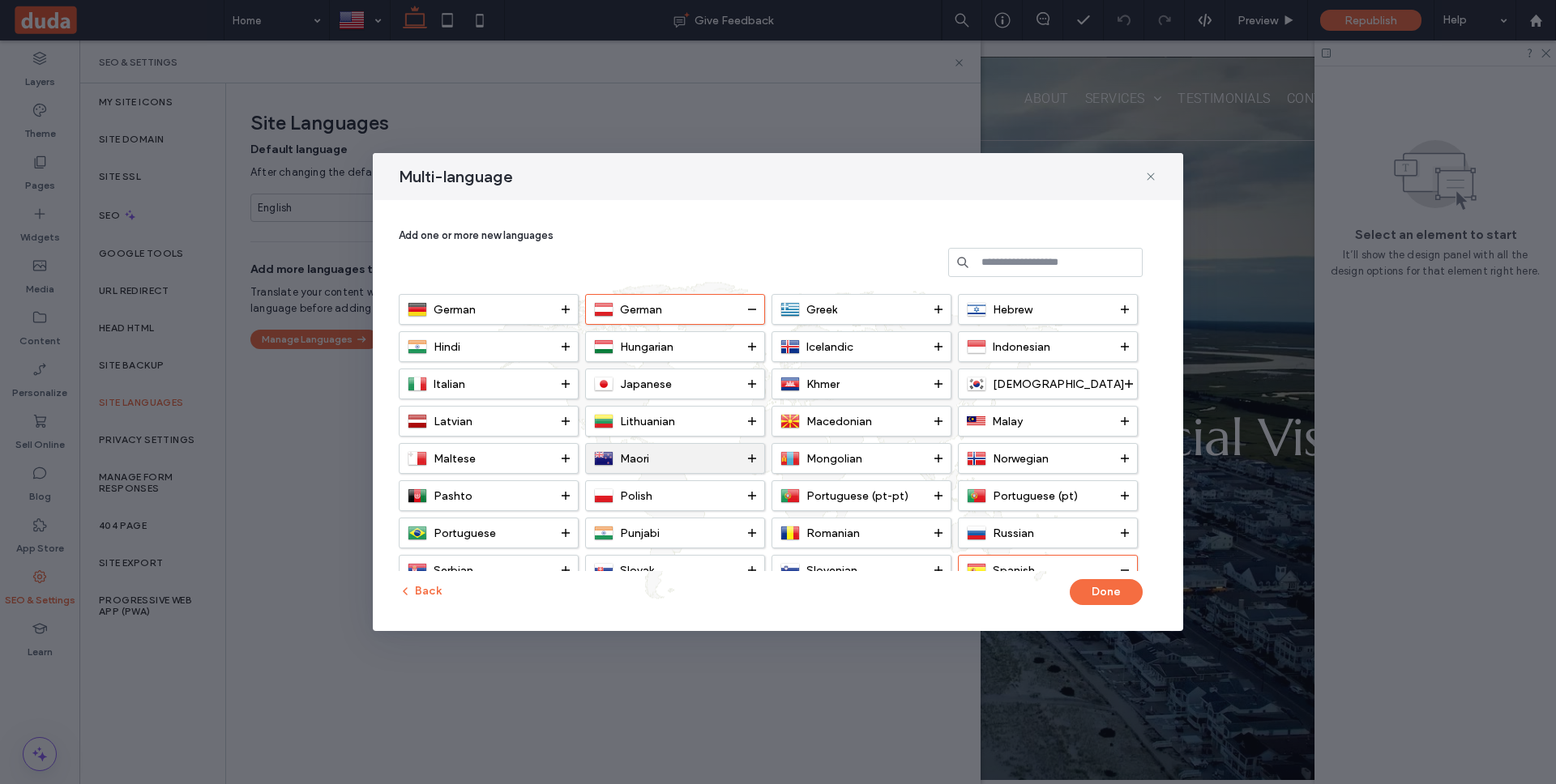
scroll to position [258, 0]
click at [562, 347] on icon at bounding box center [565, 347] width 8 height 8
click at [1122, 345] on icon at bounding box center [1124, 347] width 8 height 8
click at [1098, 596] on button "Done" at bounding box center [1106, 592] width 73 height 26
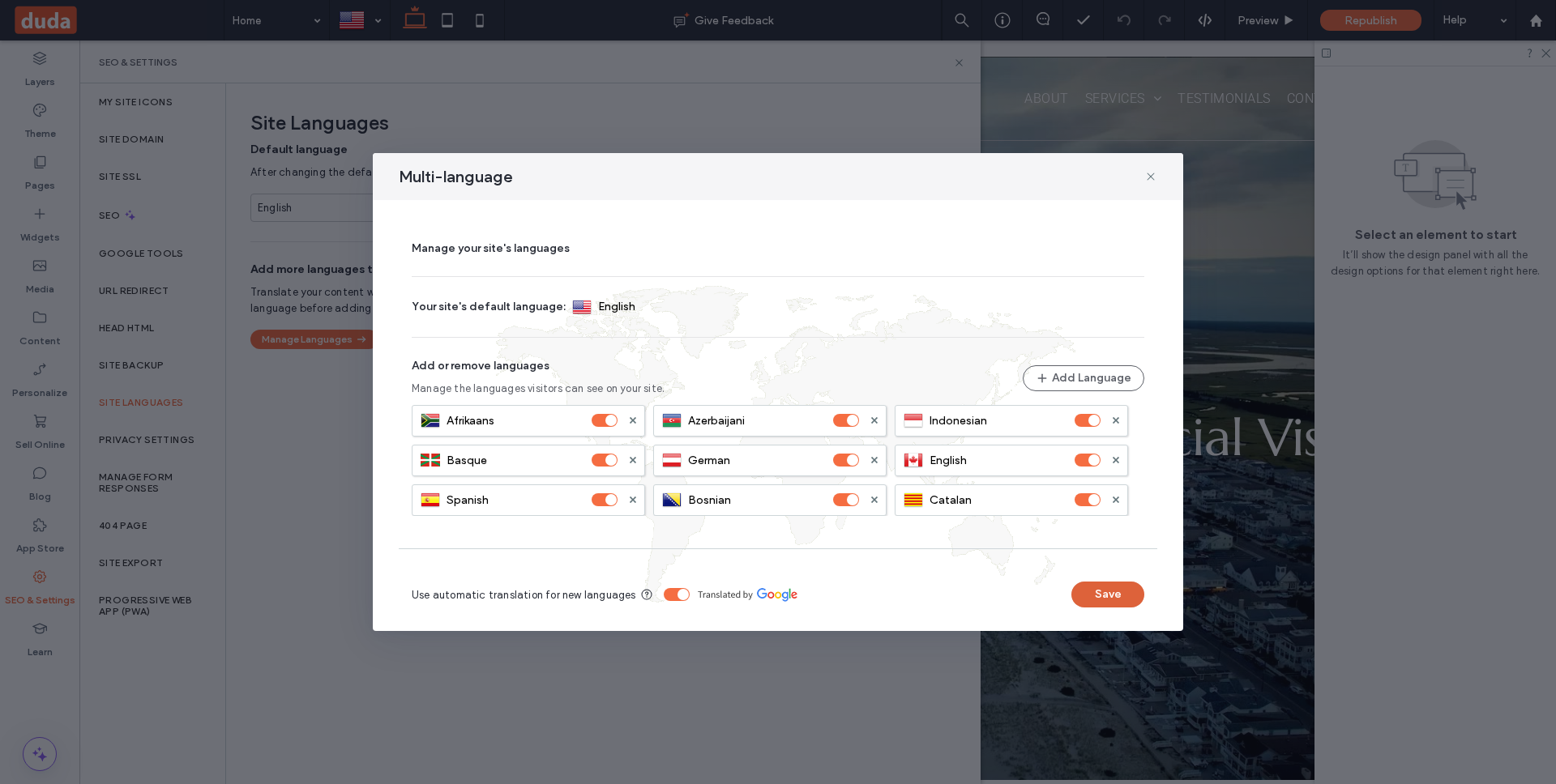
click at [1106, 590] on button "Save" at bounding box center [1108, 595] width 73 height 26
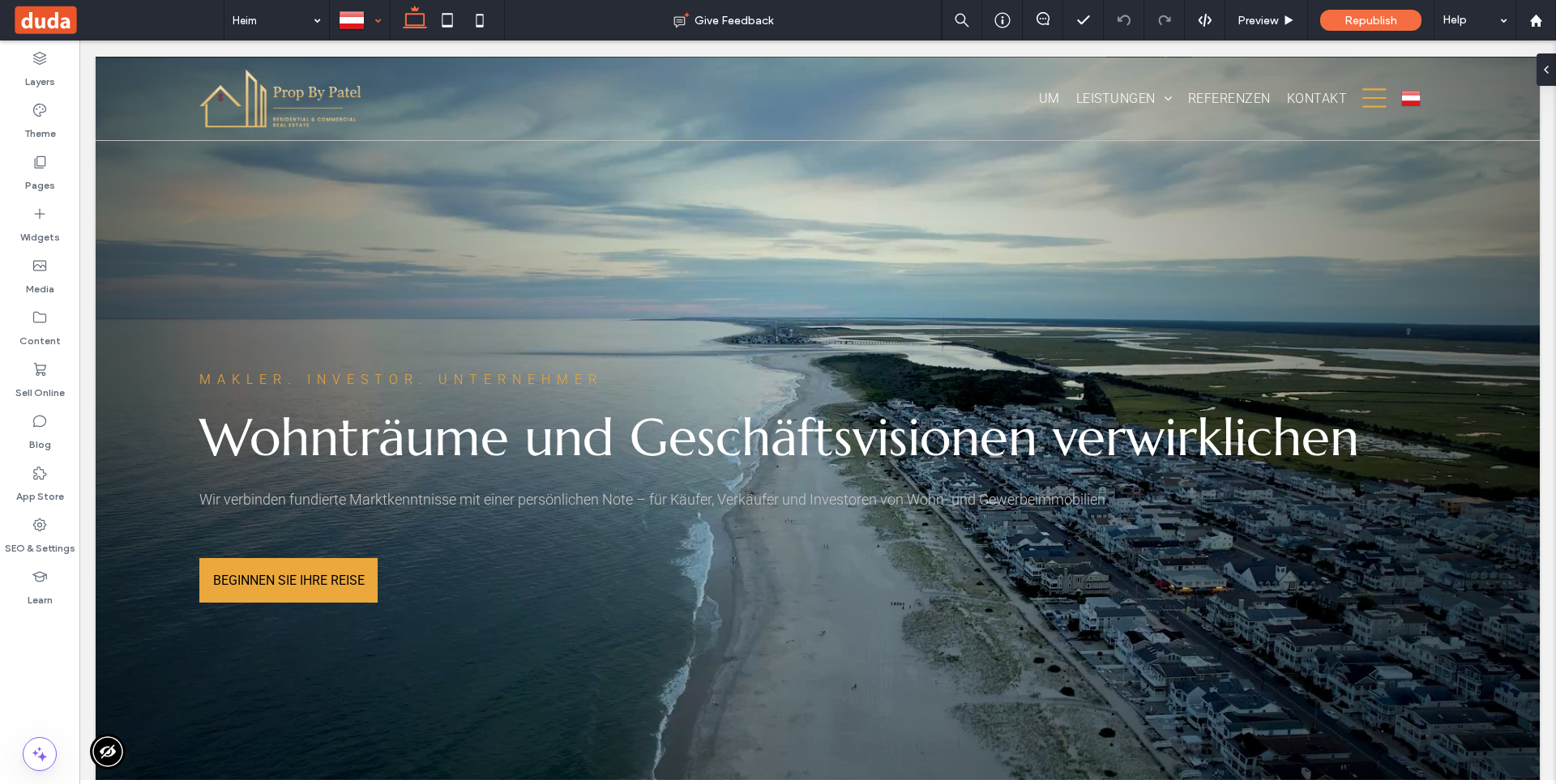
click at [354, 18] on div at bounding box center [359, 20] width 58 height 39
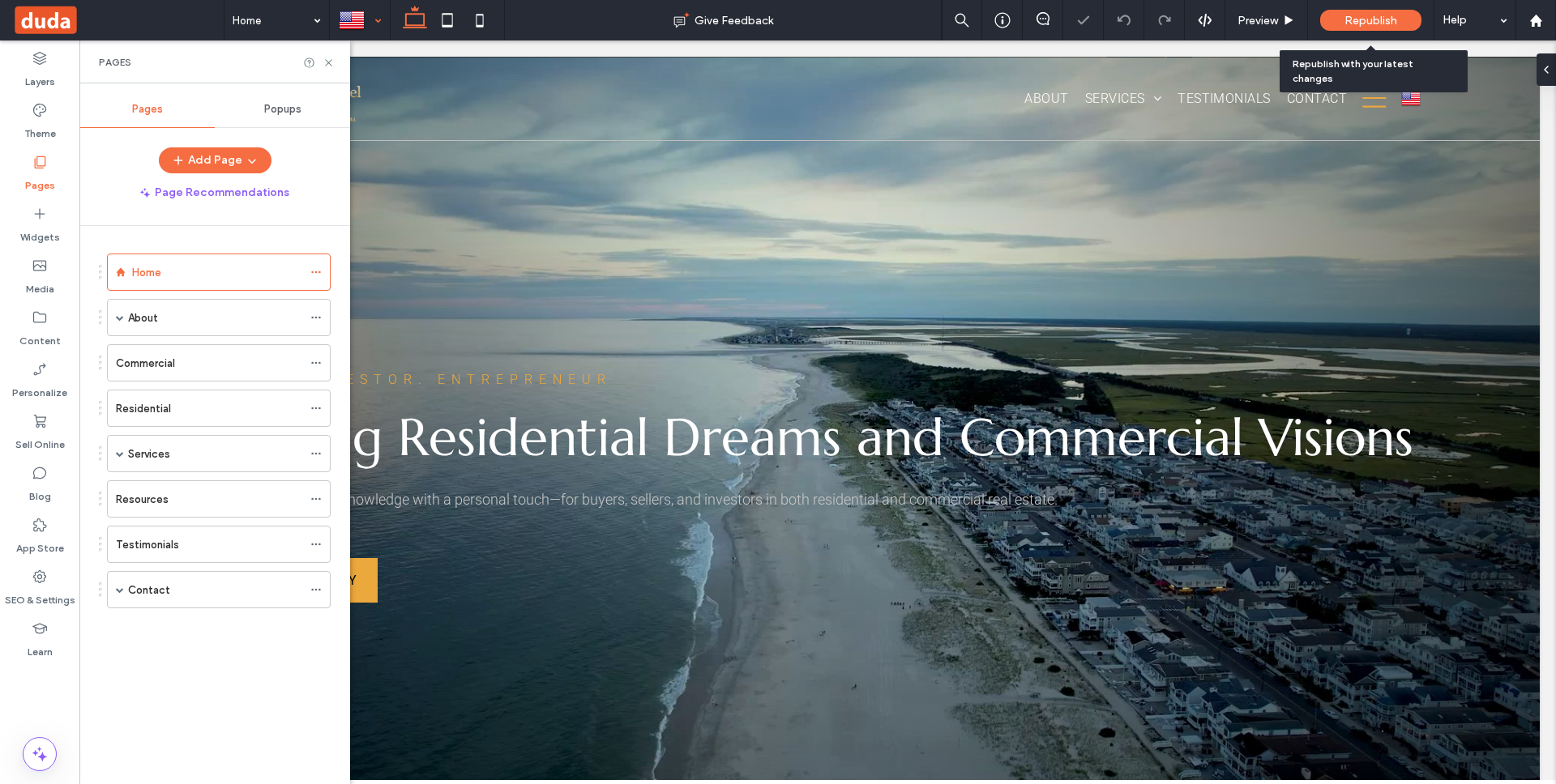
click at [1367, 22] on span "Republish" at bounding box center [1370, 21] width 53 height 14
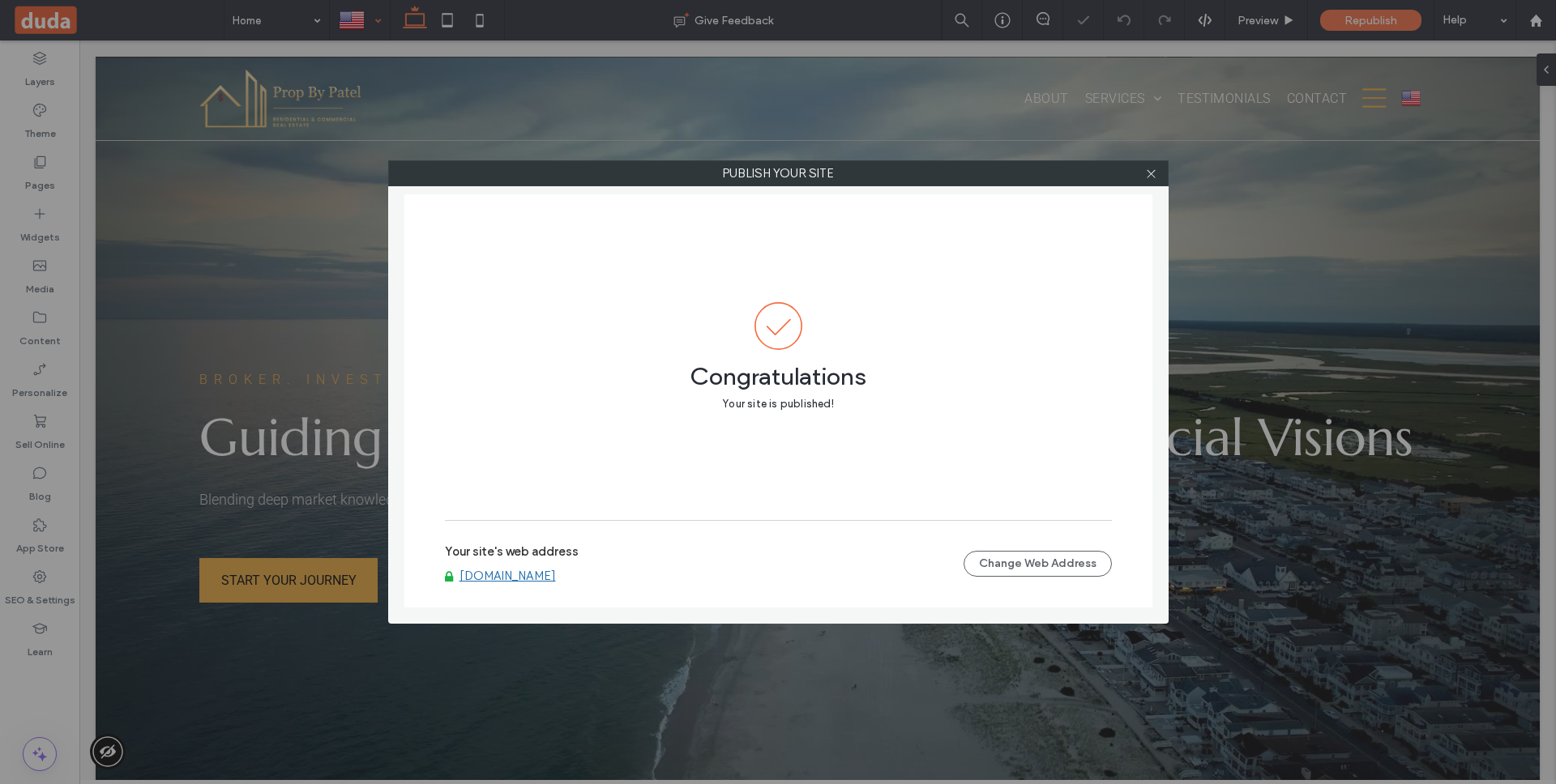
click at [525, 580] on link "[DOMAIN_NAME]" at bounding box center [507, 576] width 96 height 15
click at [1150, 173] on icon at bounding box center [1151, 174] width 12 height 12
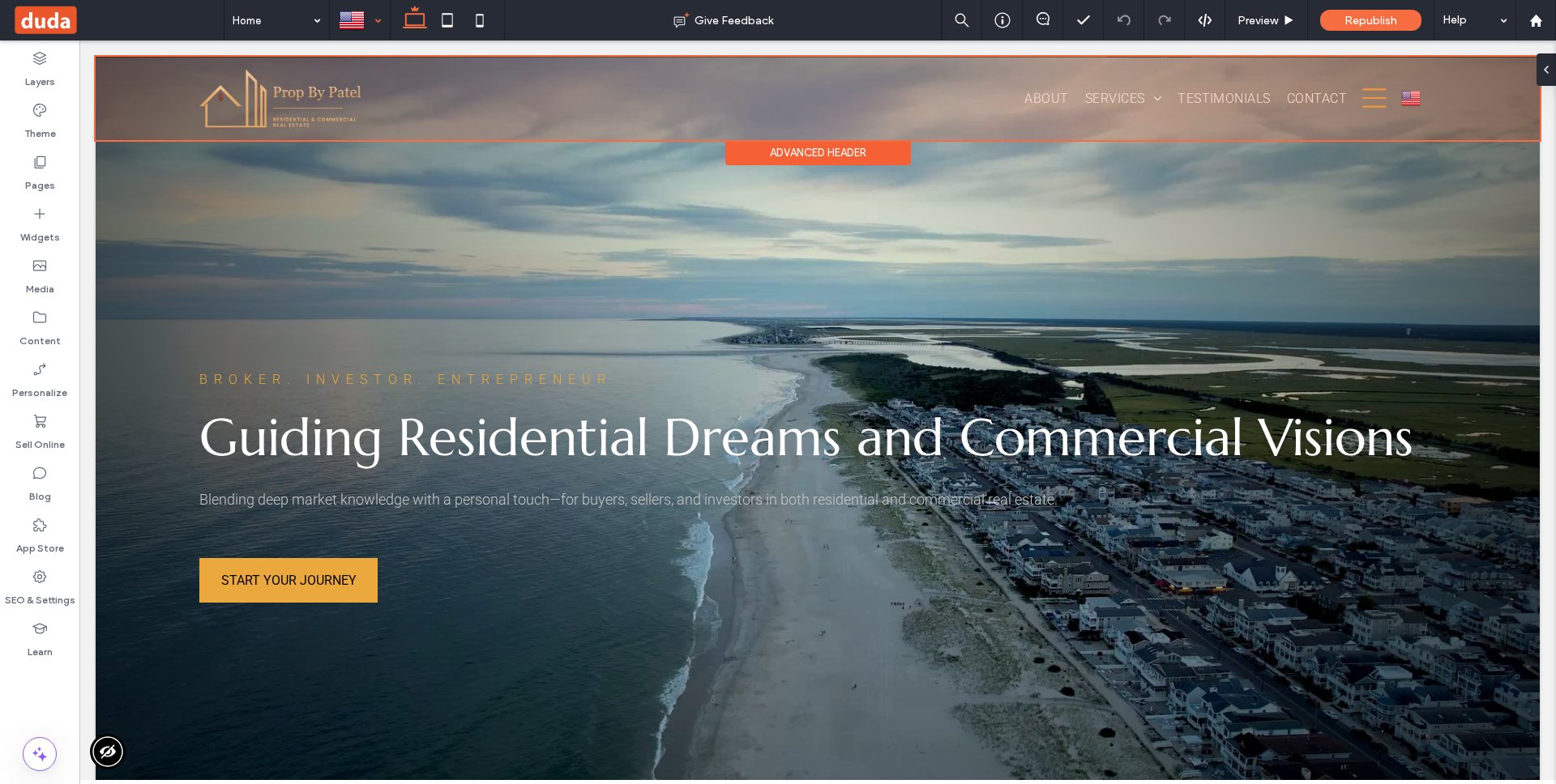
click at [1396, 96] on div at bounding box center [818, 99] width 1444 height 84
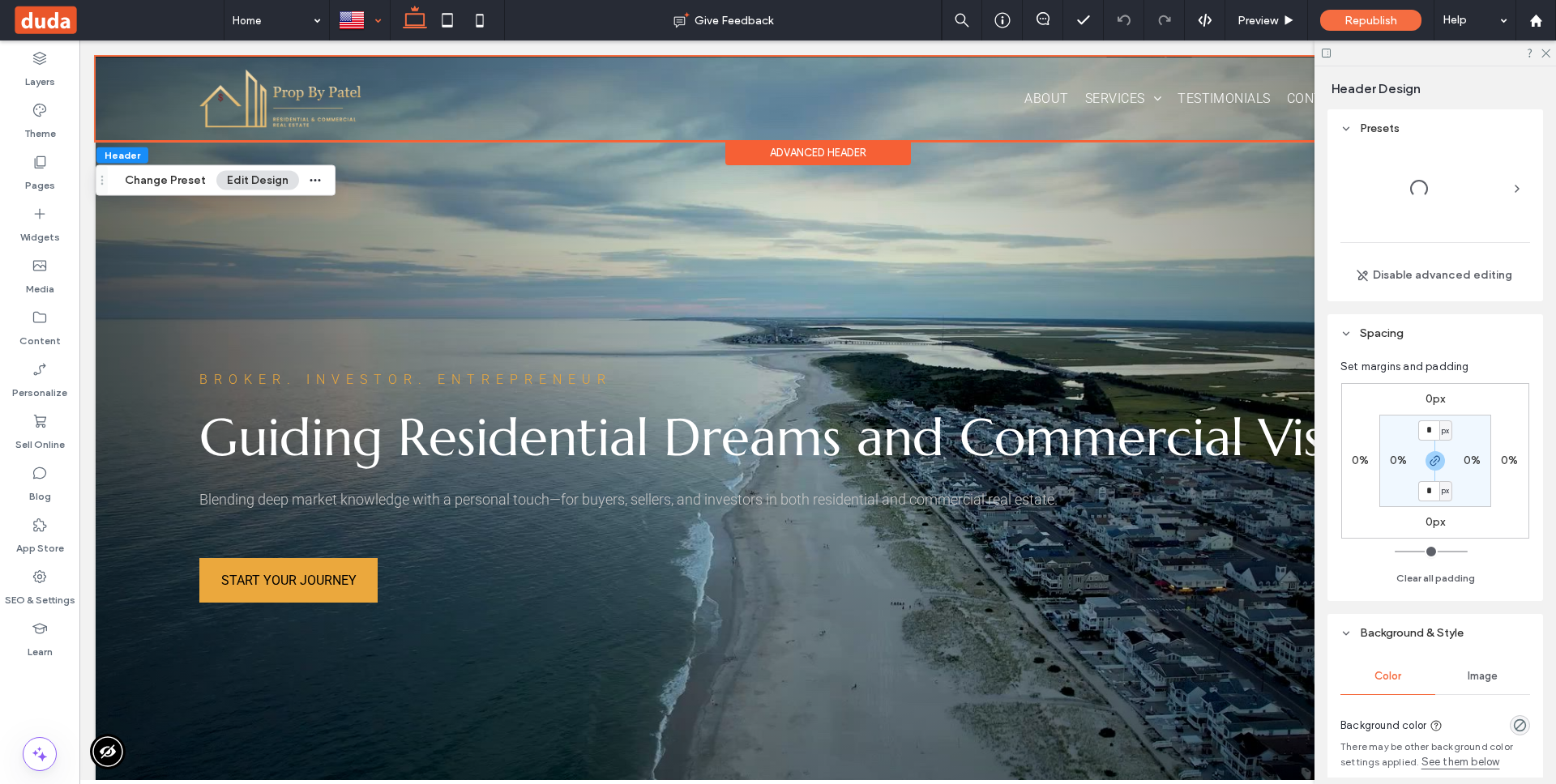
click at [1406, 97] on div "Header Design" at bounding box center [1437, 88] width 212 height 43
click at [1541, 54] on icon at bounding box center [1545, 52] width 10 height 10
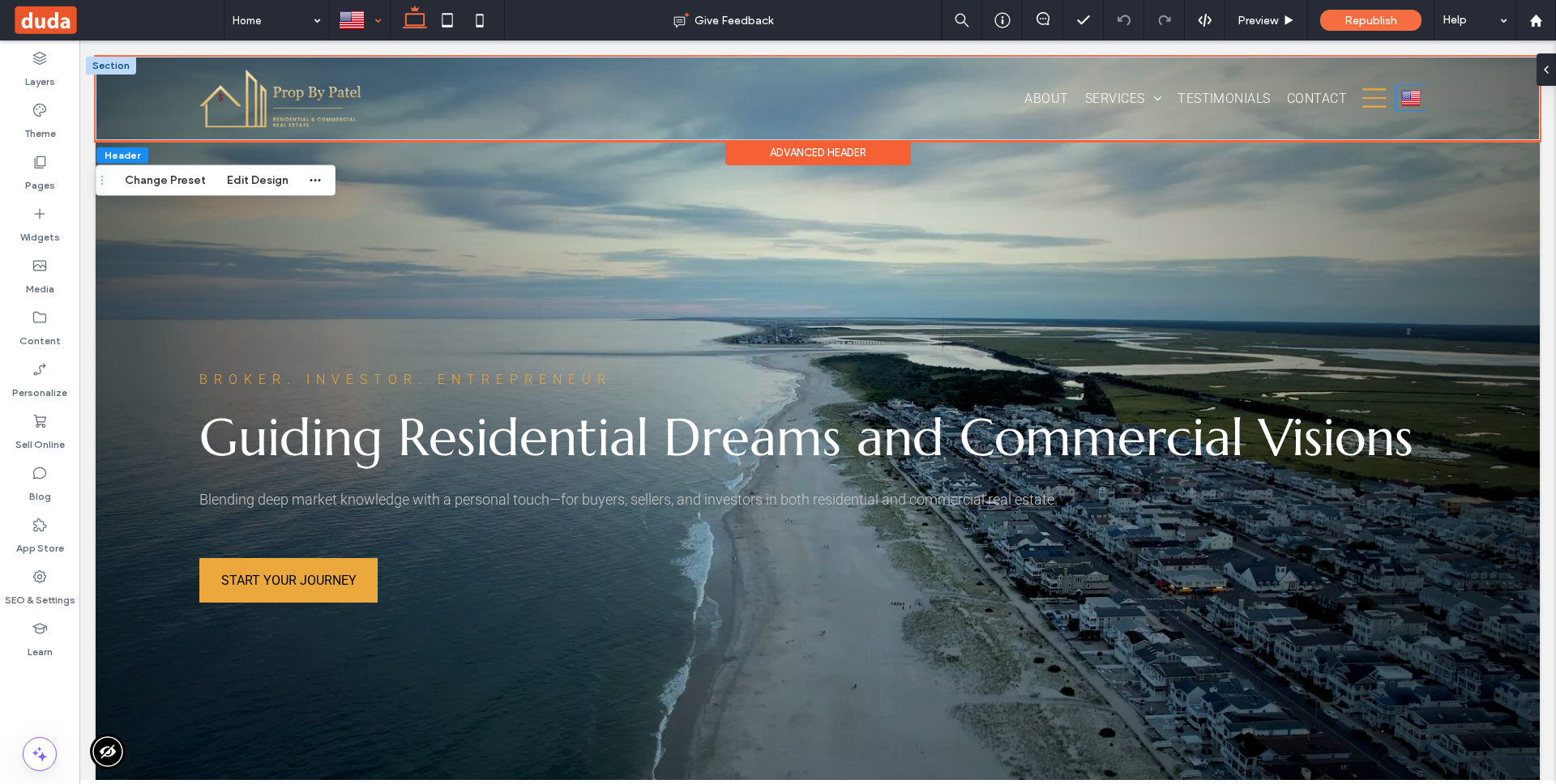
click at [1404, 97] on img at bounding box center [1411, 98] width 19 height 21
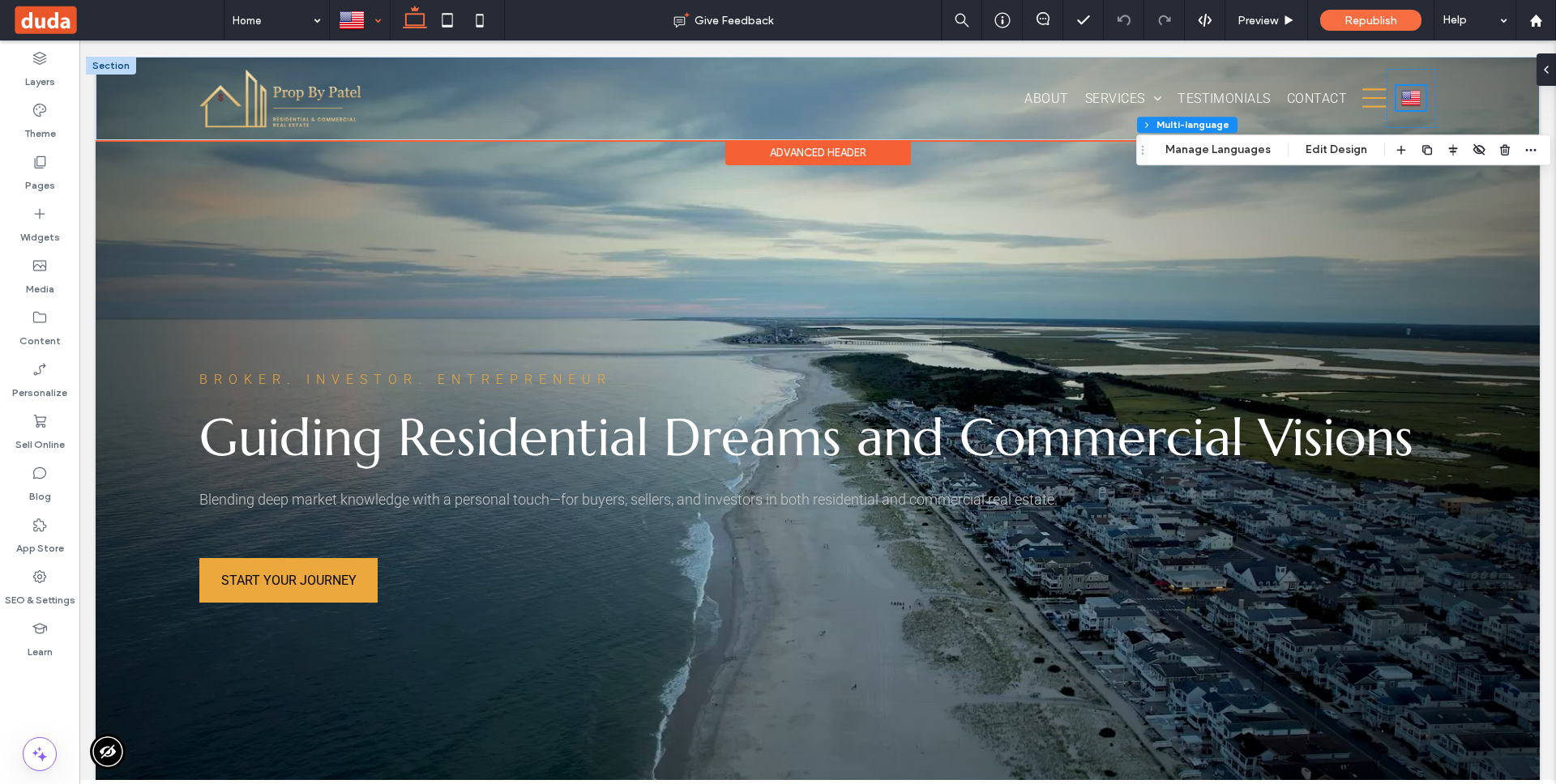
click at [1404, 97] on img at bounding box center [1411, 98] width 19 height 21
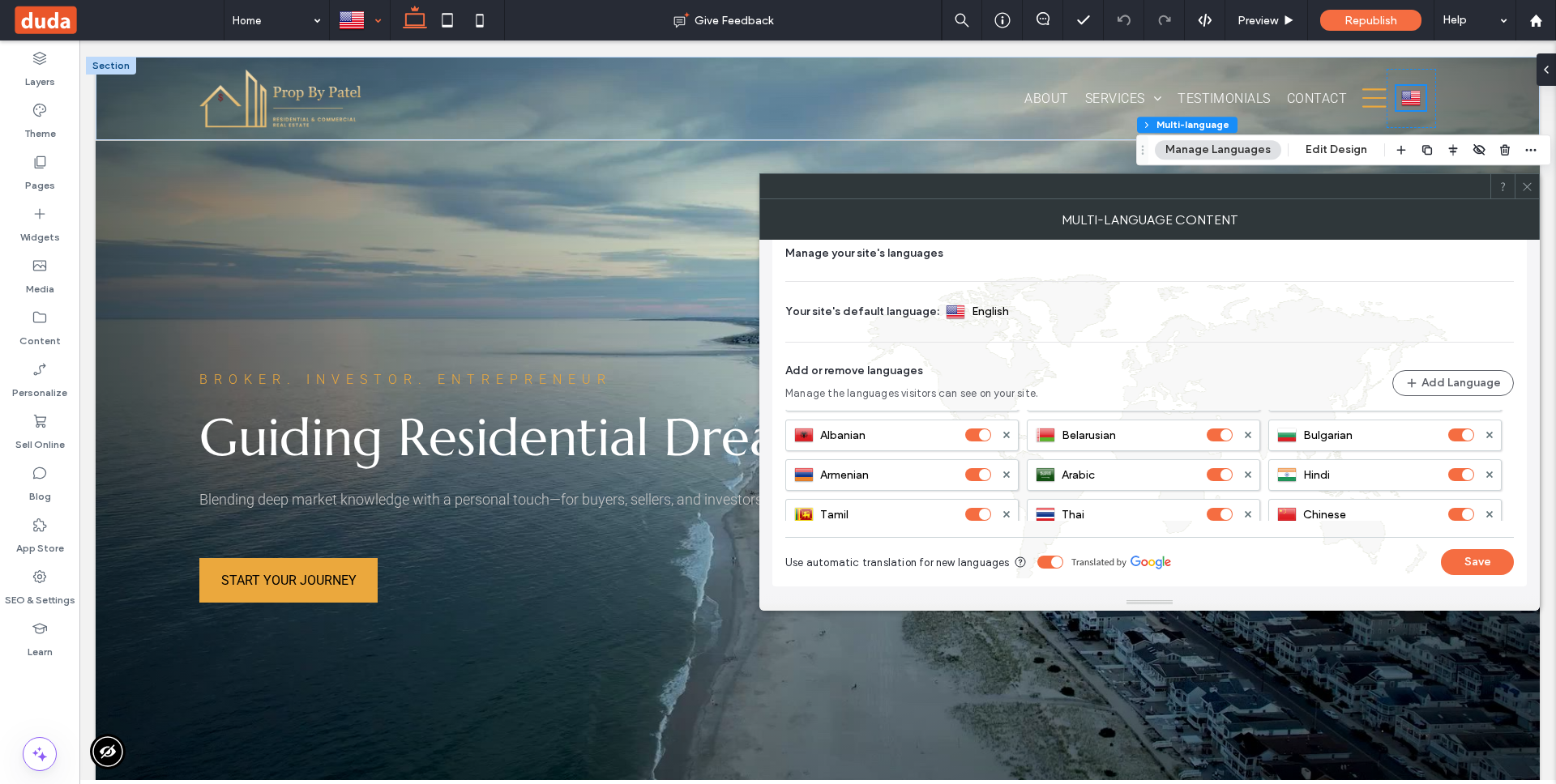
scroll to position [127, 0]
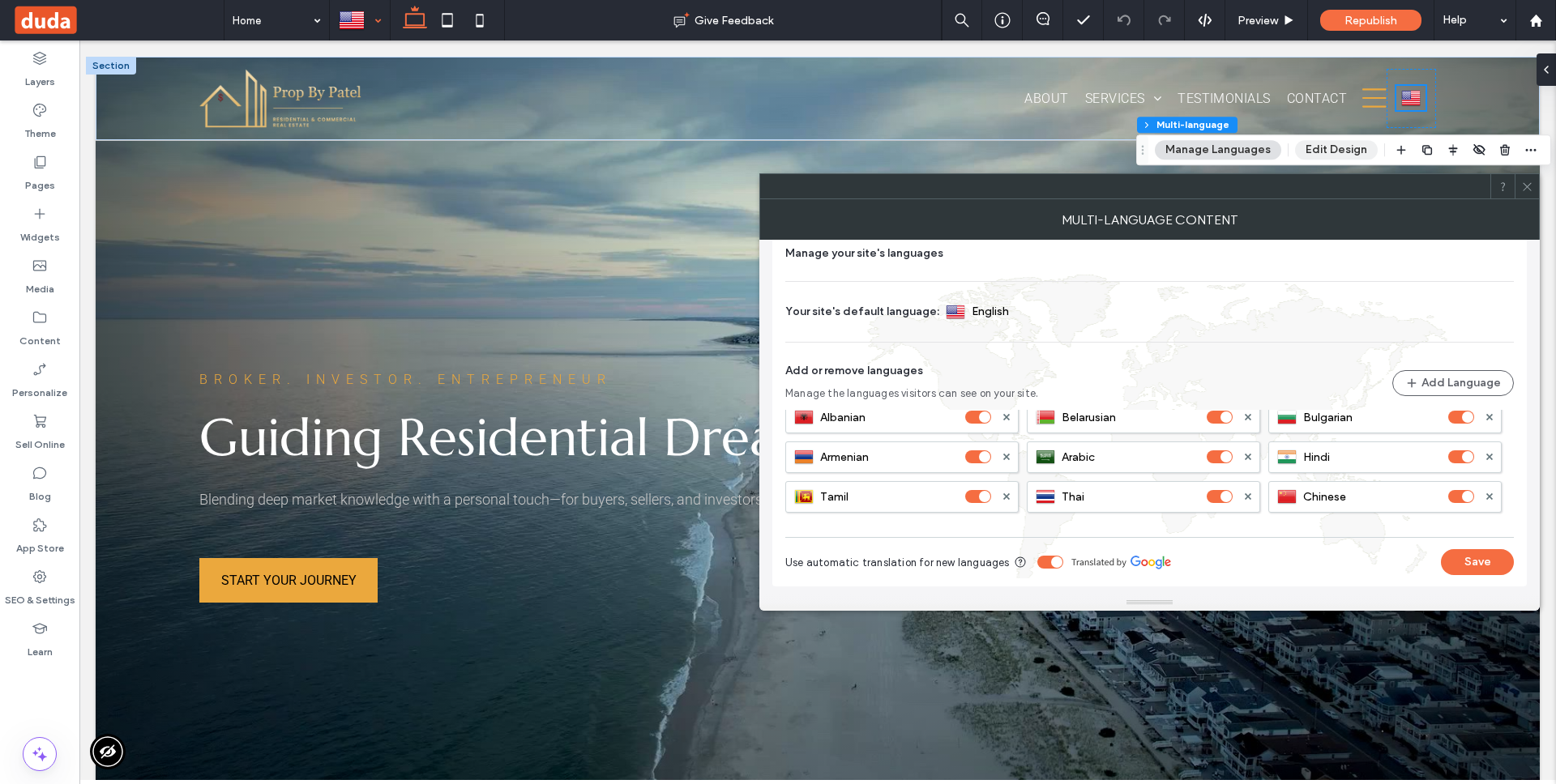
click at [1334, 148] on button "Edit Design" at bounding box center [1336, 150] width 83 height 19
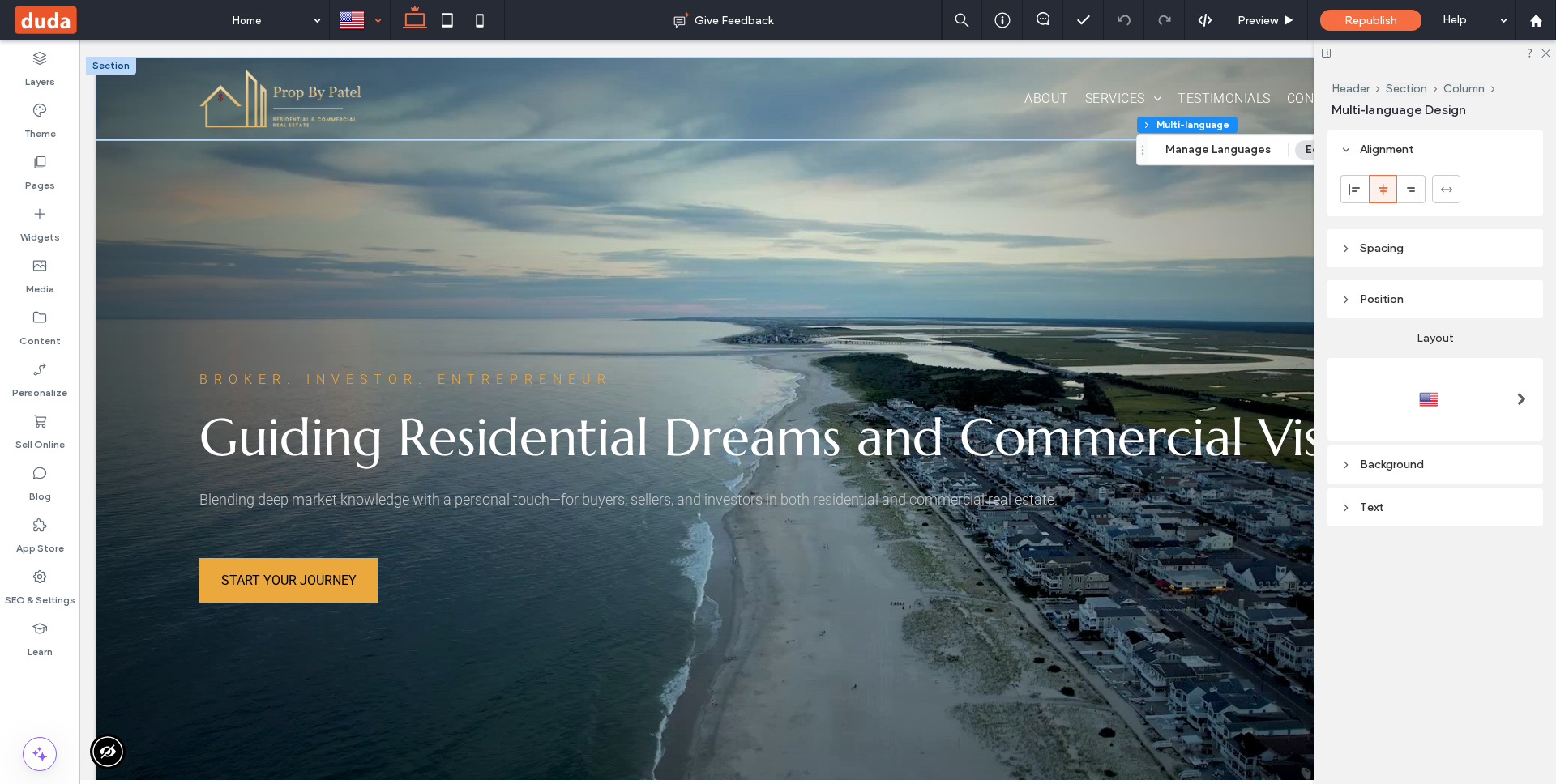
click at [1457, 386] on div at bounding box center [1435, 399] width 189 height 26
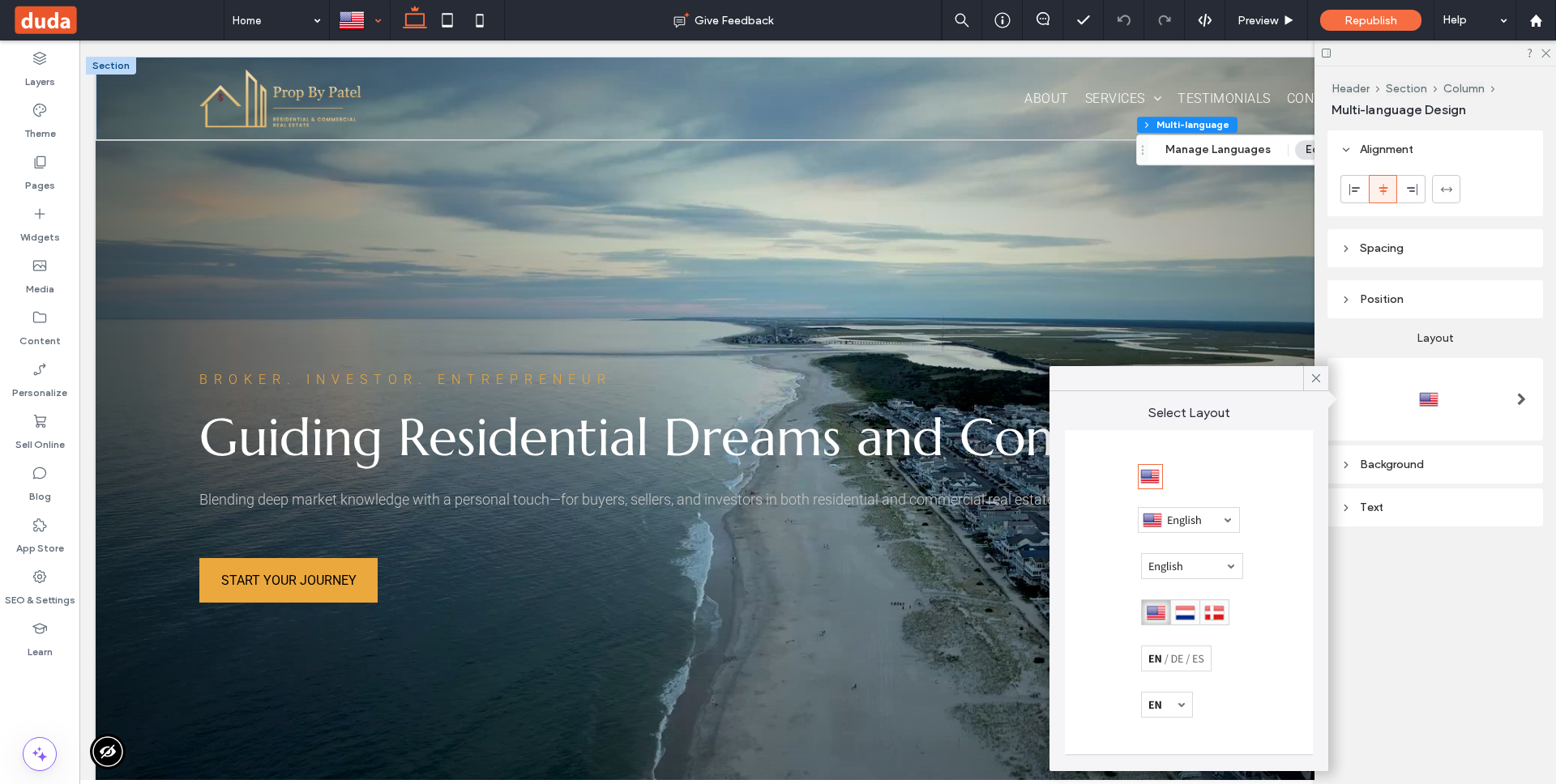
click at [1189, 657] on div at bounding box center [1175, 659] width 71 height 26
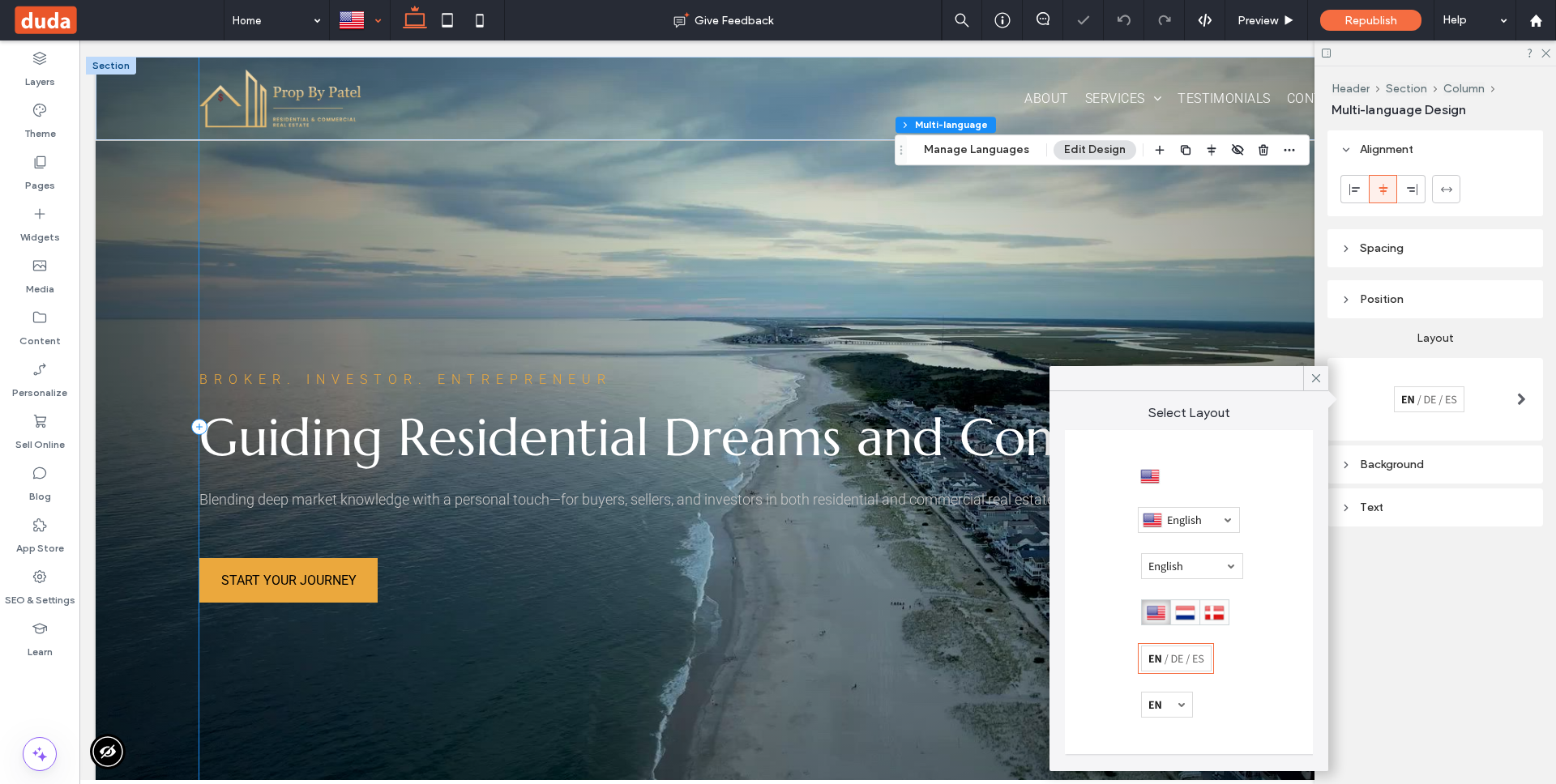
scroll to position [0, 241]
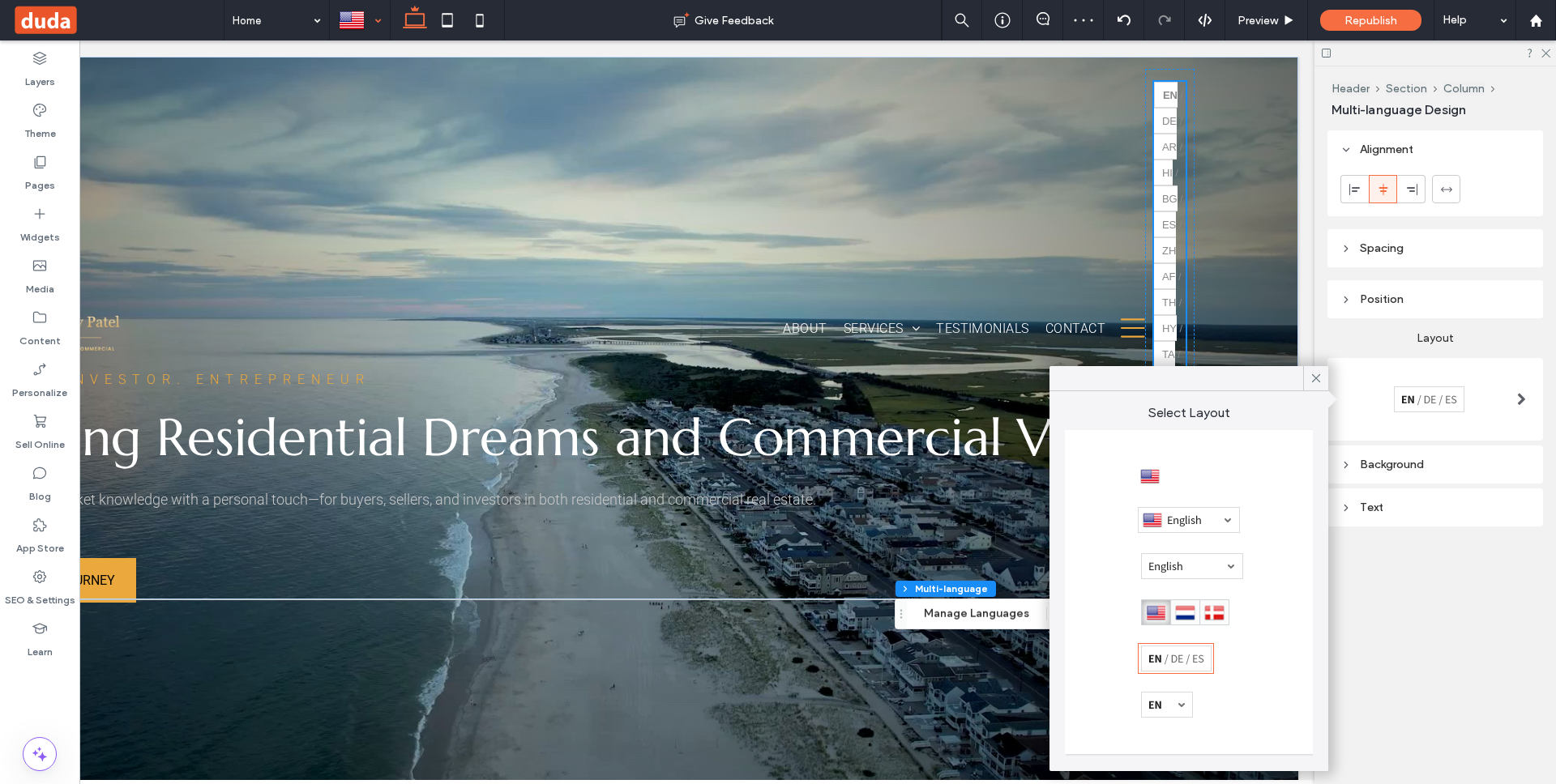
click at [1175, 704] on div at bounding box center [1167, 704] width 52 height 26
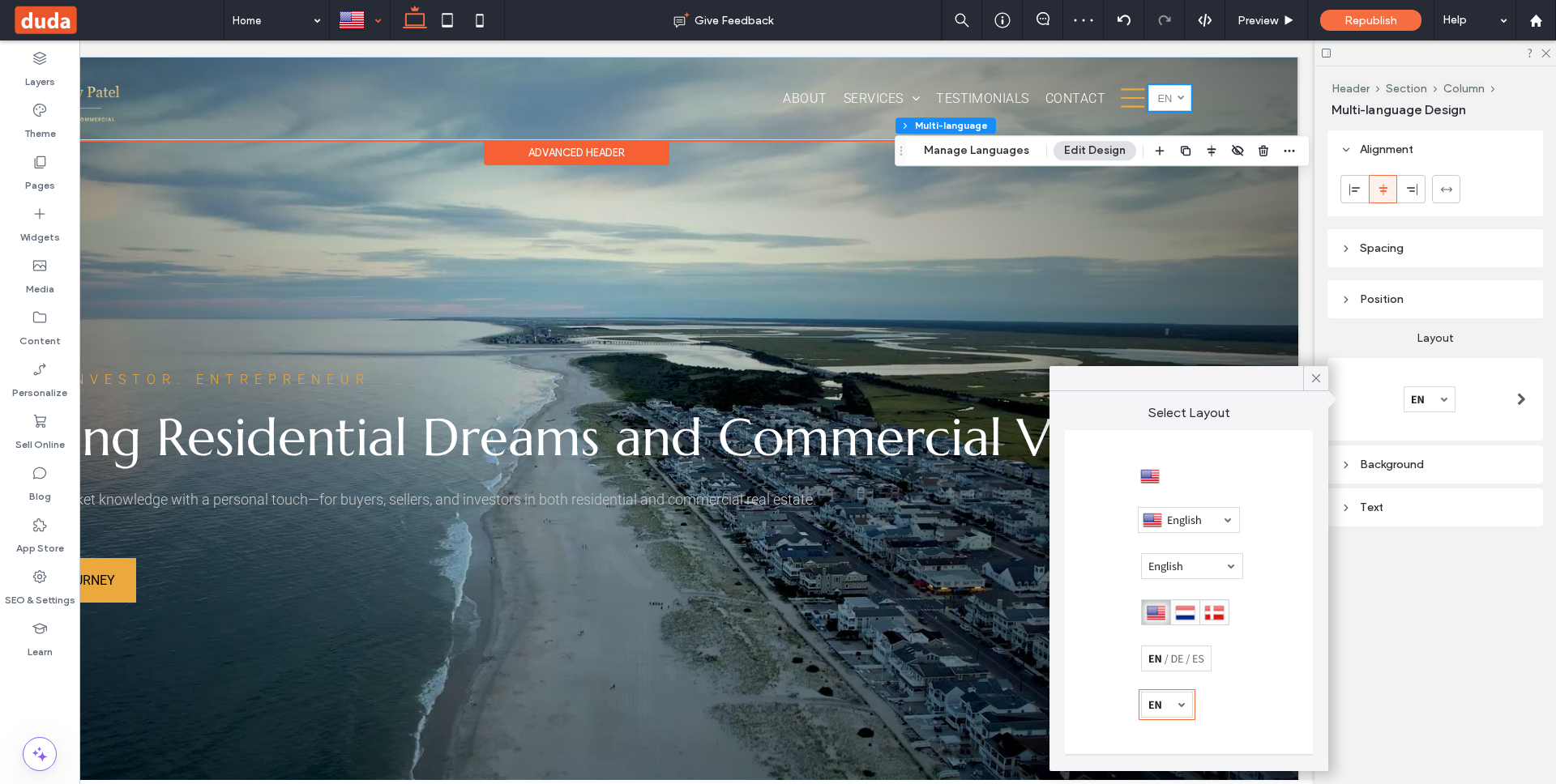
click at [1180, 95] on div at bounding box center [1181, 98] width 7 height 7
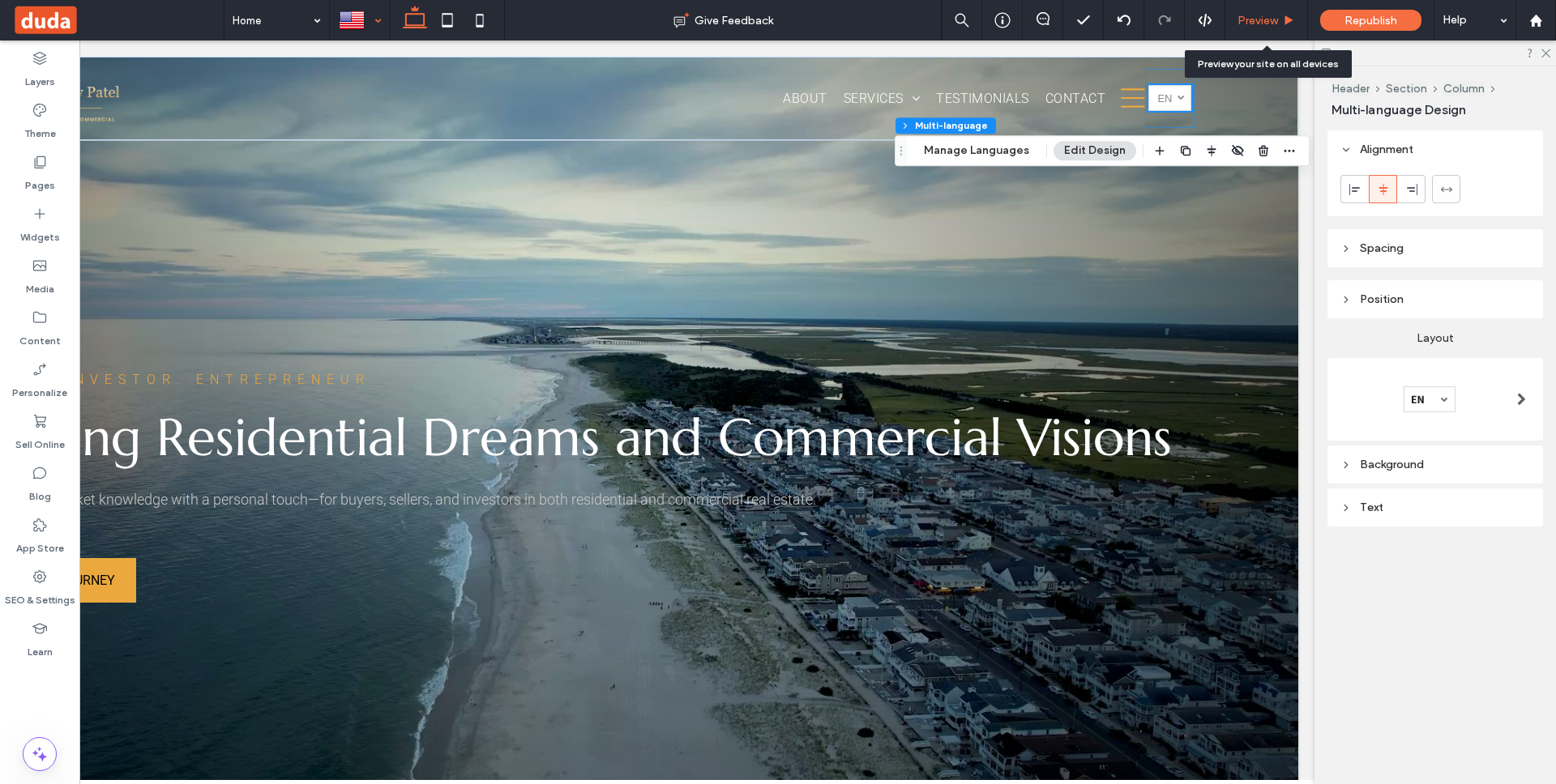
click at [1289, 20] on use at bounding box center [1289, 20] width 8 height 9
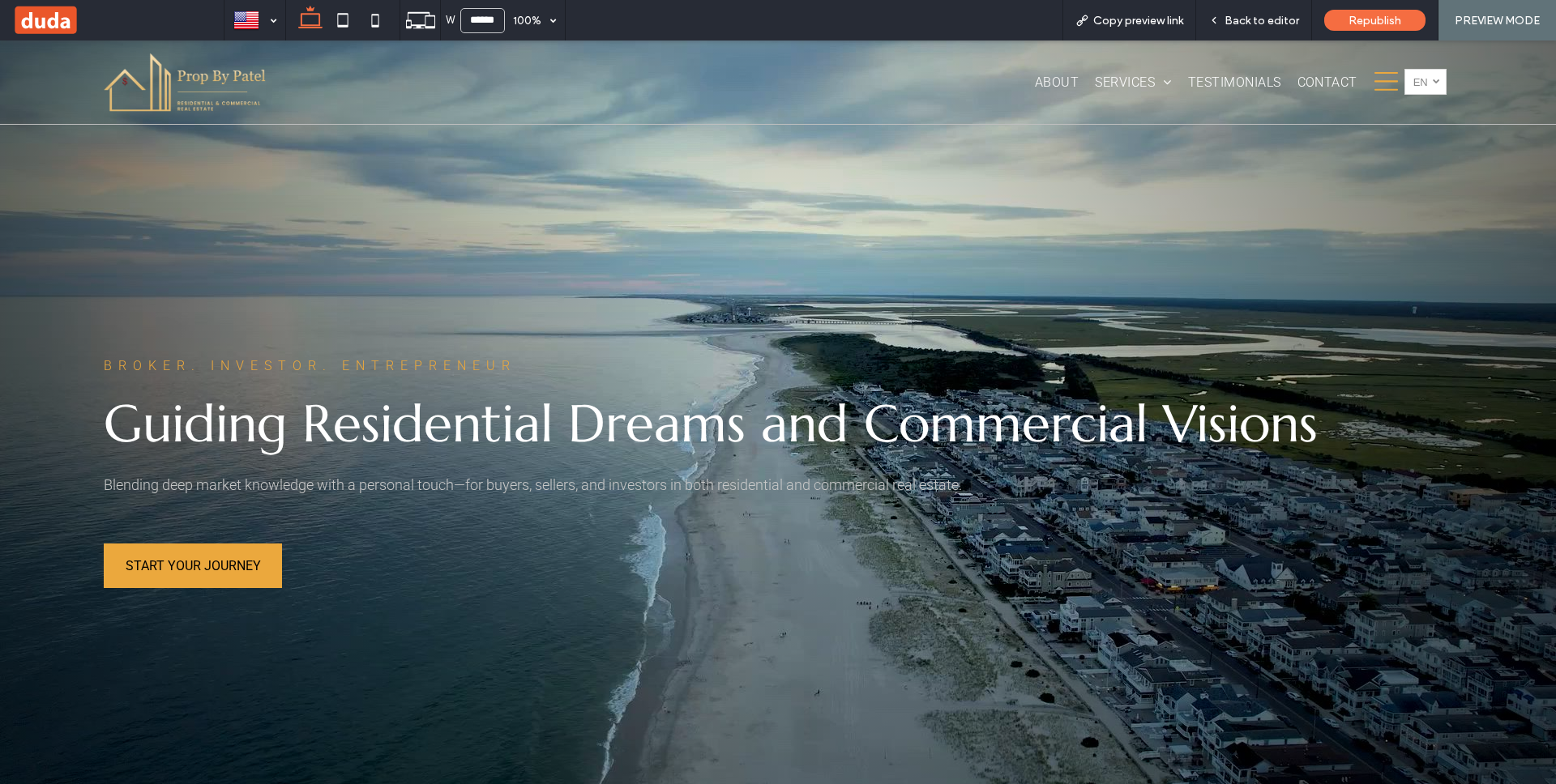
click at [1420, 90] on link "English en" at bounding box center [1425, 82] width 42 height 26
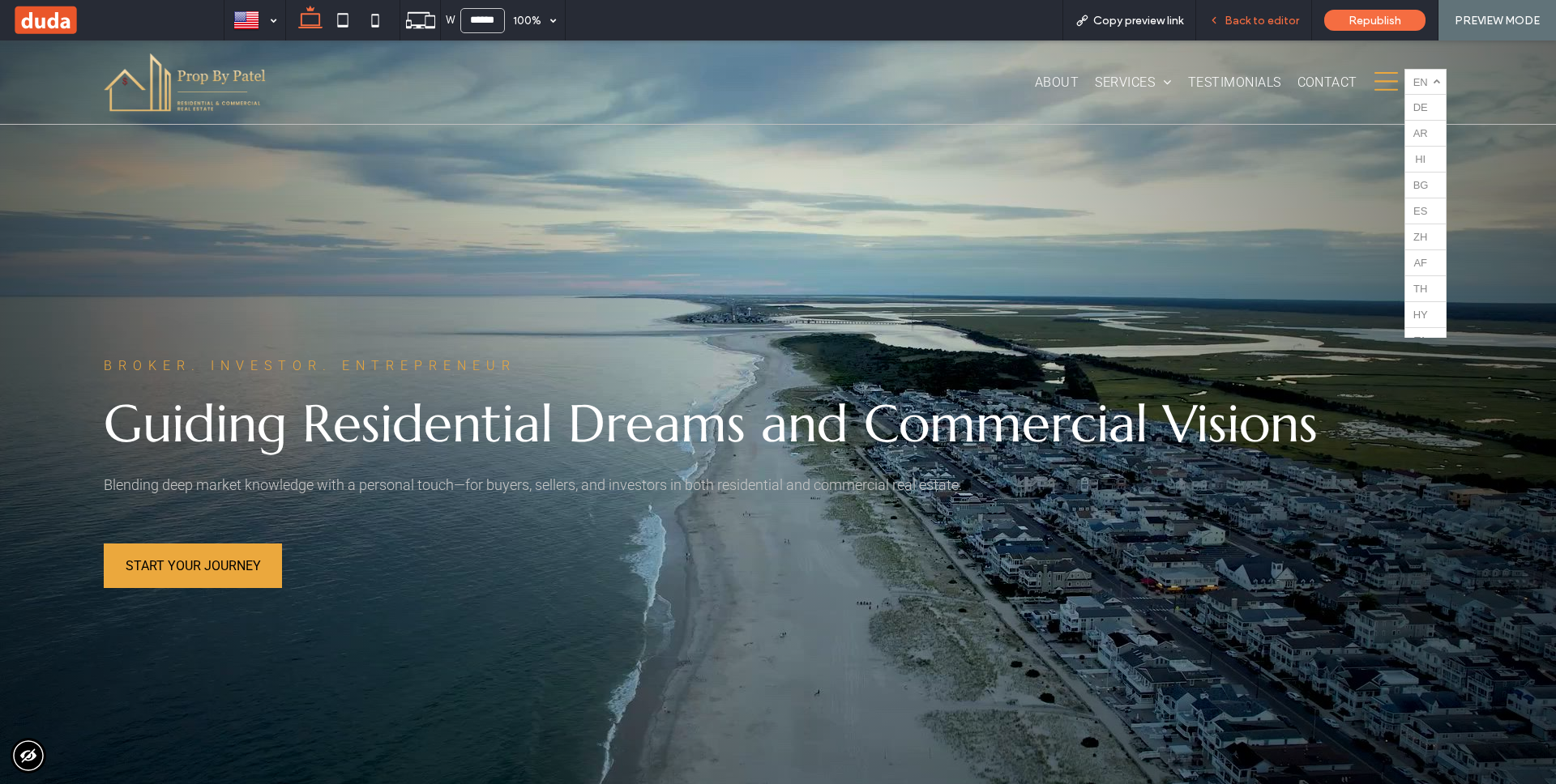
click at [1298, 17] on span "Back to editor" at bounding box center [1262, 21] width 74 height 14
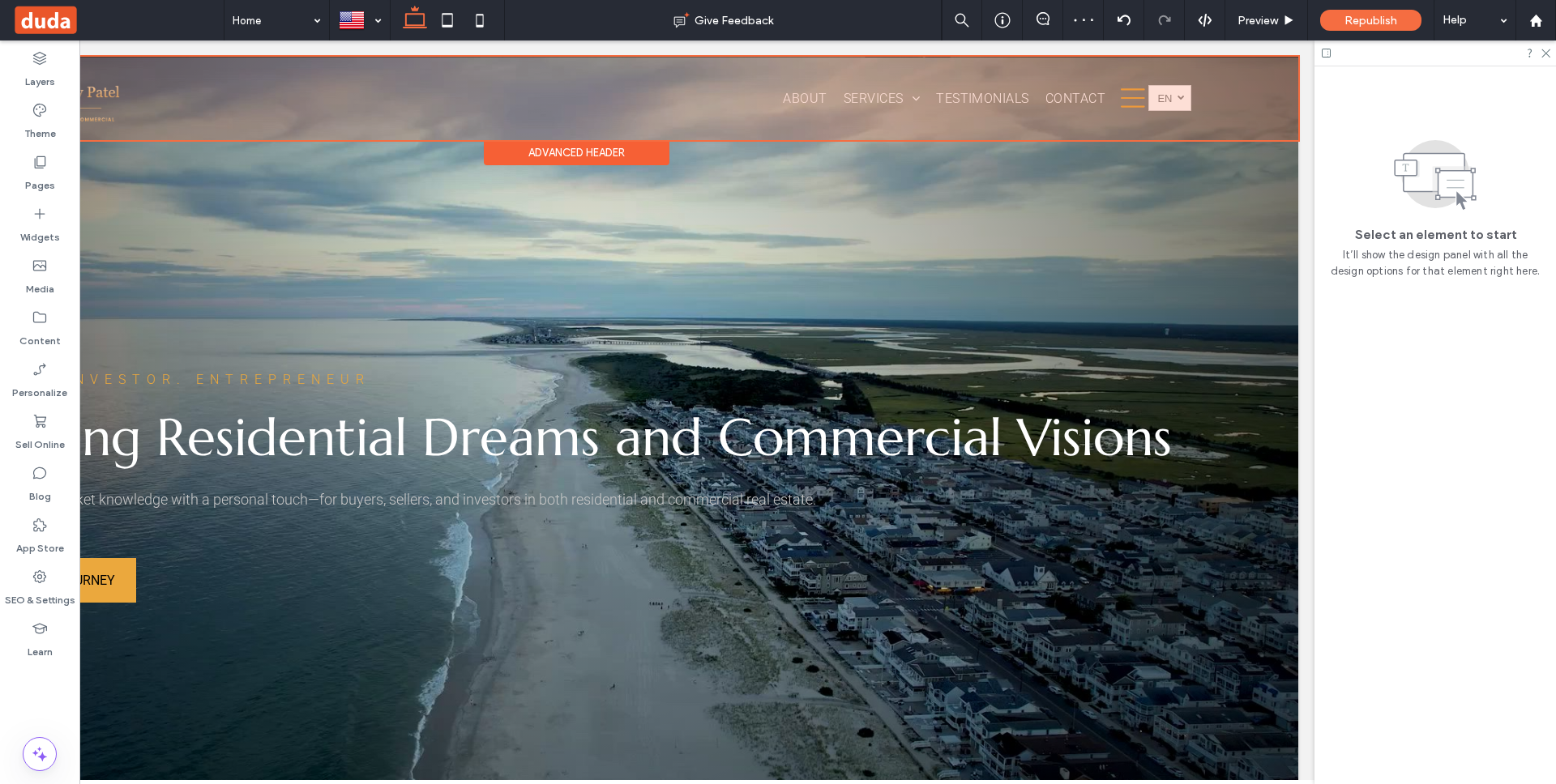
click at [1171, 93] on div at bounding box center [576, 99] width 1444 height 84
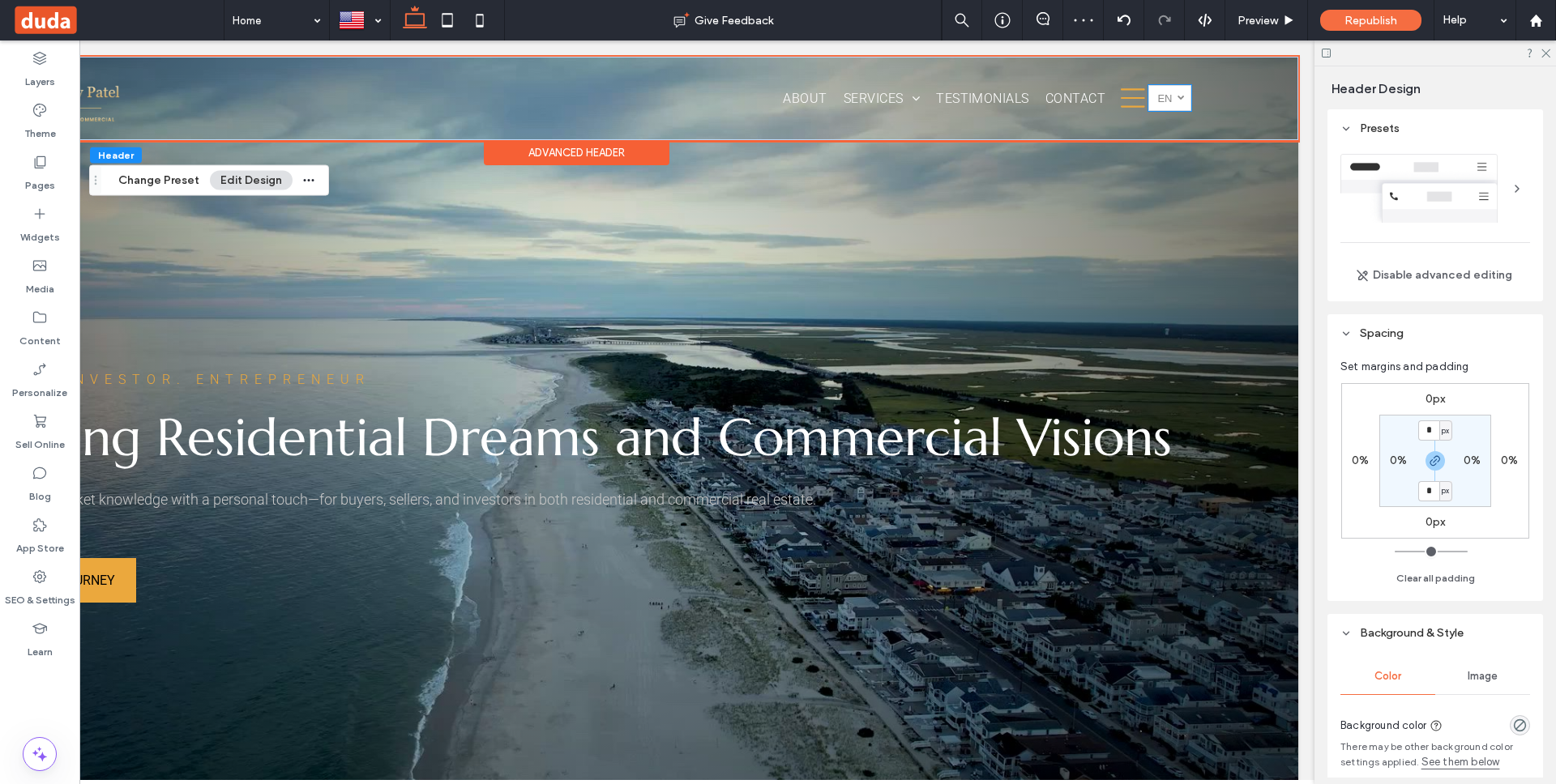
click at [1171, 94] on span "en" at bounding box center [1164, 99] width 15 height 12
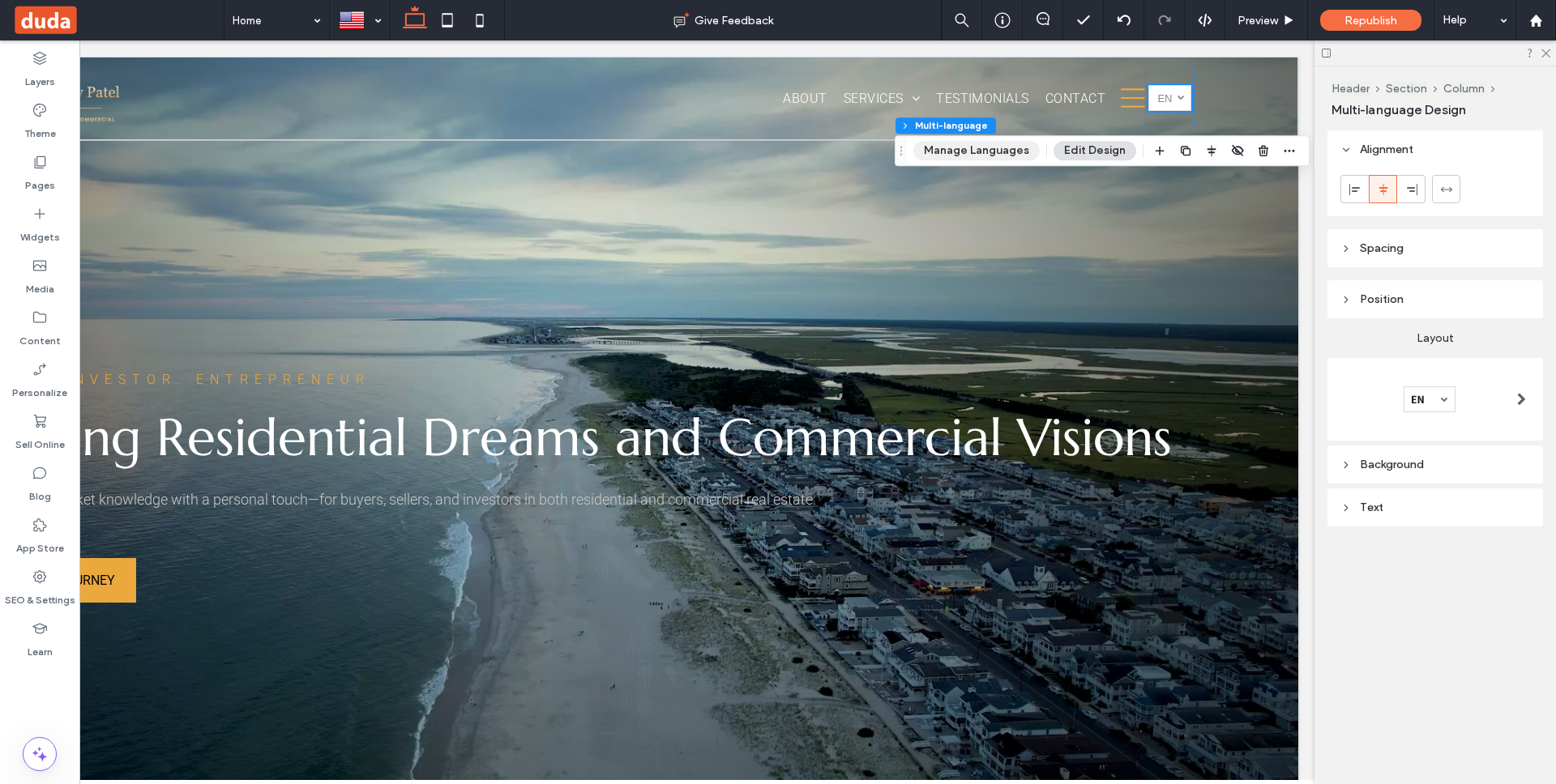
click at [1027, 149] on button "Manage Languages" at bounding box center [977, 150] width 126 height 19
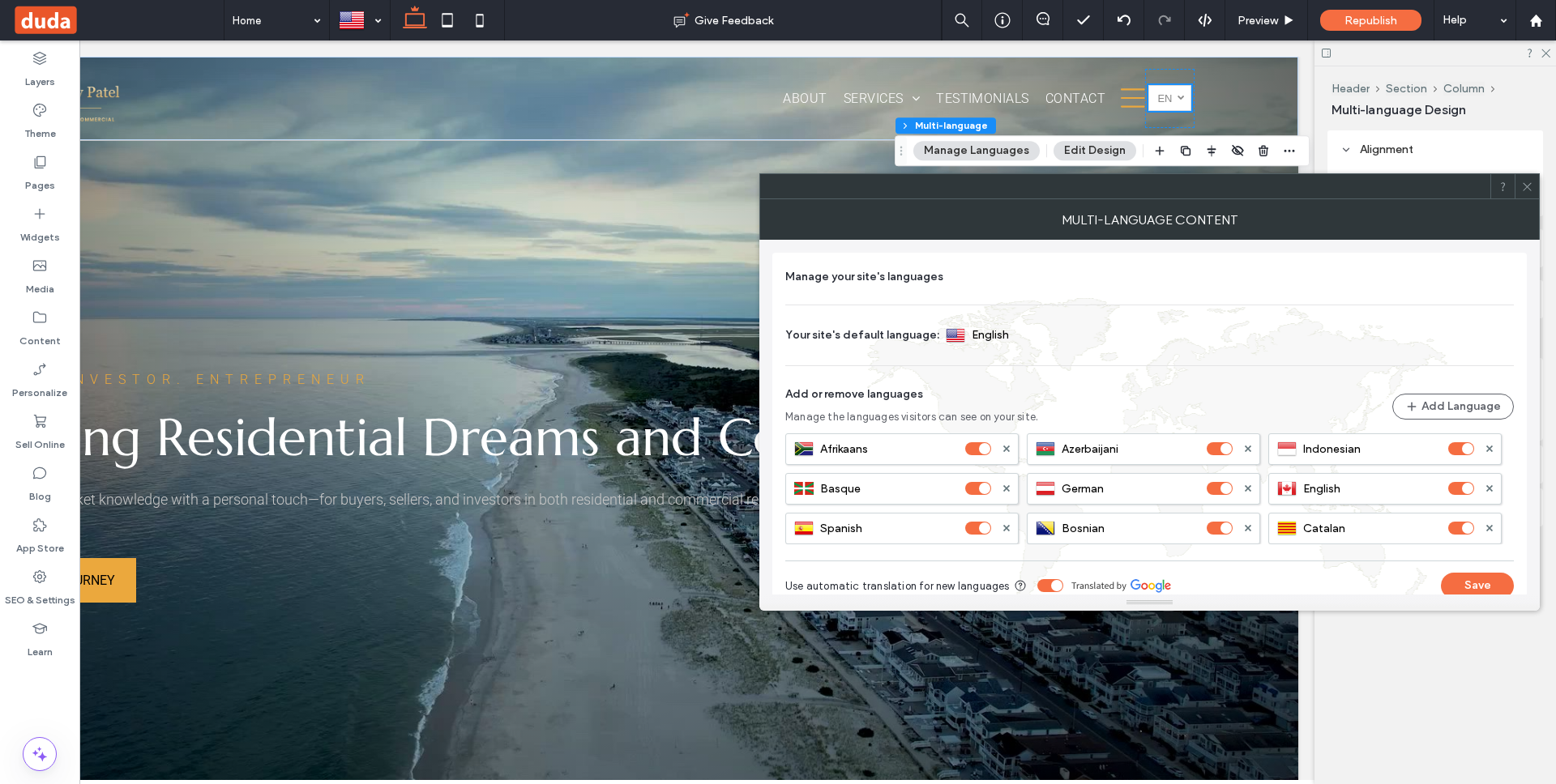
click at [1532, 181] on icon at bounding box center [1527, 187] width 12 height 12
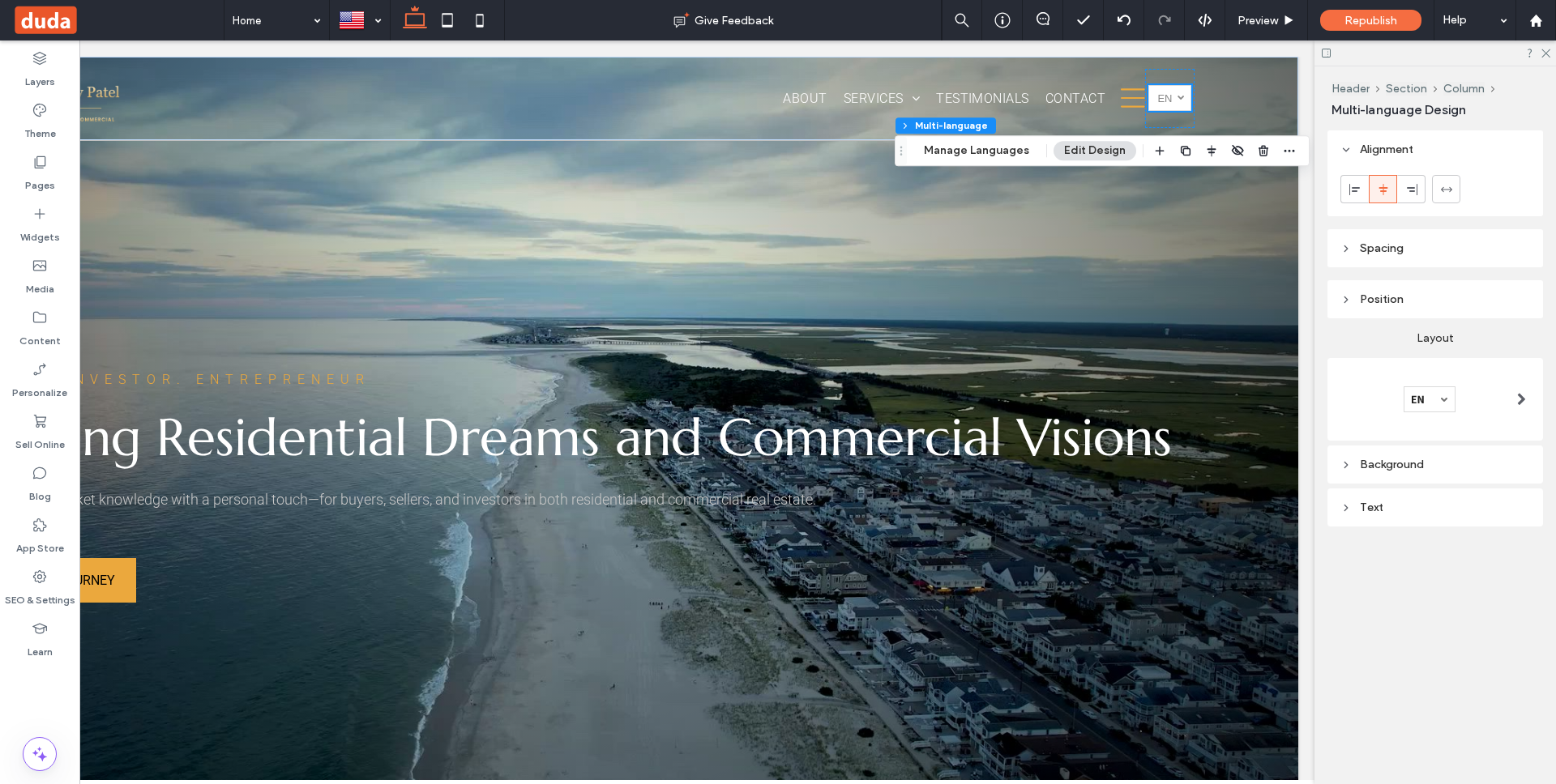
click at [1507, 397] on div at bounding box center [1521, 399] width 33 height 26
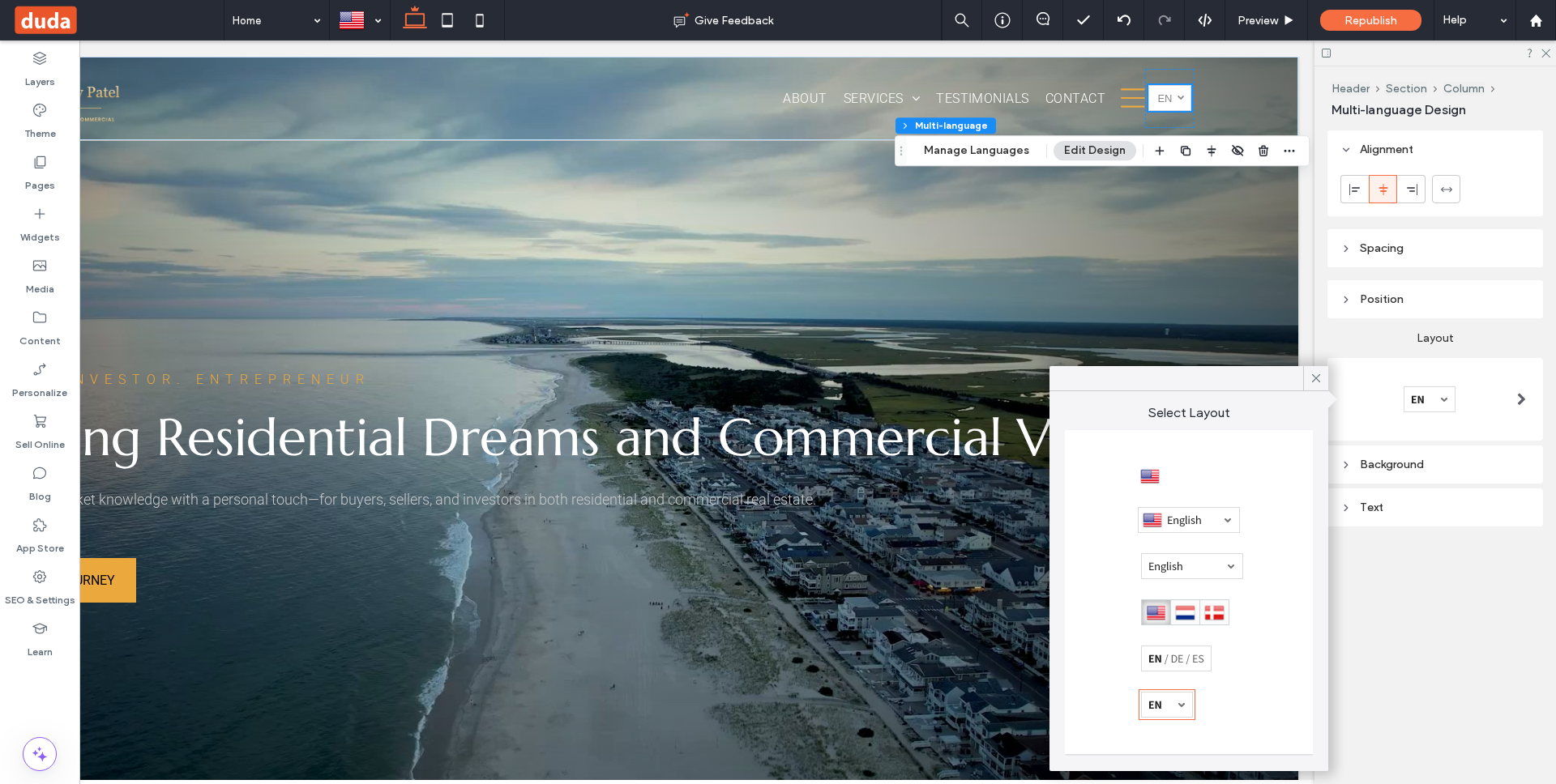
click at [1153, 478] on div at bounding box center [1149, 476] width 20 height 20
click at [1273, 22] on span "Preview" at bounding box center [1258, 21] width 41 height 14
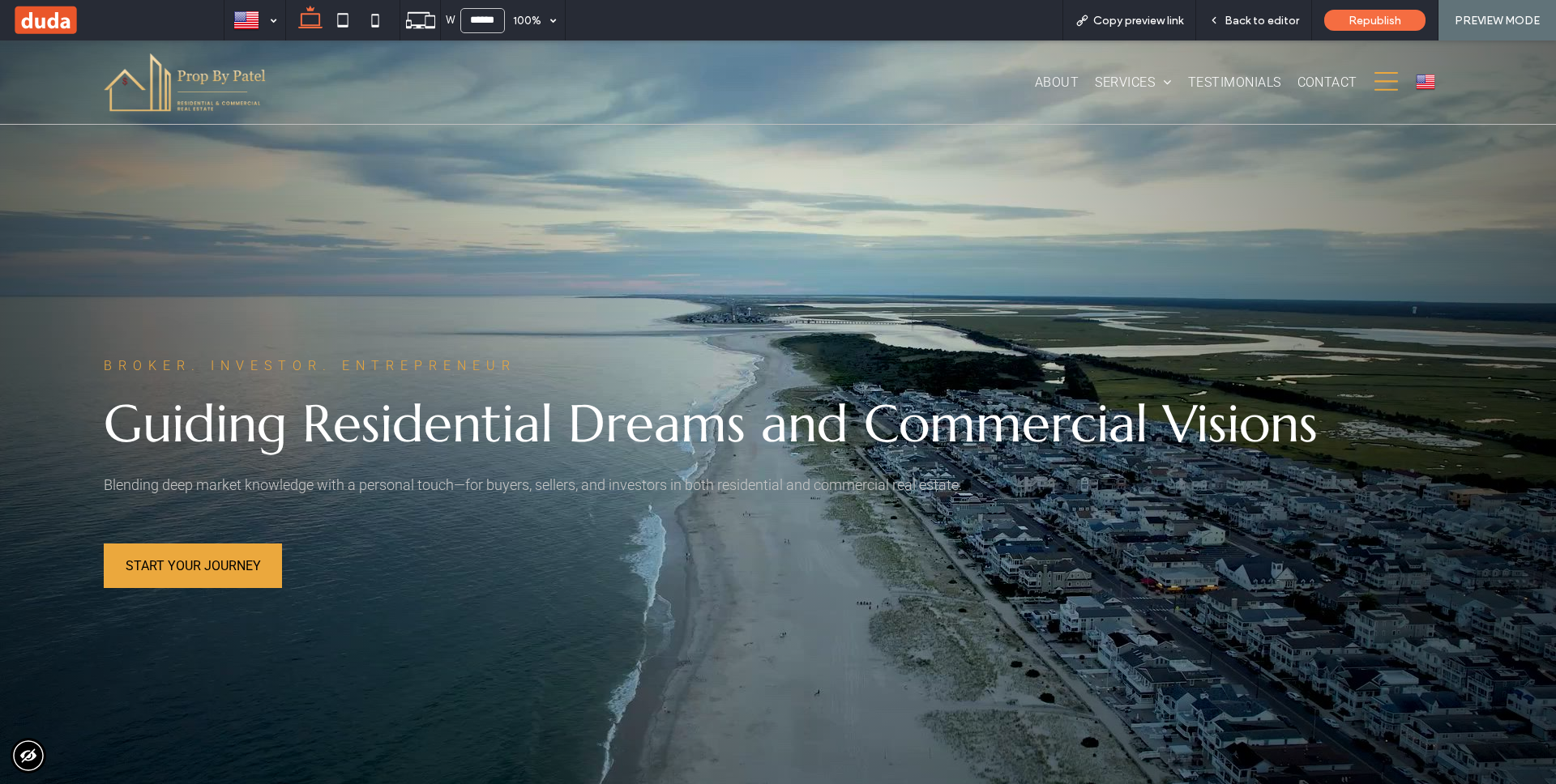
click at [1437, 82] on link "English en" at bounding box center [1425, 82] width 29 height 24
click at [1444, 84] on div "English en Deutsch de العربية‎ ar हिन्दी hi български bg Español es 简体中文 zh Afr…" at bounding box center [1425, 82] width 54 height 59
click at [1433, 81] on img at bounding box center [1425, 81] width 19 height 21
click at [1285, 10] on div "Back to editor" at bounding box center [1254, 20] width 116 height 41
click at [1383, 15] on span "Republish" at bounding box center [1374, 21] width 53 height 14
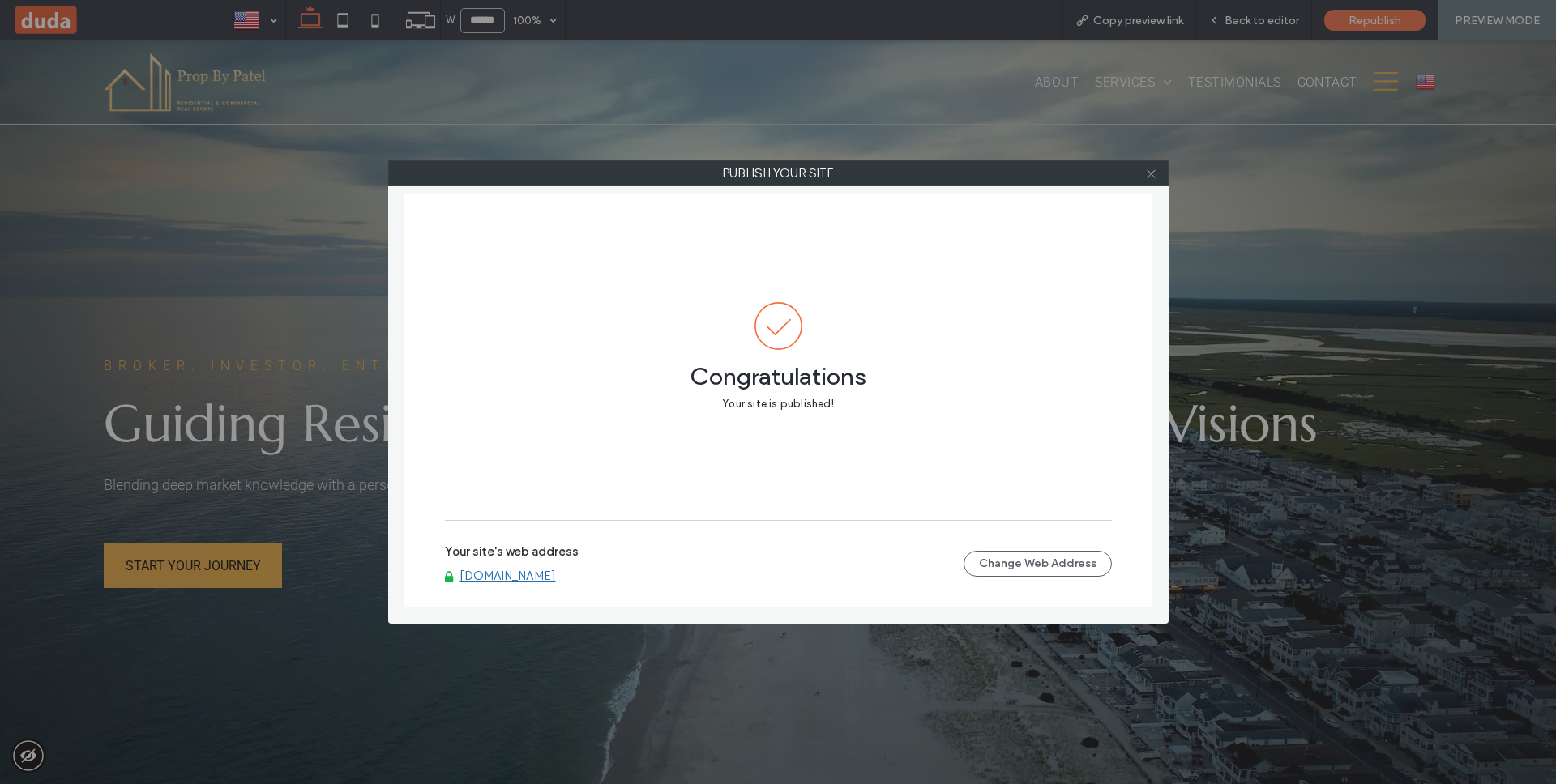
click at [1151, 176] on icon at bounding box center [1151, 174] width 12 height 12
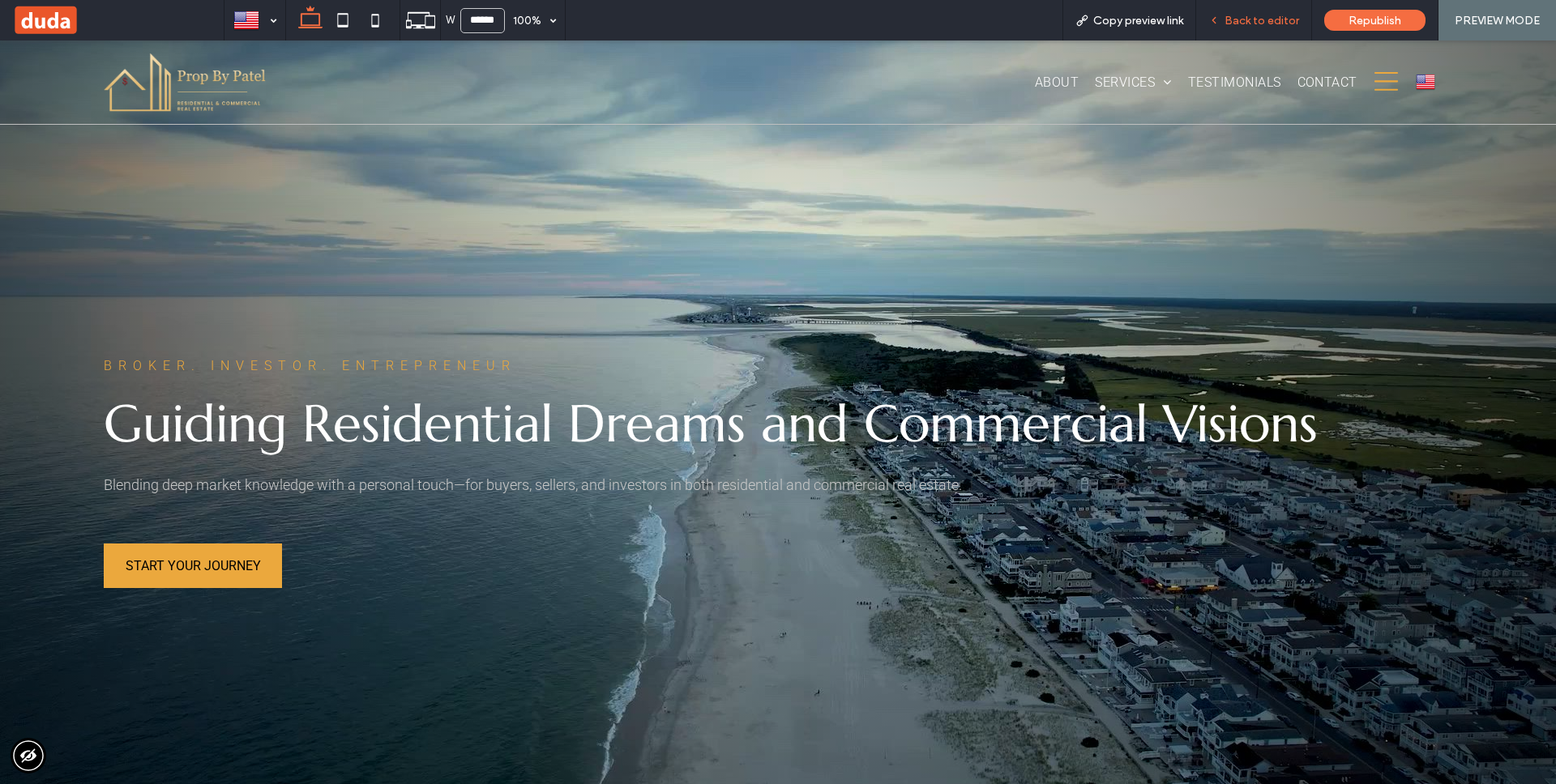
click at [1283, 24] on span "Back to editor" at bounding box center [1262, 21] width 74 height 14
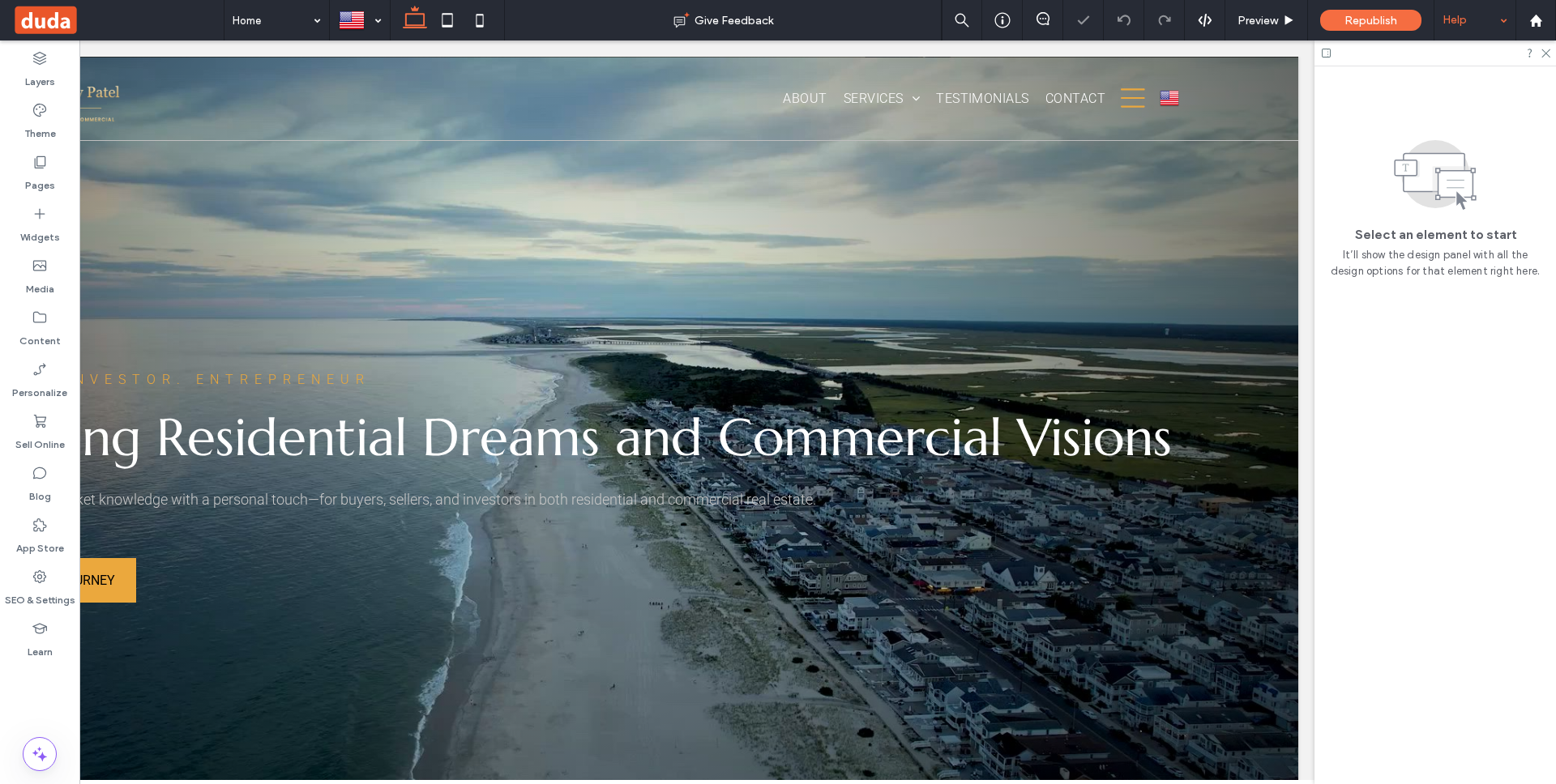
click at [1487, 24] on div "Help" at bounding box center [1475, 20] width 81 height 41
